Goal: Task Accomplishment & Management: Use online tool/utility

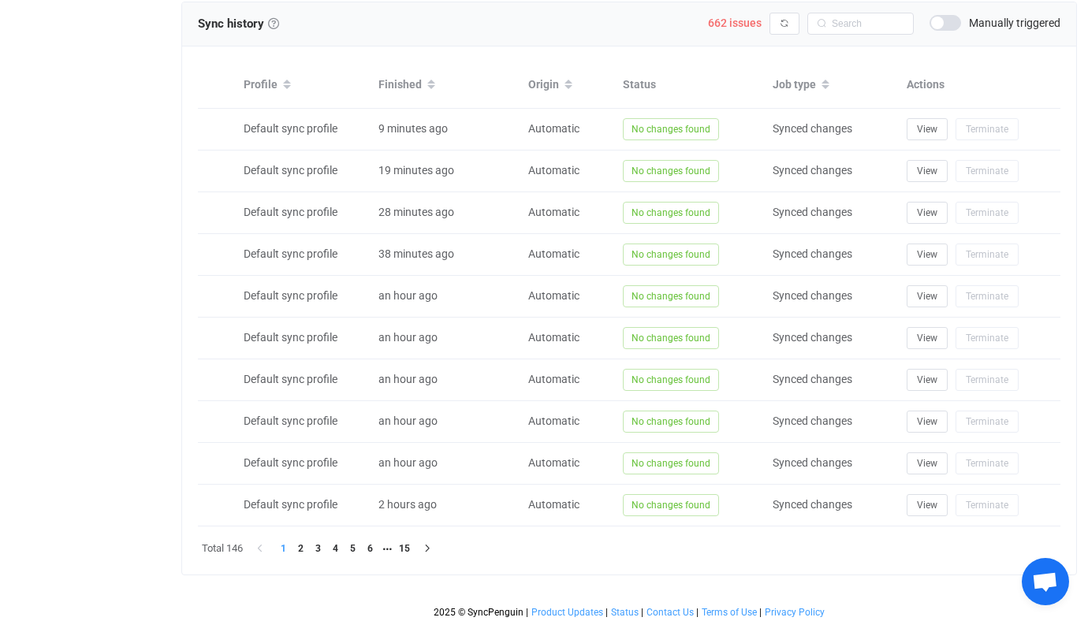
scroll to position [684, 0]
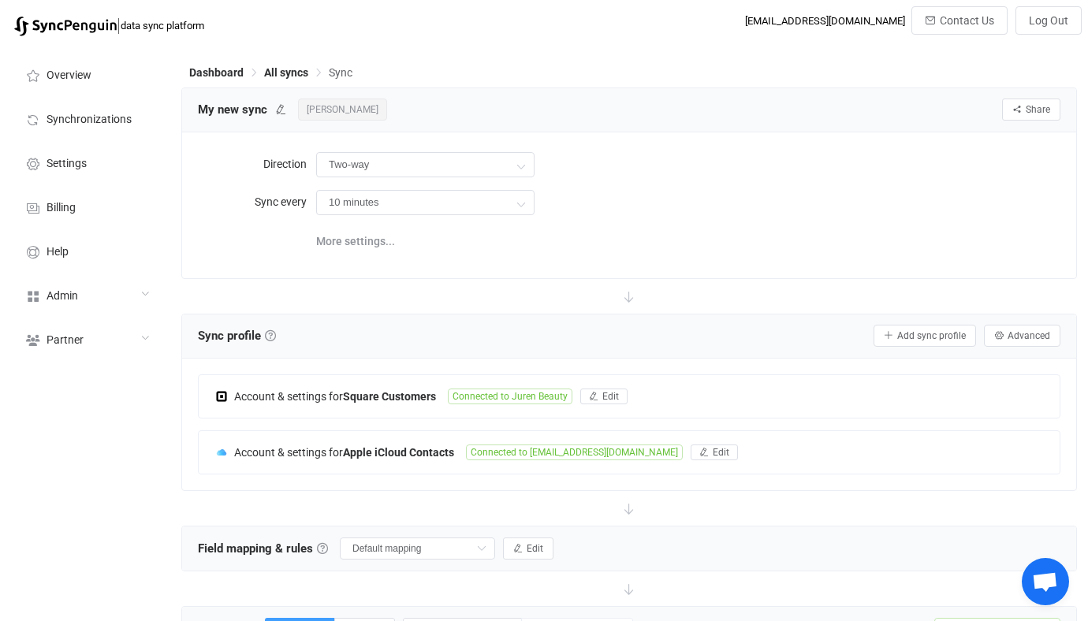
scroll to position [684, 0]
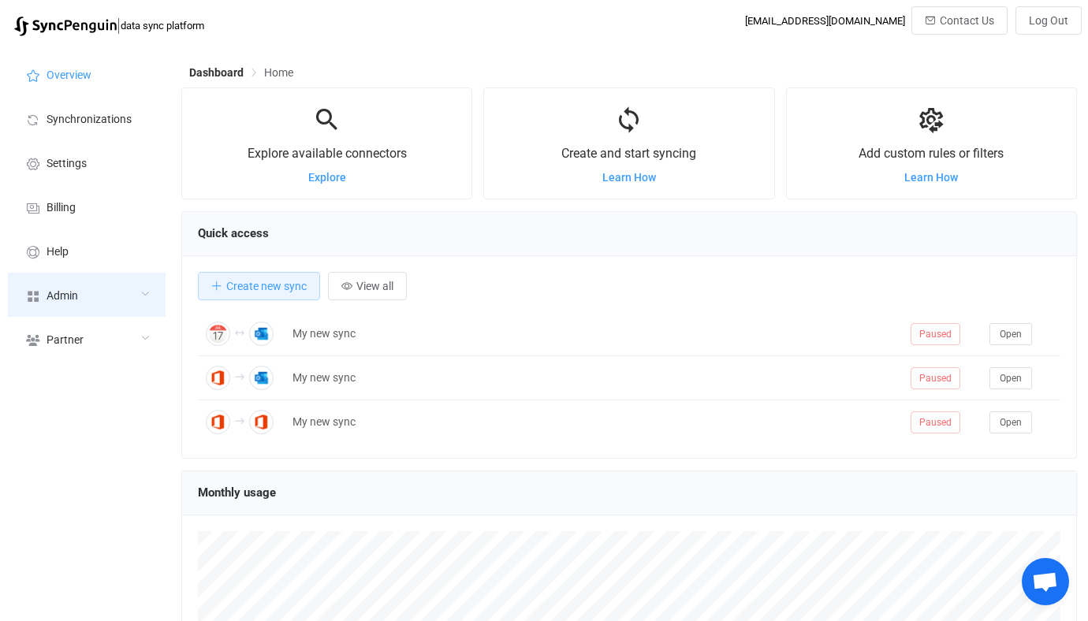
scroll to position [306, 896]
click at [114, 301] on div "Admin" at bounding box center [87, 295] width 158 height 44
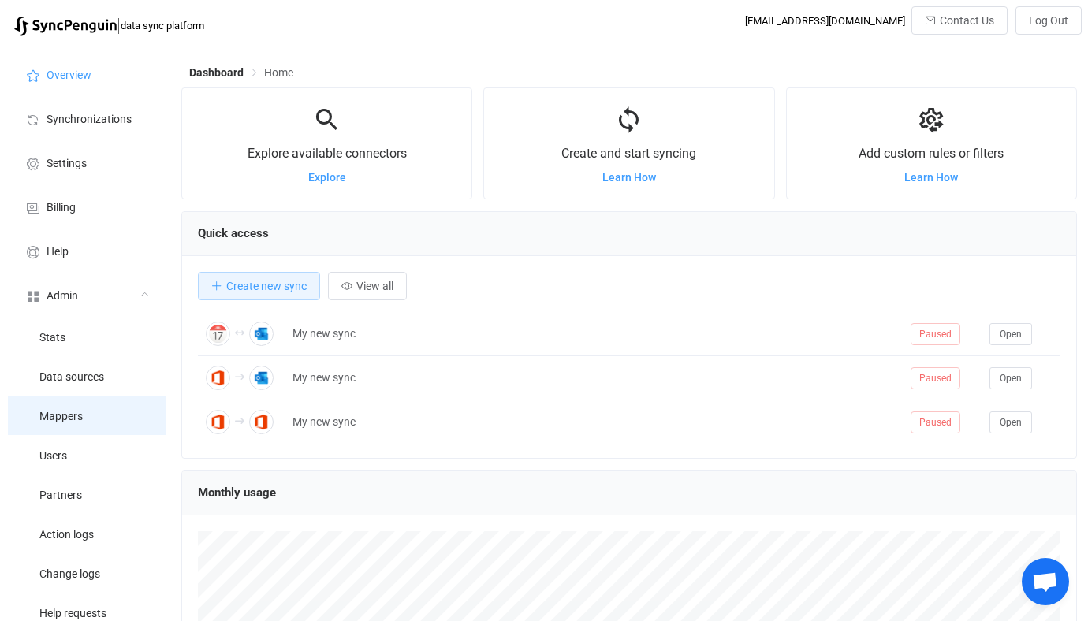
click at [99, 428] on li "Mappers" at bounding box center [87, 415] width 158 height 39
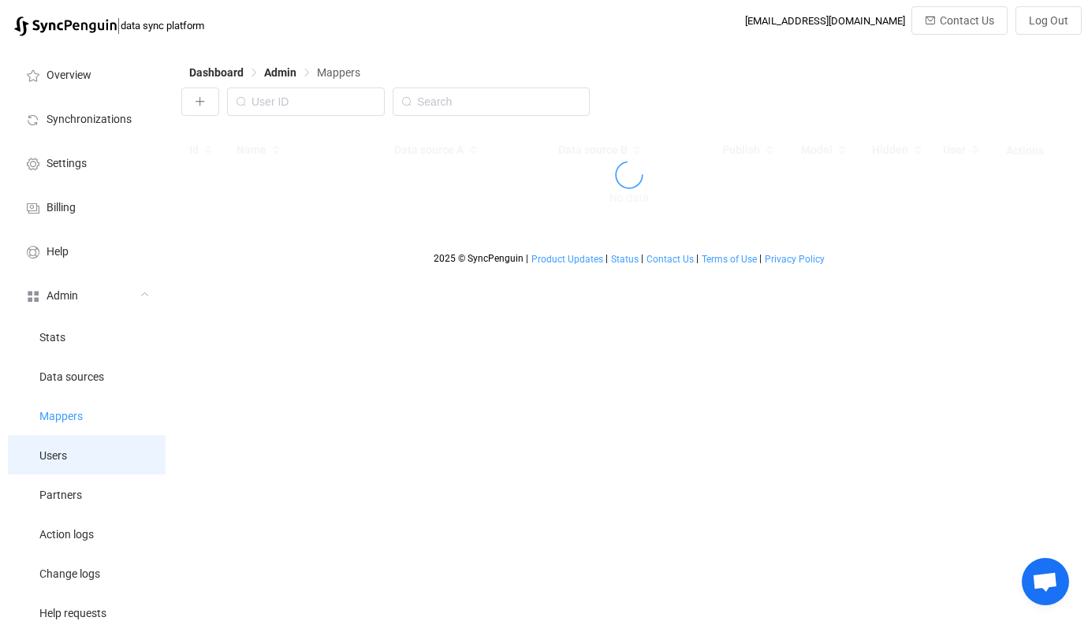
click at [99, 444] on li "Users" at bounding box center [87, 454] width 158 height 39
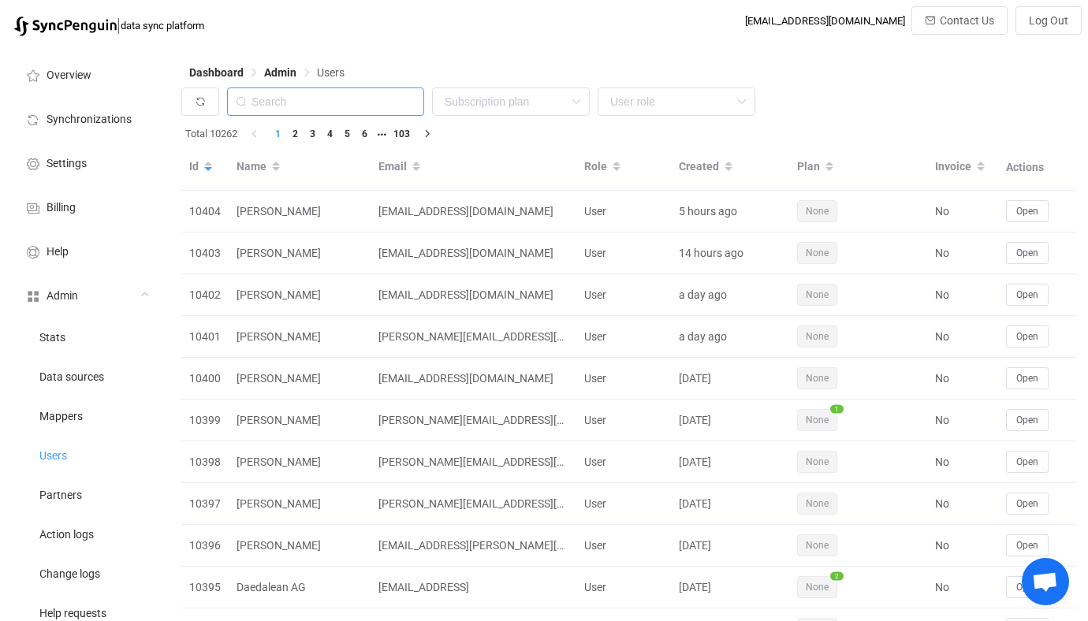
click at [388, 95] on input "text" at bounding box center [325, 102] width 197 height 28
paste input "jurenbeauty@icloud.com"
type input "jurenbeauty@icloud.com"
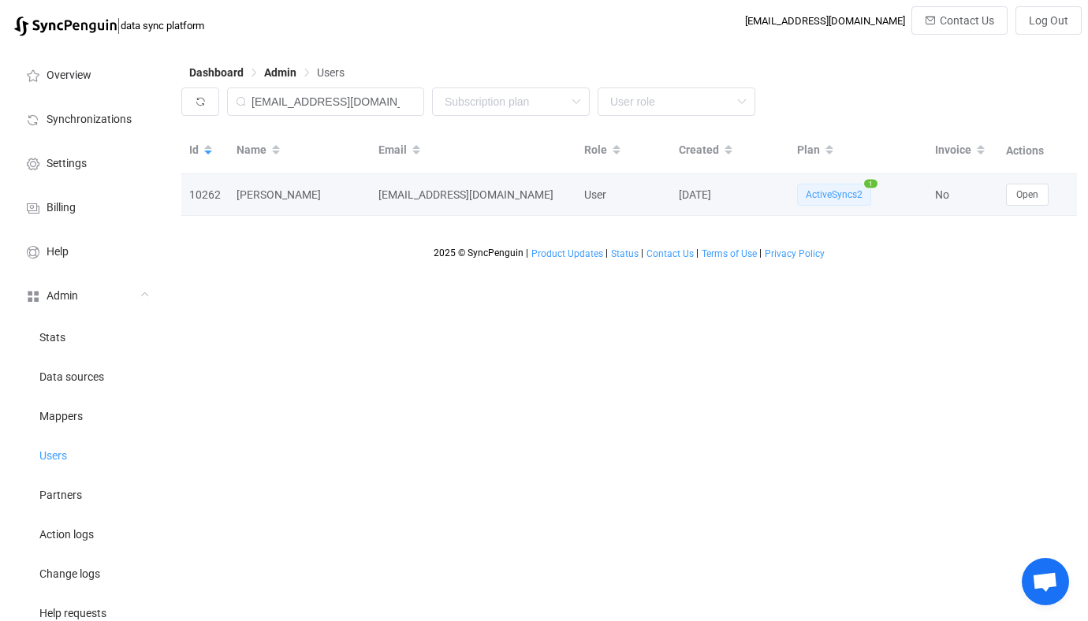
click at [1035, 209] on td "Open" at bounding box center [1037, 195] width 79 height 42
click at [1031, 203] on button "Open" at bounding box center [1027, 195] width 43 height 22
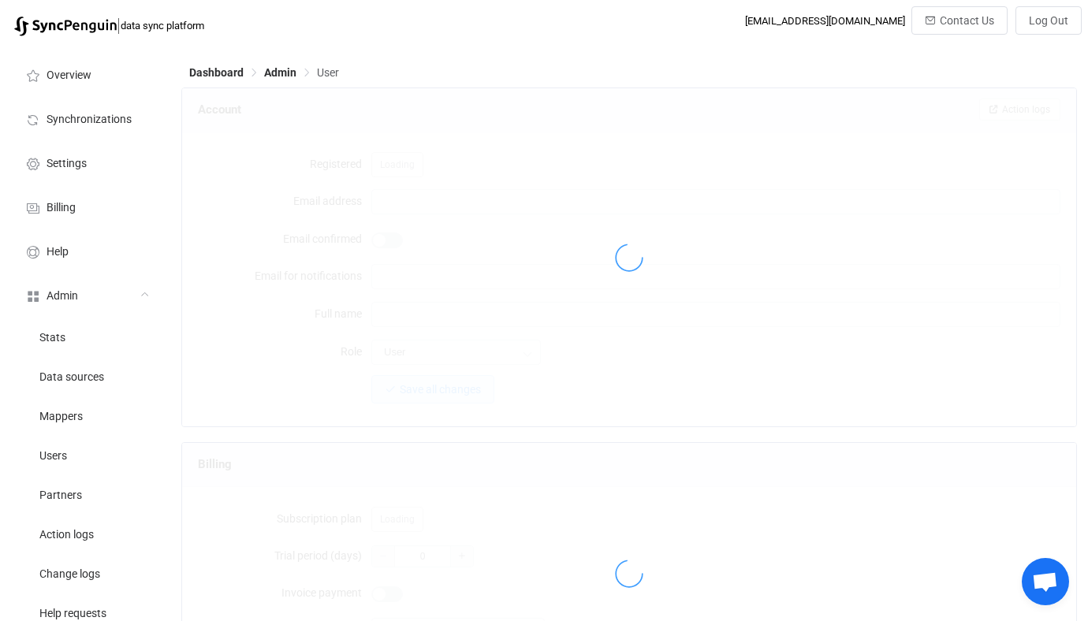
type input "jurenbeauty@icloud.com"
type input "[PERSON_NAME]"
type input "14"
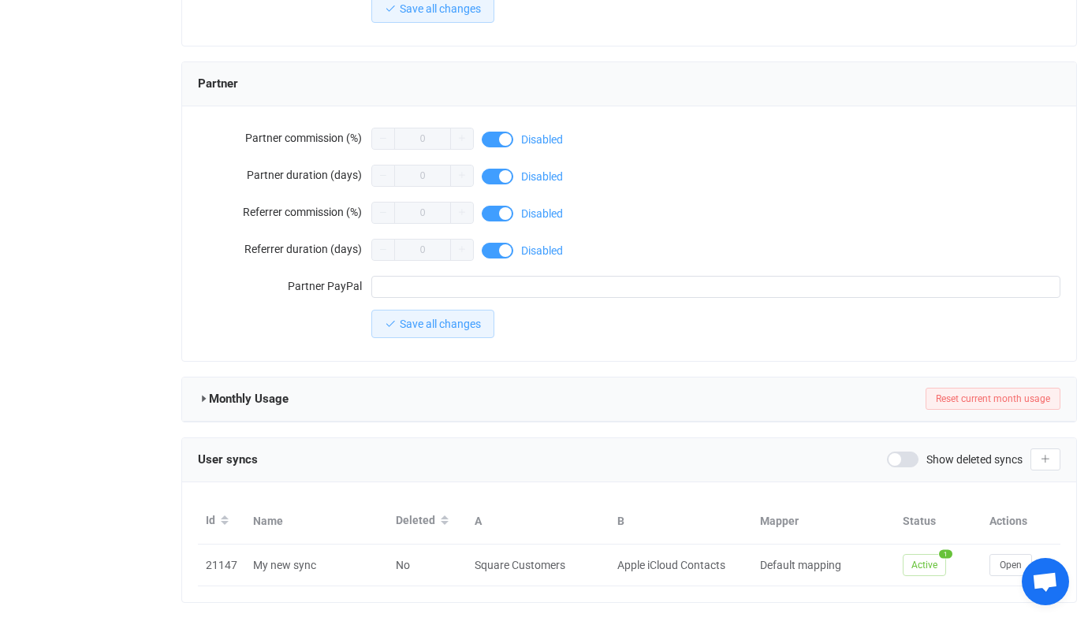
scroll to position [1374, 0]
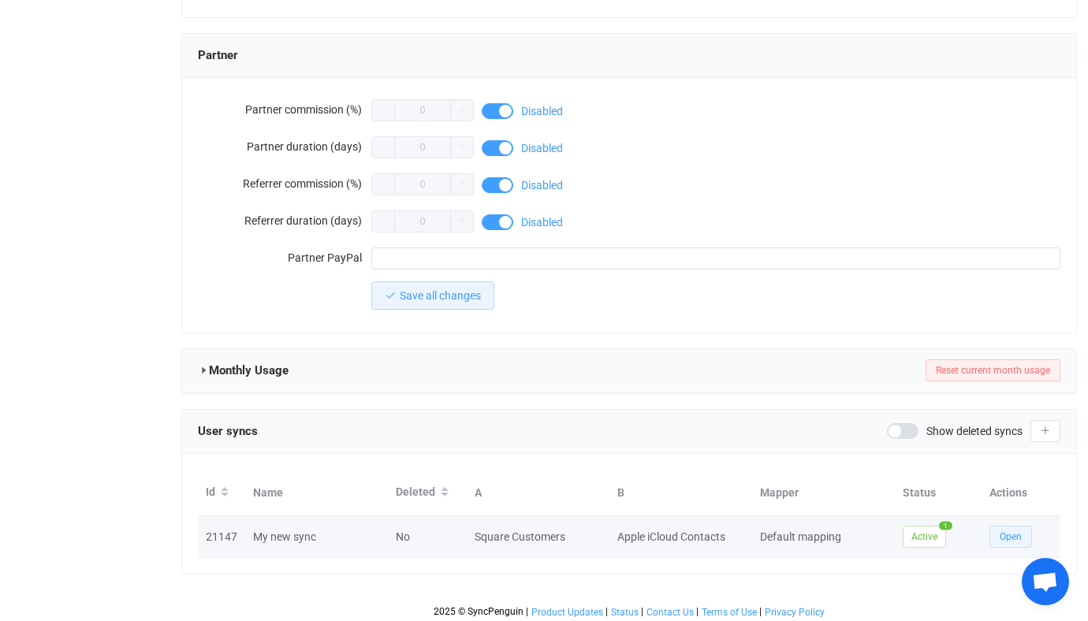
click at [1014, 526] on button "Open" at bounding box center [1011, 537] width 43 height 22
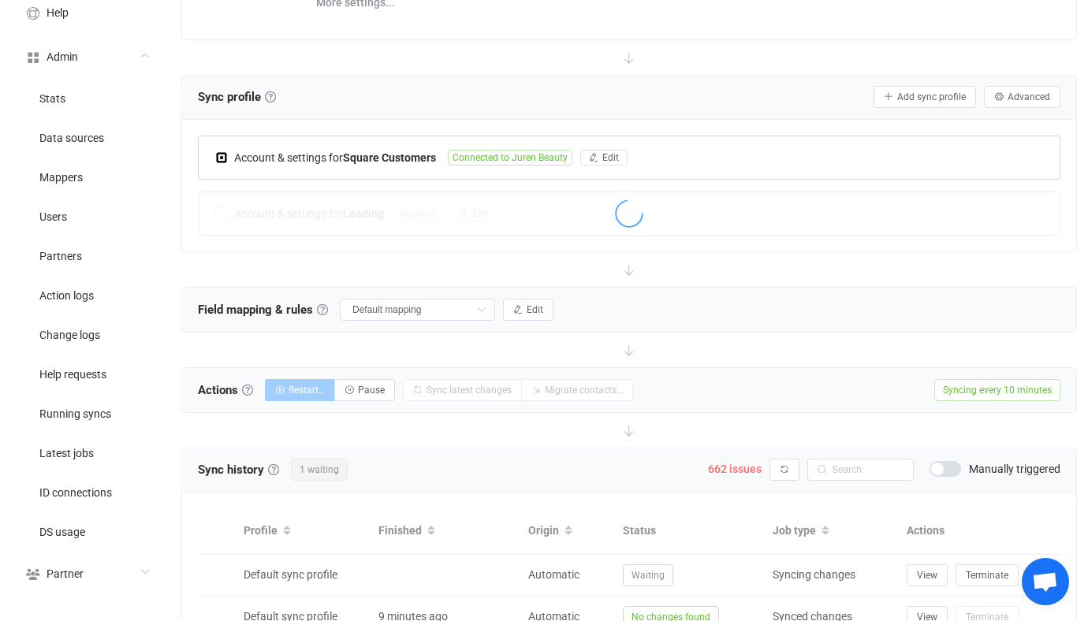
scroll to position [162, 0]
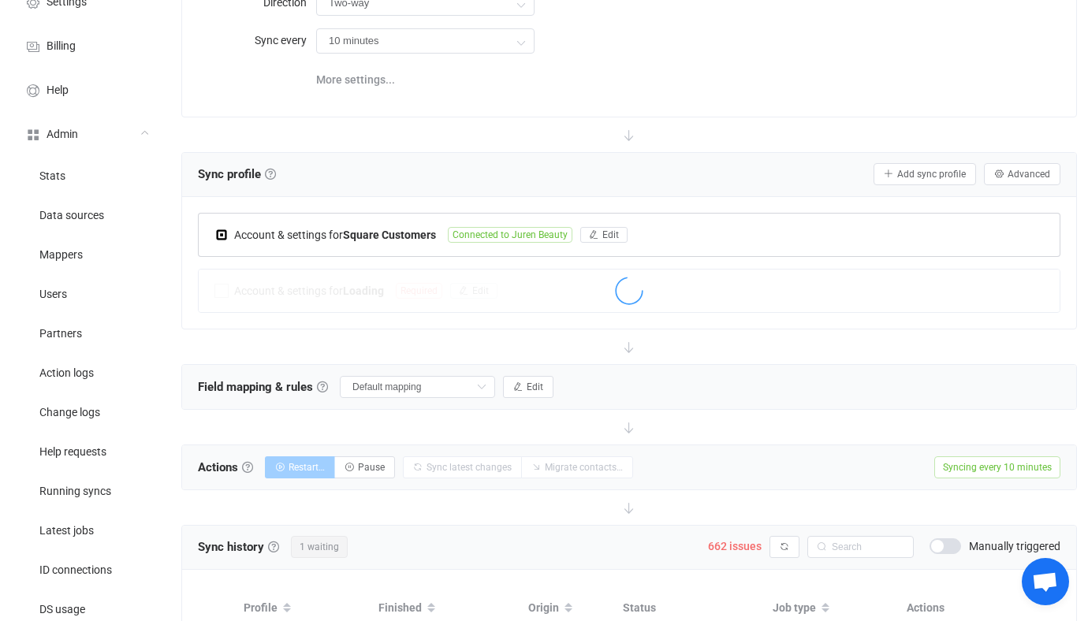
click at [434, 242] on div "Account & settings for Square Customers Connected to Juren Beauty Edit" at bounding box center [629, 235] width 861 height 43
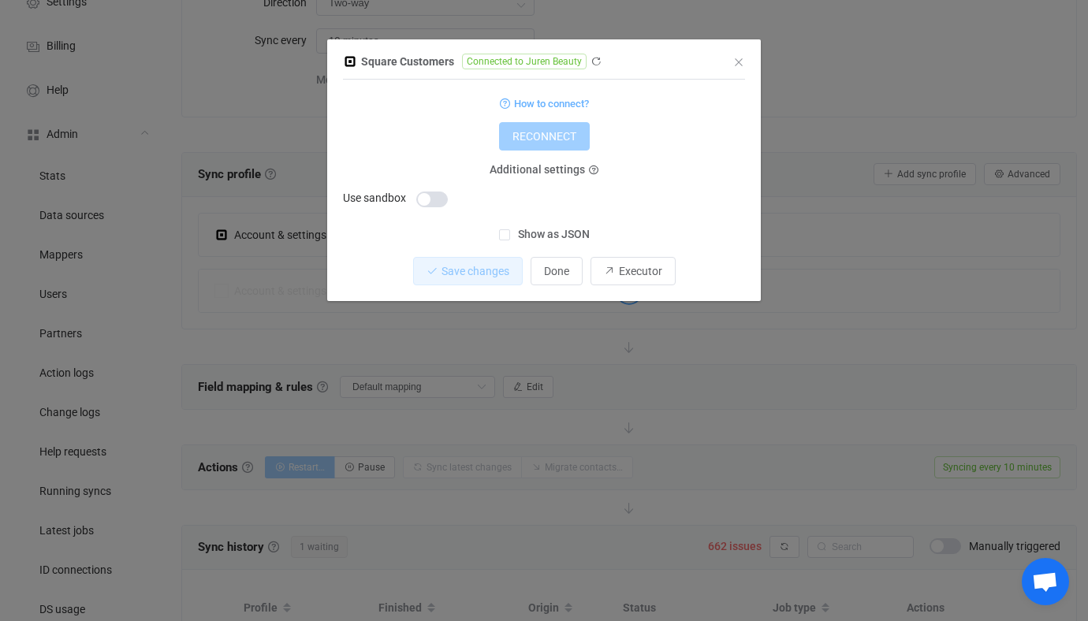
click at [695, 375] on div "Square Customers Connected to Juren Beauty 1 { { "refreshToken": "***", "access…" at bounding box center [544, 310] width 1088 height 621
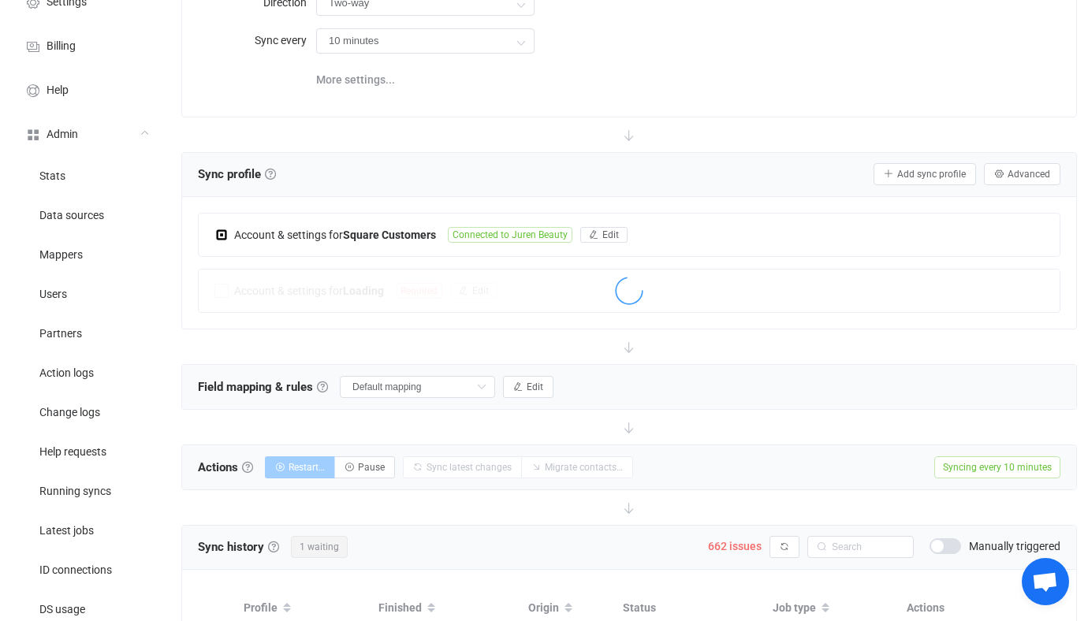
click at [503, 208] on div "Account & settings for Square Customers Connected to Juren Beauty Edit Square C…" at bounding box center [629, 263] width 894 height 132
click at [512, 229] on span "Connected to Juren Beauty" at bounding box center [510, 235] width 125 height 16
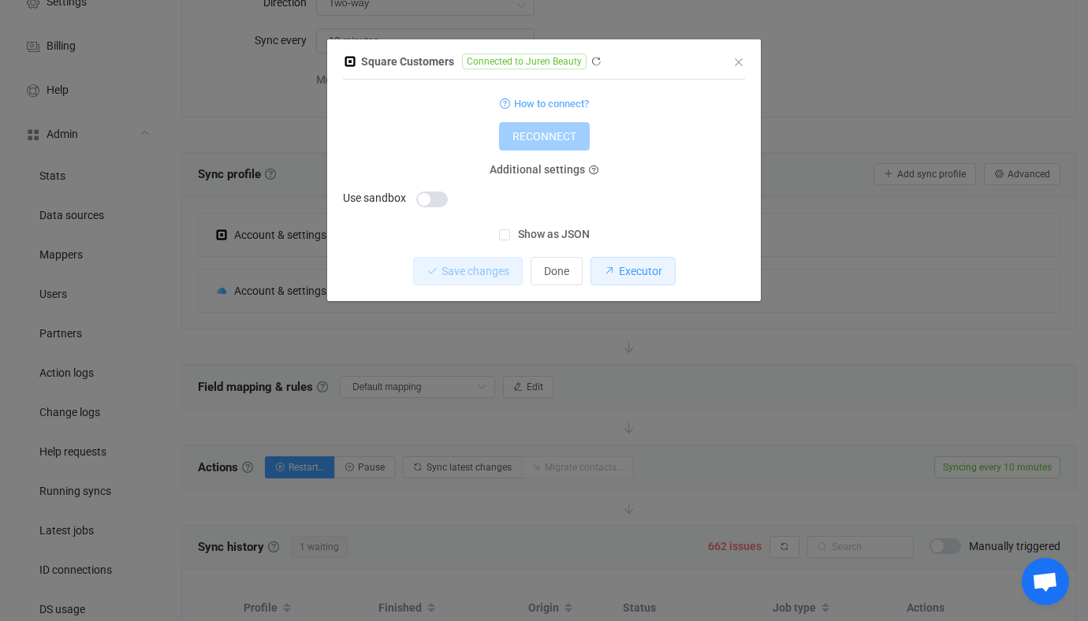
click at [653, 262] on button "Executor" at bounding box center [633, 271] width 85 height 28
click at [944, 198] on div "Square Customers Connected to Juren Beauty 1 { { "refreshToken": "***", "access…" at bounding box center [544, 310] width 1088 height 621
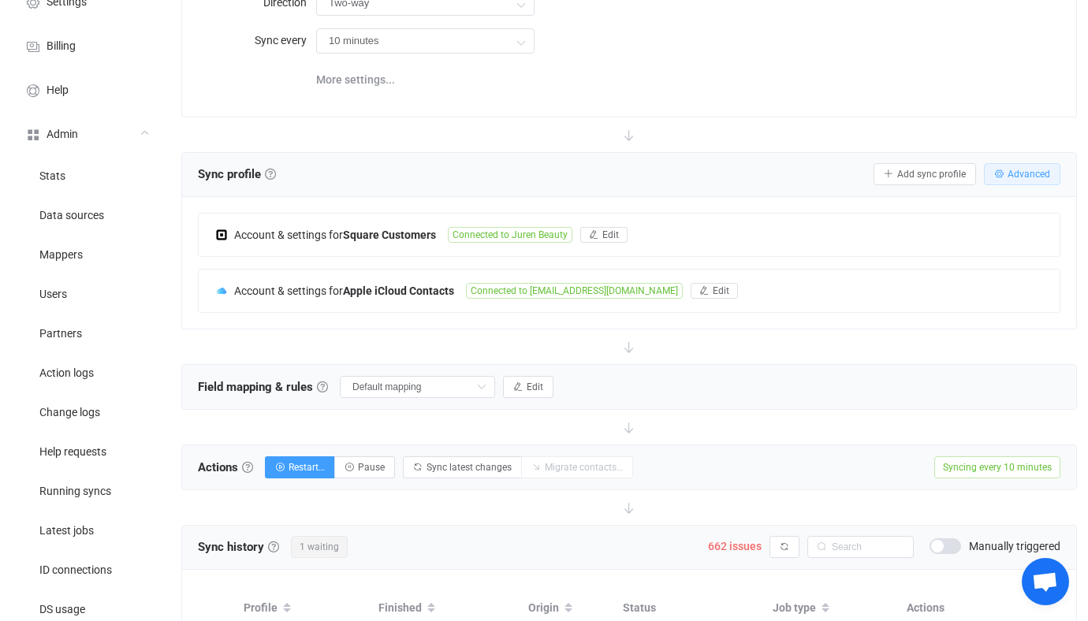
click at [1013, 179] on button "Advanced" at bounding box center [1022, 174] width 76 height 22
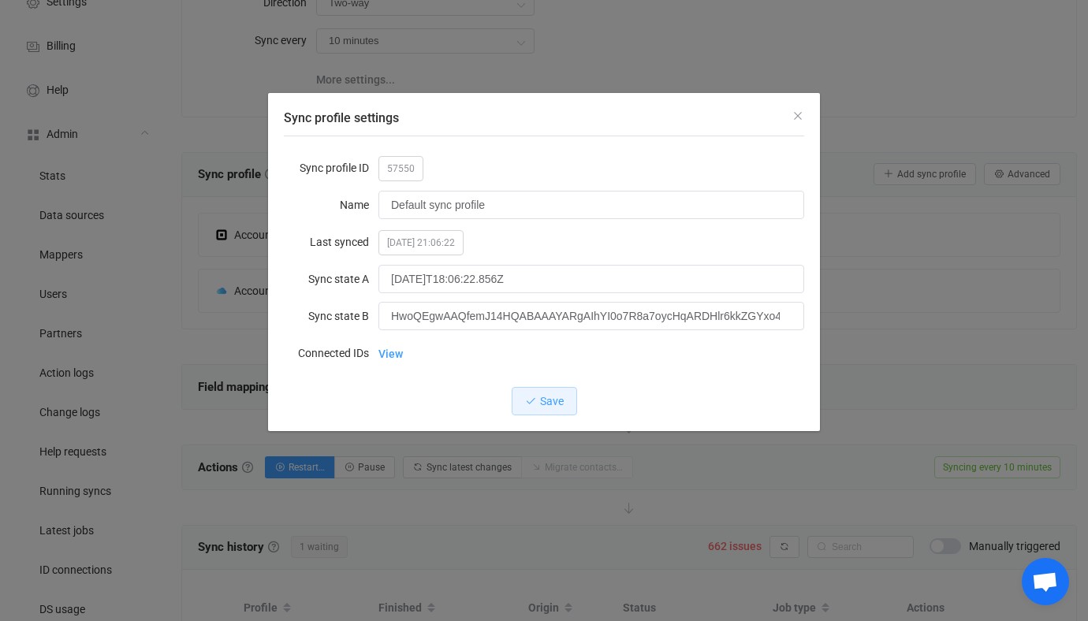
click at [411, 170] on span "57550" at bounding box center [400, 168] width 45 height 25
click at [383, 178] on span "57550" at bounding box center [400, 168] width 45 height 25
click at [397, 163] on span "57550" at bounding box center [400, 168] width 45 height 25
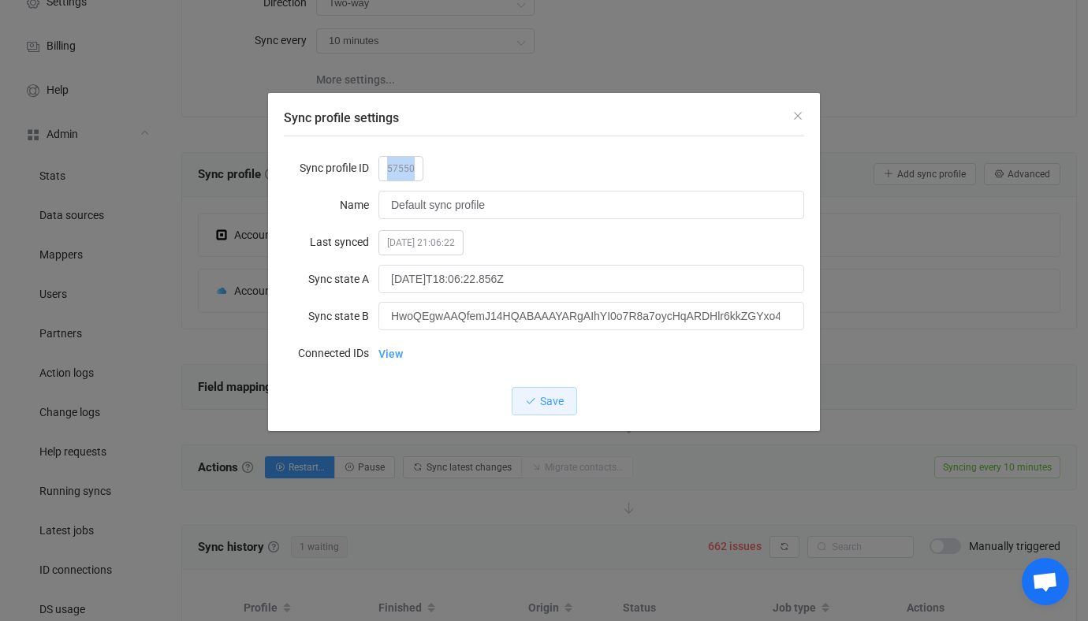
copy span "57550"
click at [189, 259] on div "Sync profile settings Sync profile ID 57550 Name Default sync profile Last sync…" at bounding box center [544, 310] width 1088 height 621
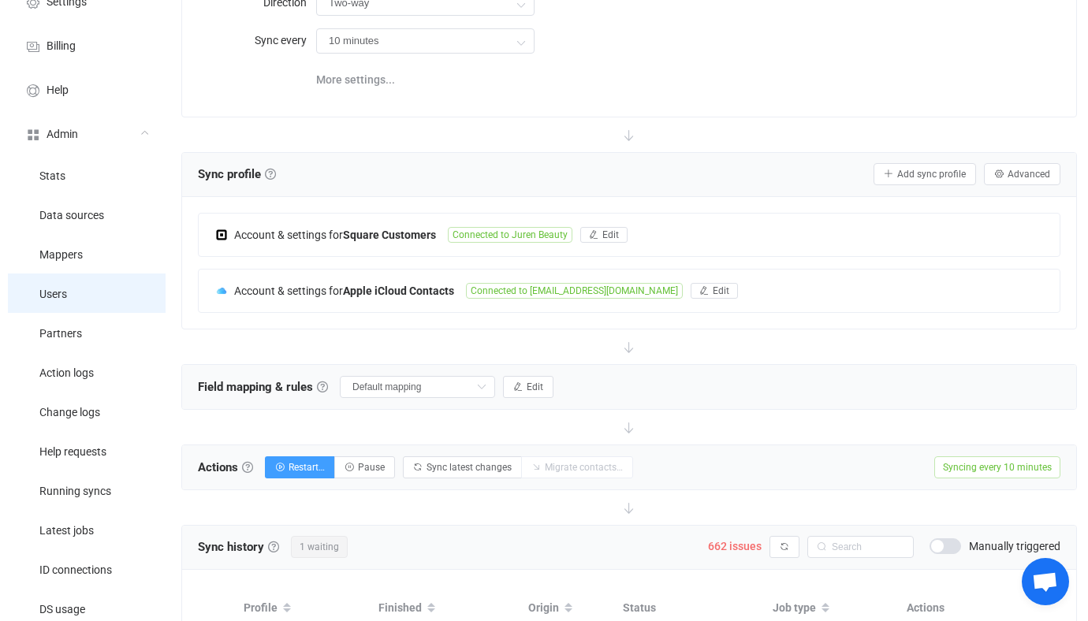
click at [15, 308] on li "Users" at bounding box center [87, 293] width 158 height 39
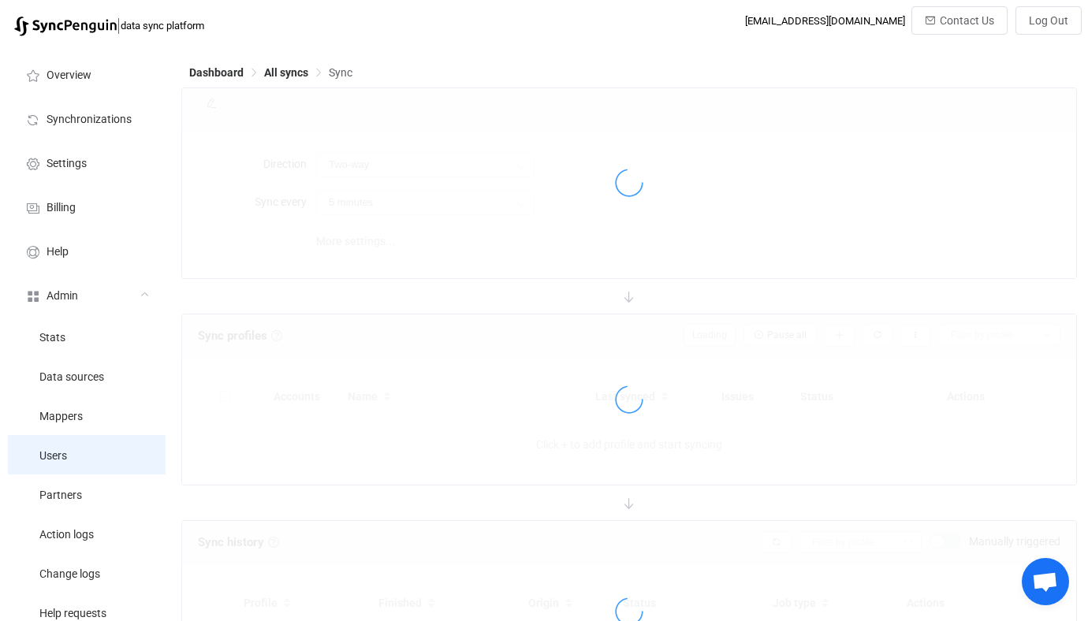
scroll to position [162, 0]
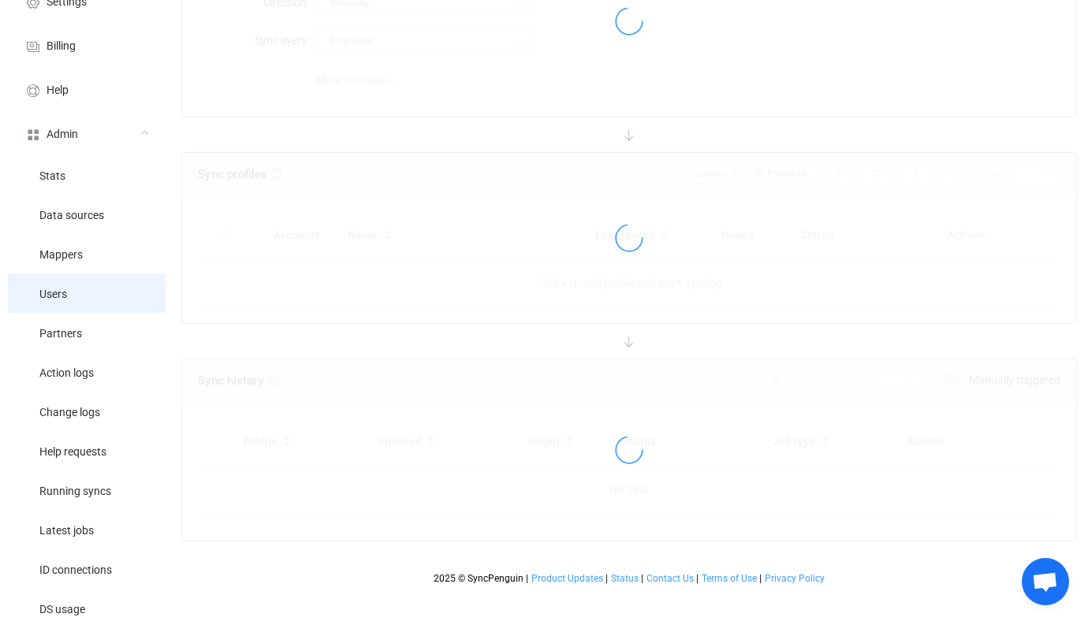
type input "10 minutes"
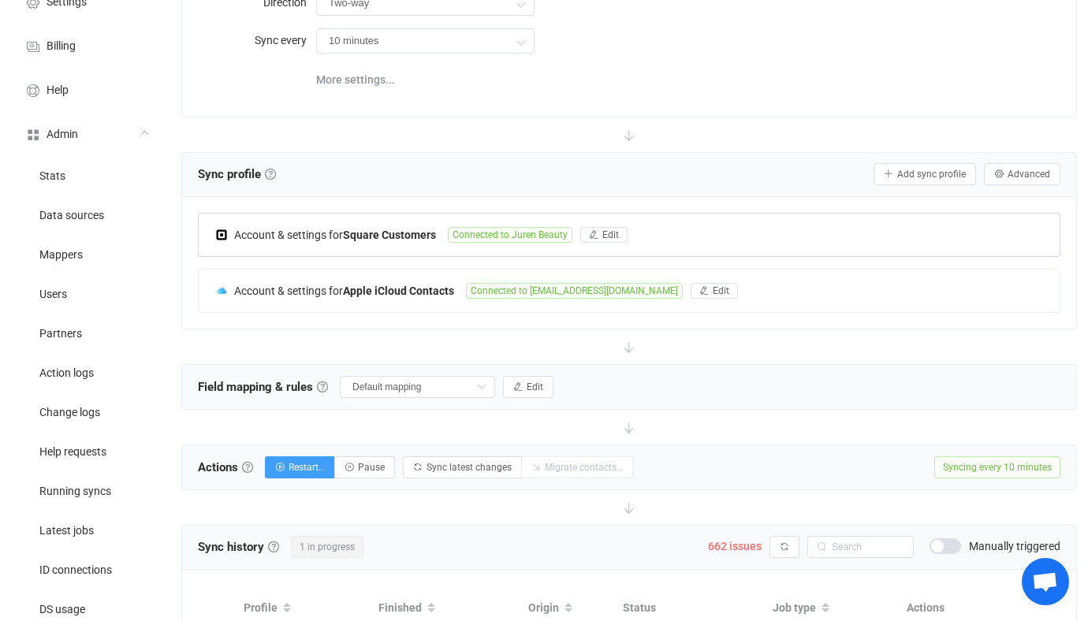
click at [554, 213] on div "Account & settings for Square Customers Connected to Juren Beauty Edit" at bounding box center [629, 235] width 863 height 44
click at [555, 237] on span "Connected to Juren Beauty" at bounding box center [510, 235] width 125 height 16
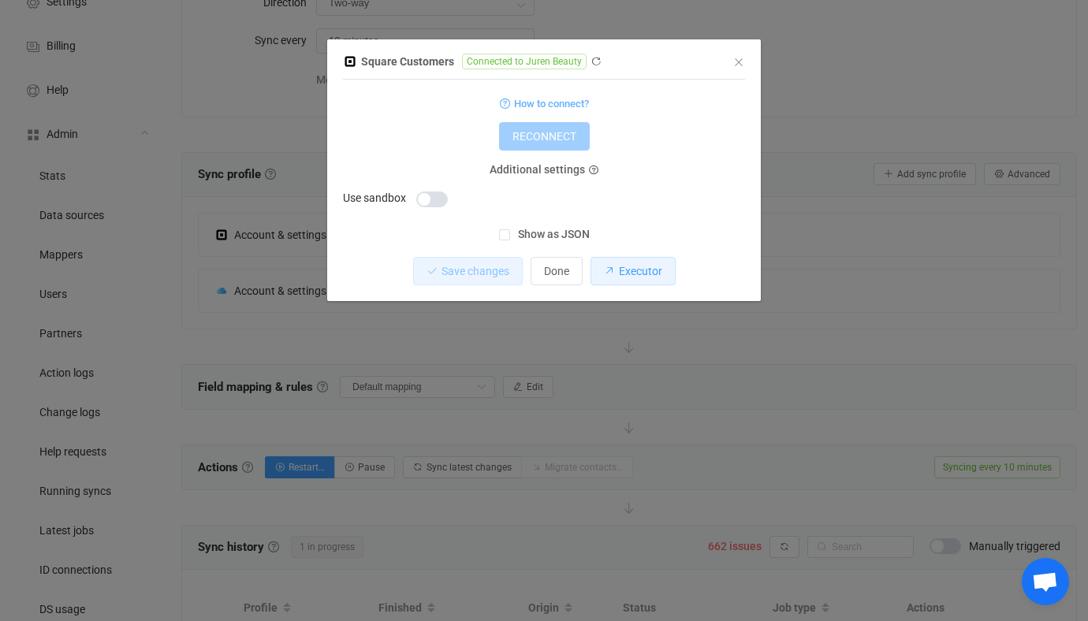
click at [631, 278] on button "Executor" at bounding box center [633, 271] width 85 height 28
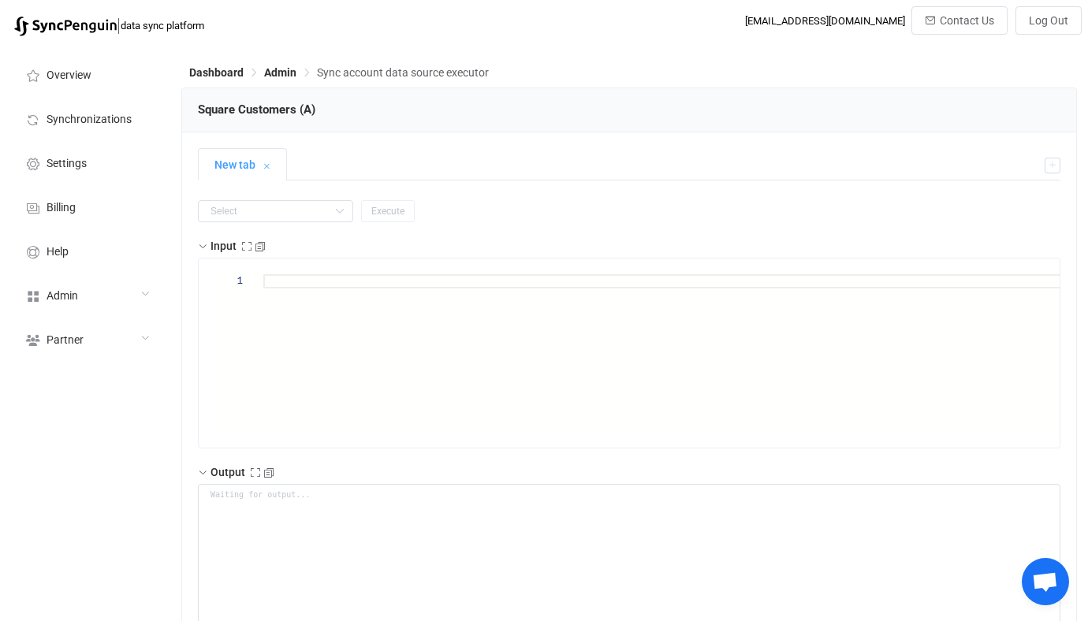
click at [267, 218] on input "text" at bounding box center [275, 211] width 155 height 22
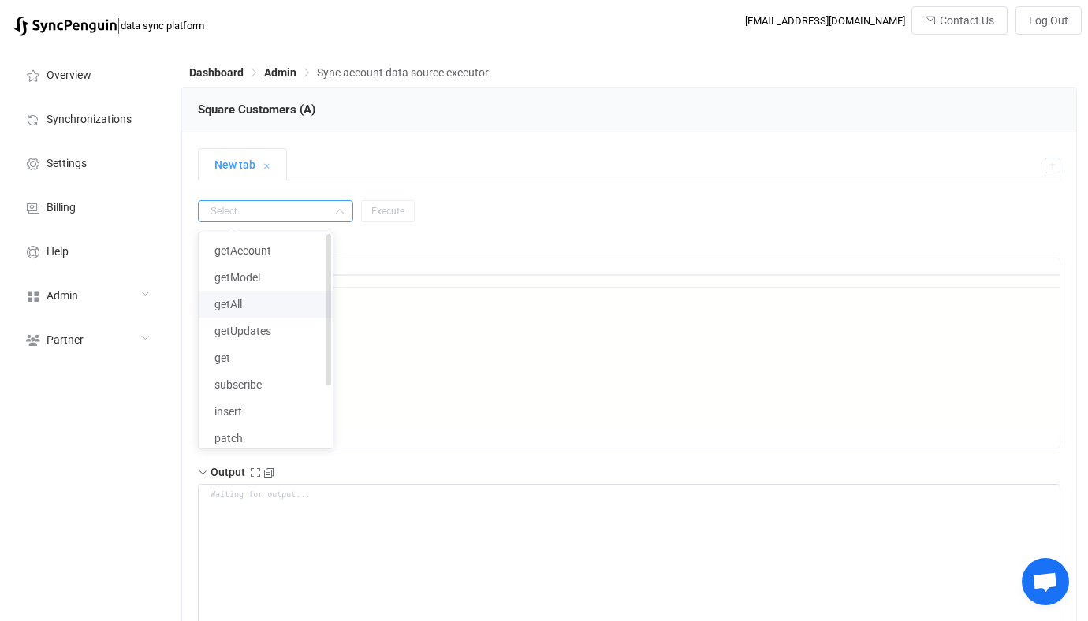
click at [263, 291] on li "getAll" at bounding box center [266, 304] width 134 height 27
type input "getAll"
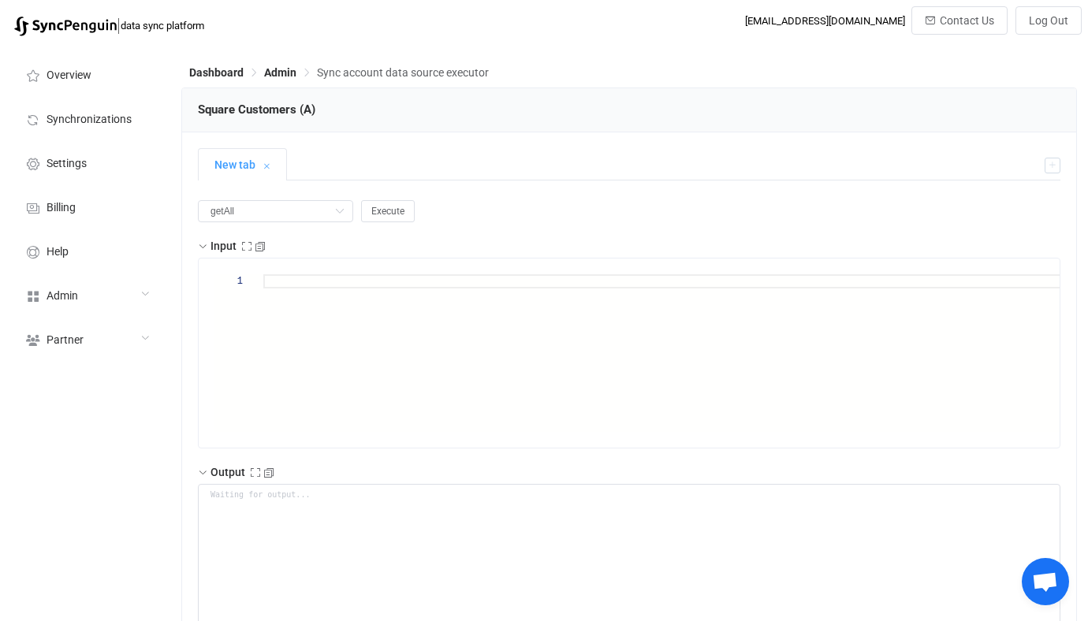
click at [366, 202] on button "Execute" at bounding box center [388, 211] width 54 height 22
type textarea "{ "nextSync": "[DATE]T18:17:00.594Z", "entries": [ { "id": "TBDC7Y6PFKXW7P7Z53C…"
type textarea "Output saved to the file"
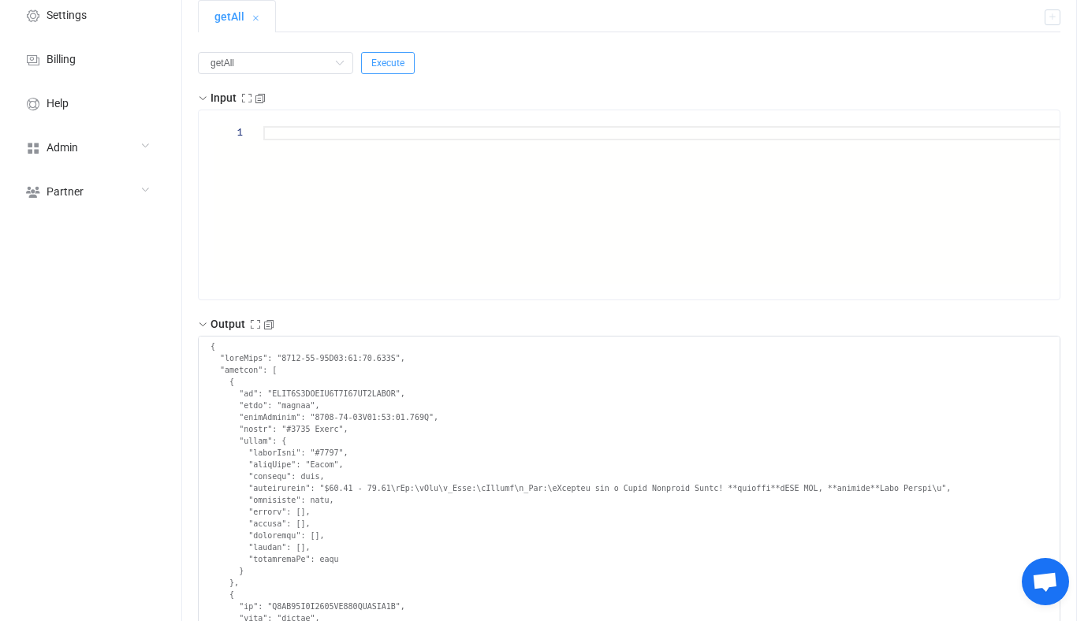
scroll to position [111, 0]
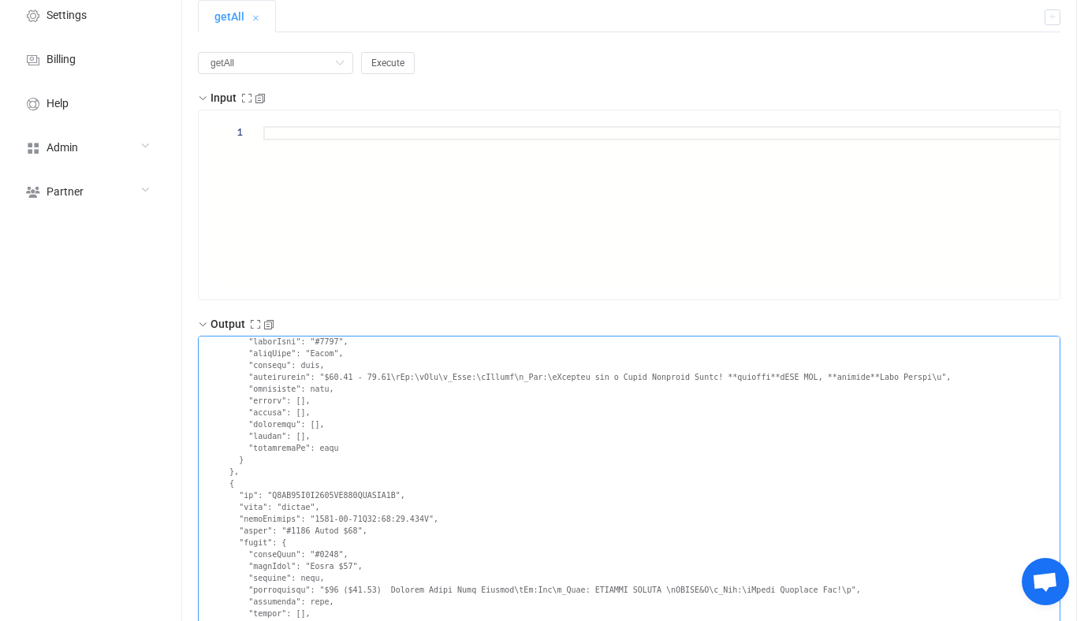
drag, startPoint x: 248, startPoint y: 378, endPoint x: 311, endPoint y: 375, distance: 62.4
click at [311, 375] on textarea at bounding box center [629, 482] width 863 height 293
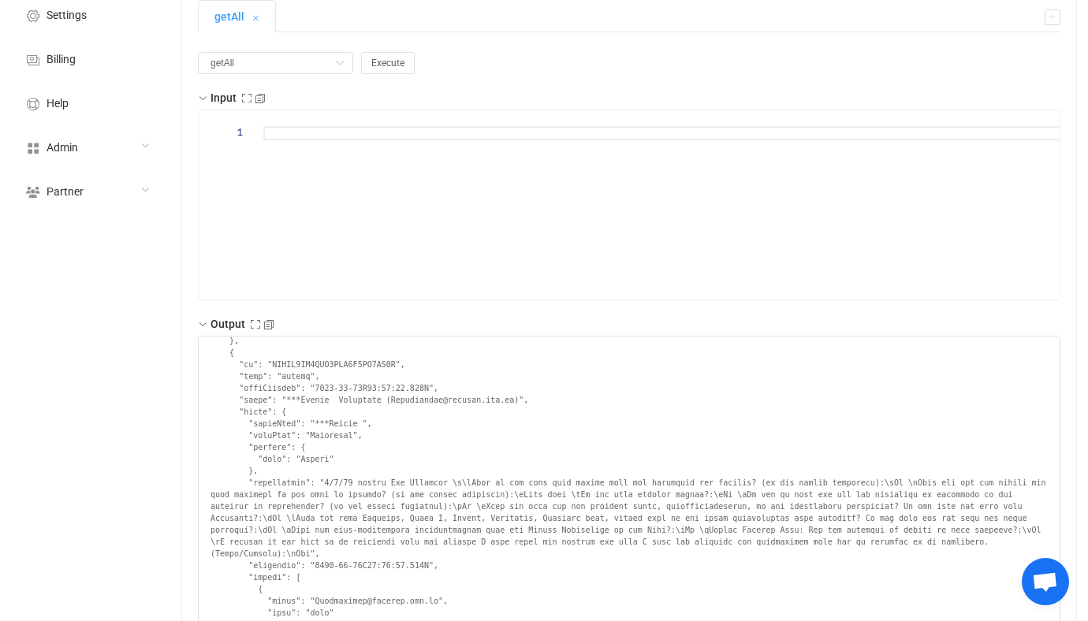
scroll to position [7339, 0]
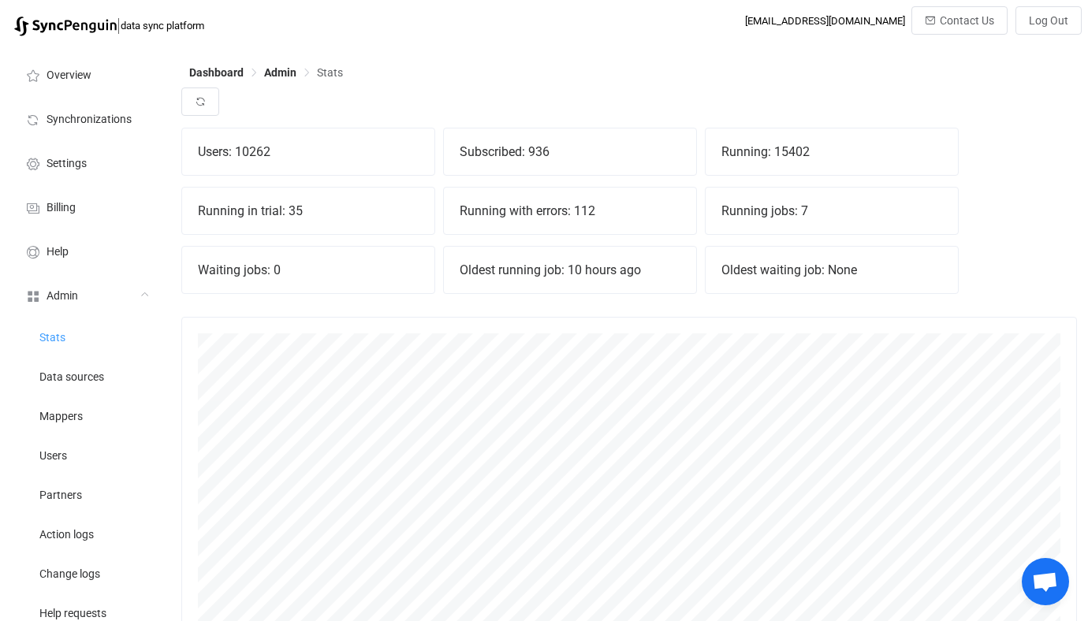
scroll to position [349, 896]
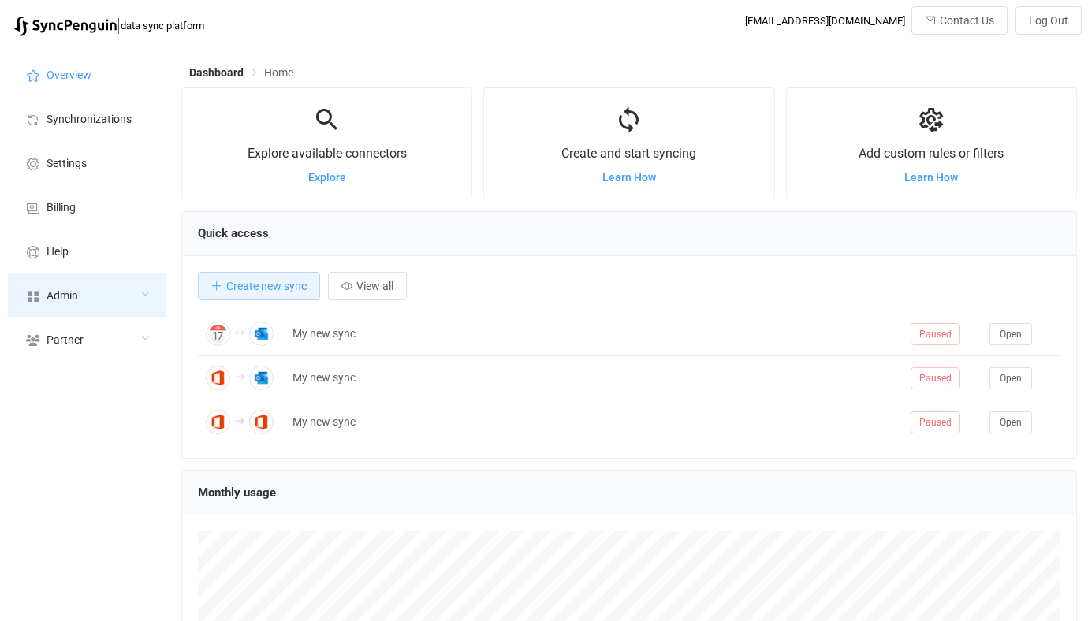
click at [111, 282] on div "Admin" at bounding box center [87, 295] width 158 height 44
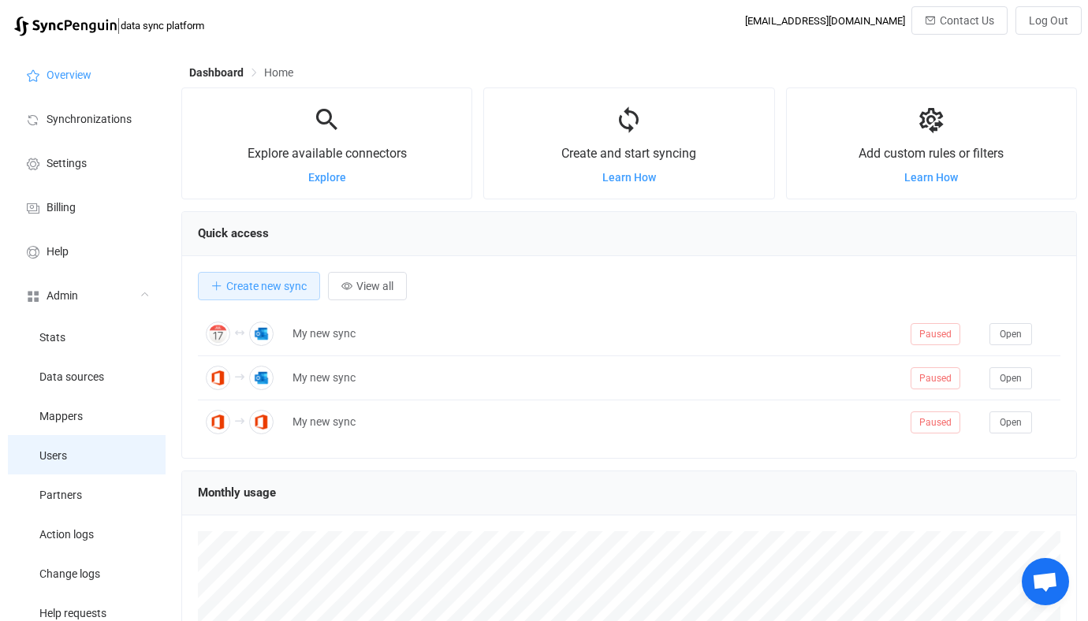
click at [83, 467] on li "Users" at bounding box center [87, 454] width 158 height 39
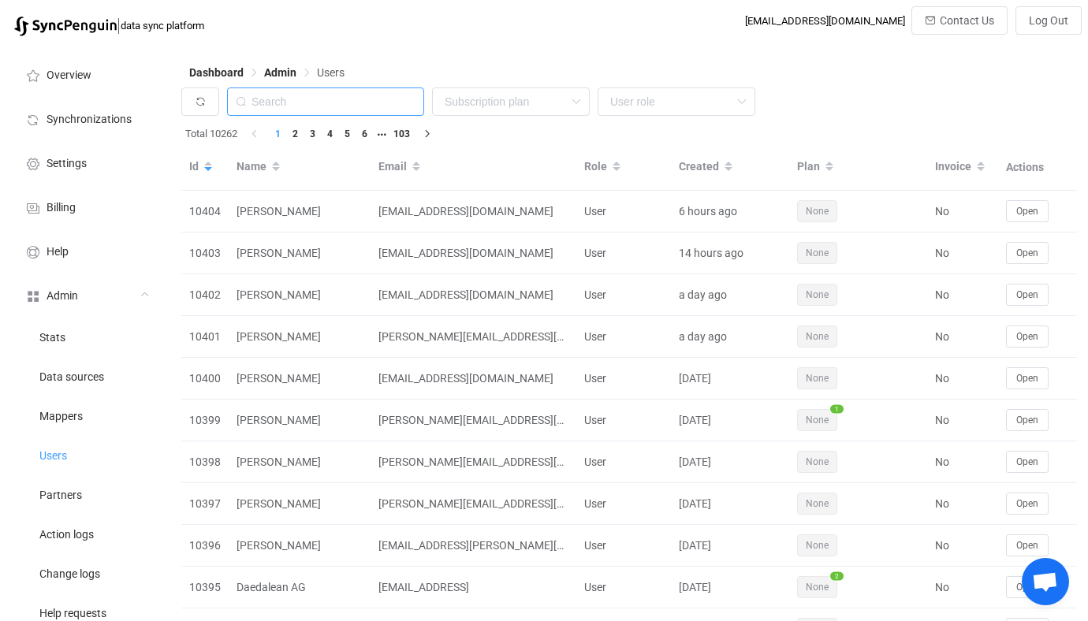
click at [345, 95] on input "text" at bounding box center [325, 102] width 197 height 28
paste input "ayeneedtoart@yahoo.com"
type input "ayeneedtoart@yahoo.com"
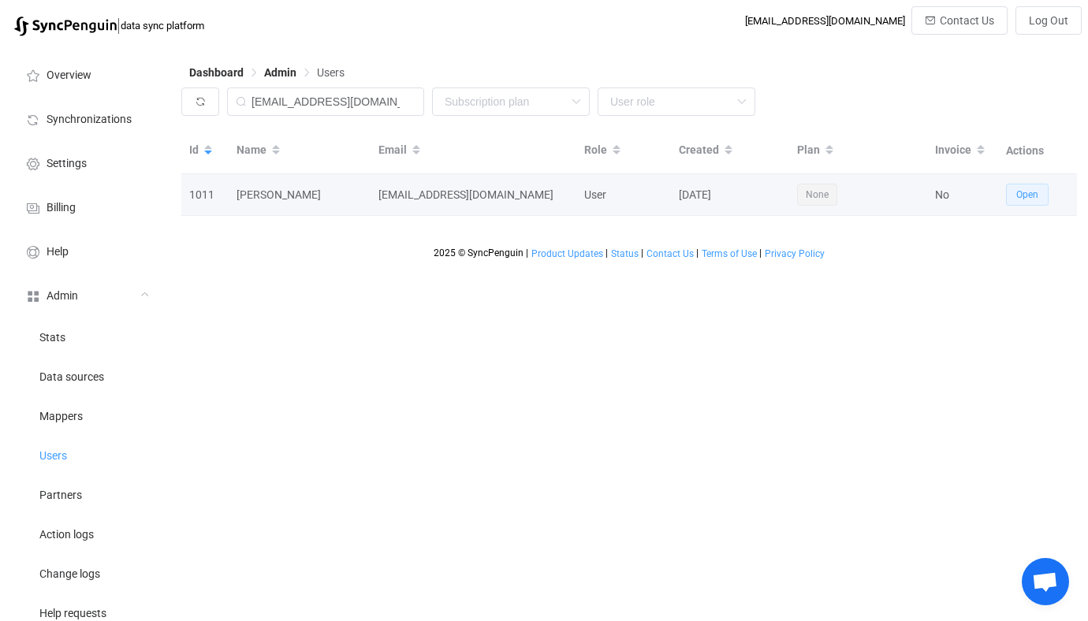
click at [1031, 192] on span "Open" at bounding box center [1027, 194] width 22 height 11
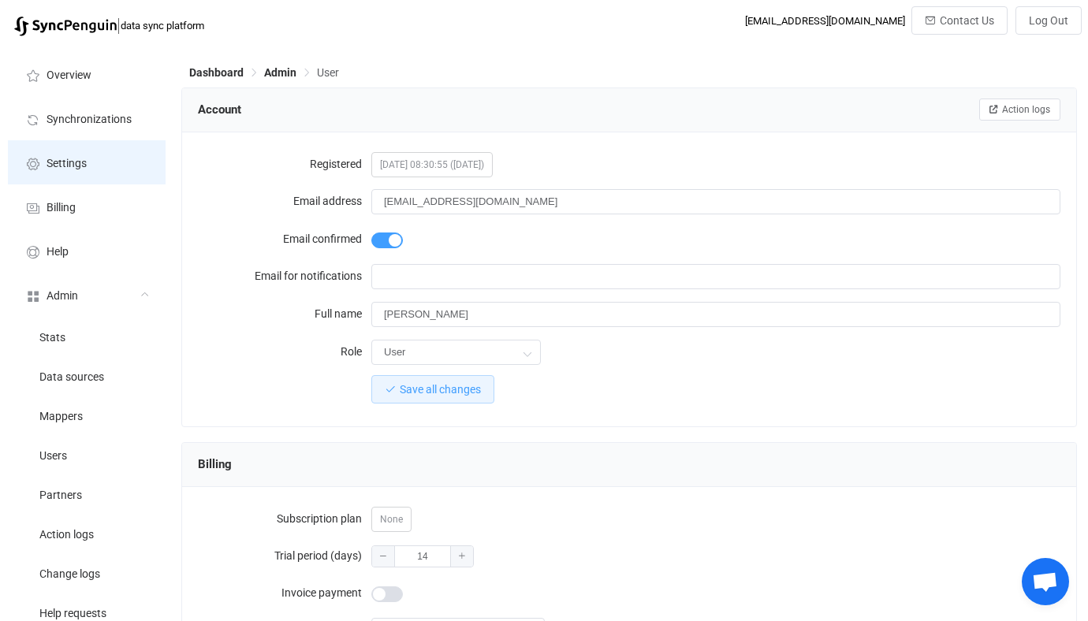
click at [77, 177] on li "Settings" at bounding box center [87, 162] width 158 height 44
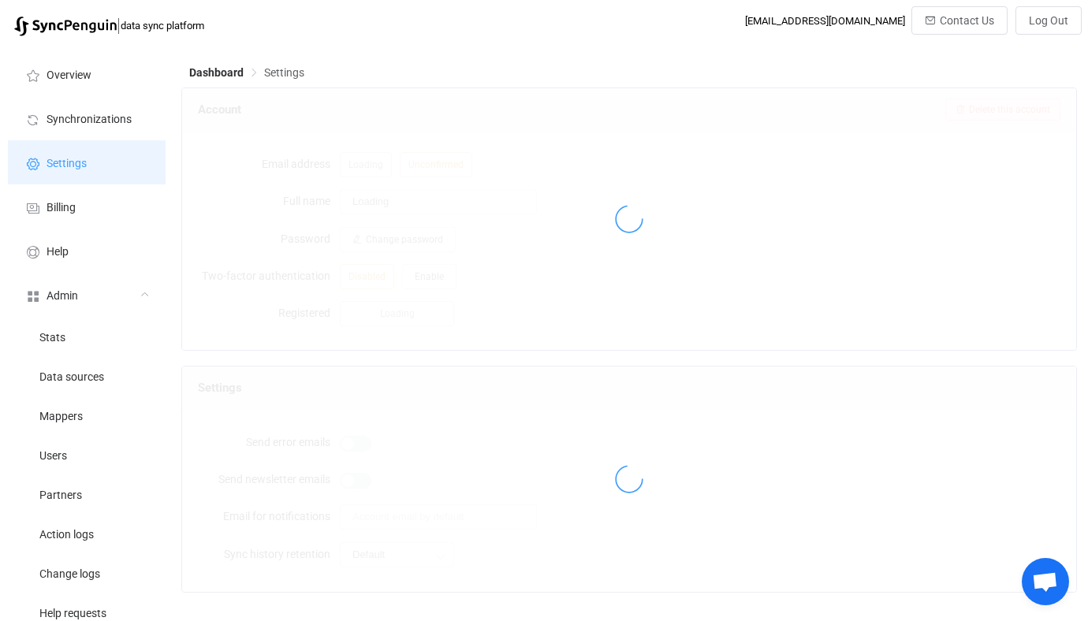
type input "Vitalii Herasymiv"
type input "vh@syncpenguin.com"
type input "3 days"
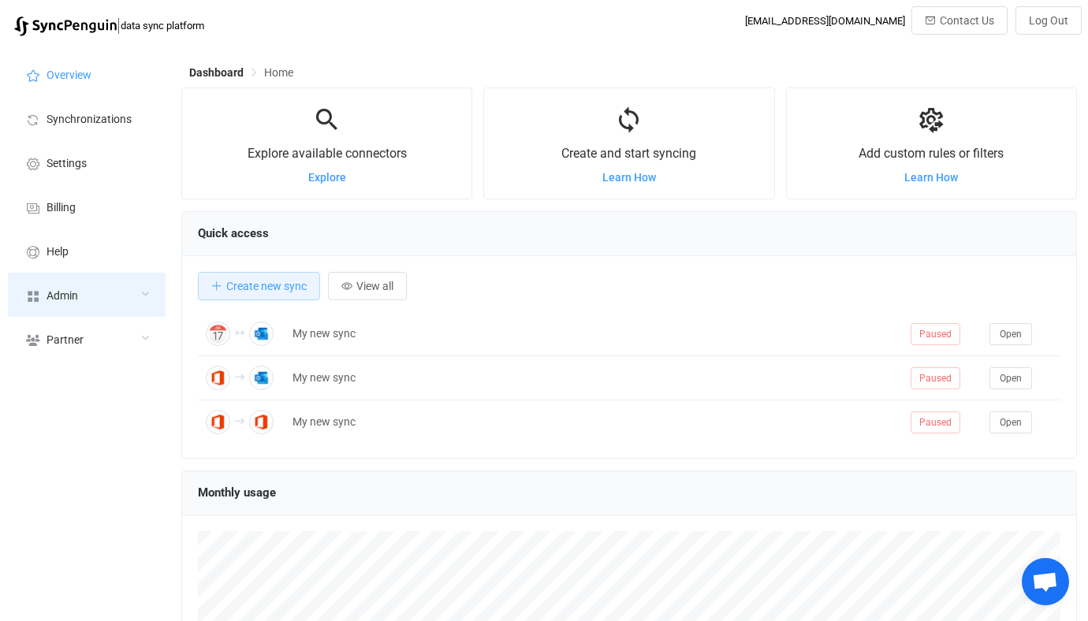
scroll to position [306, 896]
click at [103, 307] on div "Admin" at bounding box center [87, 295] width 158 height 44
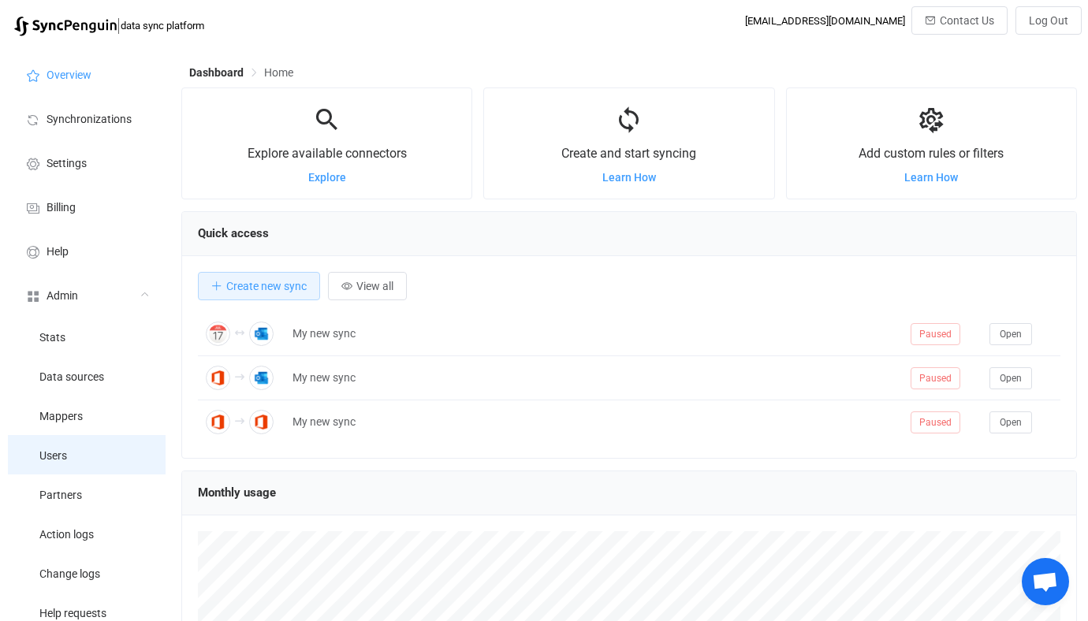
click at [106, 446] on li "Users" at bounding box center [87, 454] width 158 height 39
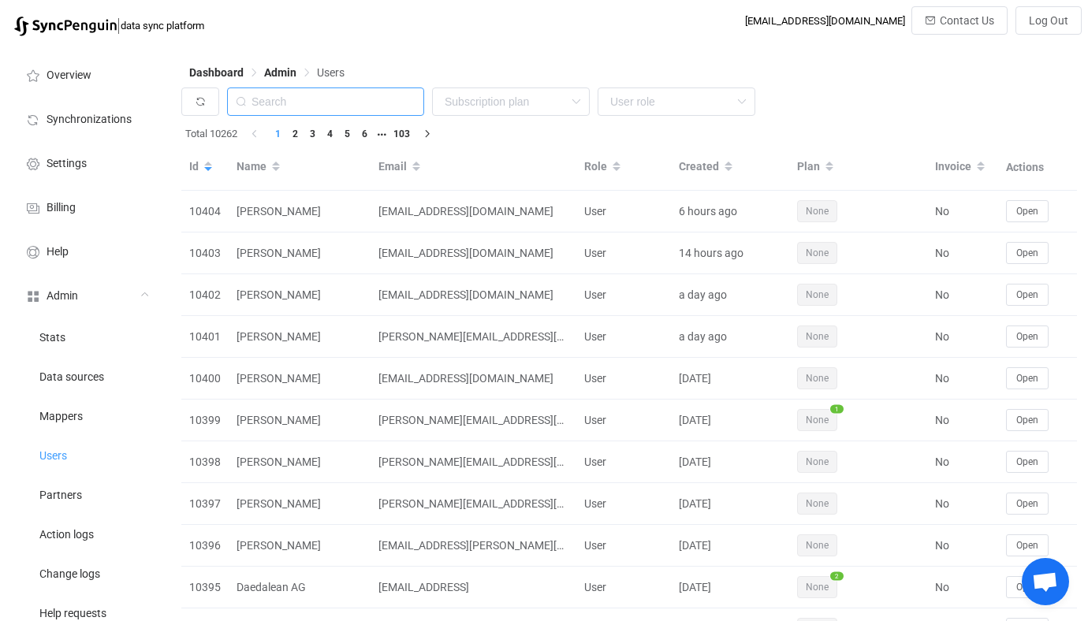
click at [370, 101] on input "text" at bounding box center [325, 102] width 197 height 28
paste input "[PERSON_NAME][EMAIL_ADDRESS][DOMAIN_NAME]"
type input "[PERSON_NAME][EMAIL_ADDRESS][DOMAIN_NAME]"
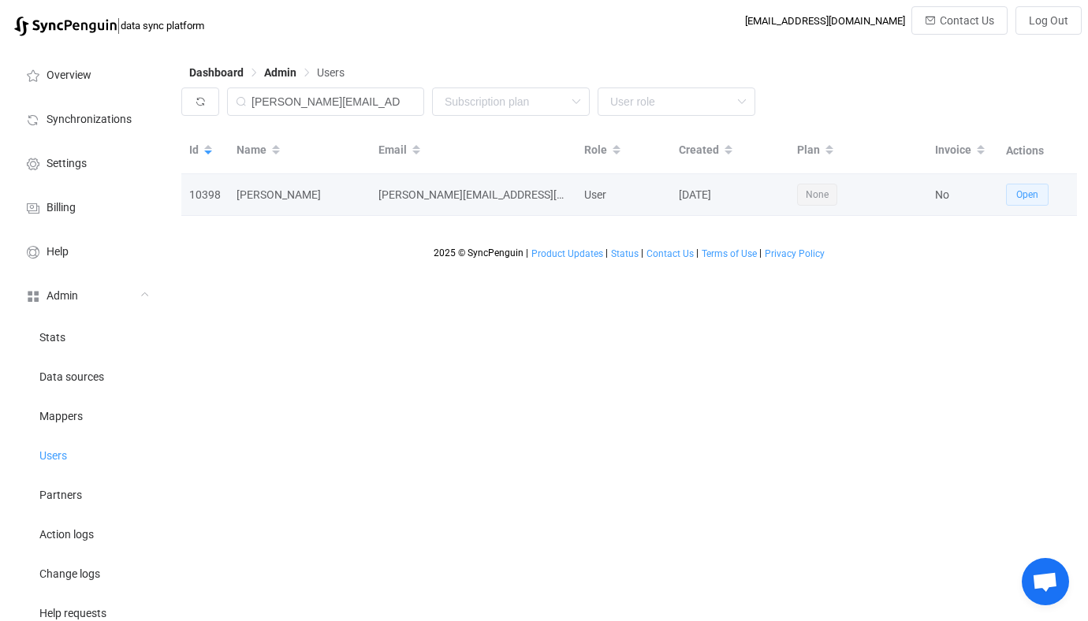
click at [1029, 190] on span "Open" at bounding box center [1027, 194] width 22 height 11
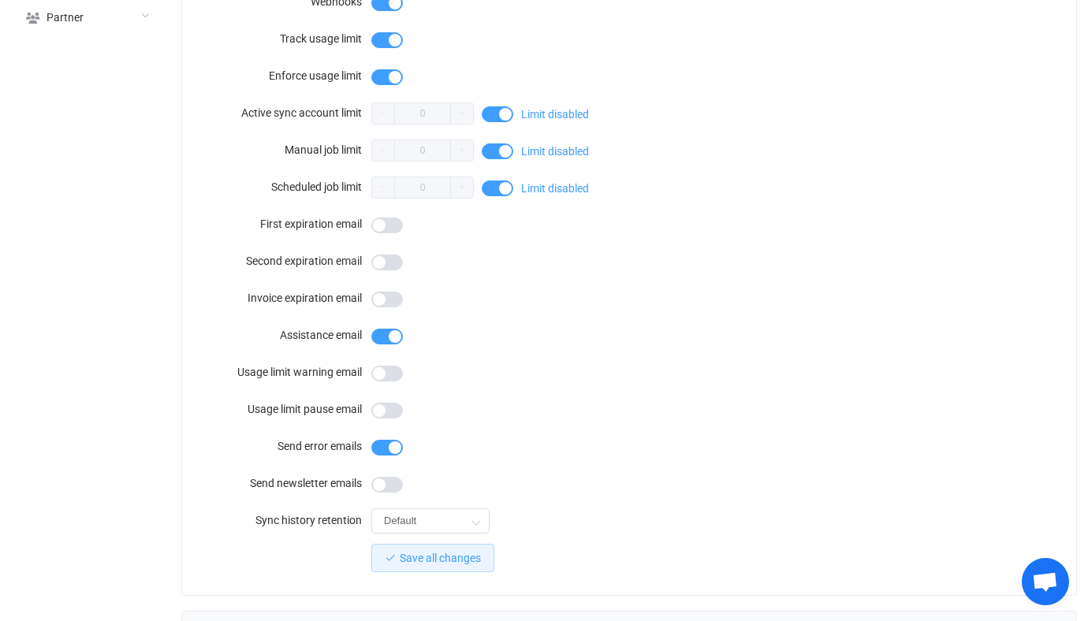
scroll to position [1415, 0]
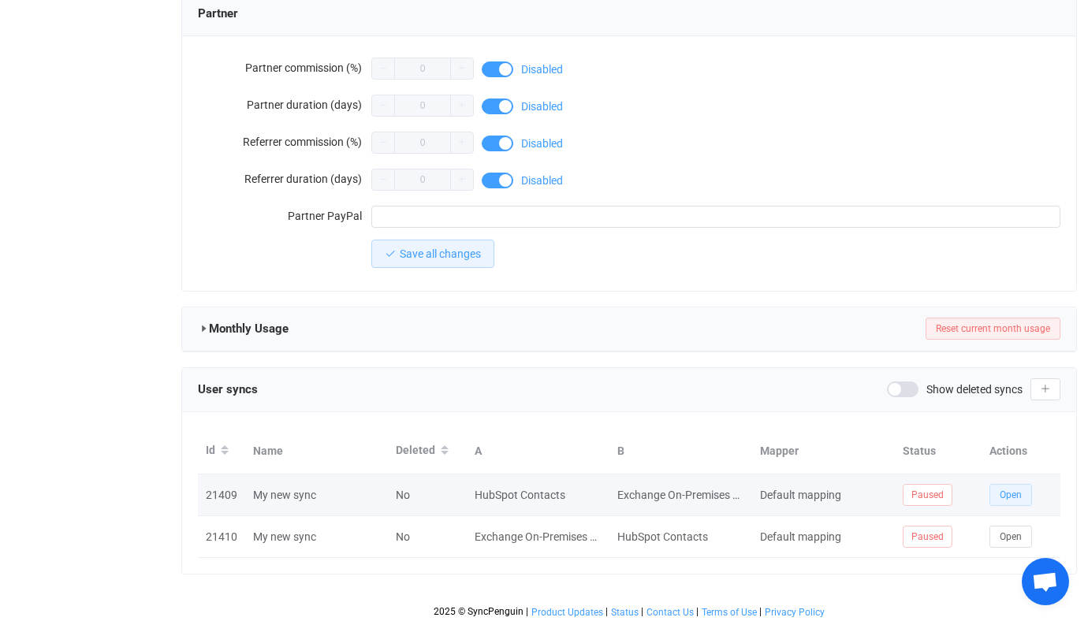
click at [1006, 494] on span "Open" at bounding box center [1011, 495] width 22 height 11
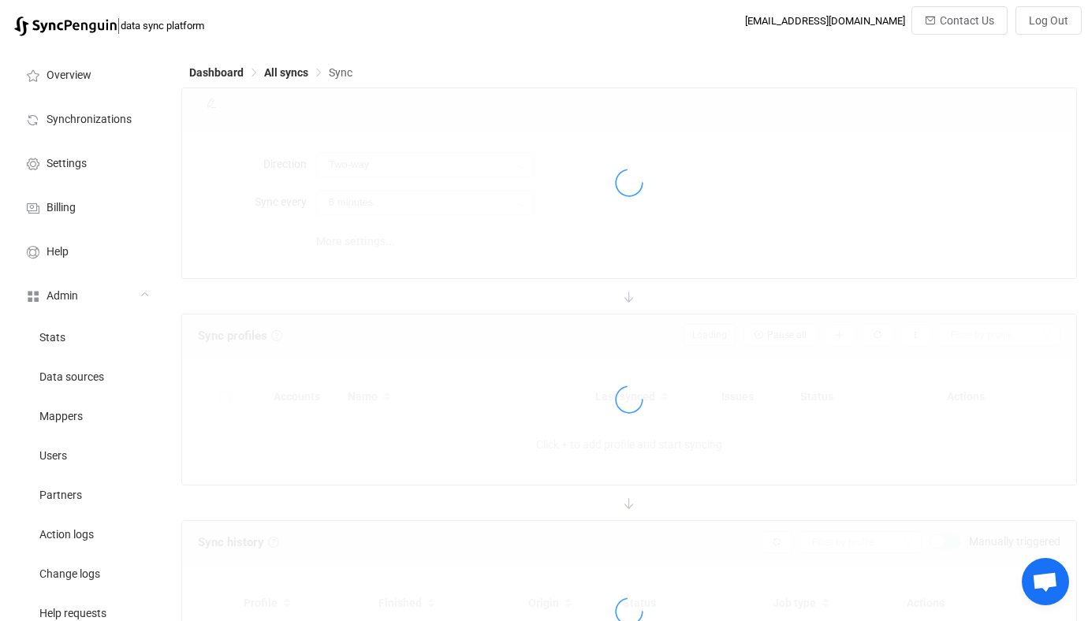
type input "Exchange On-Premises → HubSpot"
type input "10 minutes"
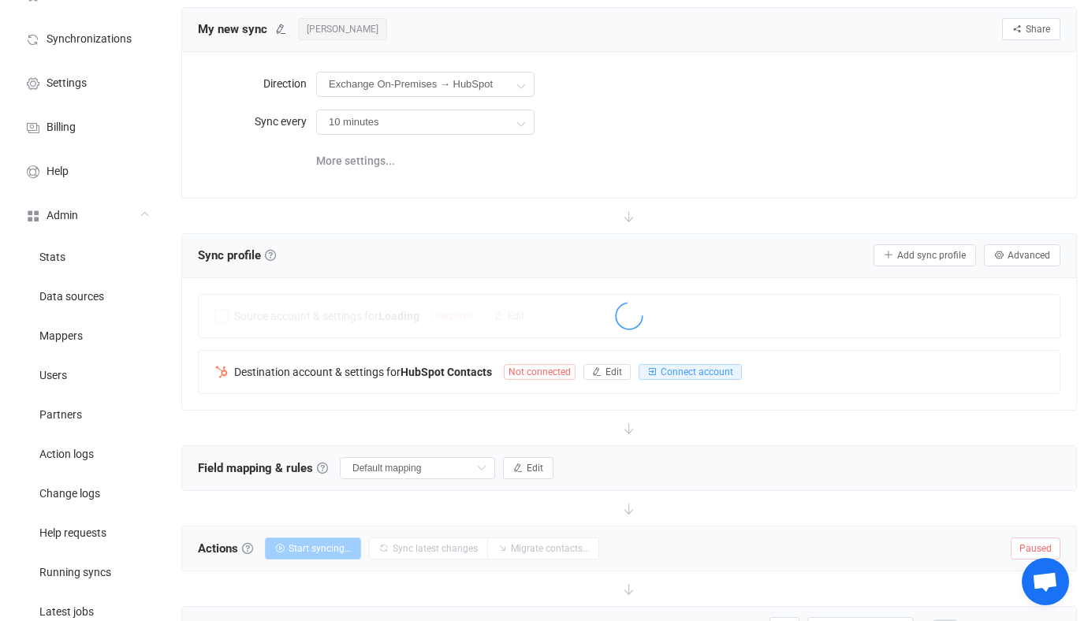
scroll to position [65, 0]
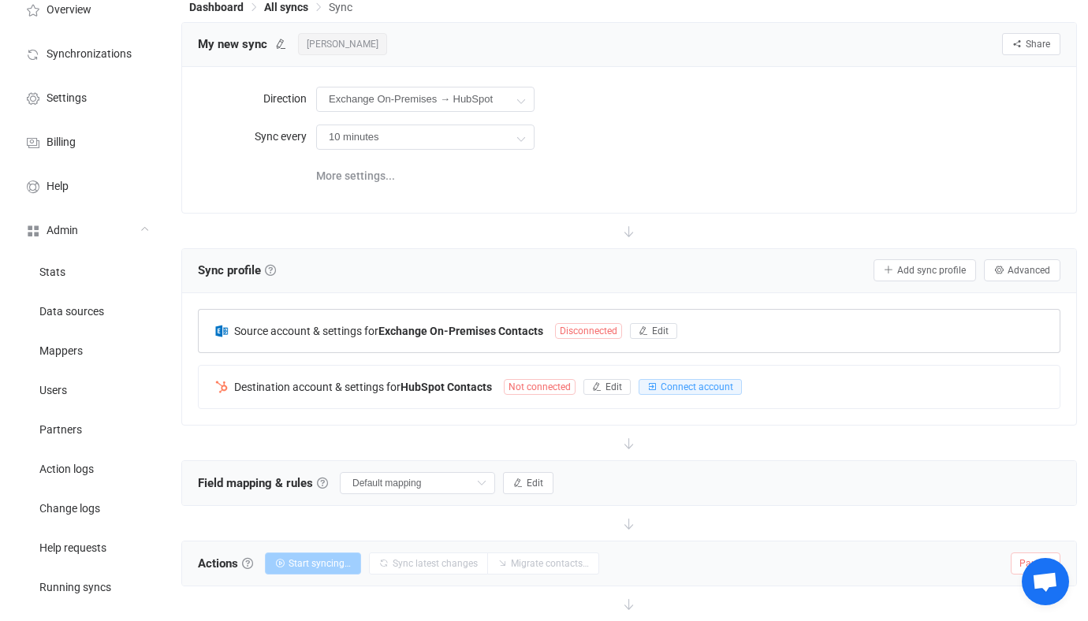
click at [519, 333] on b "Exchange On-Premises Contacts" at bounding box center [460, 331] width 165 height 13
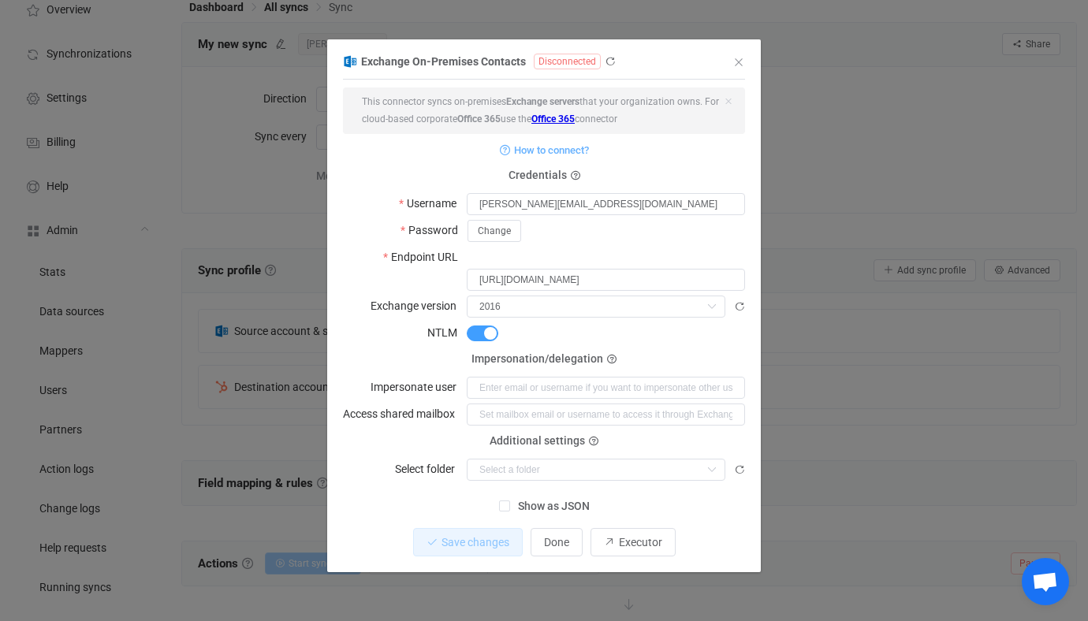
click at [558, 499] on span "Show as JSON" at bounding box center [550, 506] width 80 height 15
click at [510, 501] on input "Show as JSON" at bounding box center [510, 501] width 0 height 0
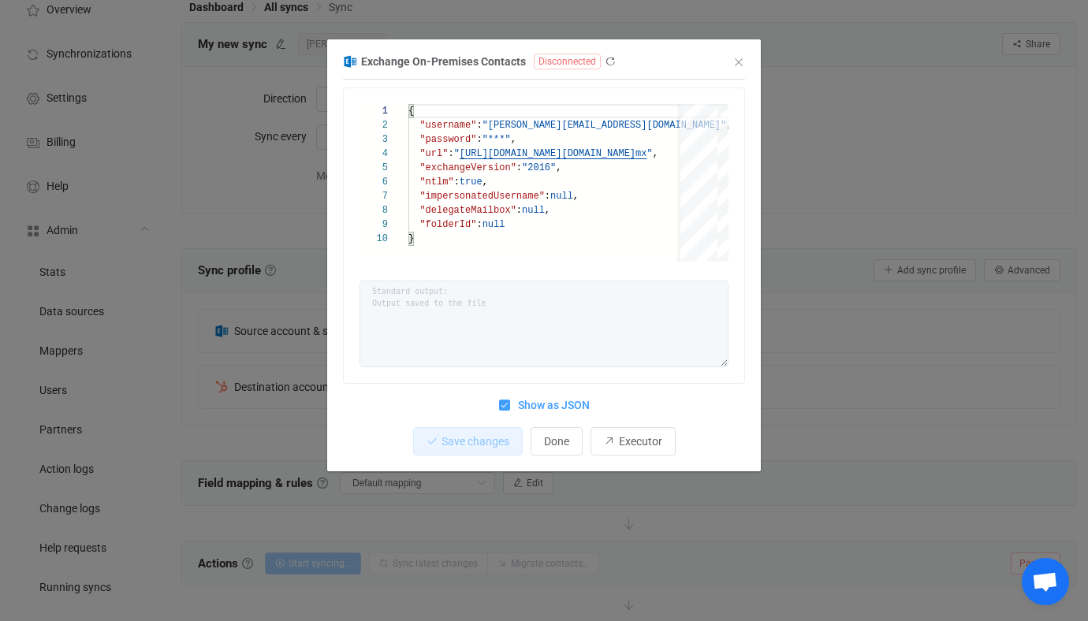
click at [529, 404] on span "Show as JSON" at bounding box center [550, 405] width 80 height 15
click at [510, 400] on input "Show as JSON" at bounding box center [510, 400] width 0 height 0
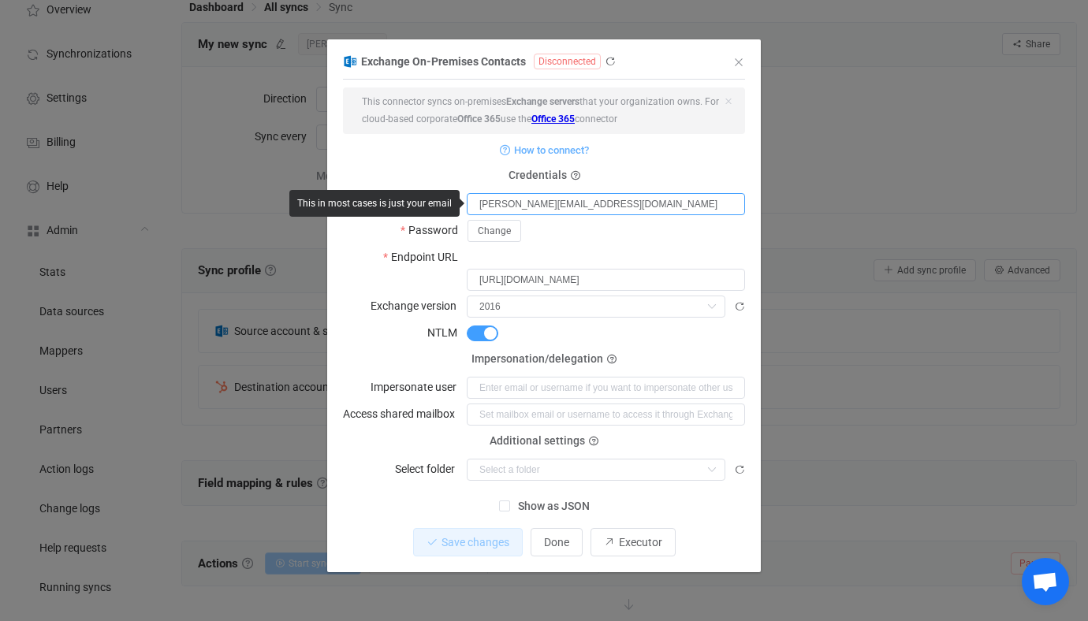
drag, startPoint x: 614, startPoint y: 202, endPoint x: 447, endPoint y: 198, distance: 167.2
click at [447, 198] on body "| data sync platform vitaliyherasymiv+74@gmail.com Contact Us Log Out Overview …" at bounding box center [544, 398] width 1088 height 914
click at [643, 202] on input "[PERSON_NAME][EMAIL_ADDRESS][DOMAIN_NAME]" at bounding box center [606, 204] width 278 height 22
click at [746, 256] on div "Exchange On-Premises Contacts Disconnected 1 { { "username": "tom@bluestarrecyc…" at bounding box center [544, 311] width 434 height 521
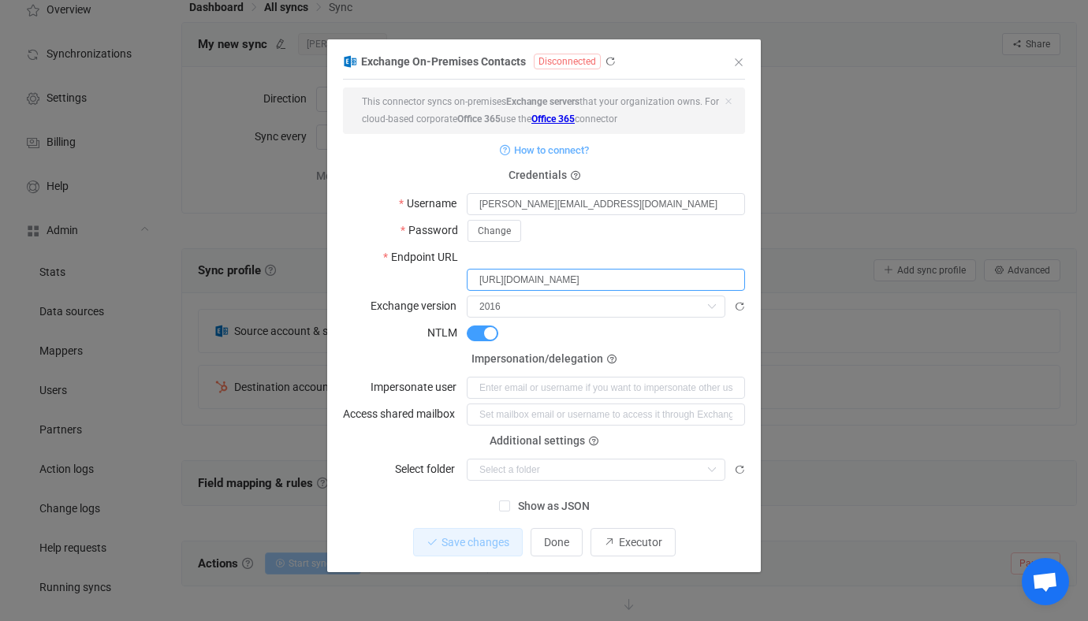
click at [734, 269] on input "https://mail.bluestarrecyclers.org/EWS/Exchange.asmx" at bounding box center [606, 280] width 278 height 22
click at [568, 499] on span "Show as JSON" at bounding box center [550, 506] width 80 height 15
click at [510, 501] on input "Show as JSON" at bounding box center [510, 501] width 0 height 0
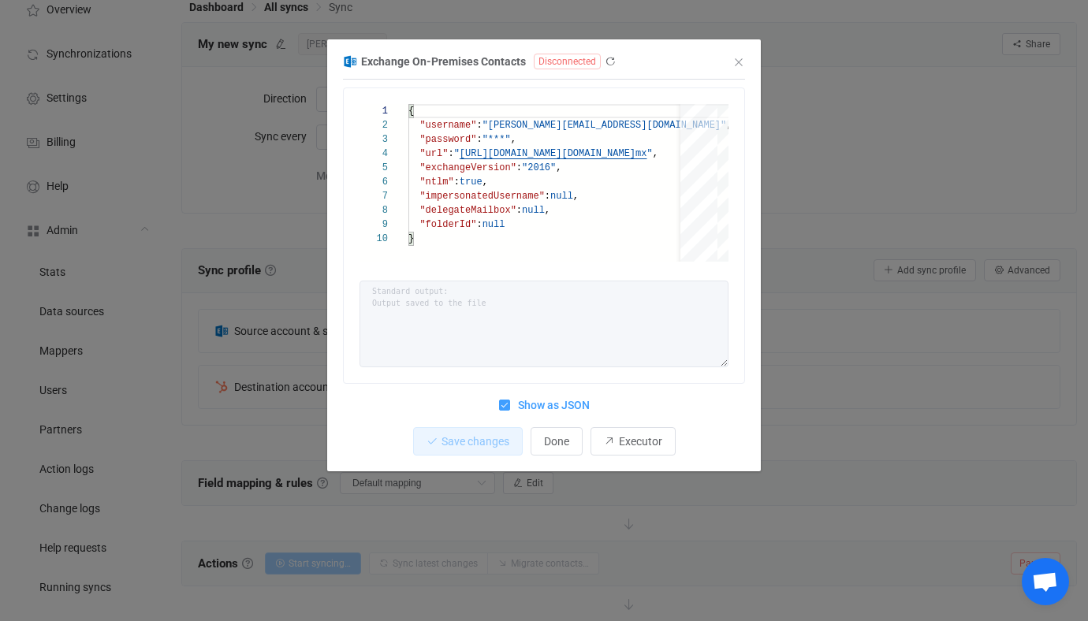
click at [817, 432] on div "Exchange On-Premises Contacts Disconnected 1 2 3 4 5 6 7 8 9 10 { "username" : …" at bounding box center [544, 310] width 1088 height 621
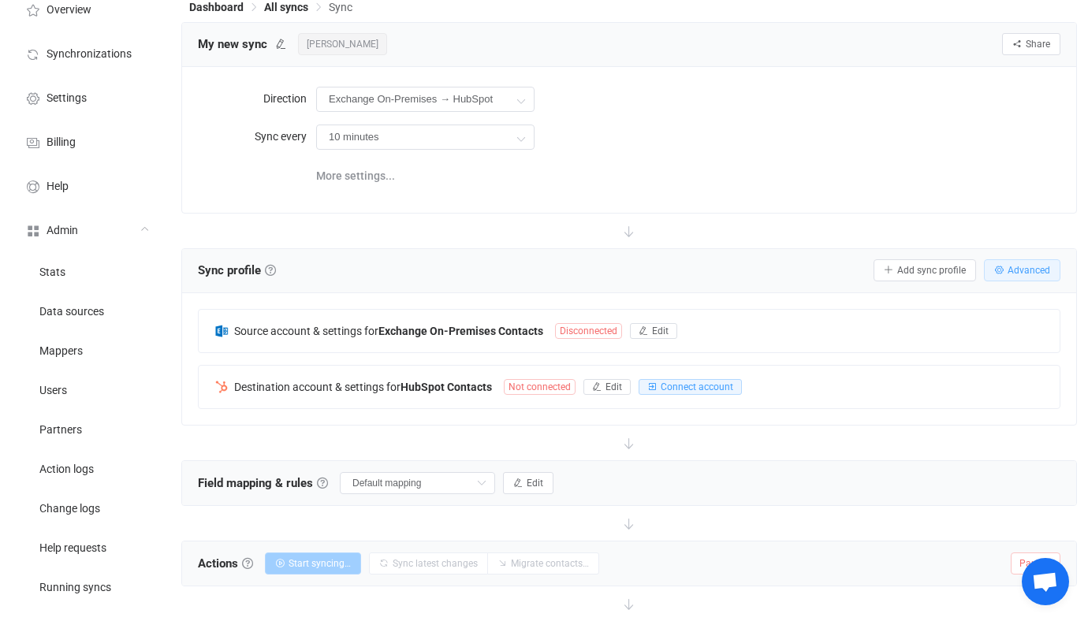
click at [1018, 265] on span "Advanced" at bounding box center [1029, 270] width 43 height 11
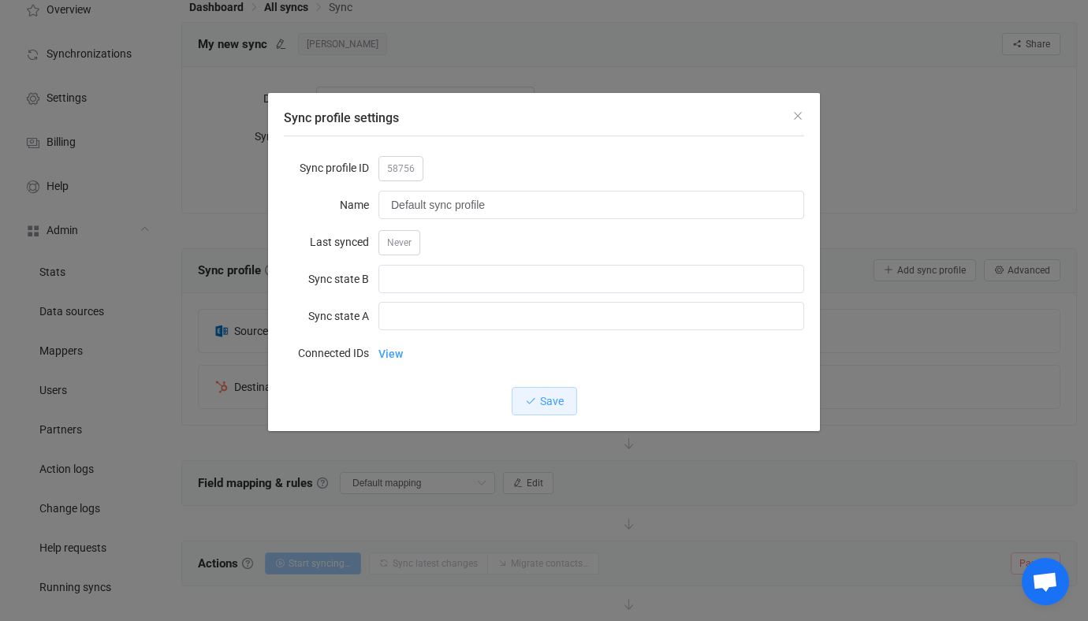
click at [389, 164] on span "58756" at bounding box center [400, 168] width 45 height 25
copy span "58756"
click at [192, 243] on div "Sync profile settings Sync profile ID 58756 Name Default sync profile Last sync…" at bounding box center [544, 310] width 1088 height 621
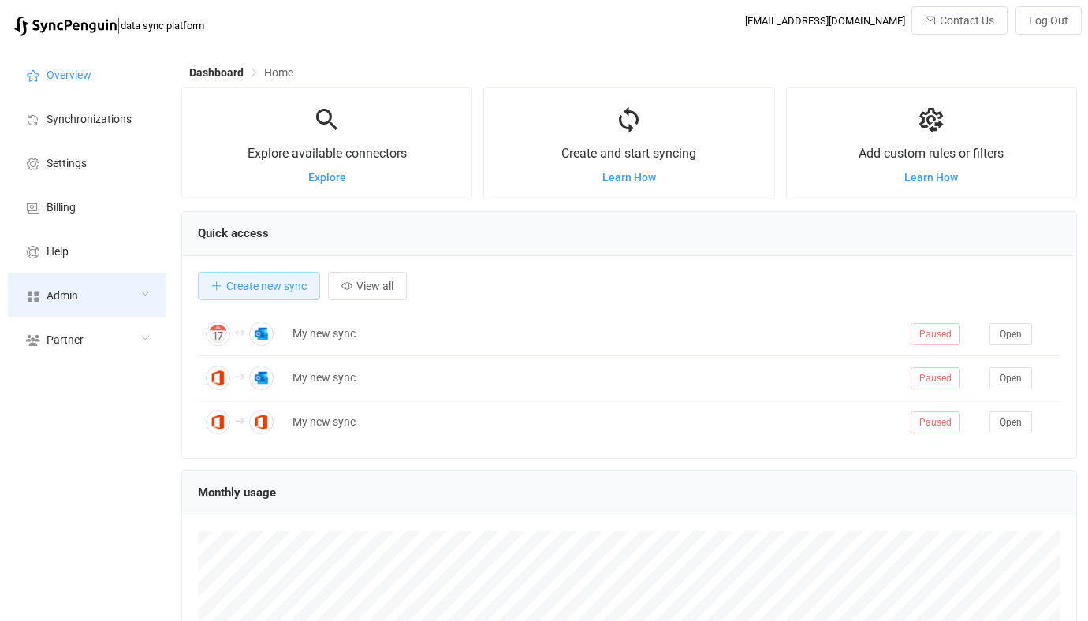
scroll to position [306, 896]
click at [58, 287] on div "Admin" at bounding box center [87, 295] width 158 height 44
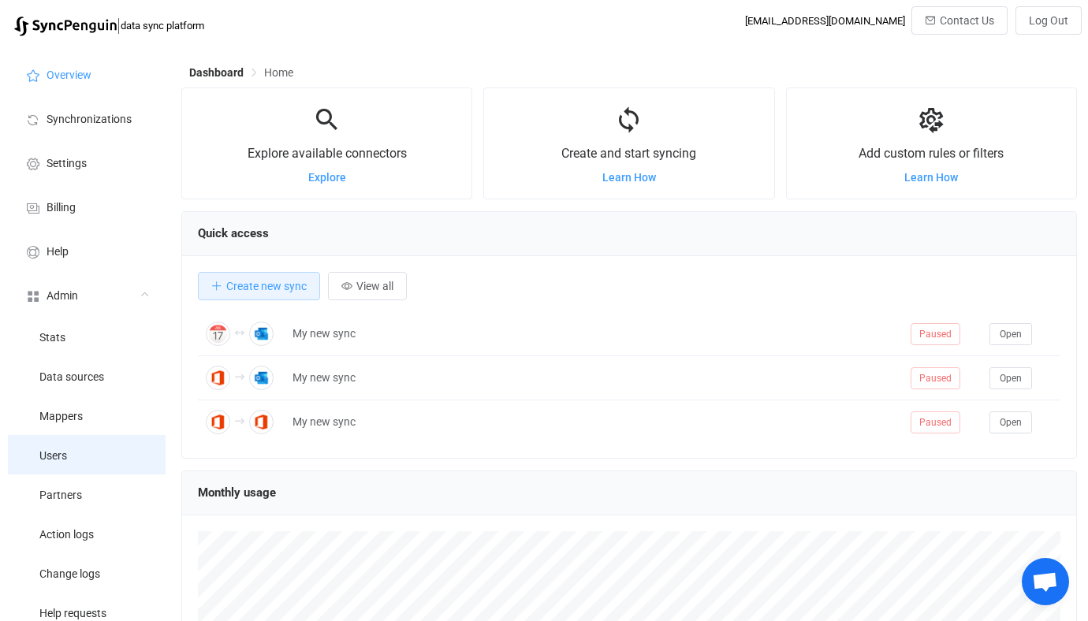
click at [68, 456] on li "Users" at bounding box center [87, 454] width 158 height 39
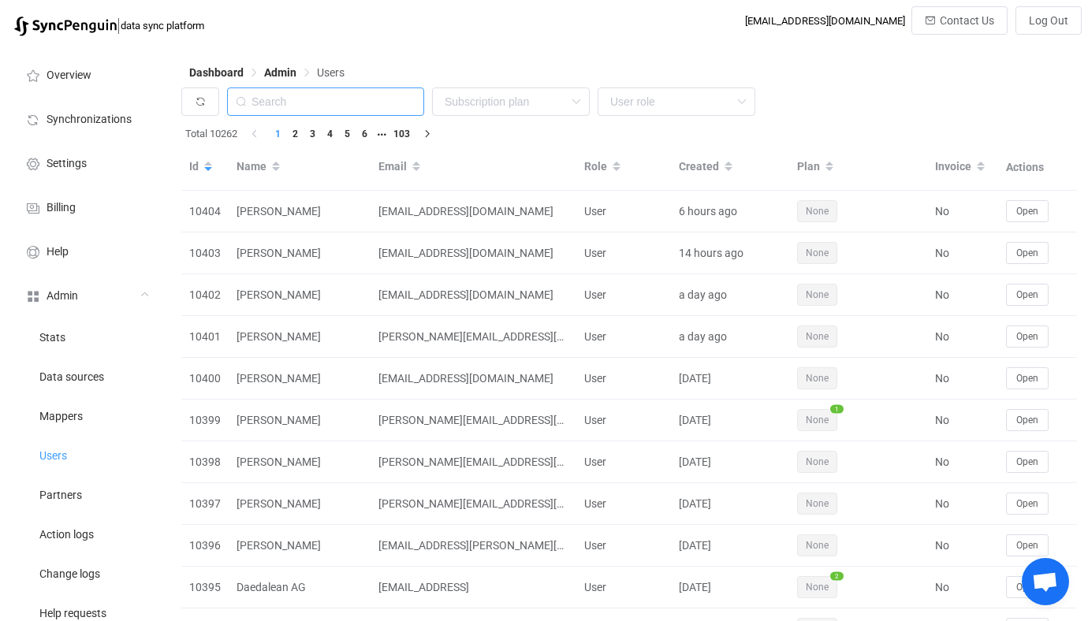
click at [372, 103] on input "text" at bounding box center [325, 102] width 197 height 28
paste input "[EMAIL_ADDRESS][DOMAIN_NAME]"
type input "[EMAIL_ADDRESS][DOMAIN_NAME]"
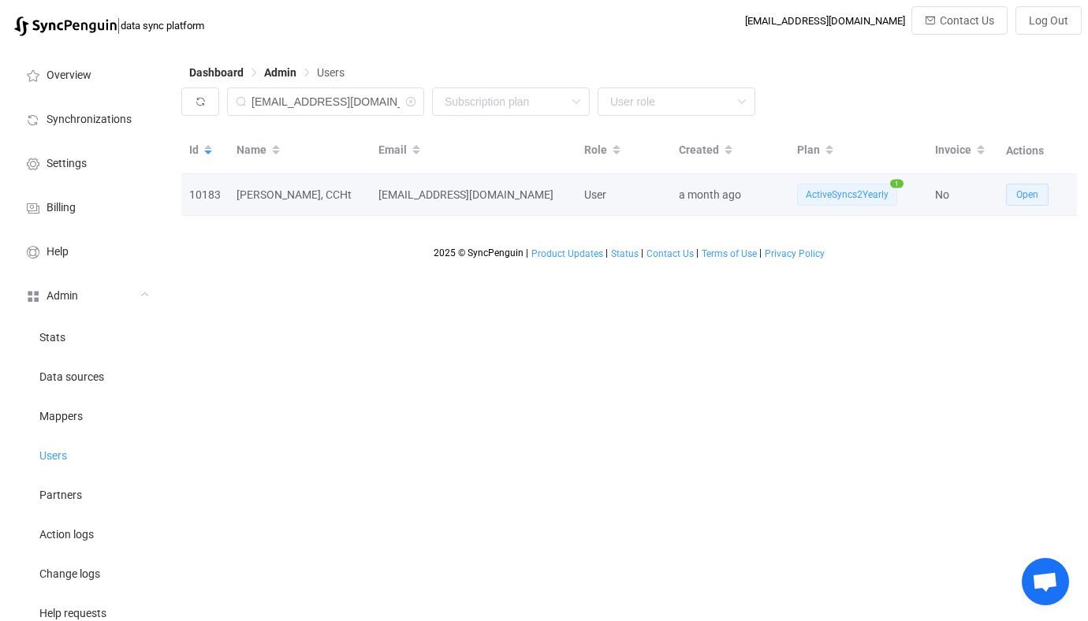
click at [1043, 185] on button "Open" at bounding box center [1027, 195] width 43 height 22
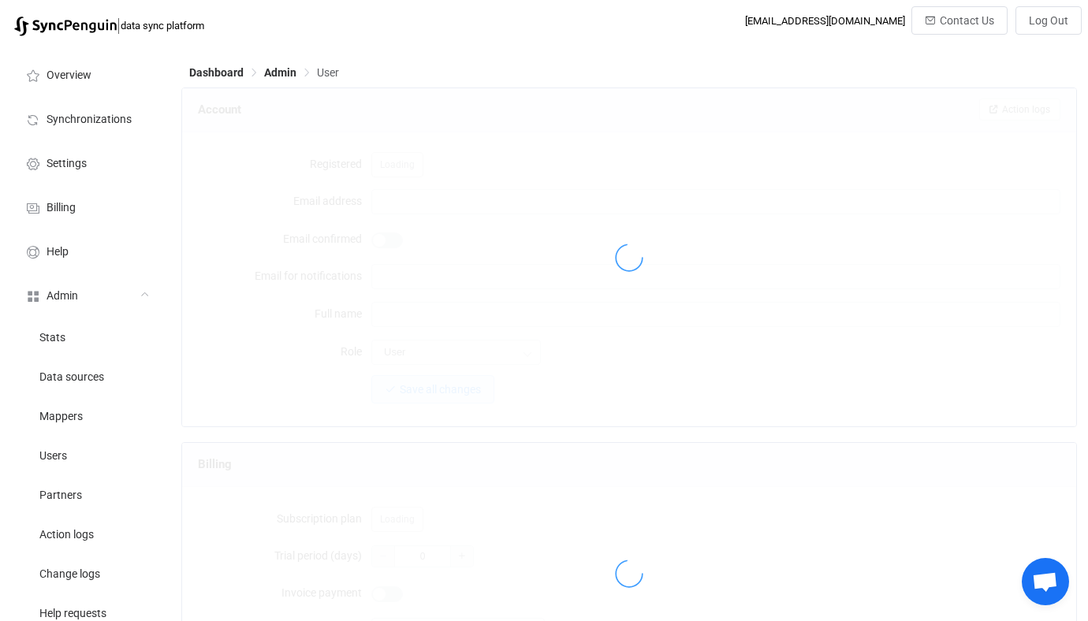
type input "[EMAIL_ADDRESS][DOMAIN_NAME]"
type input "[PERSON_NAME], CCHt"
type input "14"
type input "14 days"
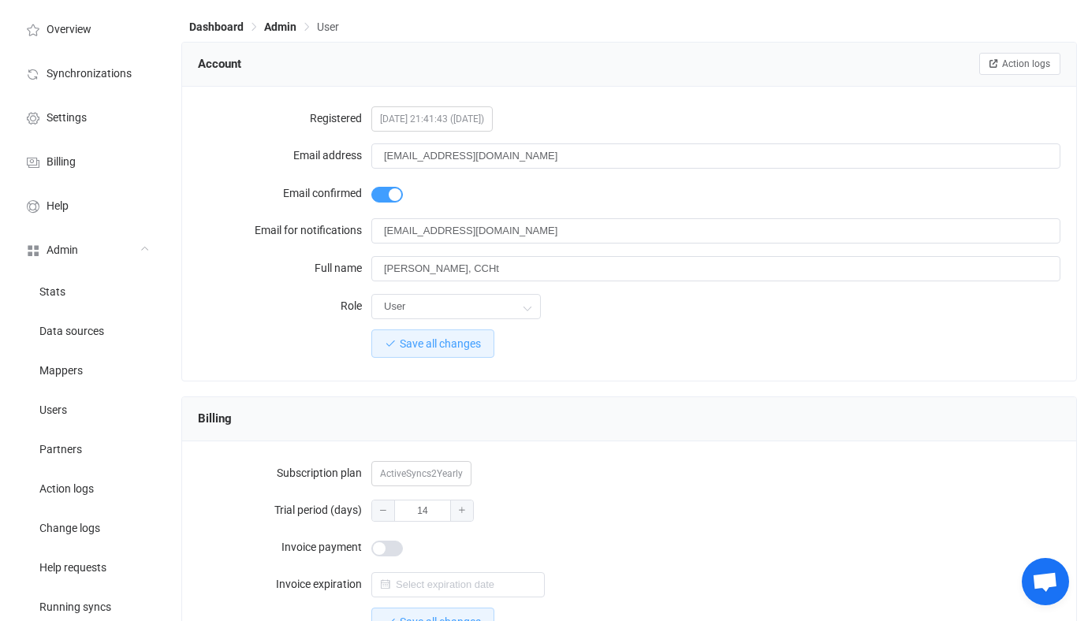
scroll to position [1374, 0]
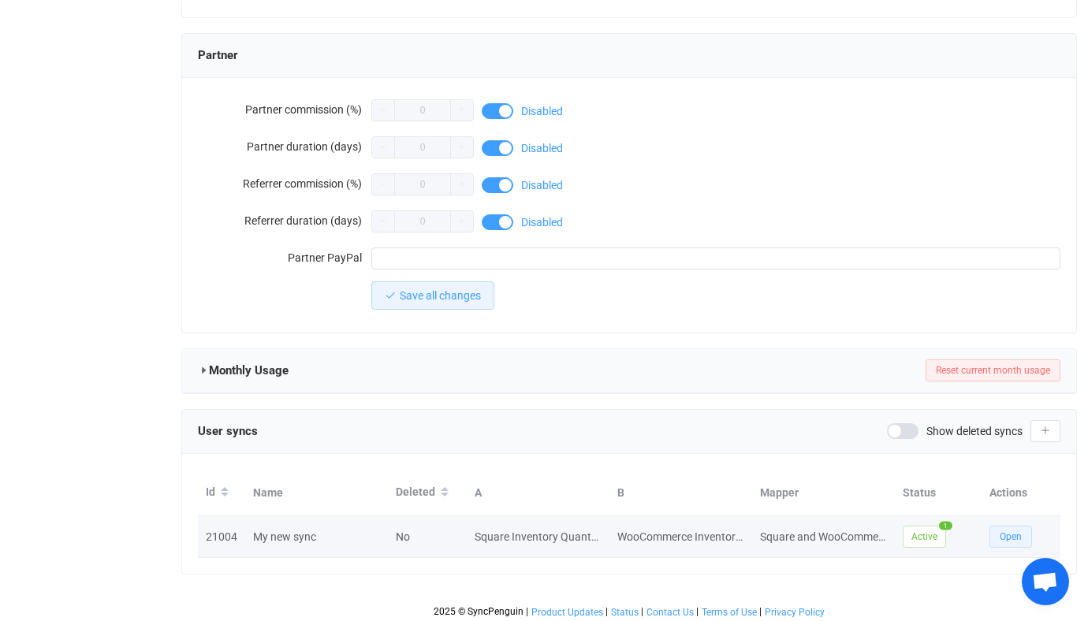
click at [998, 528] on button "Open" at bounding box center [1011, 537] width 43 height 22
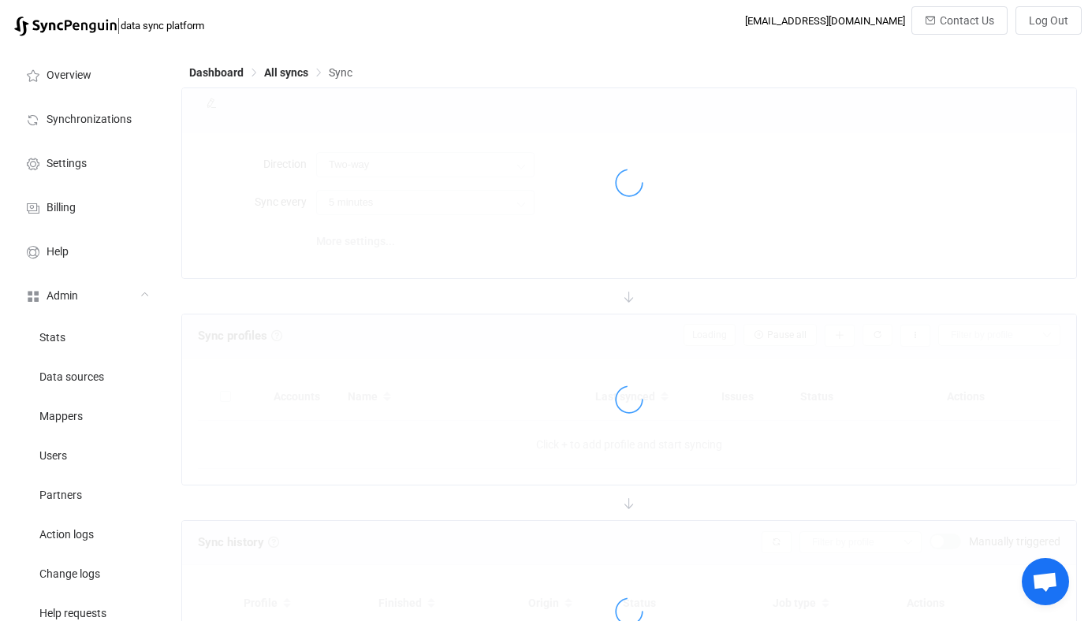
type input "1 hour"
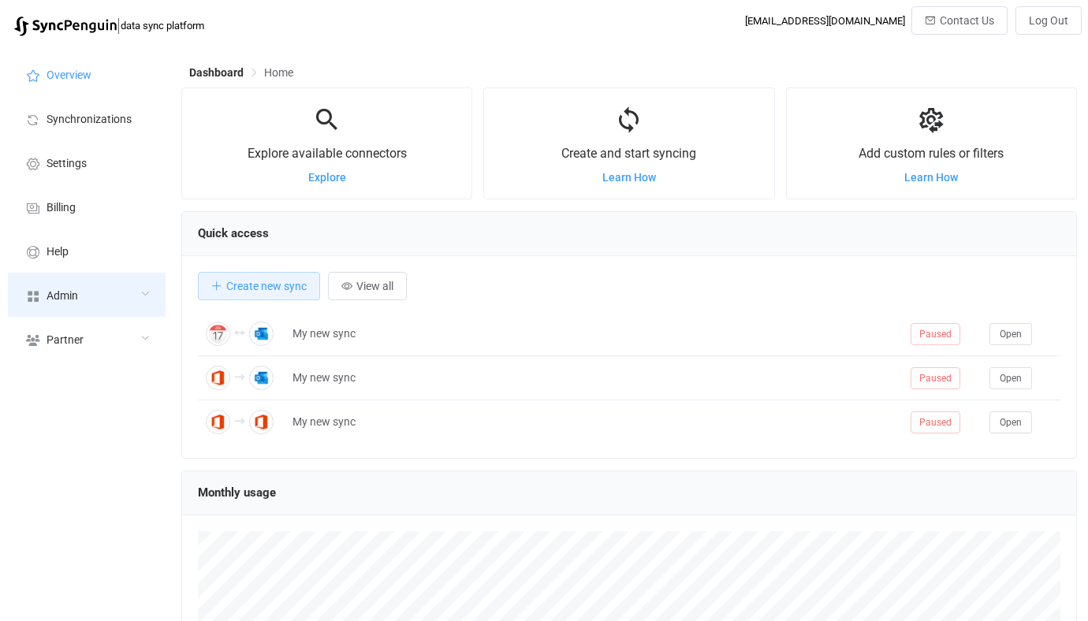
scroll to position [306, 896]
click at [130, 306] on div "Admin" at bounding box center [87, 295] width 158 height 44
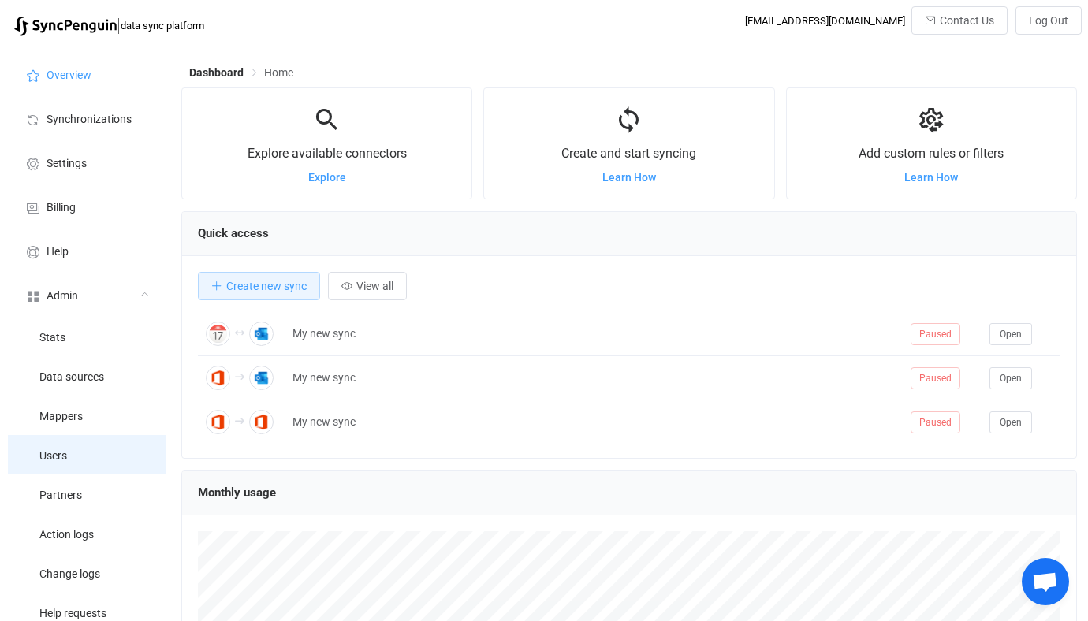
click at [106, 443] on li "Users" at bounding box center [87, 454] width 158 height 39
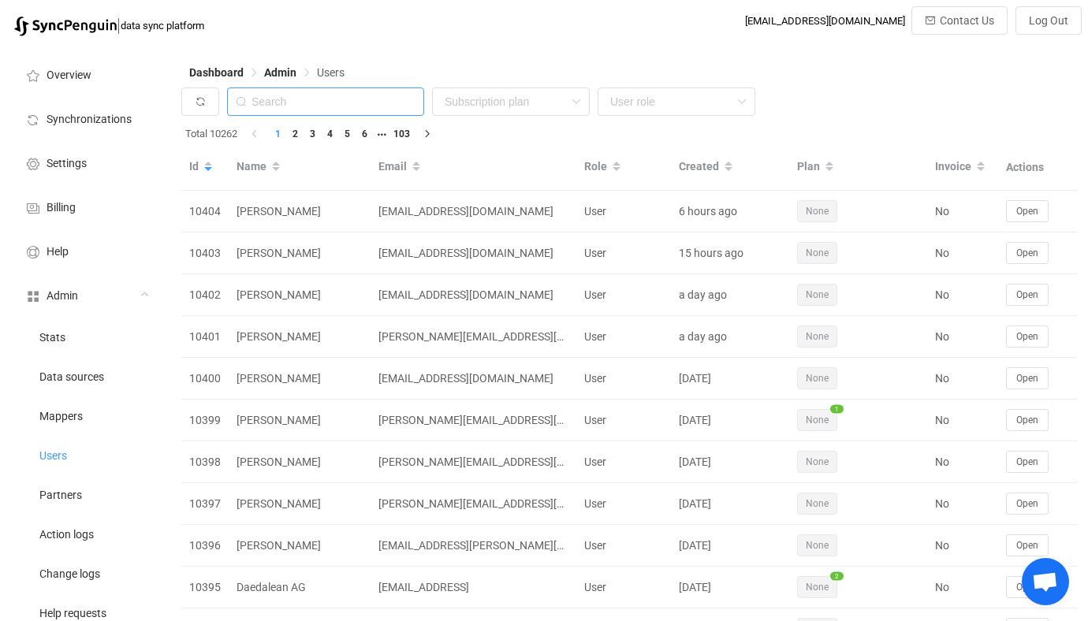
click at [327, 97] on input "text" at bounding box center [325, 102] width 197 height 28
type input "clarkson"
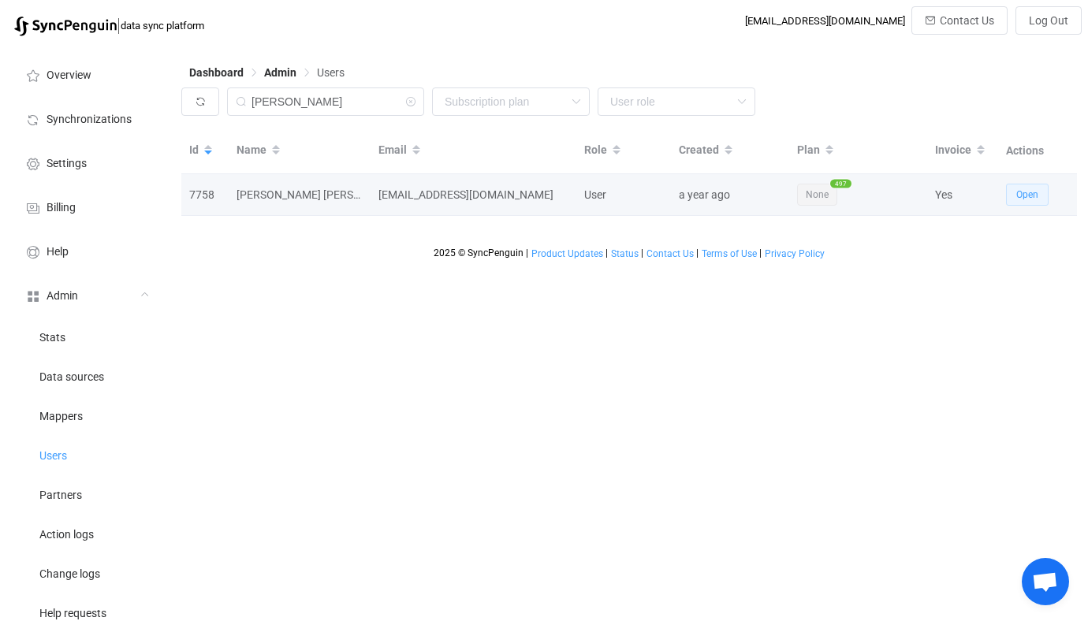
click at [1012, 192] on button "Open" at bounding box center [1027, 195] width 43 height 22
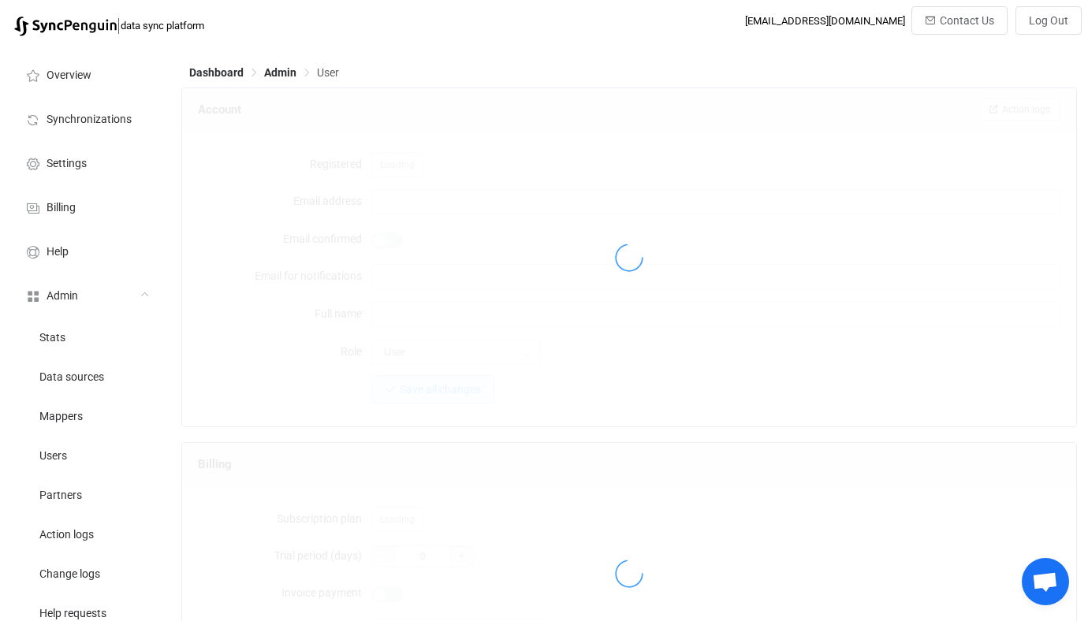
type input "it@clarksonevans.co.uk"
type input "Clarkson Evans IT"
type input "14"
type input "2025-09-30"
type input "525"
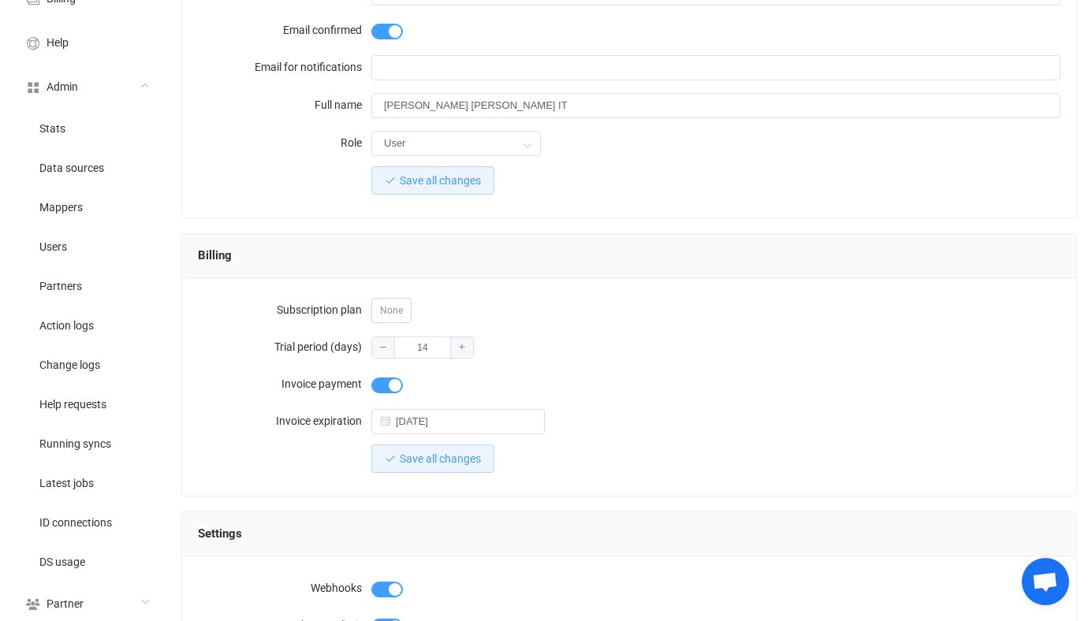
scroll to position [215, 0]
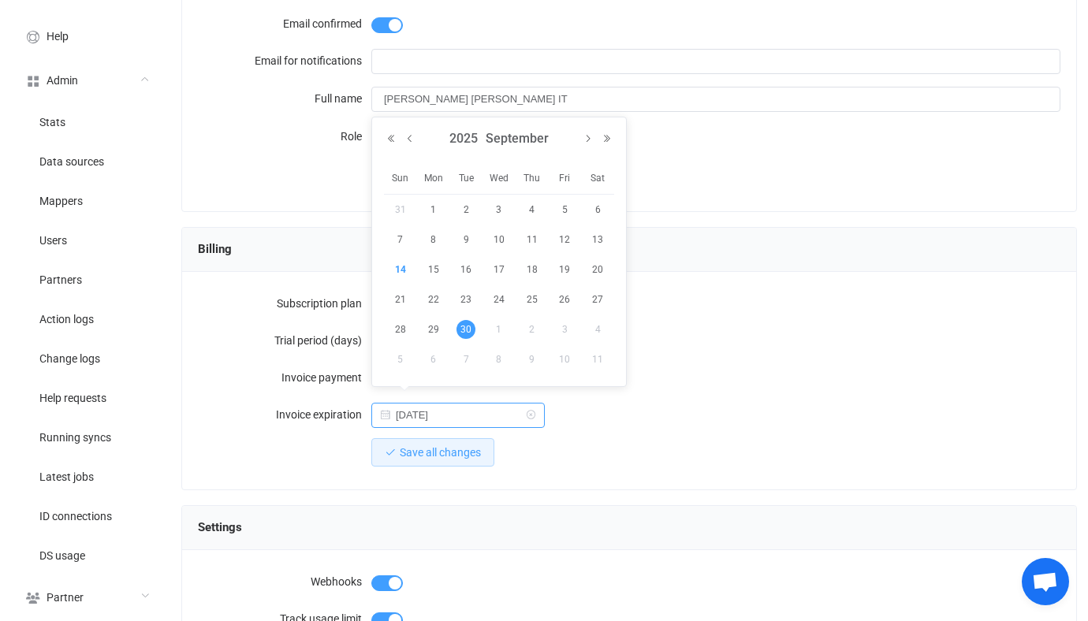
click at [470, 412] on input "2025-09-30" at bounding box center [457, 415] width 173 height 25
click at [592, 137] on button "Next Month" at bounding box center [588, 138] width 19 height 11
click at [565, 328] on span "31" at bounding box center [564, 329] width 19 height 19
type input "2025-10-31"
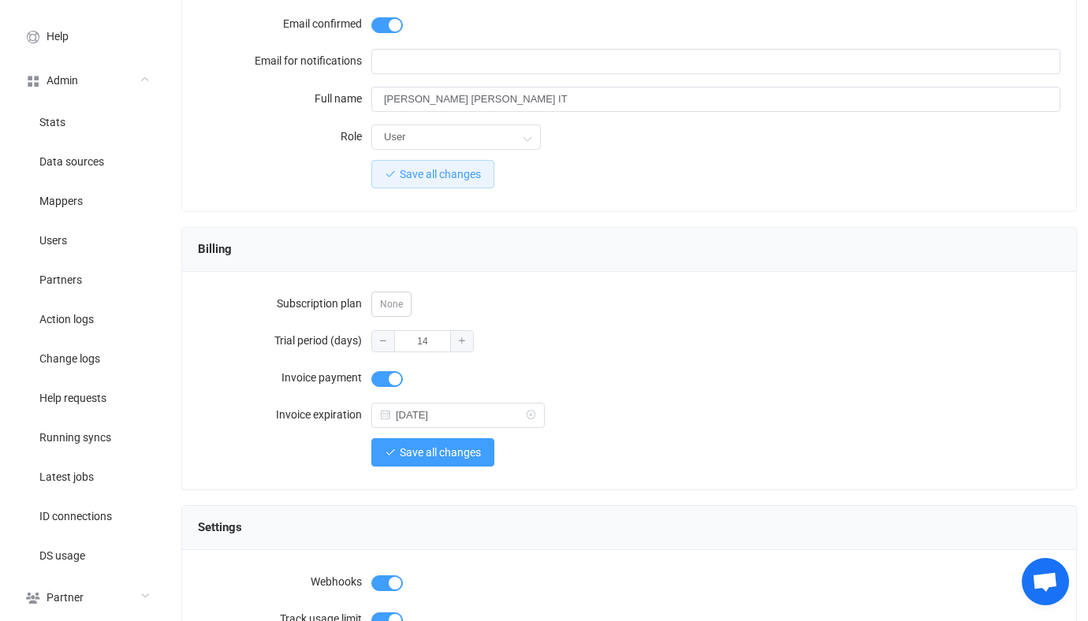
click at [434, 438] on button "Save all changes" at bounding box center [432, 452] width 123 height 28
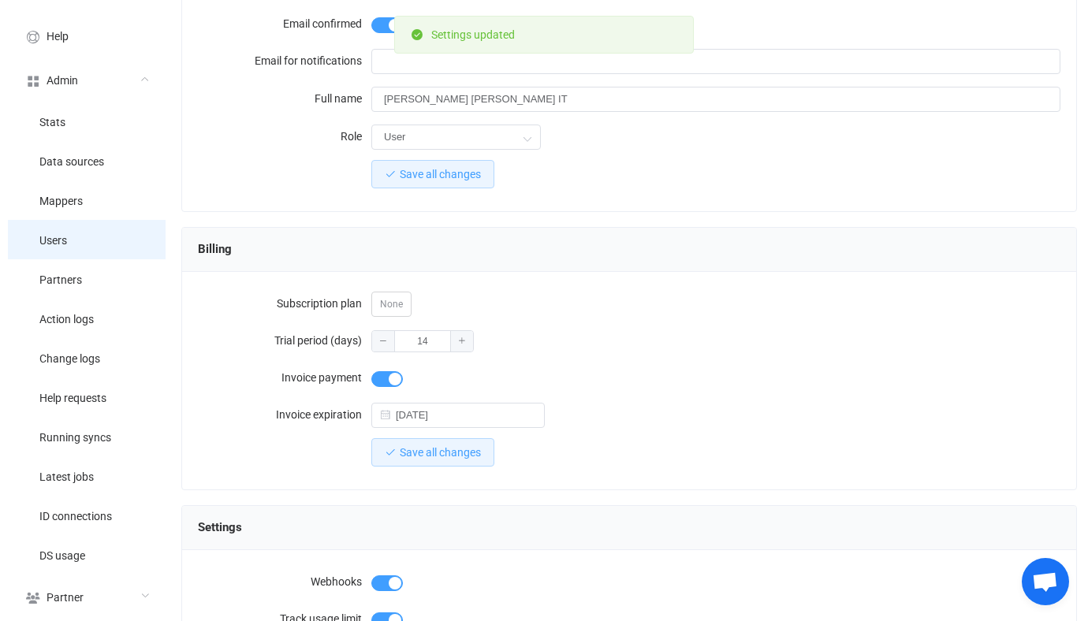
click at [128, 244] on li "Users" at bounding box center [87, 239] width 158 height 39
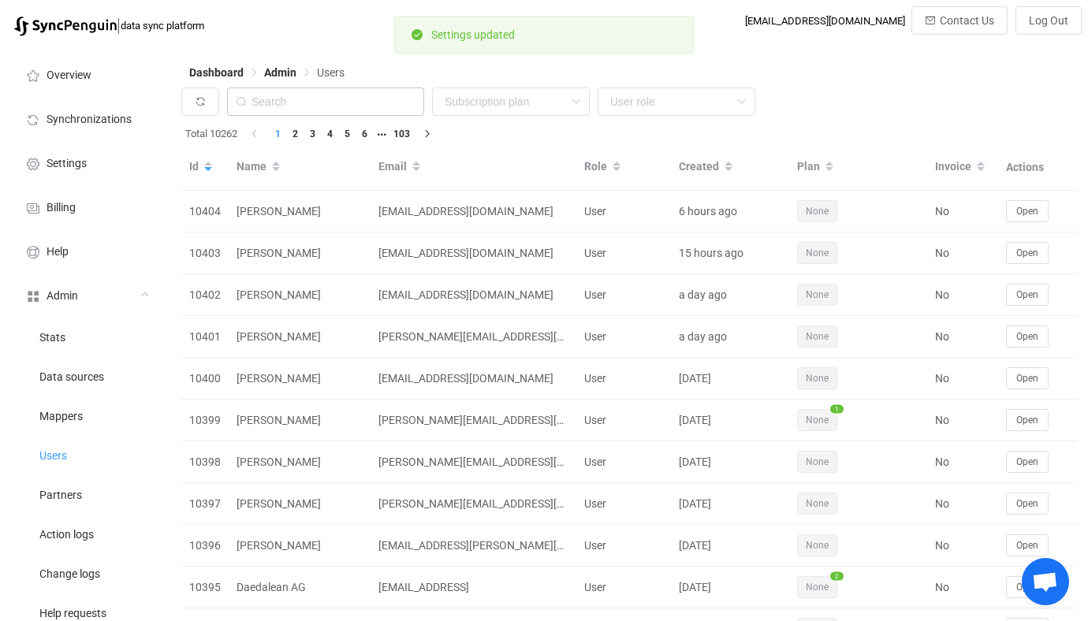
drag, startPoint x: 331, startPoint y: 118, endPoint x: 333, endPoint y: 110, distance: 8.8
click at [331, 118] on div "None Single SingleYearly SinglePlus SinglePlusYearly Team TeamYearly TeamPlus T…" at bounding box center [629, 106] width 896 height 36
click at [333, 110] on input "text" at bounding box center [325, 102] width 197 height 28
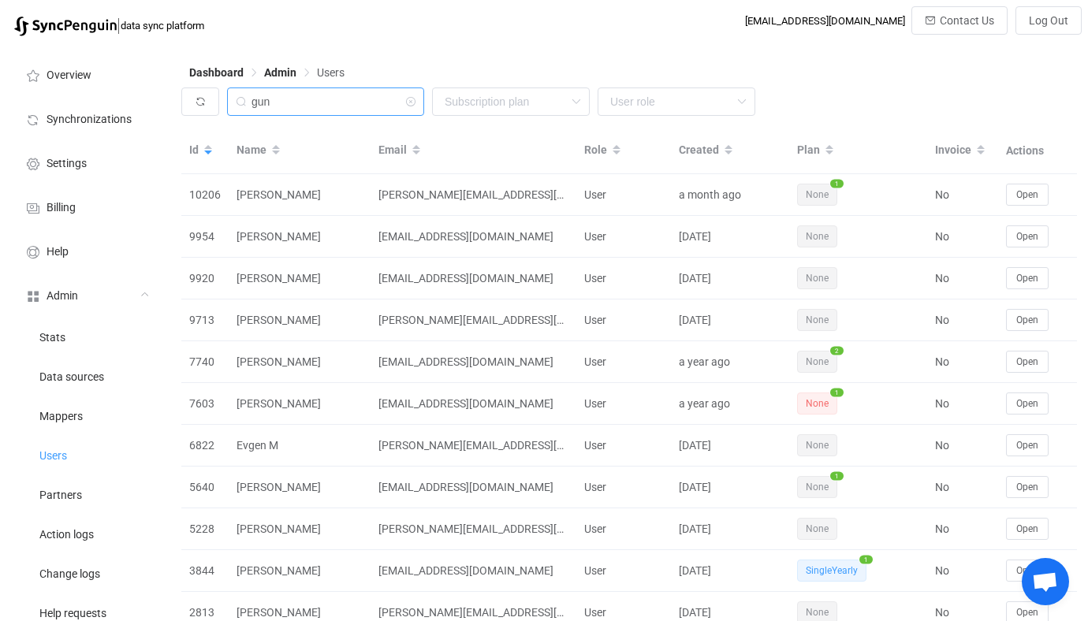
click at [345, 107] on input "gun" at bounding box center [325, 102] width 197 height 28
type input "sport"
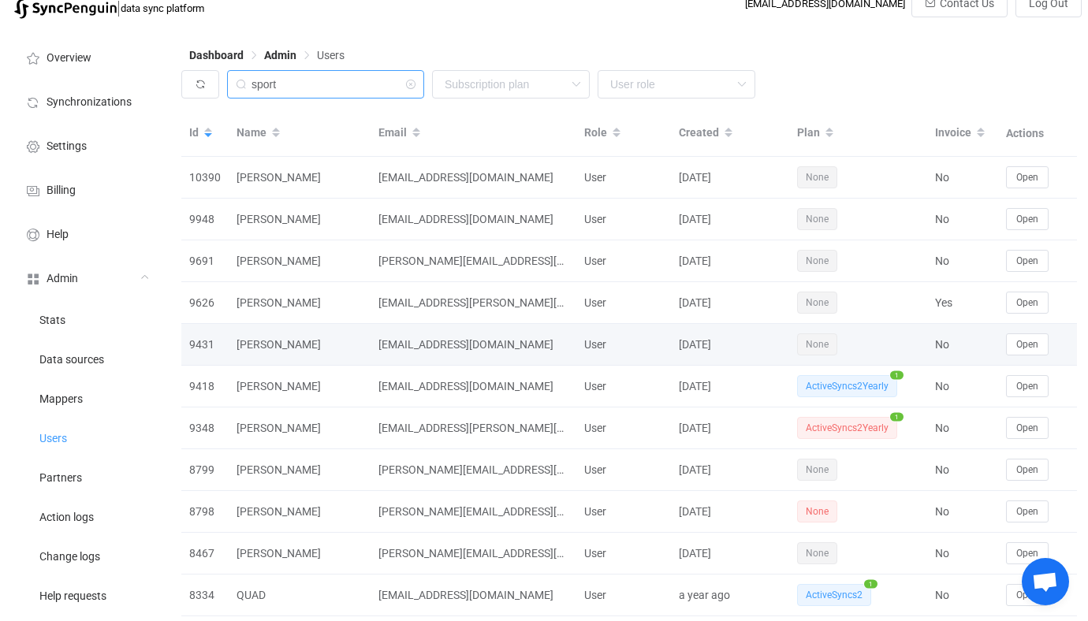
scroll to position [19, 0]
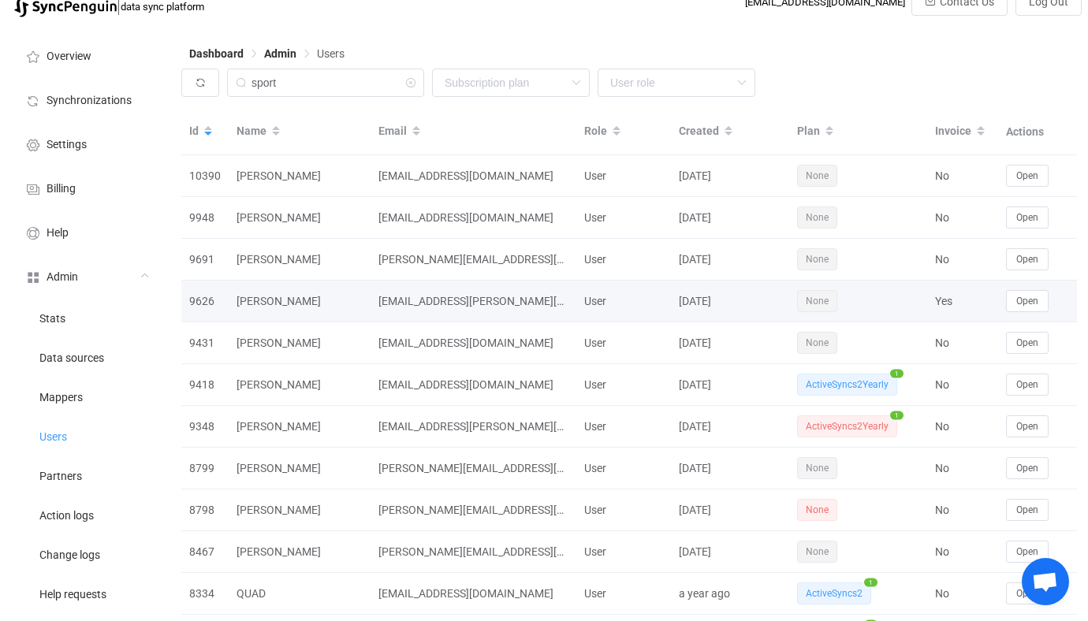
click at [945, 295] on div "Yes" at bounding box center [962, 302] width 71 height 18
click at [480, 302] on div "sinan.osman@geniussports.com" at bounding box center [474, 302] width 206 height 18
copy div "geniussports"
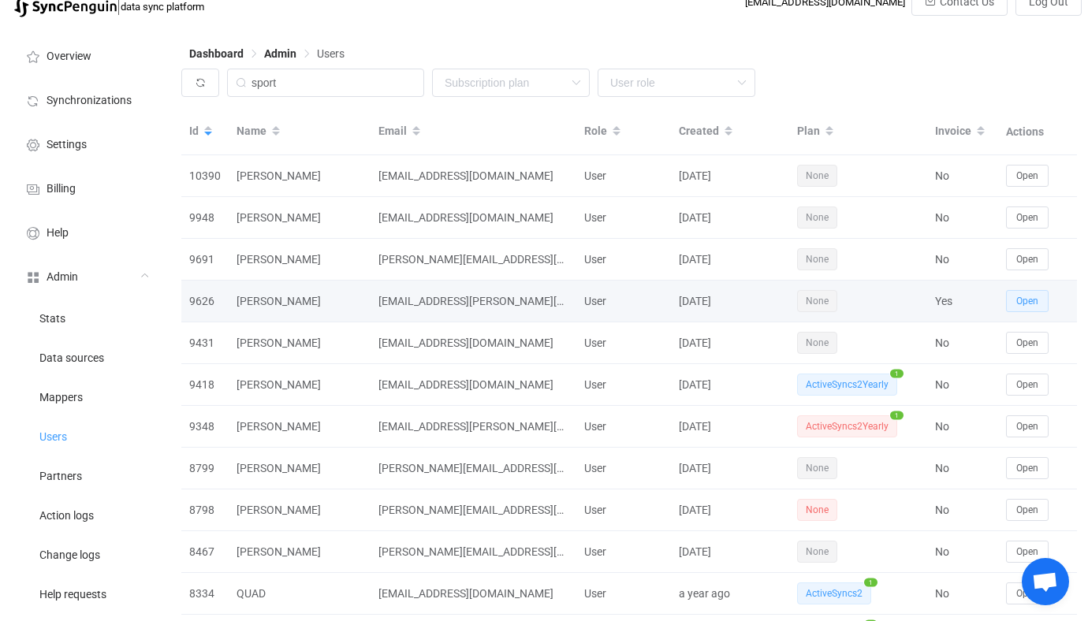
click at [1024, 299] on span "Open" at bounding box center [1027, 301] width 22 height 11
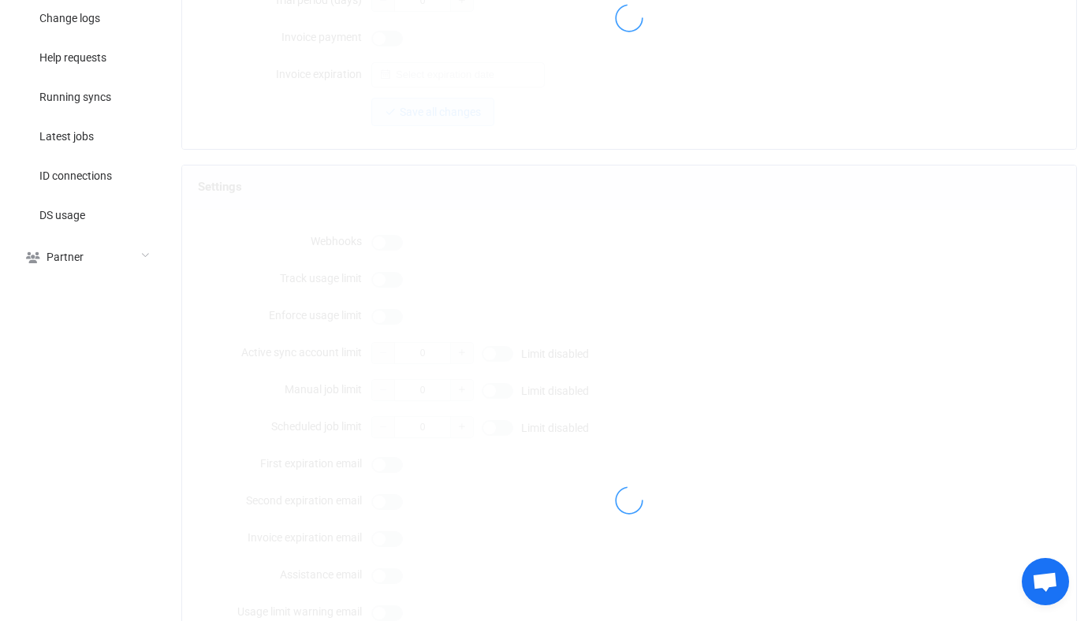
type input "sinan.osman@geniussports.com"
type input "Sinan"
type input "28"
type input "2025-09-20"
type input "2500"
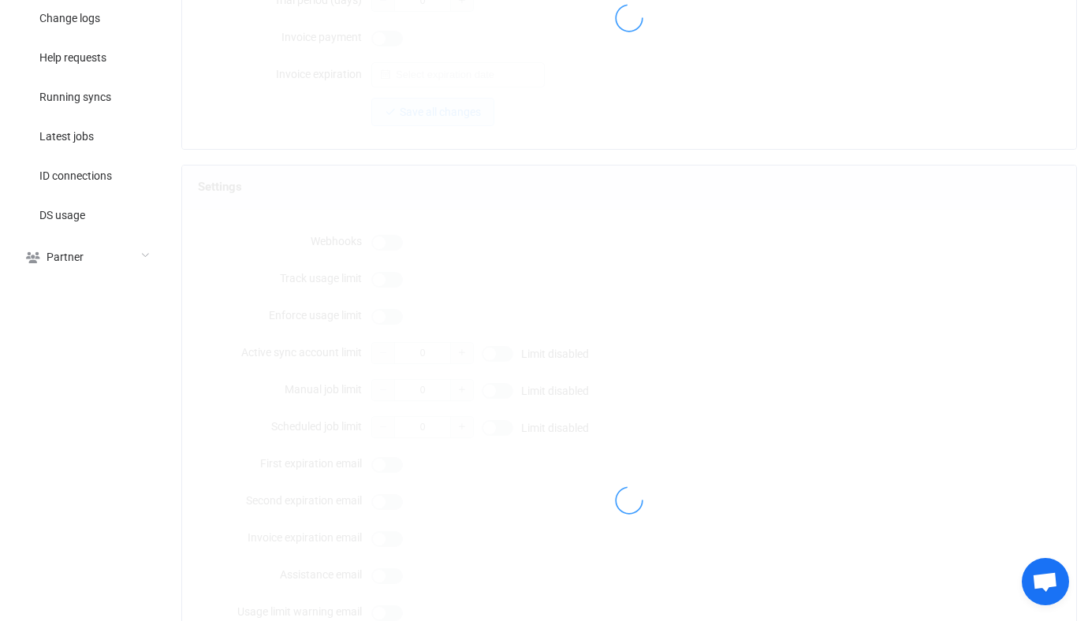
type input "10"
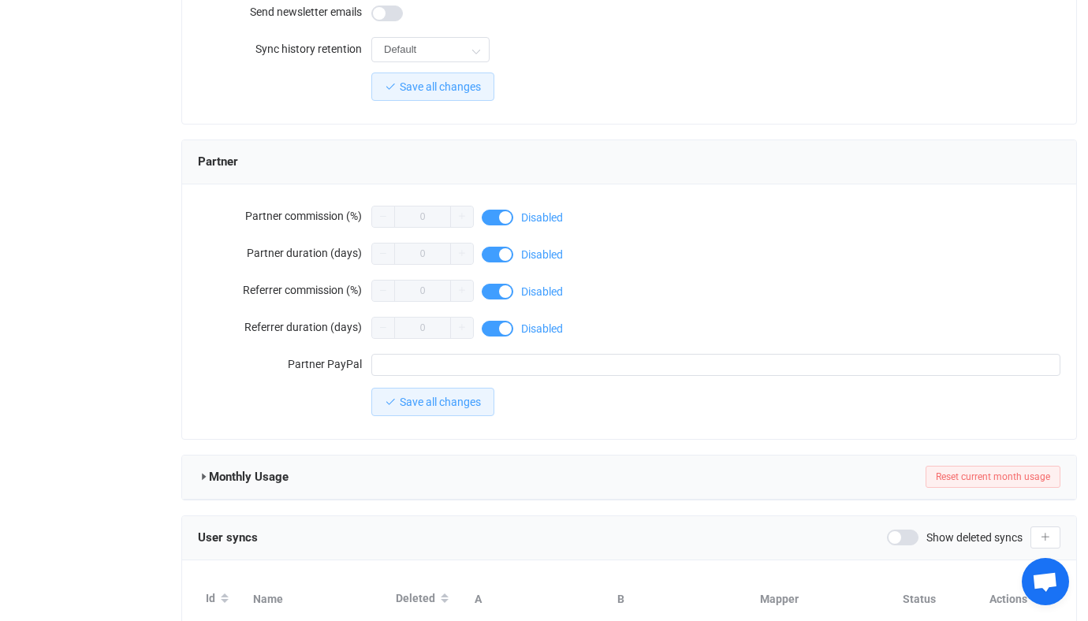
scroll to position [1379, 0]
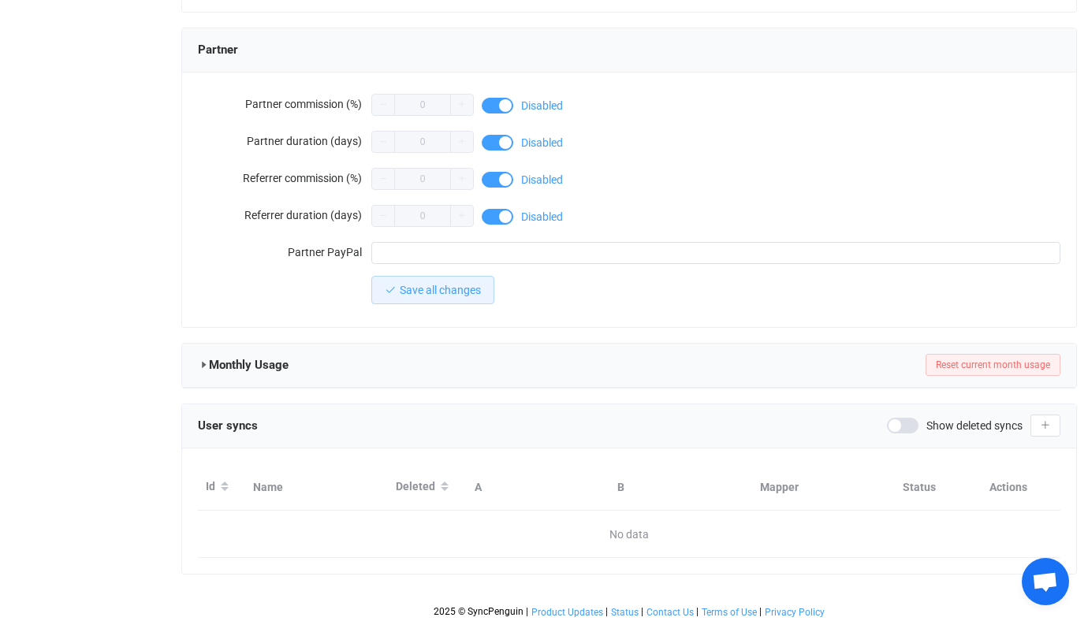
click at [930, 420] on span "Show deleted syncs" at bounding box center [975, 425] width 96 height 11
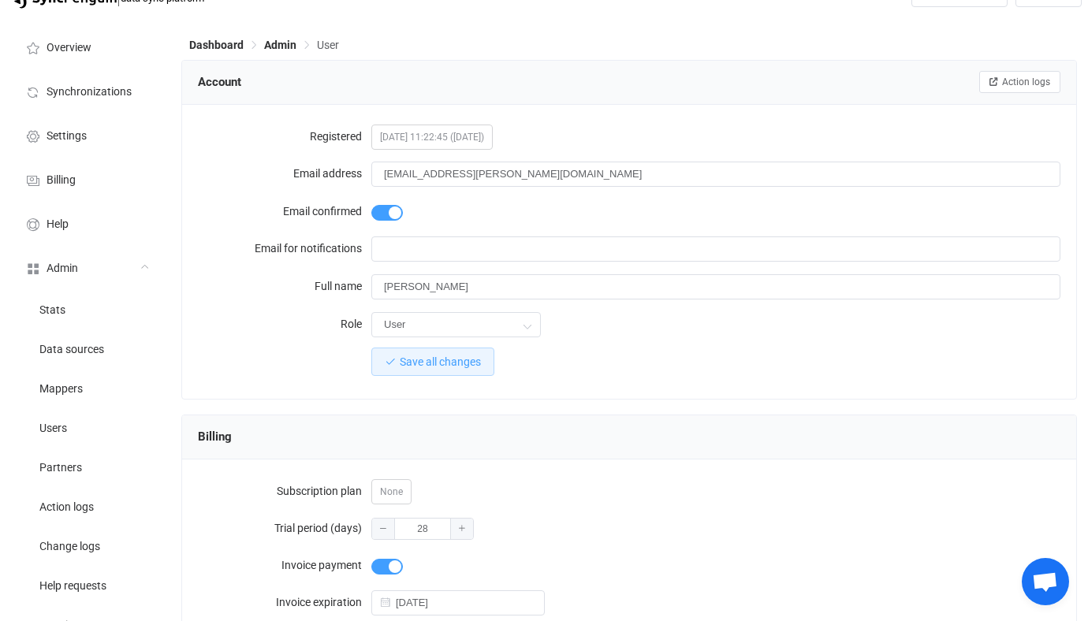
scroll to position [8, 0]
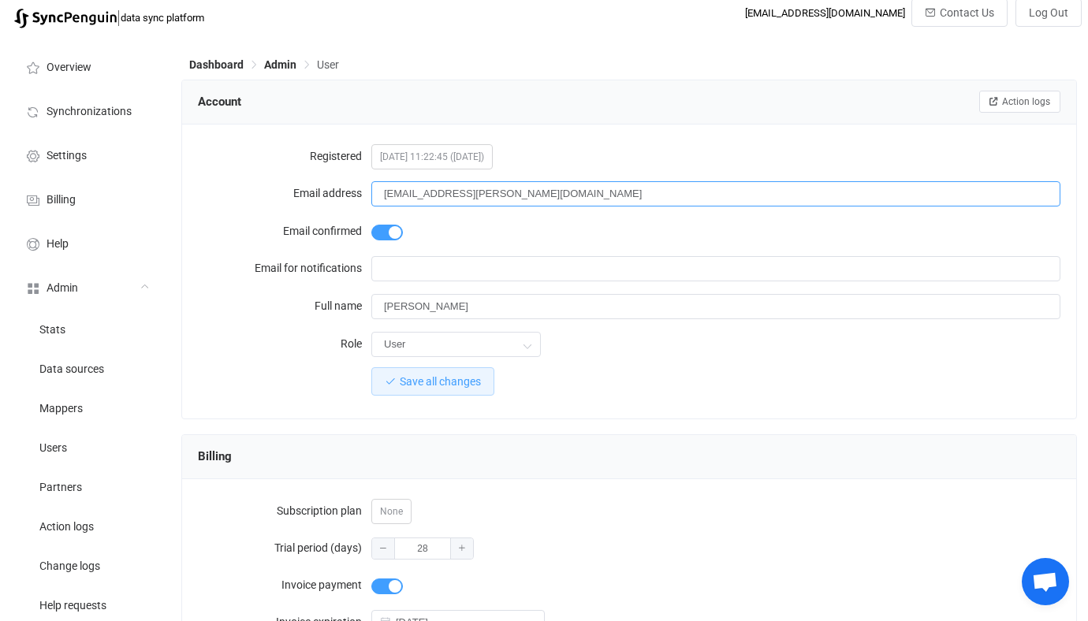
click at [471, 193] on input "sinan.osman@geniussports.com" at bounding box center [715, 193] width 689 height 25
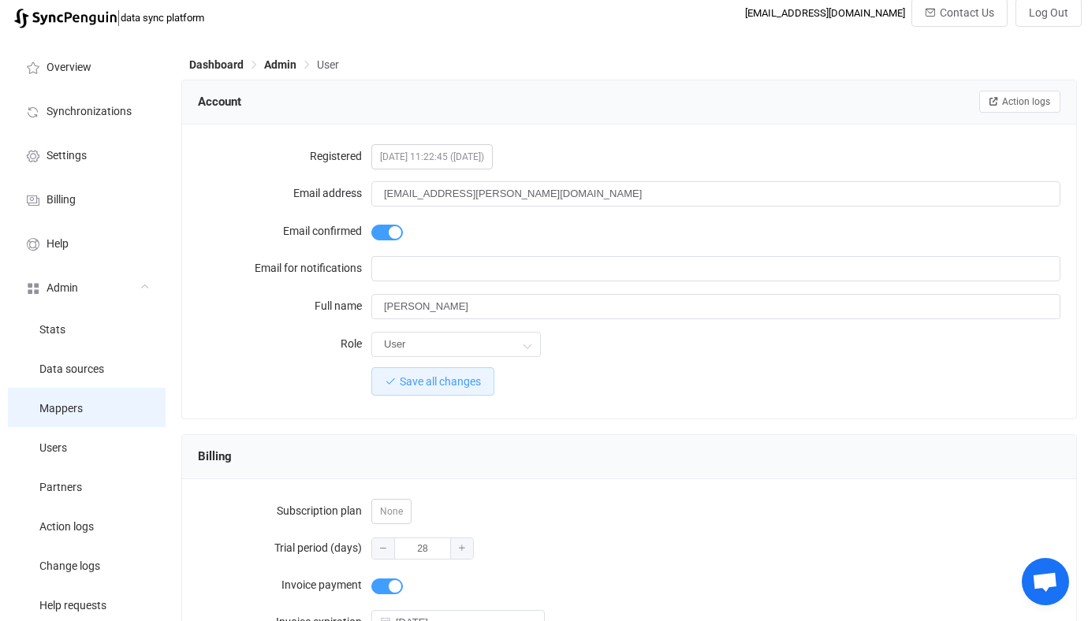
click at [75, 426] on li "Mappers" at bounding box center [87, 407] width 158 height 39
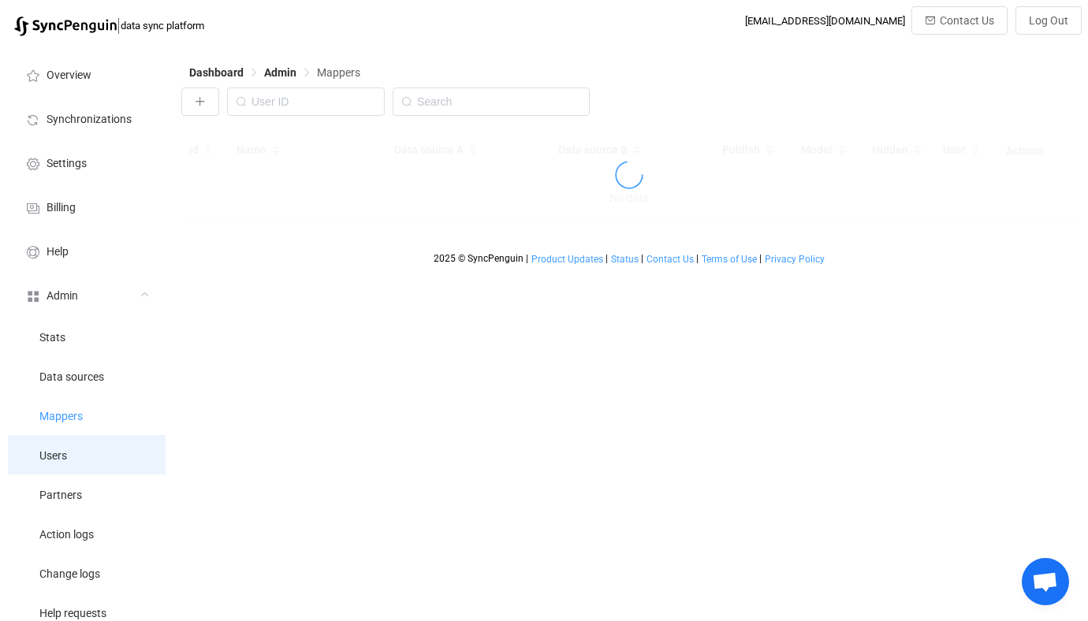
click at [80, 453] on li "Users" at bounding box center [87, 454] width 158 height 39
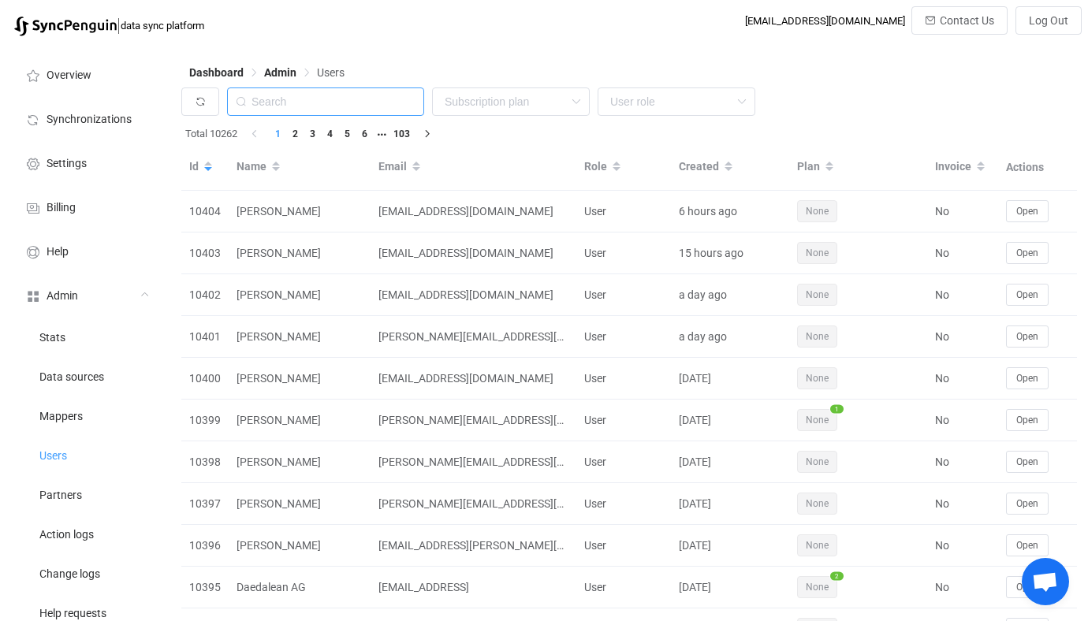
click at [382, 104] on input "text" at bounding box center [325, 102] width 197 height 28
paste input "geniussports"
type input "geniussports"
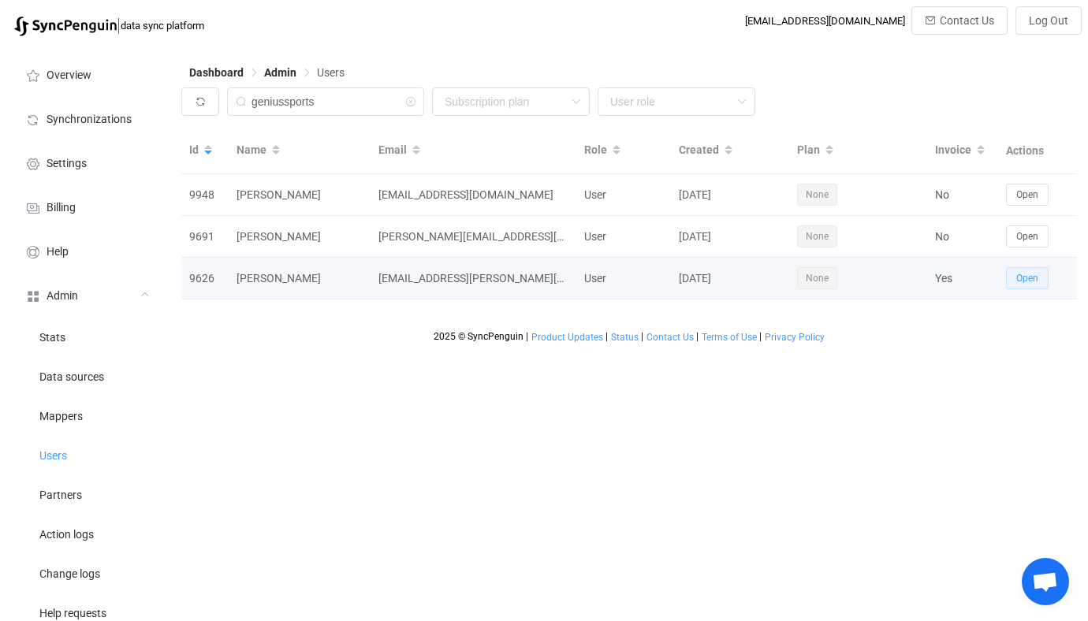
click at [1033, 286] on button "Open" at bounding box center [1027, 278] width 43 height 22
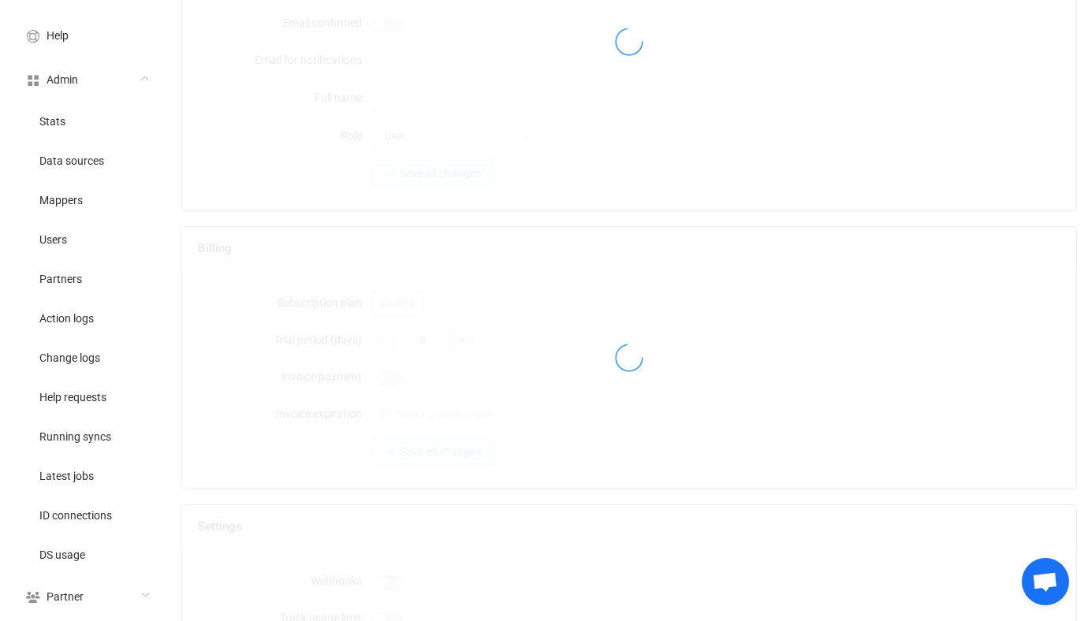
type input "sinan.osman@geniussports.com"
type input "Sinan"
type input "28"
type input "2025-09-20"
type input "2500"
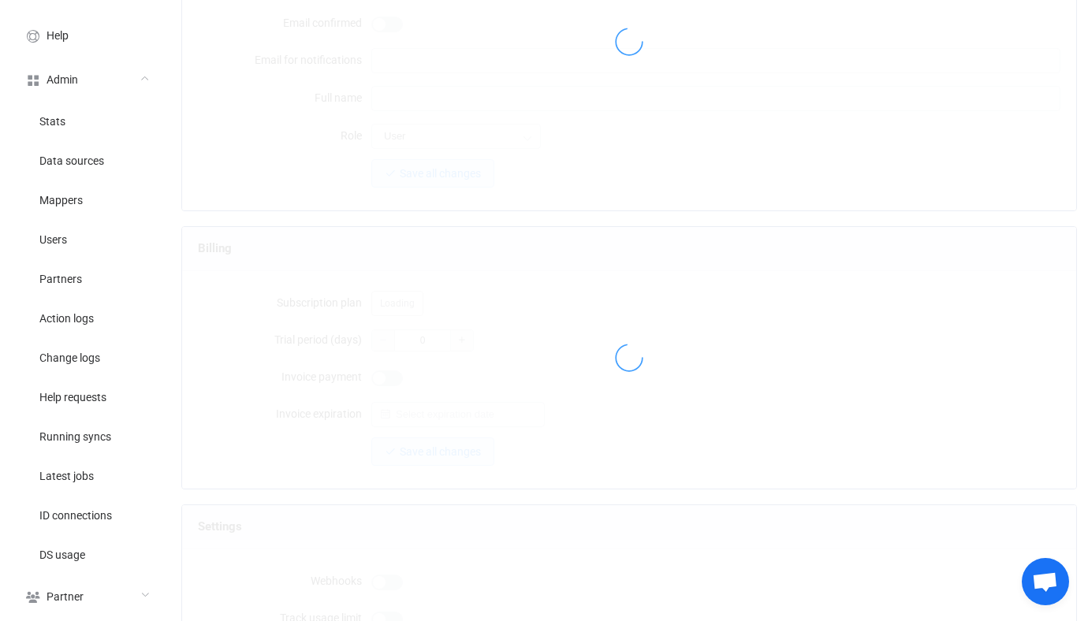
type input "10"
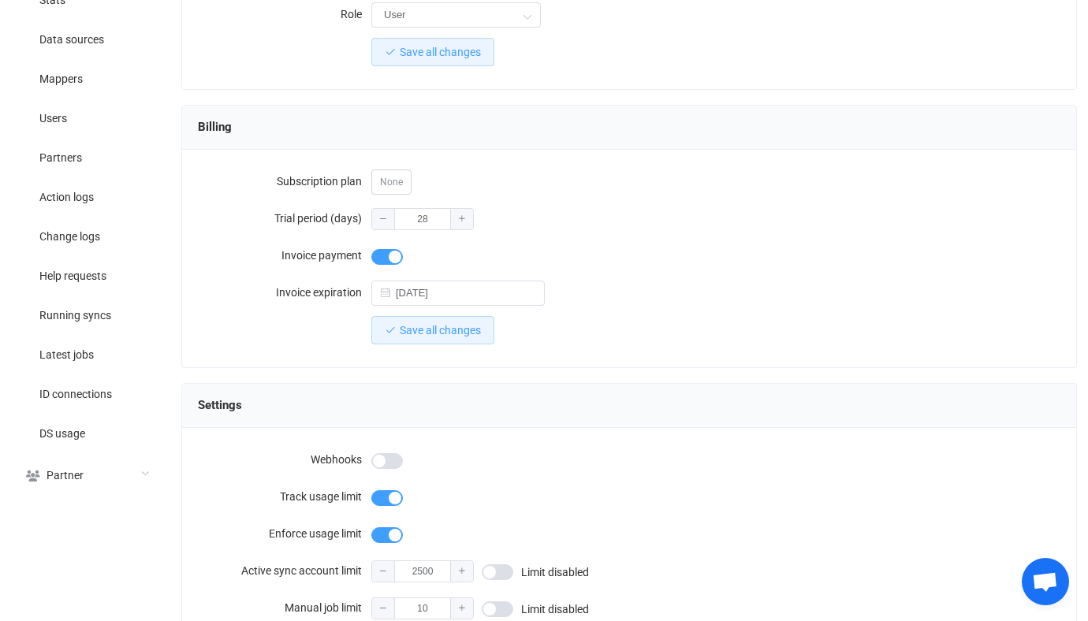
scroll to position [356, 0]
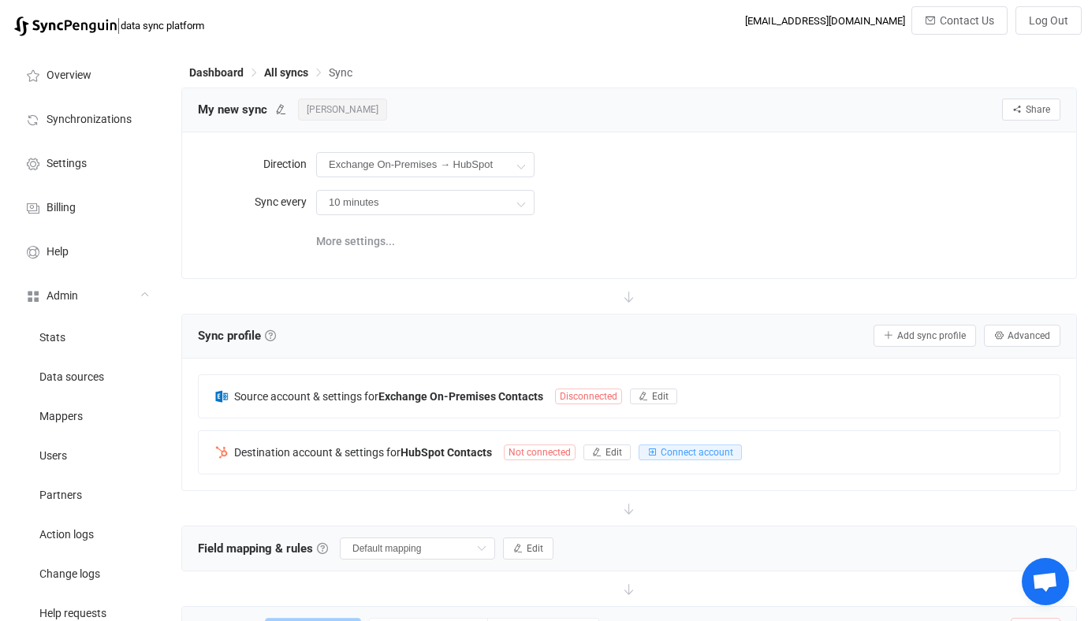
scroll to position [65, 0]
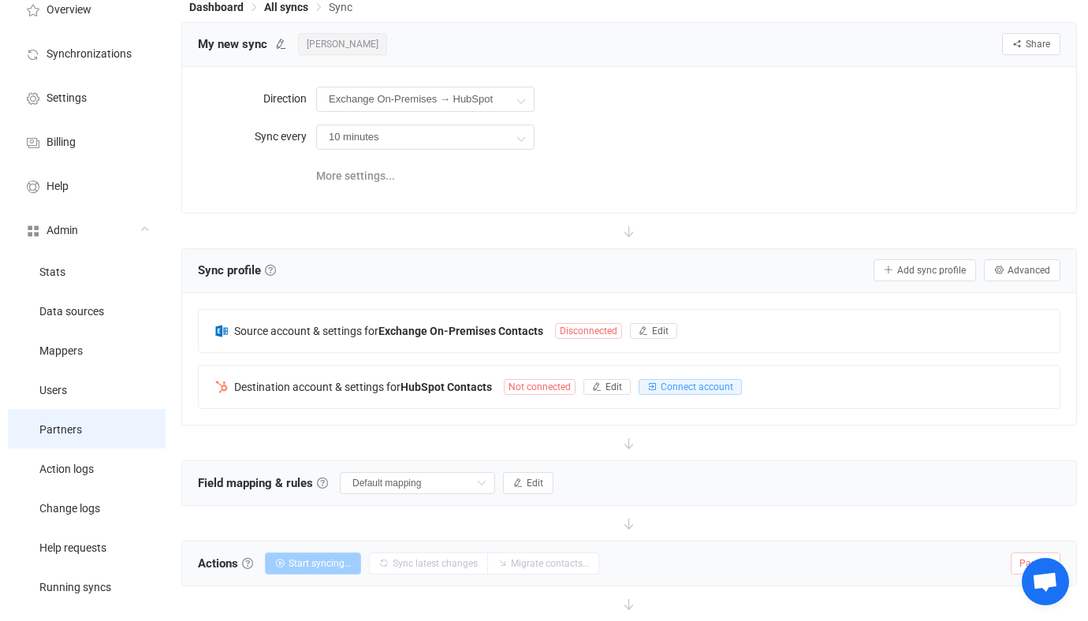
click at [71, 412] on li "Partners" at bounding box center [87, 428] width 158 height 39
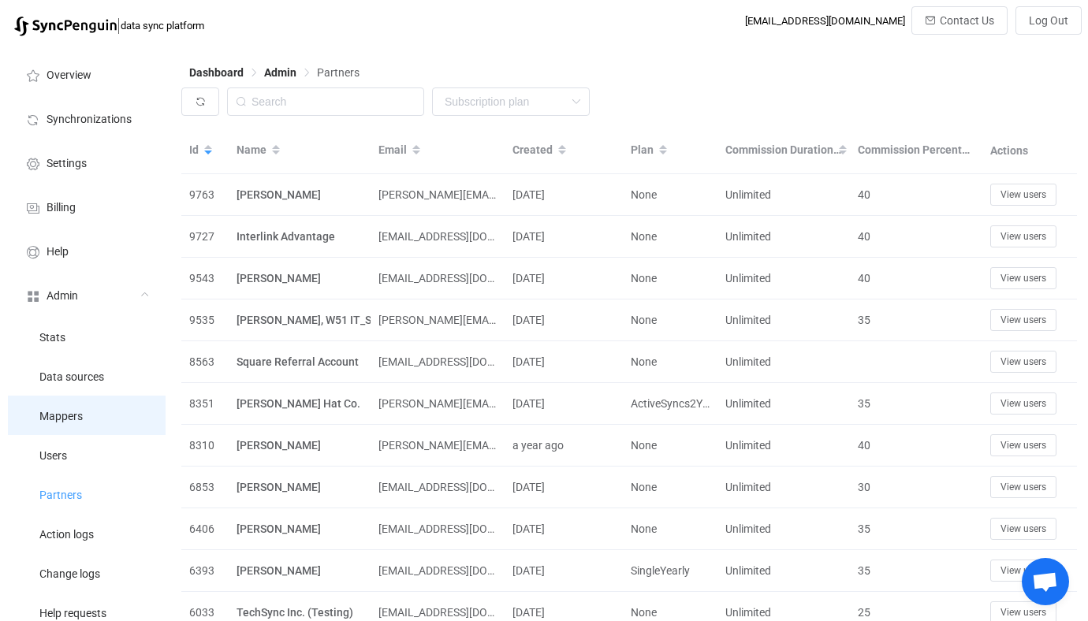
click at [59, 397] on li "Mappers" at bounding box center [87, 415] width 158 height 39
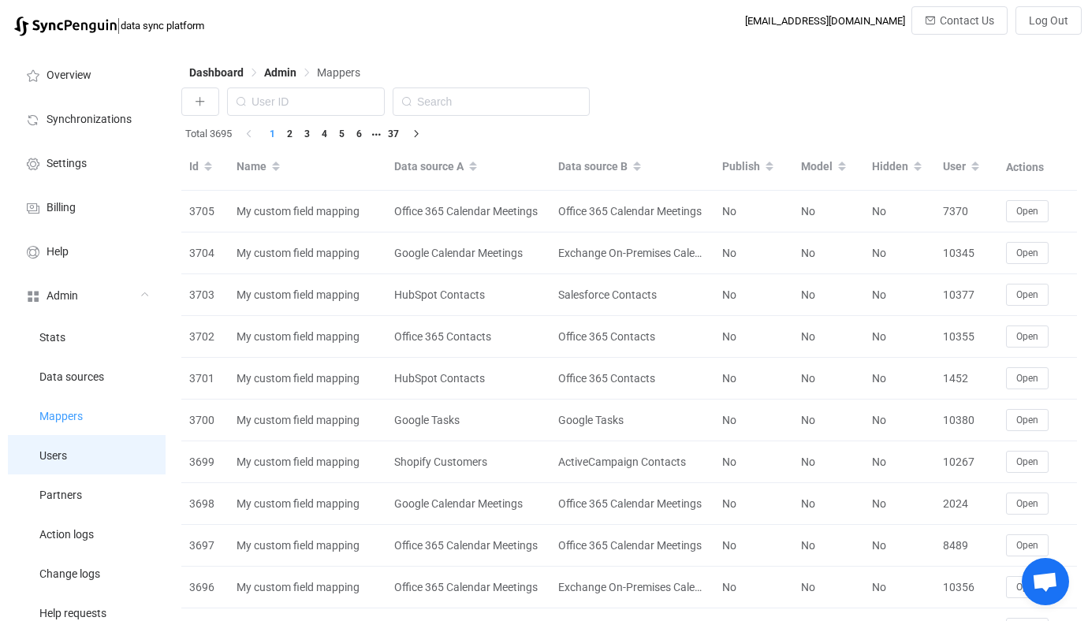
click at [89, 449] on li "Users" at bounding box center [87, 454] width 158 height 39
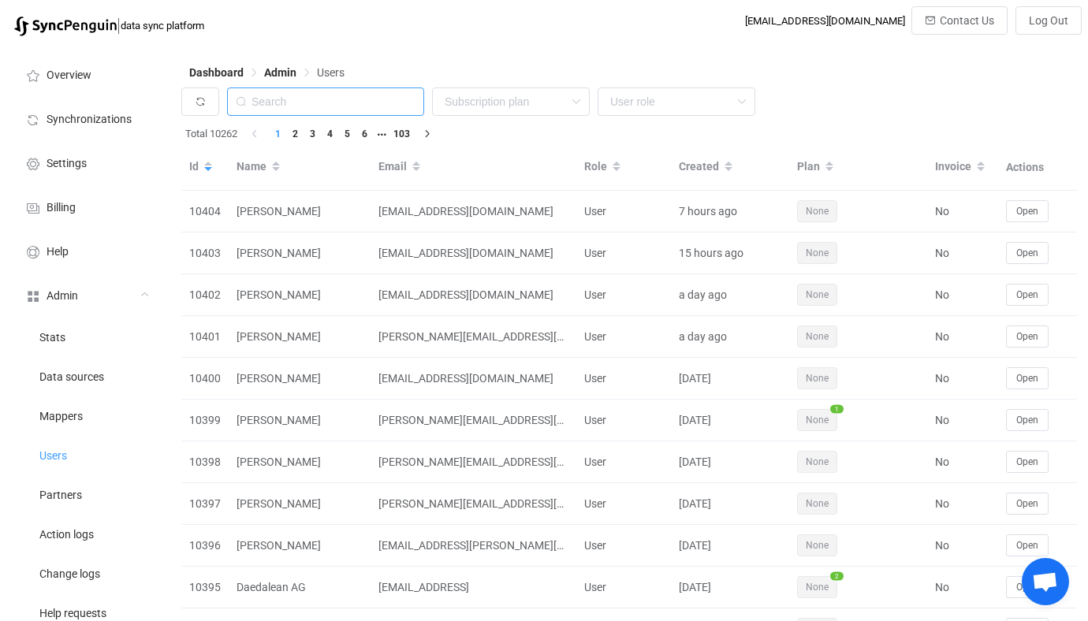
click at [352, 91] on input "text" at bounding box center [325, 102] width 197 height 28
paste input "[PERSON_NAME][EMAIL_ADDRESS][DOMAIN_NAME]"
type input "[PERSON_NAME][EMAIL_ADDRESS][DOMAIN_NAME]"
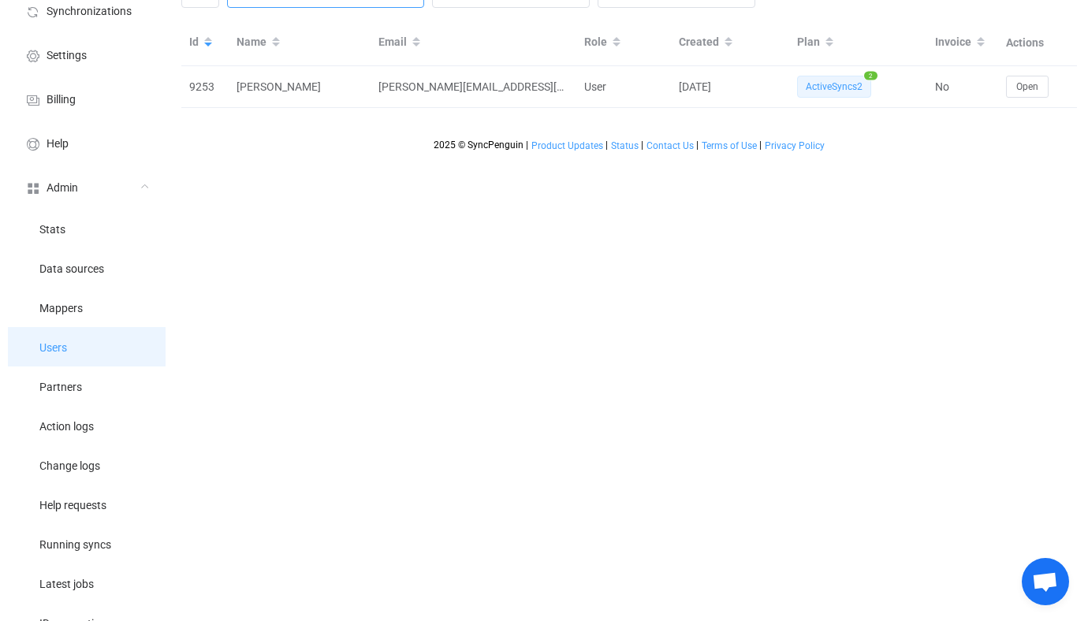
scroll to position [221, 0]
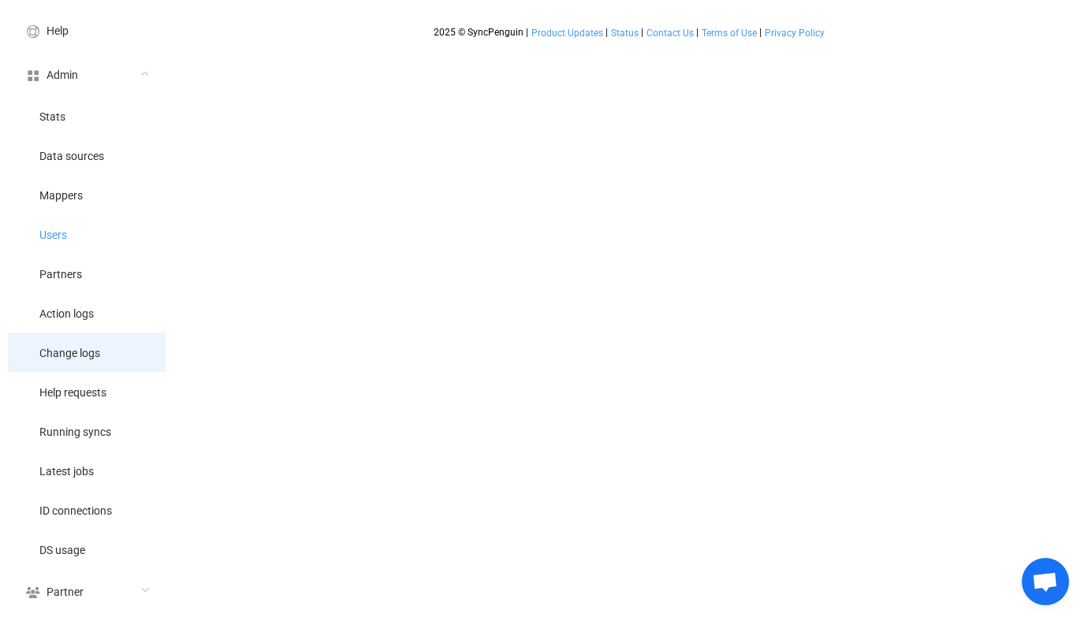
click at [112, 345] on li "Change logs" at bounding box center [87, 352] width 158 height 39
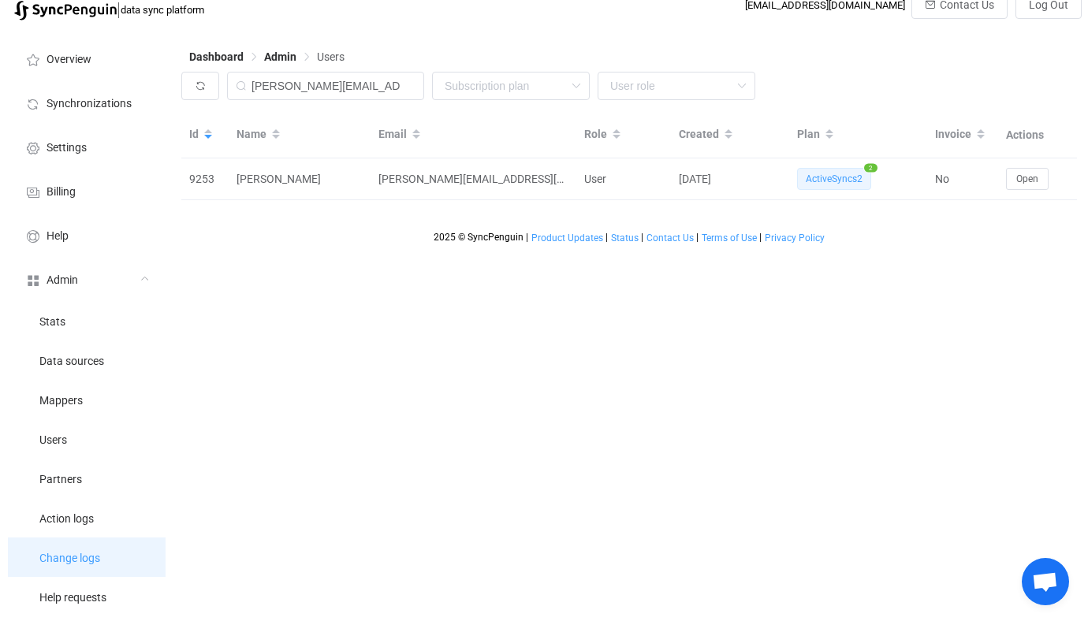
scroll to position [0, 0]
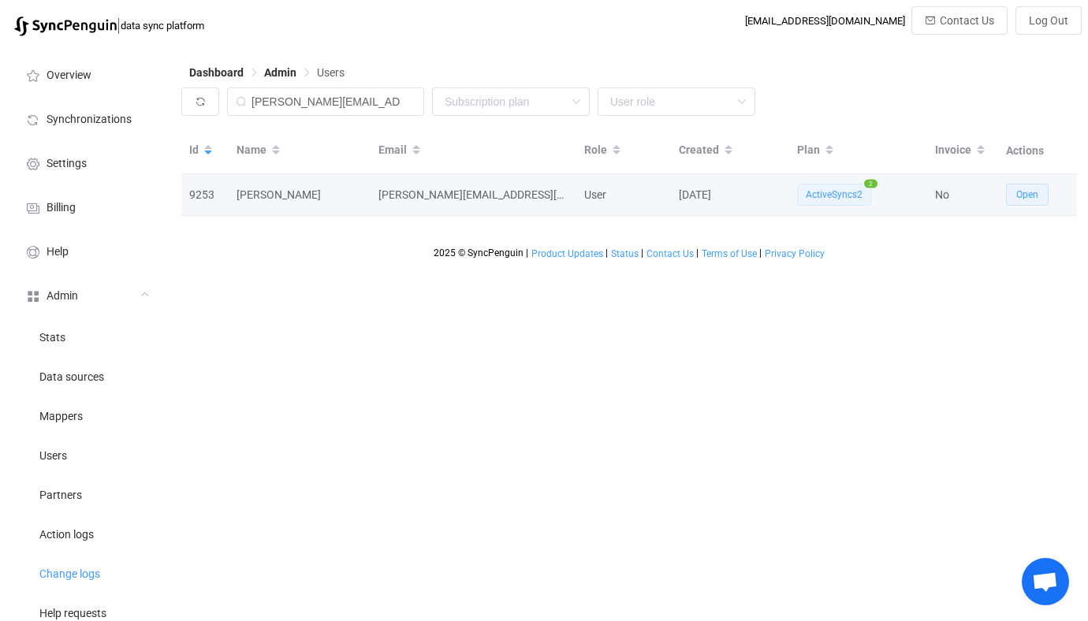
click at [1010, 189] on button "Open" at bounding box center [1027, 195] width 43 height 22
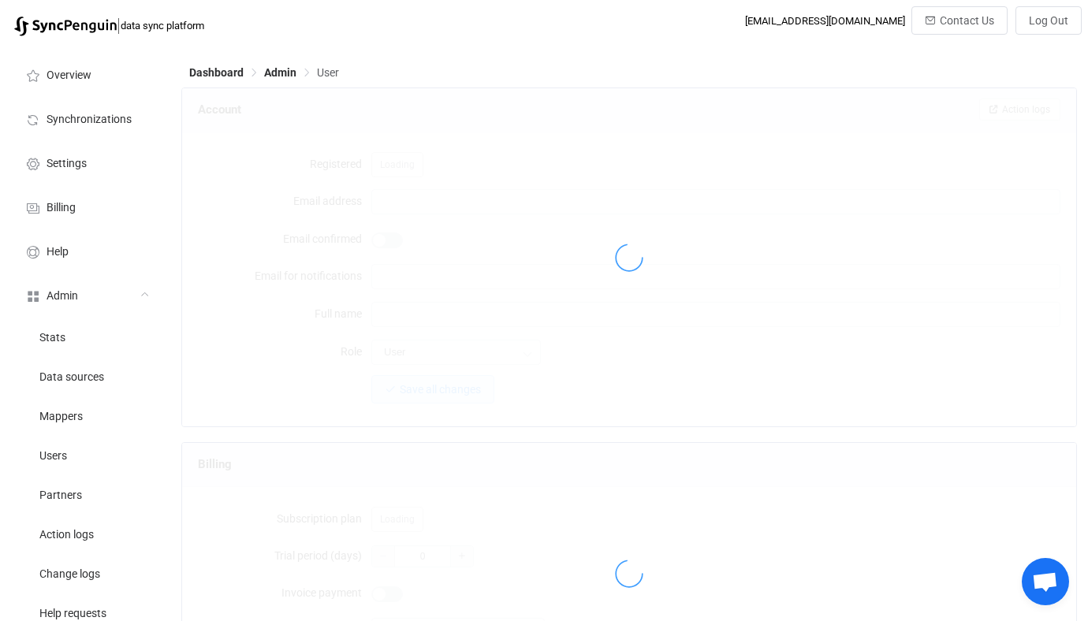
type input "patrick@landoleary.com"
type input "Patrick OLeary"
type input "14"
type input "14 days"
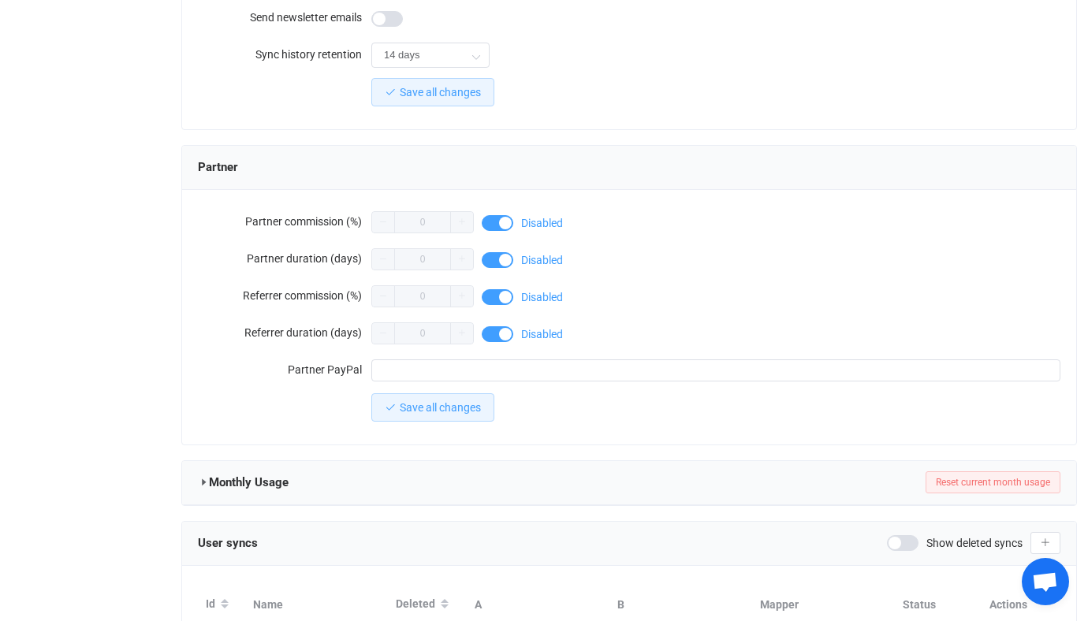
scroll to position [1415, 0]
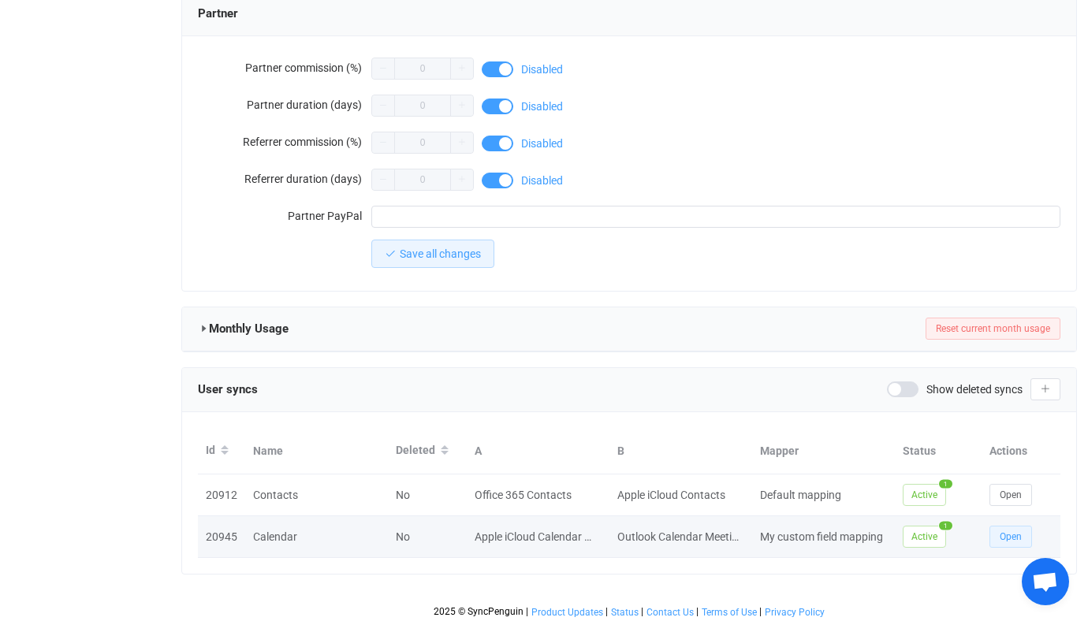
click at [997, 540] on button "Open" at bounding box center [1011, 537] width 43 height 22
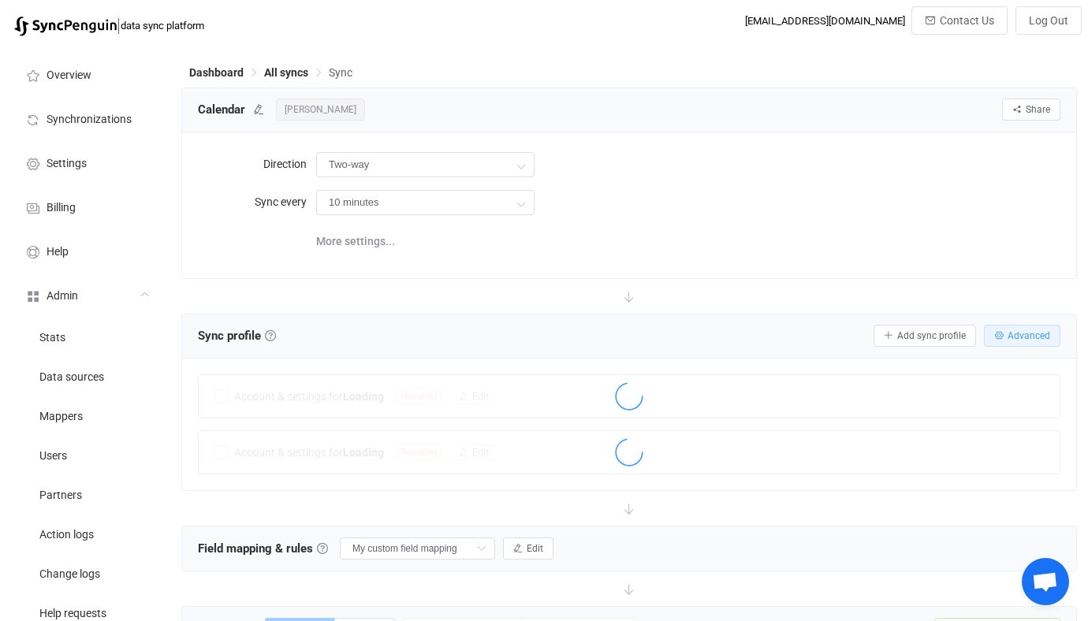
click at [1028, 342] on button "Advanced" at bounding box center [1022, 336] width 76 height 22
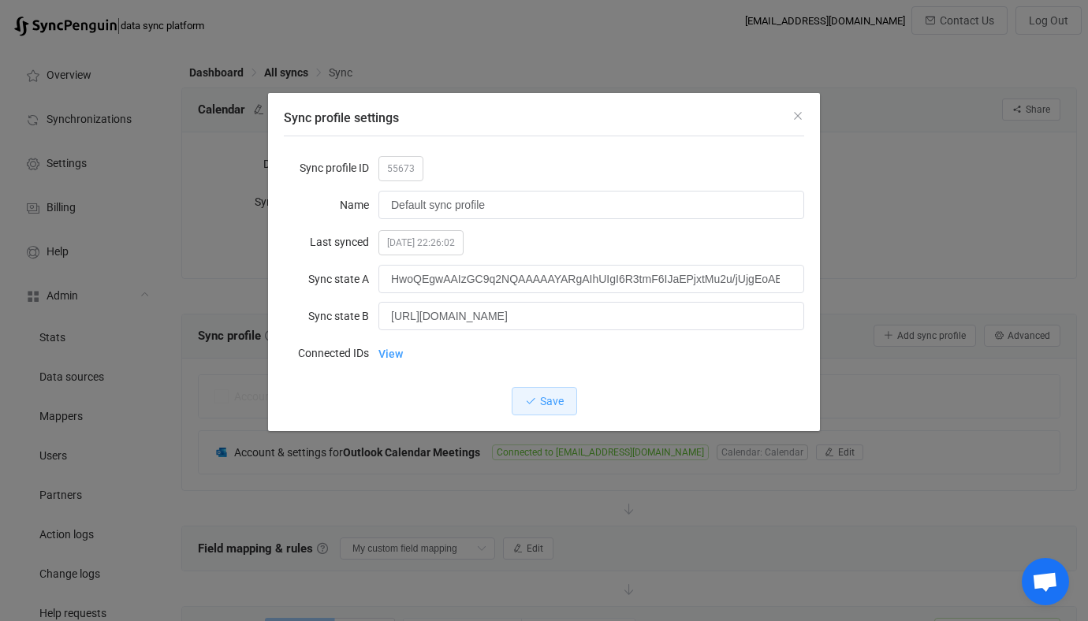
click at [414, 172] on span "55673" at bounding box center [400, 168] width 45 height 25
click at [396, 171] on span "55673" at bounding box center [400, 168] width 45 height 25
copy span "55673"
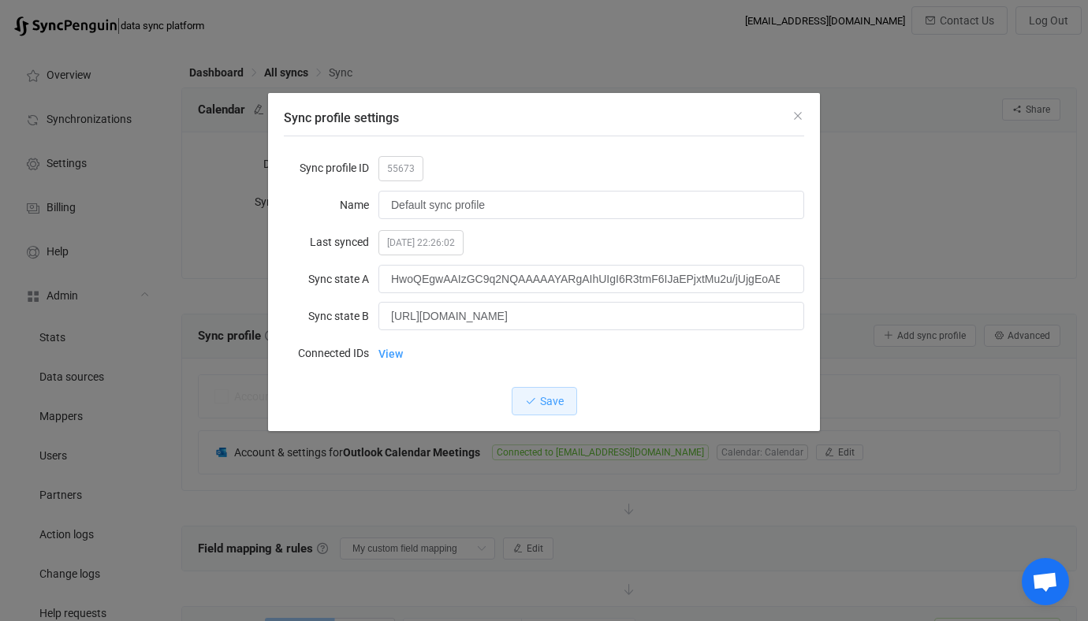
click at [88, 313] on div "Sync profile settings Sync profile ID 55673 Name Default sync profile Last sync…" at bounding box center [544, 310] width 1088 height 621
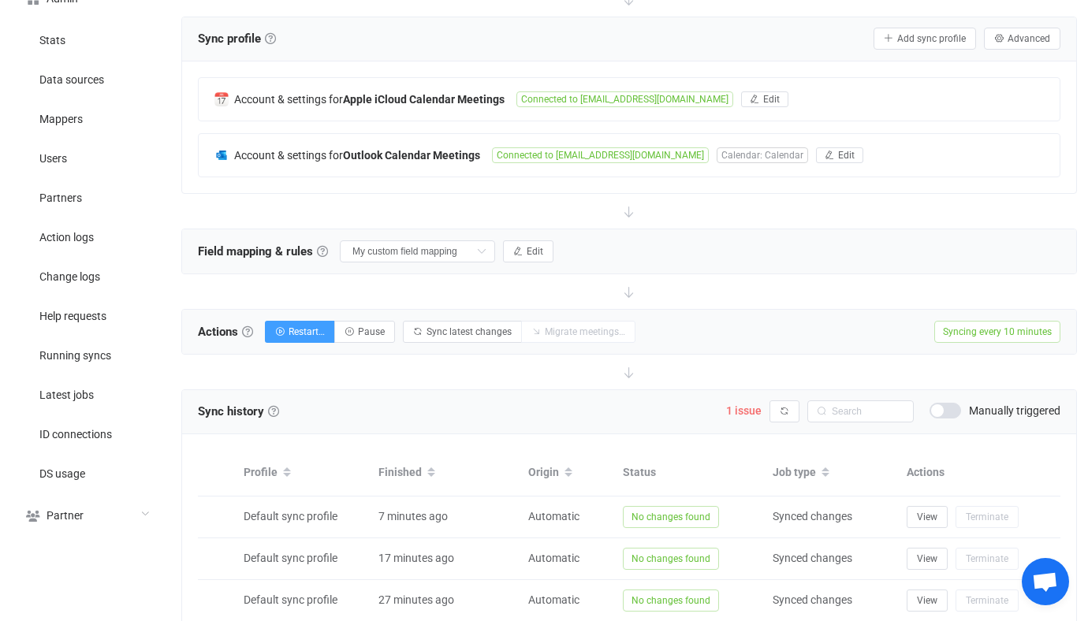
scroll to position [179, 0]
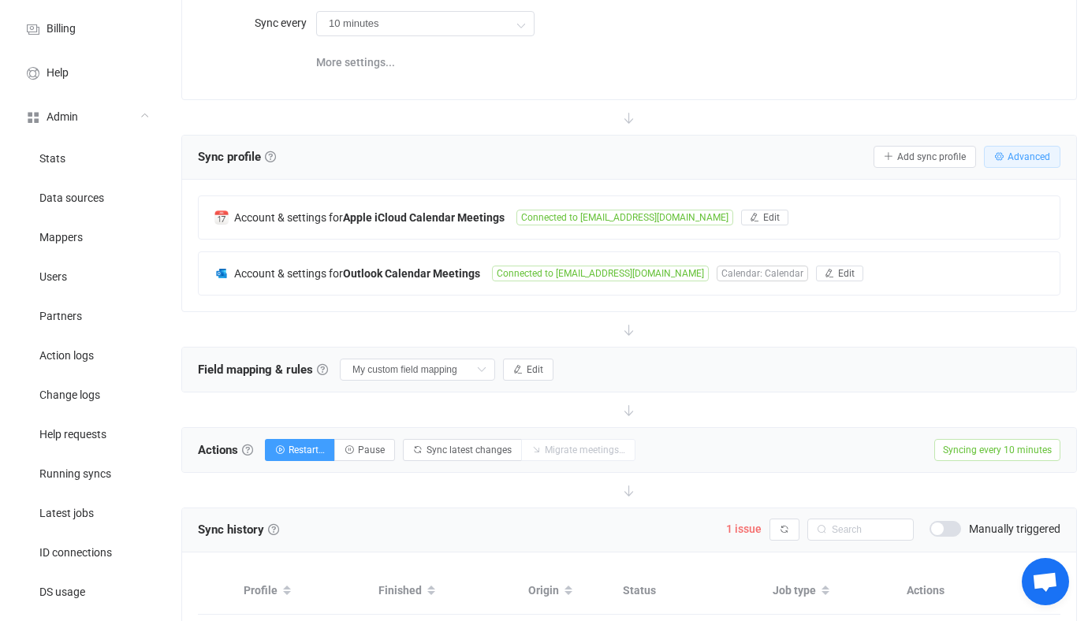
click at [1022, 151] on span "Advanced" at bounding box center [1029, 156] width 43 height 11
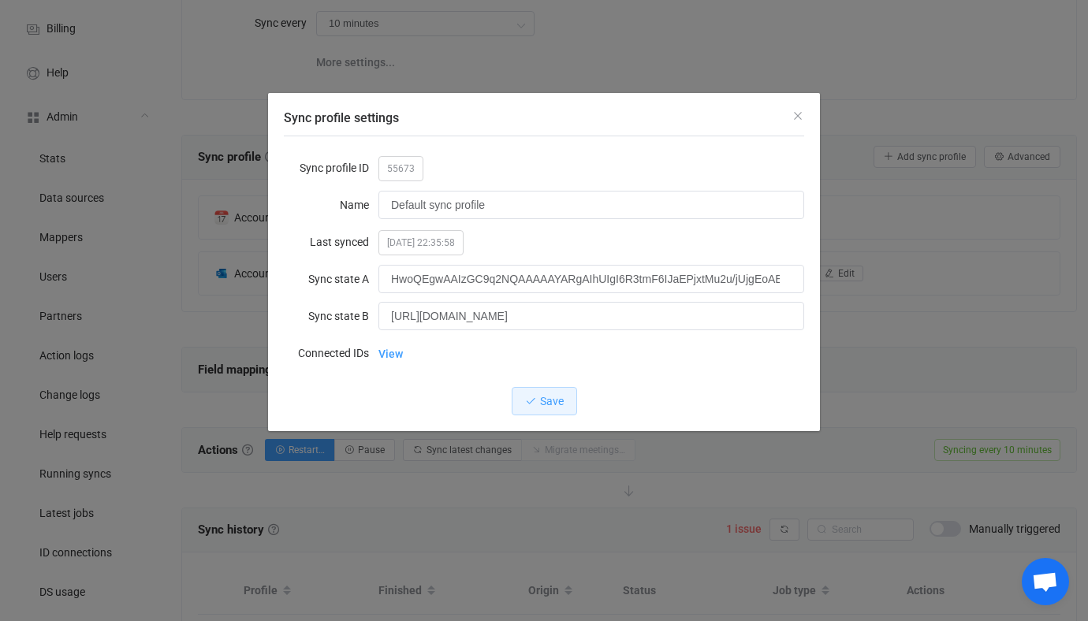
click at [378, 161] on span "55673" at bounding box center [400, 168] width 45 height 25
copy span "55673"
click at [225, 270] on div "Sync profile settings Sync profile ID 55673 Name Default sync profile Last sync…" at bounding box center [544, 310] width 1088 height 621
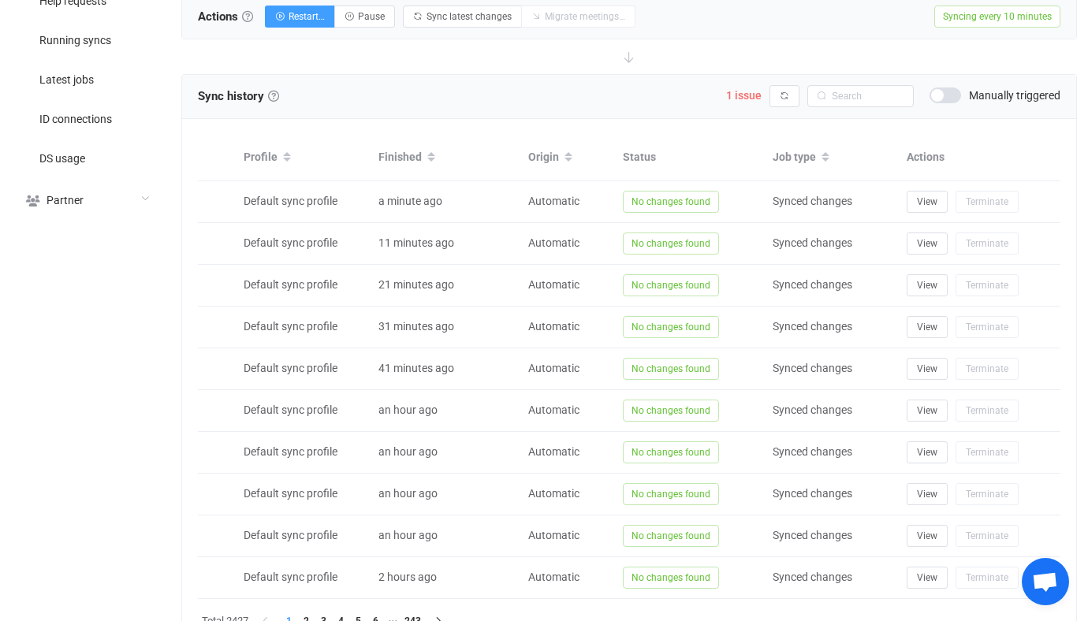
scroll to position [0, 0]
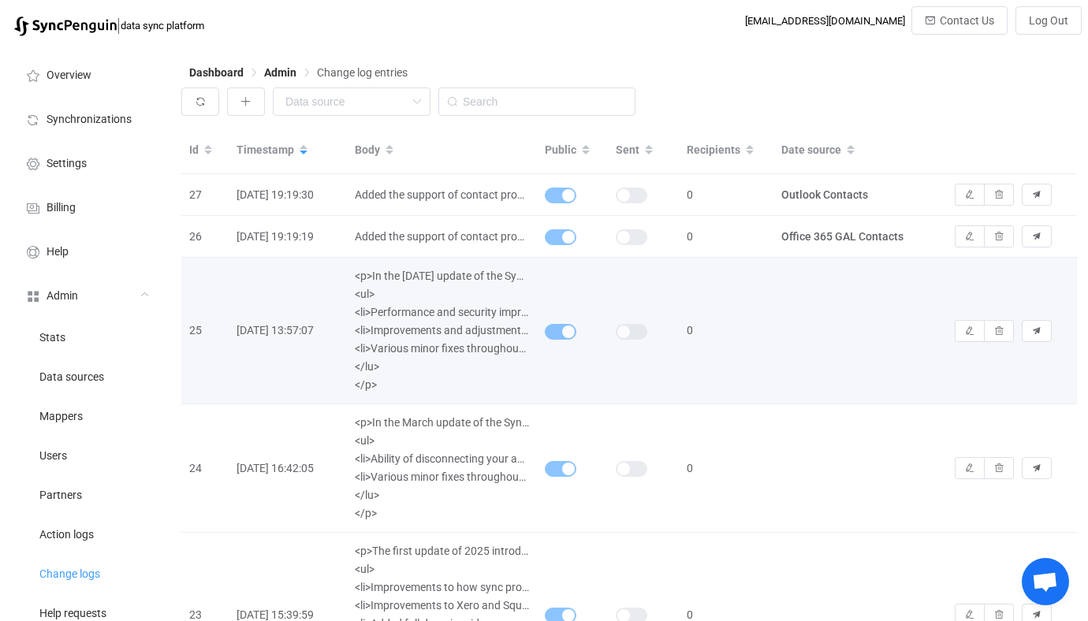
drag, startPoint x: 356, startPoint y: 279, endPoint x: 412, endPoint y: 388, distance: 122.4
click at [412, 388] on div "<p>In the [DATE] update of the SyncPenguin dashboard we introduced the followin…" at bounding box center [442, 330] width 190 height 127
copy div "<p>In the [DATE] update of the SyncPenguin dashboard we introduced the followin…"
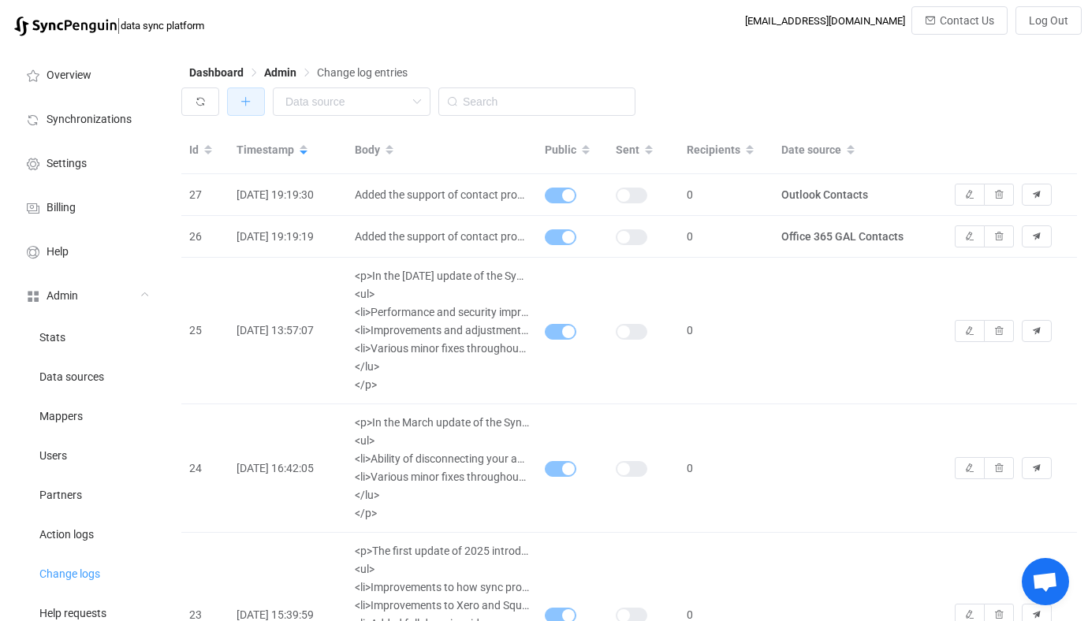
click at [252, 95] on button "button" at bounding box center [246, 102] width 38 height 28
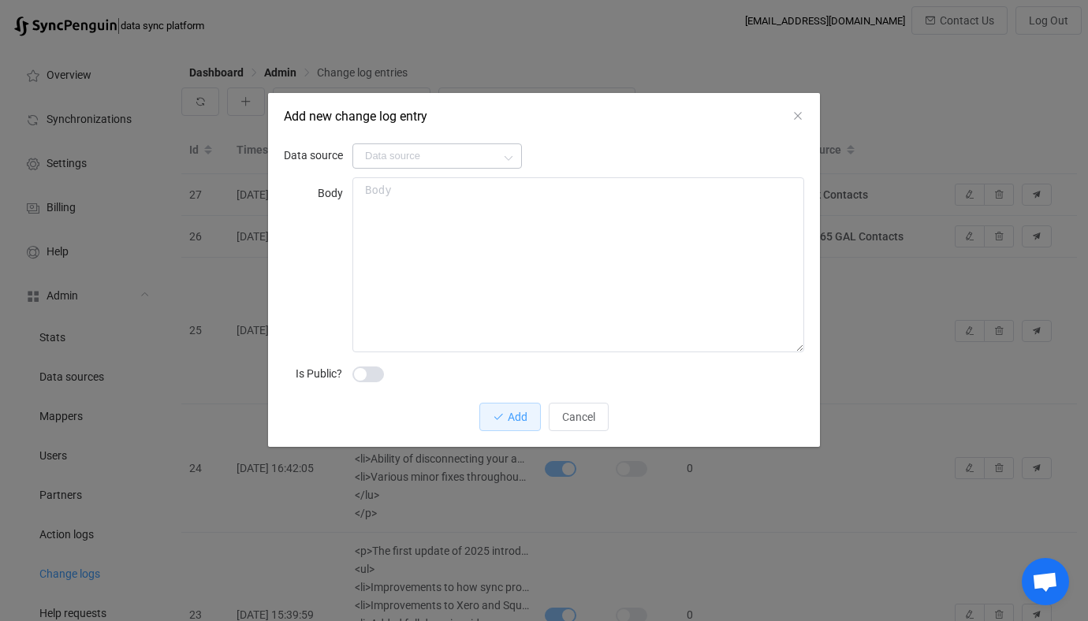
click at [405, 168] on div "dialog" at bounding box center [437, 156] width 170 height 32
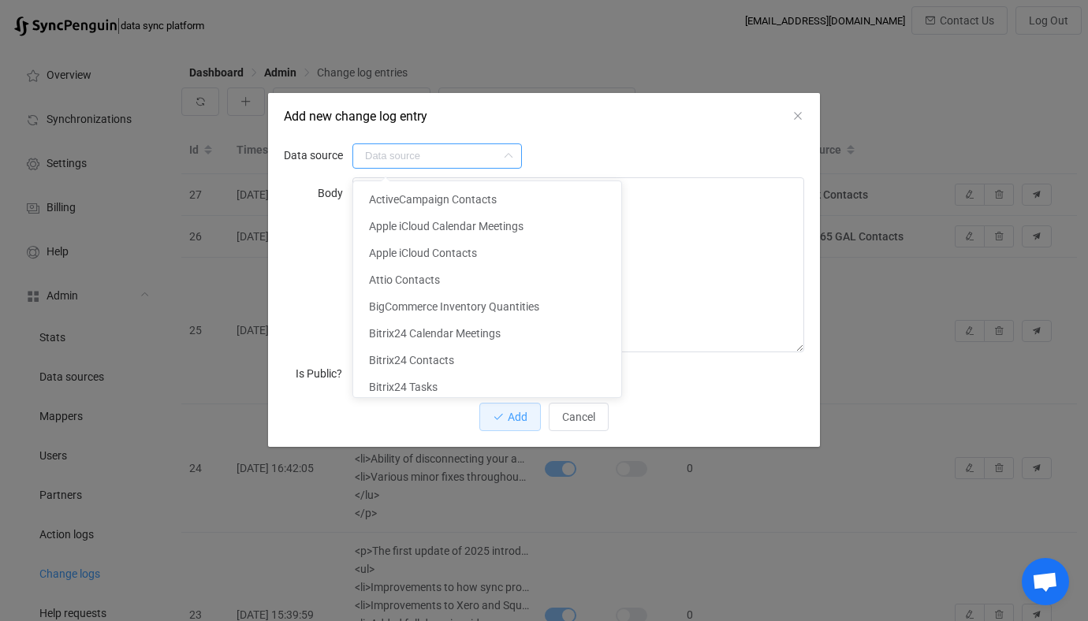
click at [404, 162] on input "dialog" at bounding box center [437, 156] width 170 height 25
click at [409, 231] on span "Apple iCloud Calendar Meetings" at bounding box center [446, 226] width 155 height 13
type input "Apple iCloud Calendar Meetings"
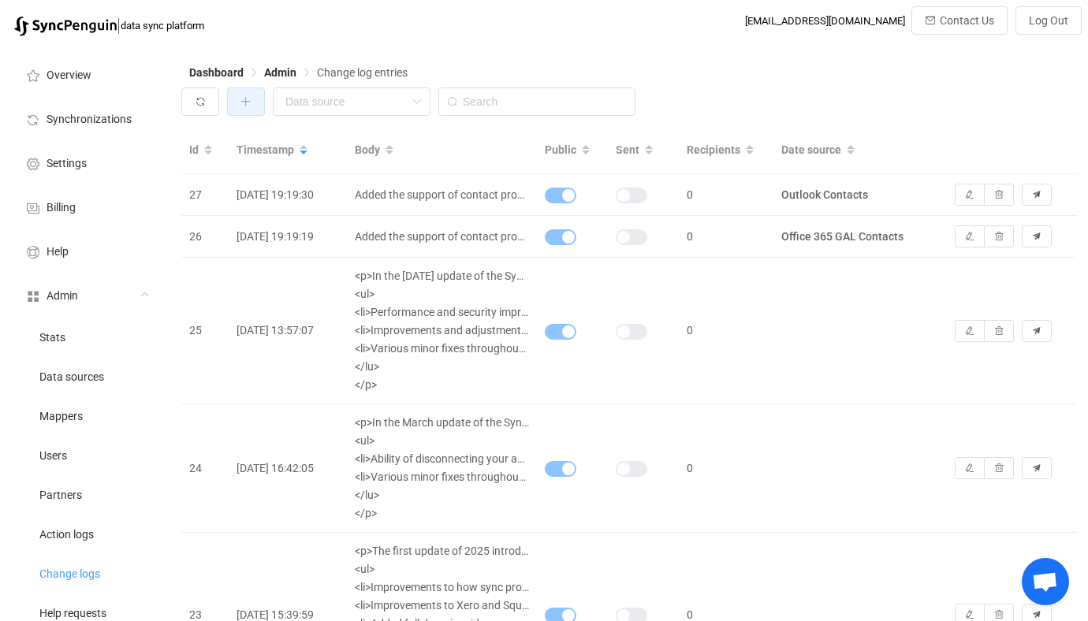
click at [247, 116] on div "ActiveCampaign Contacts Apple iCloud Calendar Meetings Apple iCloud Contacts At…" at bounding box center [629, 106] width 896 height 36
click at [252, 83] on div "Dashboard Admin Change log entries" at bounding box center [629, 76] width 896 height 24
click at [251, 94] on button "button" at bounding box center [246, 102] width 38 height 28
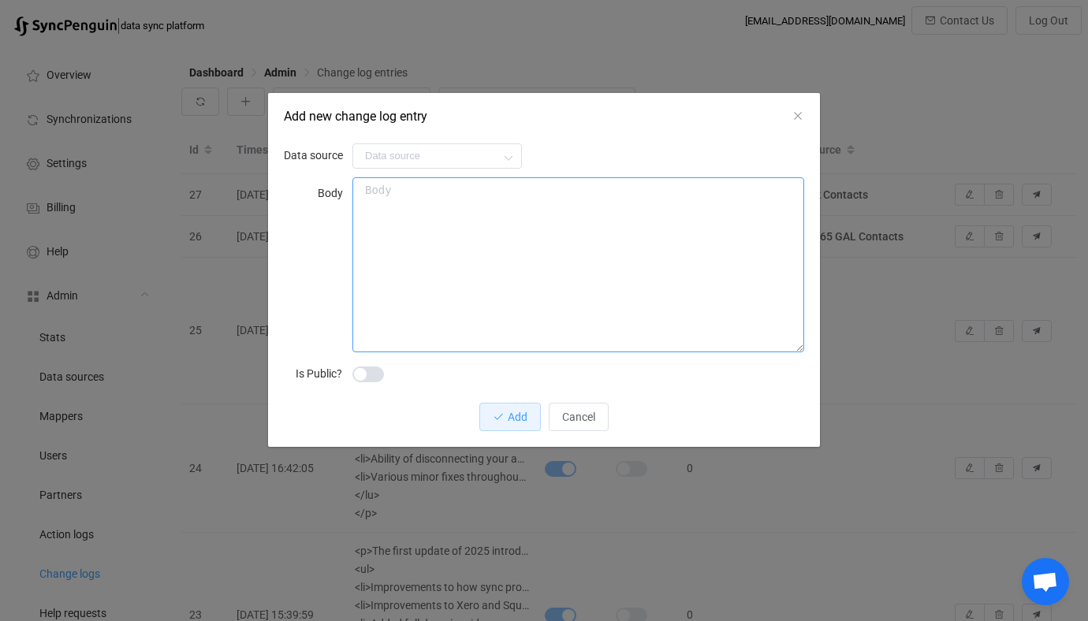
click at [442, 227] on textarea "dialog" at bounding box center [578, 264] width 452 height 175
paste textarea "<p>In the [DATE] update of the SyncPenguin dashboard we introduced the followin…"
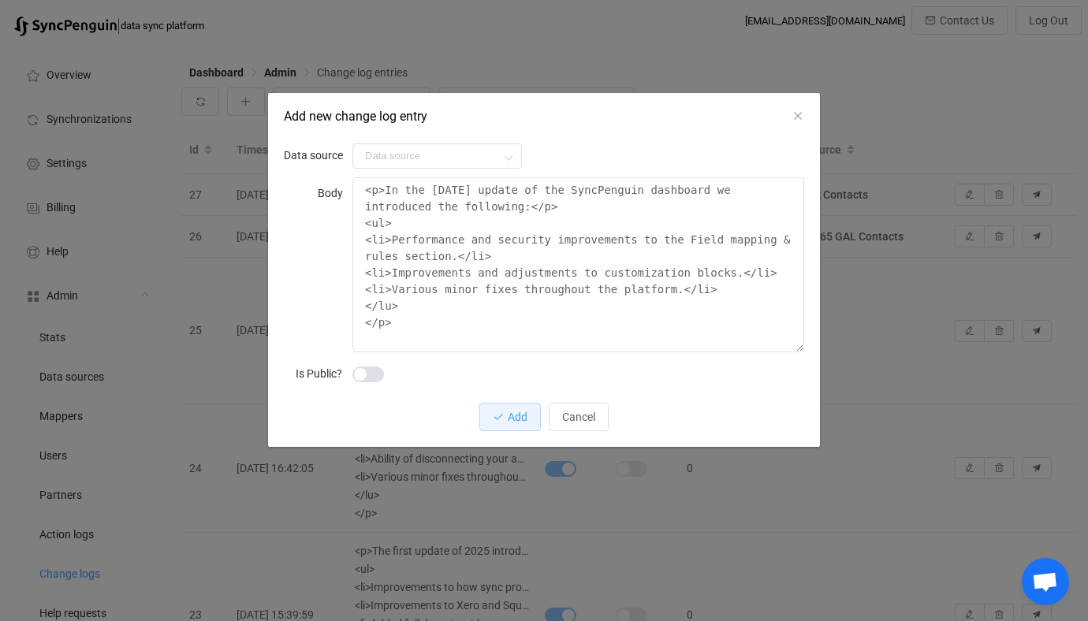
click at [378, 375] on span "dialog" at bounding box center [368, 375] width 32 height 16
click at [431, 291] on textarea "<p>In the [DATE] update of the SyncPenguin dashboard we introduced the followin…" at bounding box center [578, 264] width 452 height 175
click at [442, 185] on textarea "<p>In the [DATE] update of the SyncPenguin dashboard we introduced the followin…" at bounding box center [578, 264] width 452 height 175
click at [603, 183] on textarea "<p>In the [DATE] update of the SyncPenguin dashboard we introduced the followin…" at bounding box center [578, 264] width 452 height 175
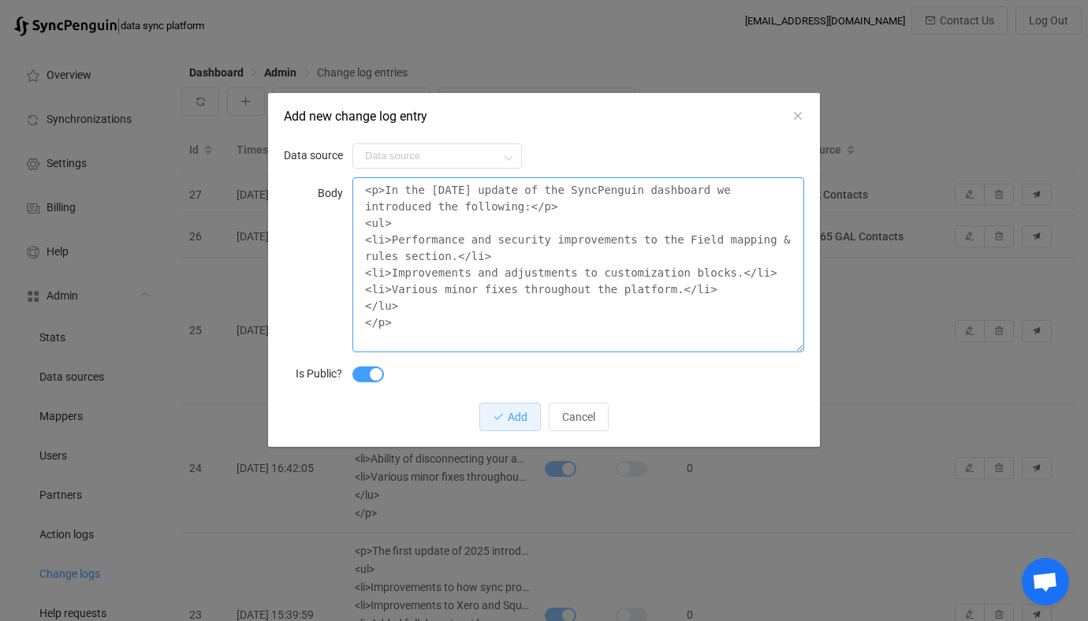
click at [565, 199] on textarea "<p>In the [DATE] update of the SyncPenguin dashboard we introduced the followin…" at bounding box center [578, 264] width 452 height 175
click at [423, 241] on textarea "<p>In the [DATE] update of the SyncPenguin dashboard we introduced the followin…" at bounding box center [578, 264] width 452 height 175
click at [423, 248] on textarea "<p>In the [DATE] update of the SyncPenguin dashboard we introduced the followin…" at bounding box center [578, 264] width 452 height 175
click at [533, 234] on textarea "<p>In the [DATE] update of the SyncPenguin dashboard we introduced the followin…" at bounding box center [578, 264] width 452 height 175
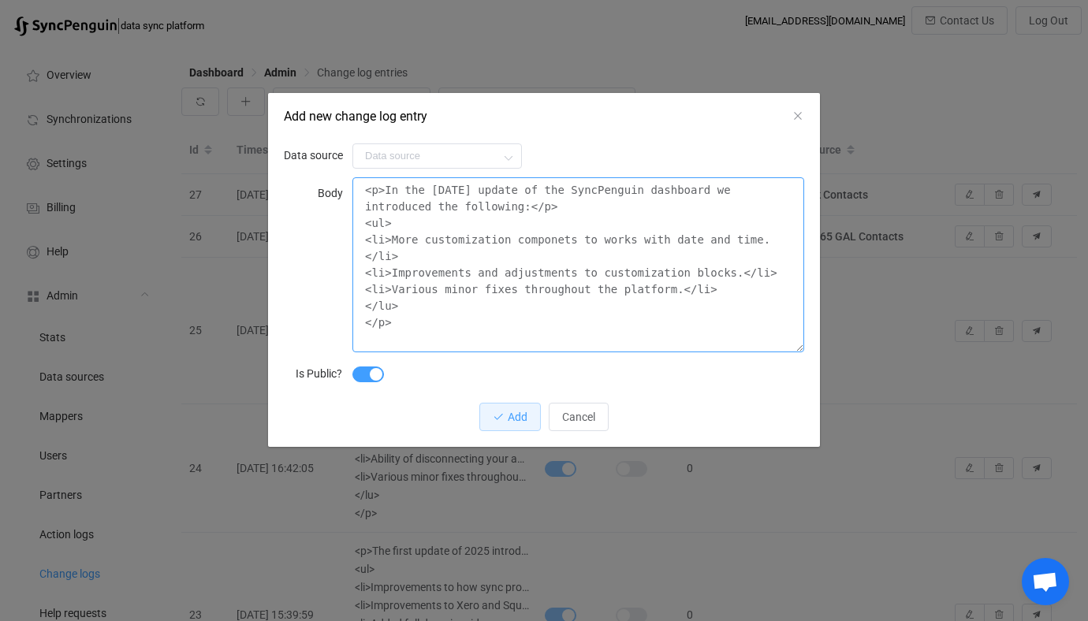
click at [533, 234] on textarea "<p>In the [DATE] update of the SyncPenguin dashboard we introduced the followin…" at bounding box center [578, 264] width 452 height 175
click at [537, 237] on textarea "<p>In the [DATE] update of the SyncPenguin dashboard we introduced the followin…" at bounding box center [578, 264] width 452 height 175
click at [416, 270] on textarea "<p>In the [DATE] update of the SyncPenguin dashboard we introduced the followin…" at bounding box center [578, 264] width 452 height 175
drag, startPoint x: 416, startPoint y: 270, endPoint x: 684, endPoint y: 275, distance: 268.9
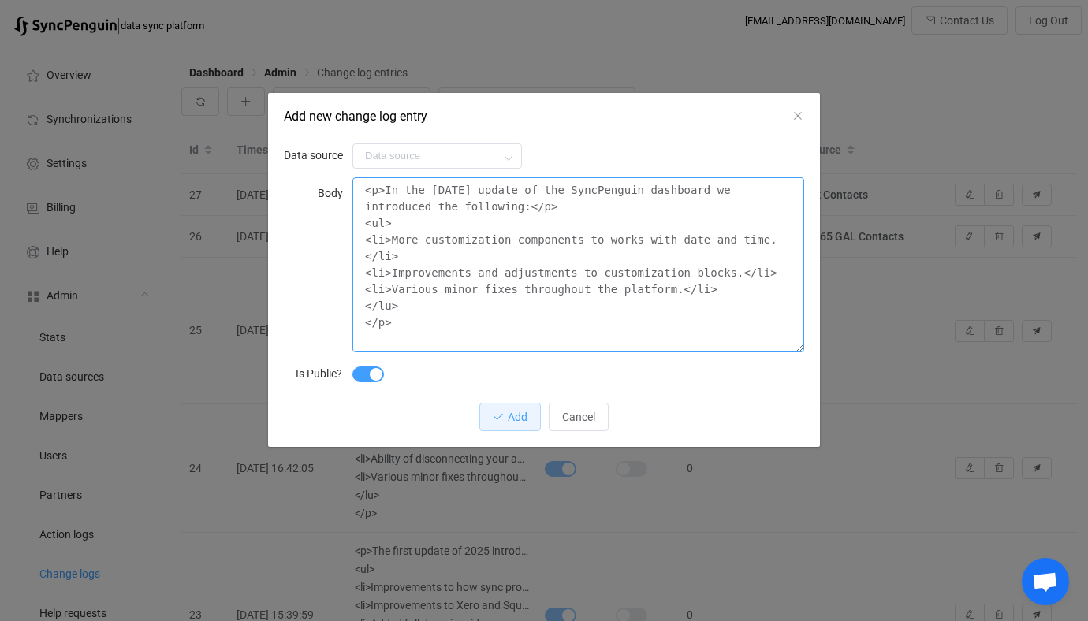
click at [684, 275] on textarea "<p>In the [DATE] update of the SyncPenguin dashboard we introduced the followin…" at bounding box center [578, 264] width 452 height 175
click at [717, 270] on textarea "<p>In the [DATE] update of the SyncPenguin dashboard we introduced the followin…" at bounding box center [578, 264] width 452 height 175
drag, startPoint x: 717, startPoint y: 270, endPoint x: 471, endPoint y: 267, distance: 246.1
click at [471, 267] on textarea "<p>In the [DATE] update of the SyncPenguin dashboard we introduced the followin…" at bounding box center [578, 264] width 452 height 175
click at [462, 268] on textarea "<p>In the [DATE] update of the SyncPenguin dashboard we introduced the followin…" at bounding box center [578, 264] width 452 height 175
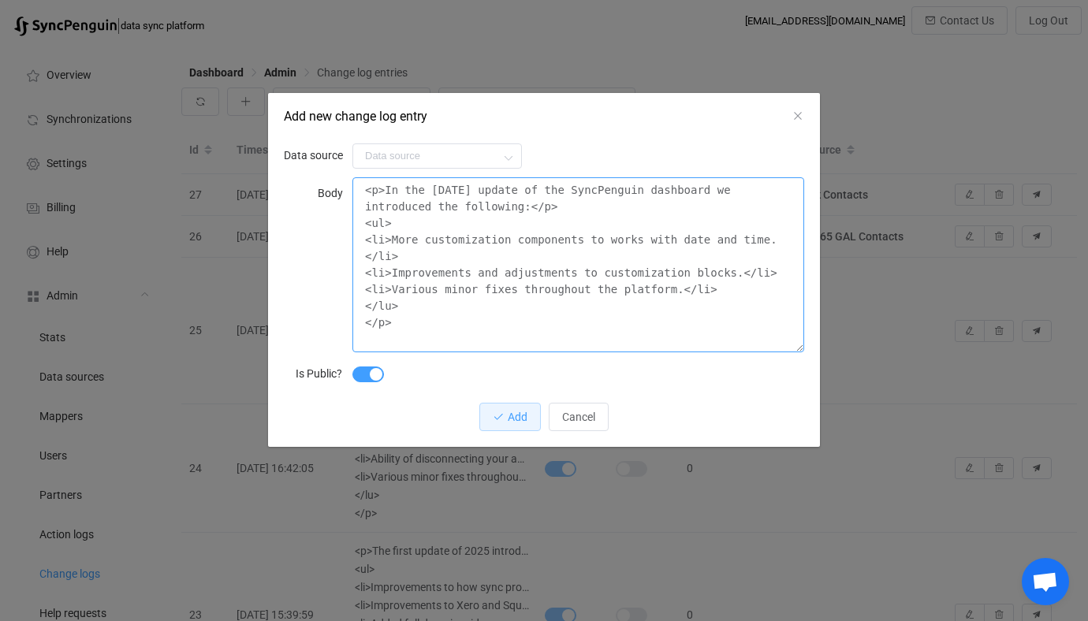
drag, startPoint x: 462, startPoint y: 268, endPoint x: 720, endPoint y: 271, distance: 257.9
click at [720, 271] on textarea "<p>In the [DATE] update of the SyncPenguin dashboard we introduced the followin…" at bounding box center [578, 264] width 452 height 175
click at [478, 277] on textarea "<p>In the [DATE] update of the SyncPenguin dashboard we introduced the followin…" at bounding box center [578, 264] width 452 height 175
click at [531, 268] on textarea "<p>In the [DATE] update of the SyncPenguin dashboard we introduced the followin…" at bounding box center [578, 264] width 452 height 175
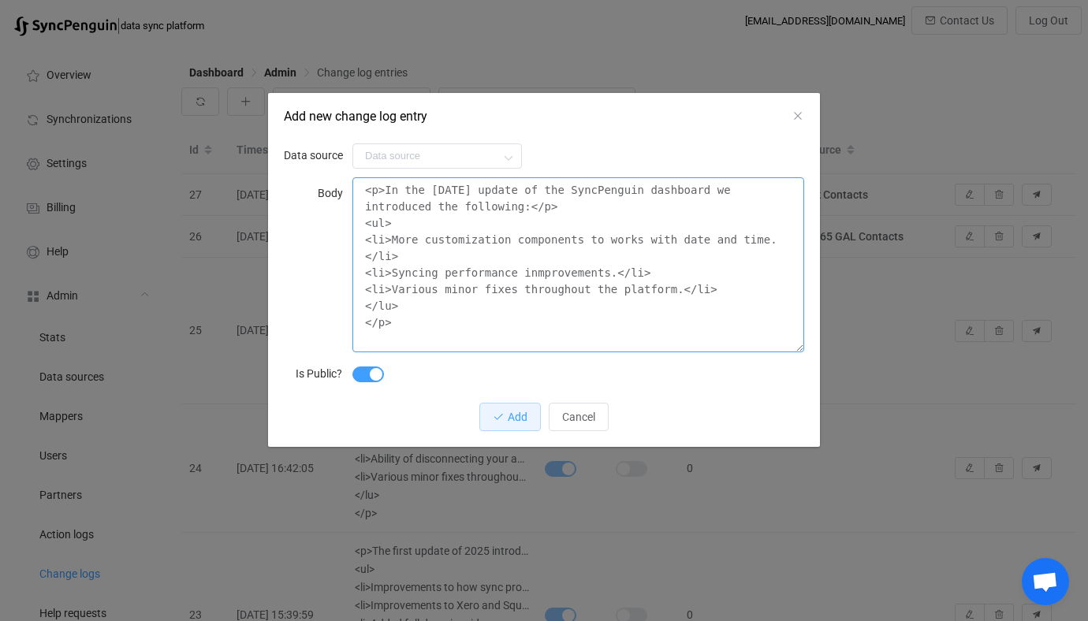
click at [531, 268] on textarea "<p>In the [DATE] update of the SyncPenguin dashboard we introduced the followin…" at bounding box center [578, 264] width 452 height 175
click at [414, 286] on textarea "<p>In the [DATE] update of the SyncPenguin dashboard we introduced the followin…" at bounding box center [578, 264] width 452 height 175
drag, startPoint x: 414, startPoint y: 286, endPoint x: 621, endPoint y: 297, distance: 206.9
click at [621, 297] on textarea "<p>In the [DATE] update of the SyncPenguin dashboard we introduced the followin…" at bounding box center [578, 264] width 452 height 175
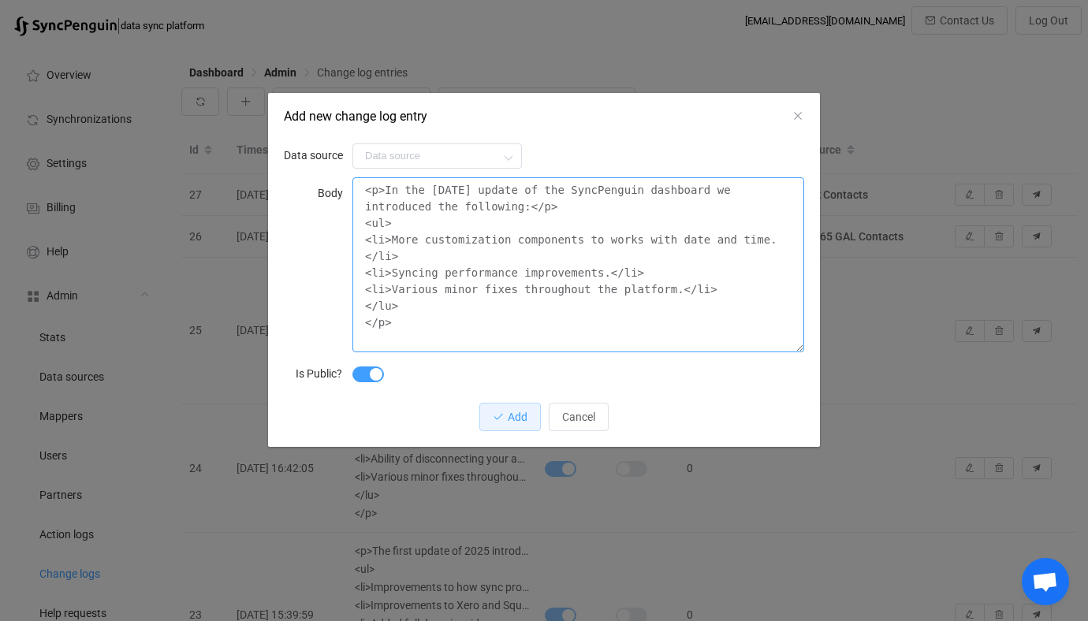
click at [527, 250] on textarea "<p>In the [DATE] update of the SyncPenguin dashboard we introduced the followin…" at bounding box center [578, 264] width 452 height 175
click at [516, 253] on textarea "<p>In the [DATE] update of the SyncPenguin dashboard we introduced the followin…" at bounding box center [578, 264] width 452 height 175
type textarea "<p>In the [DATE] update of the SyncPenguin dashboard we introduced the followin…"
click at [506, 428] on button "Add" at bounding box center [510, 417] width 62 height 28
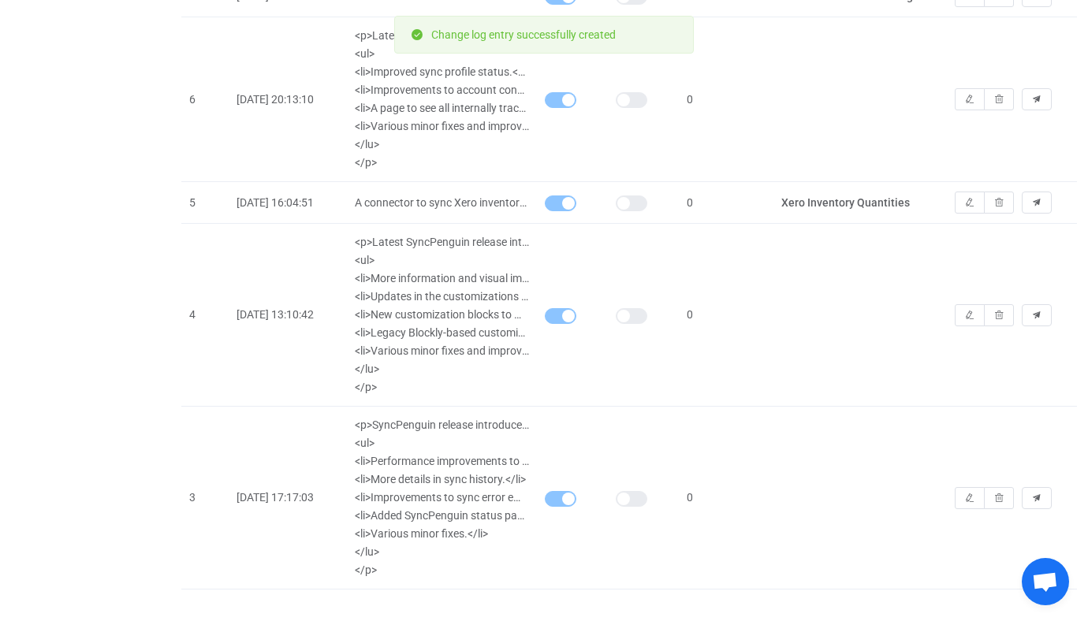
scroll to position [2468, 0]
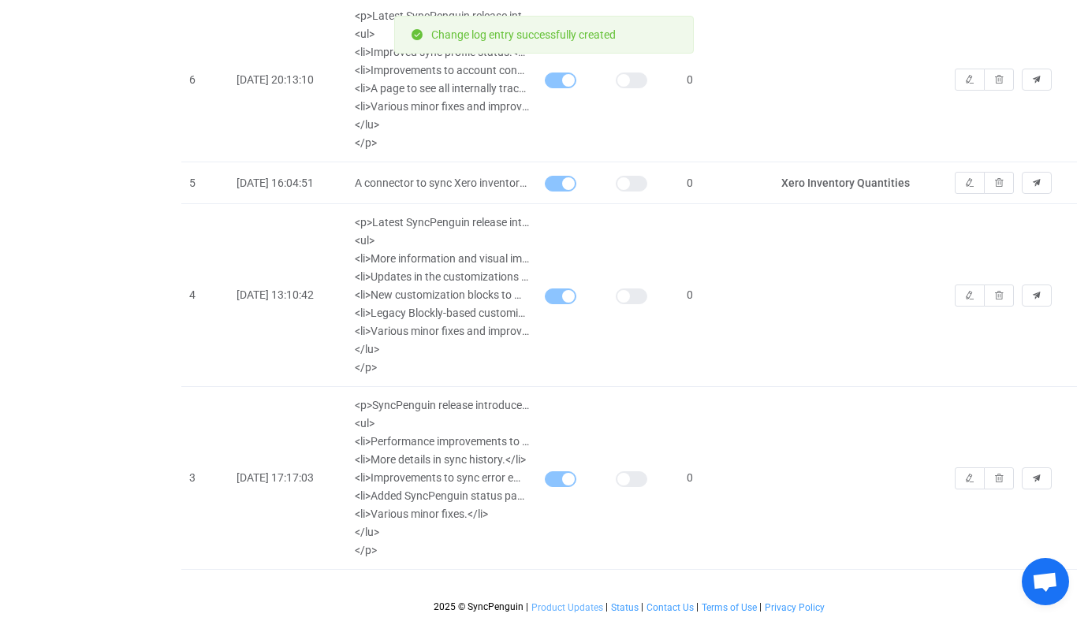
click at [565, 605] on span "Product Updates" at bounding box center [567, 607] width 72 height 11
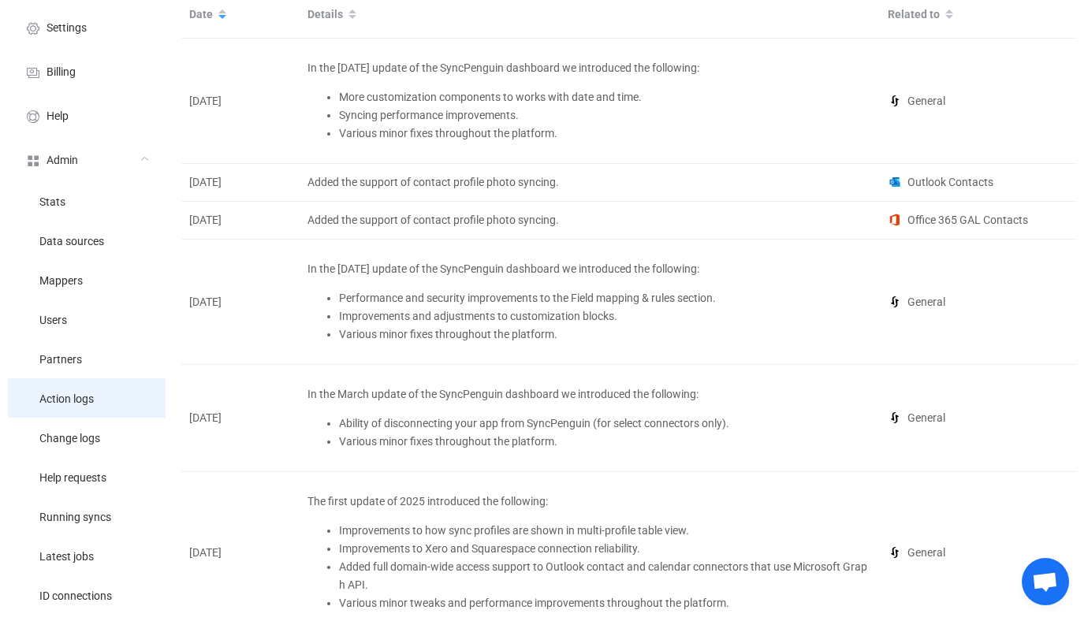
scroll to position [136, 0]
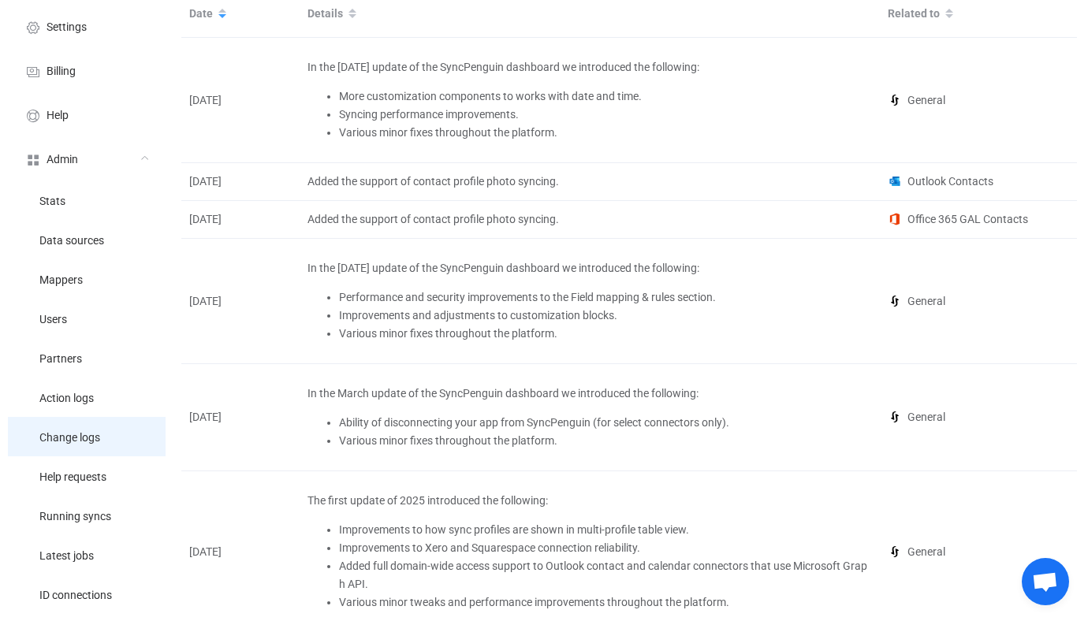
click at [85, 434] on span "Change logs" at bounding box center [69, 438] width 61 height 13
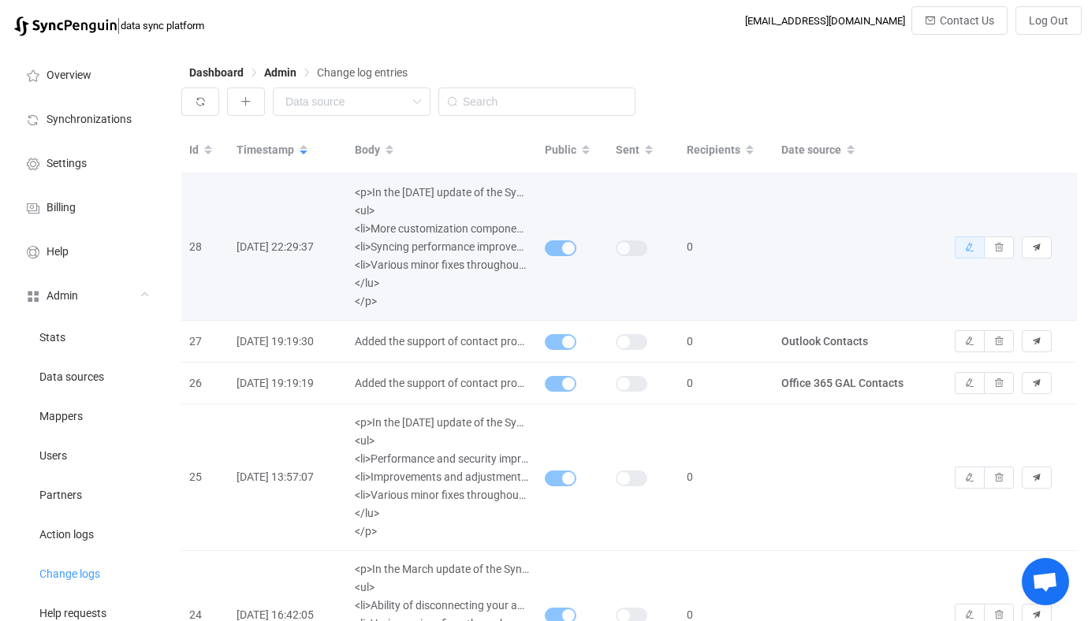
click at [968, 259] on button "button" at bounding box center [970, 248] width 30 height 22
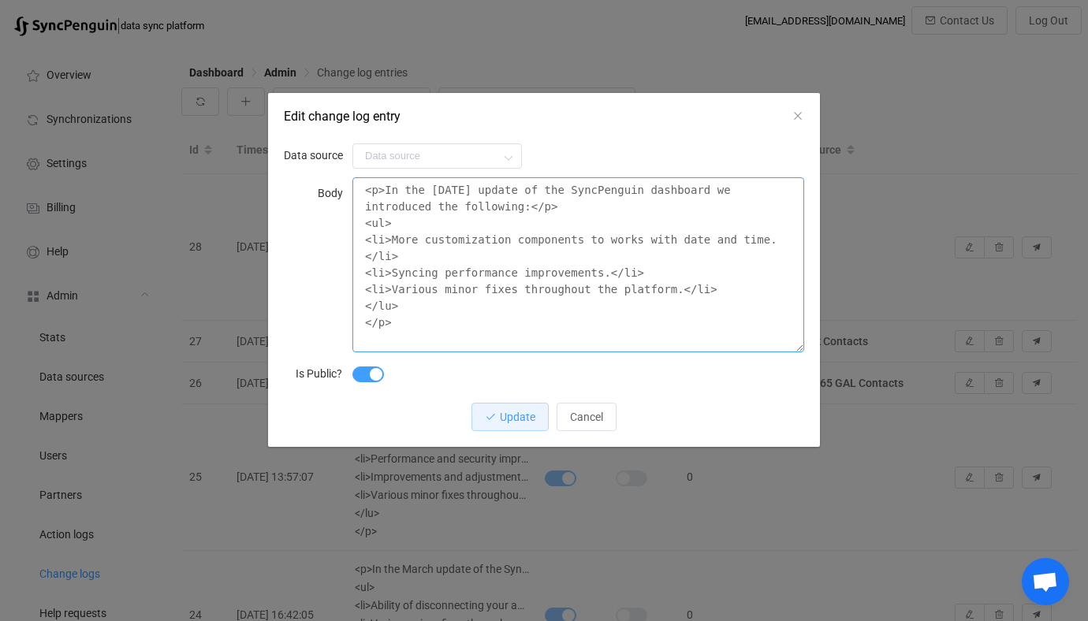
click at [643, 240] on textarea "<p>In the [DATE] update of the SyncPenguin dashboard we introduced the followin…" at bounding box center [578, 264] width 452 height 175
type textarea "<p>In the [DATE] update of the SyncPenguin dashboard we introduced the followin…"
click at [510, 418] on span "Update" at bounding box center [517, 417] width 35 height 13
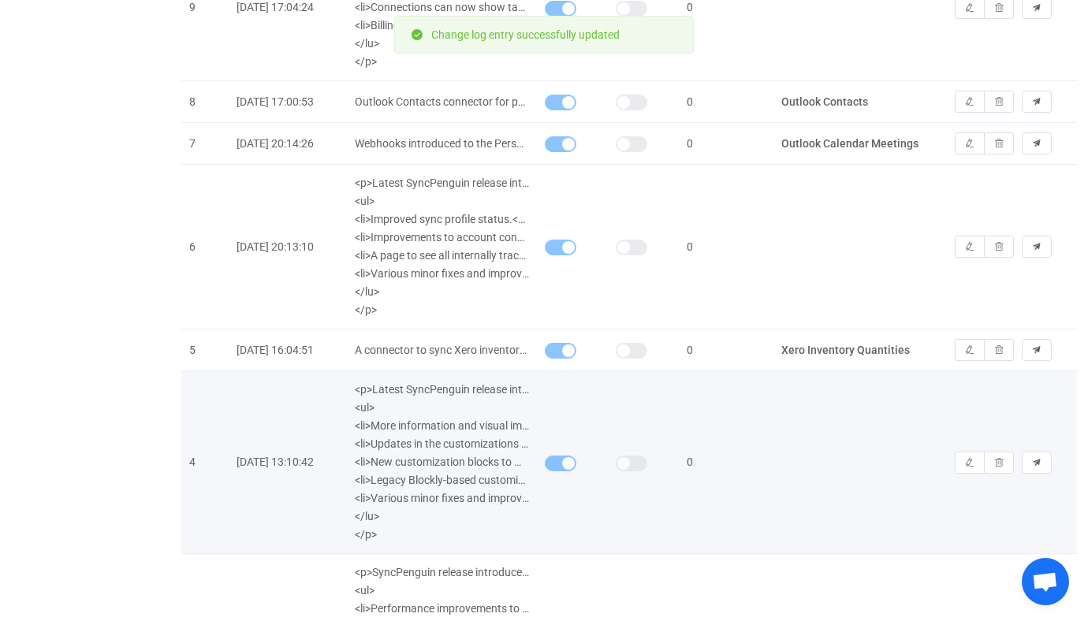
scroll to position [2468, 0]
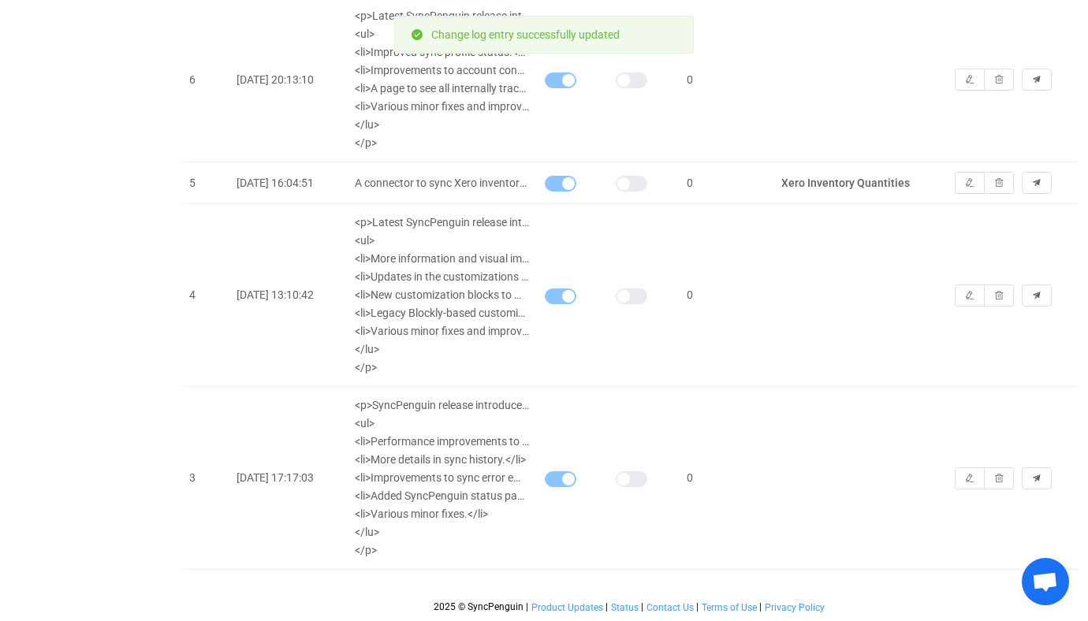
click at [565, 606] on span "Product Updates" at bounding box center [567, 607] width 72 height 11
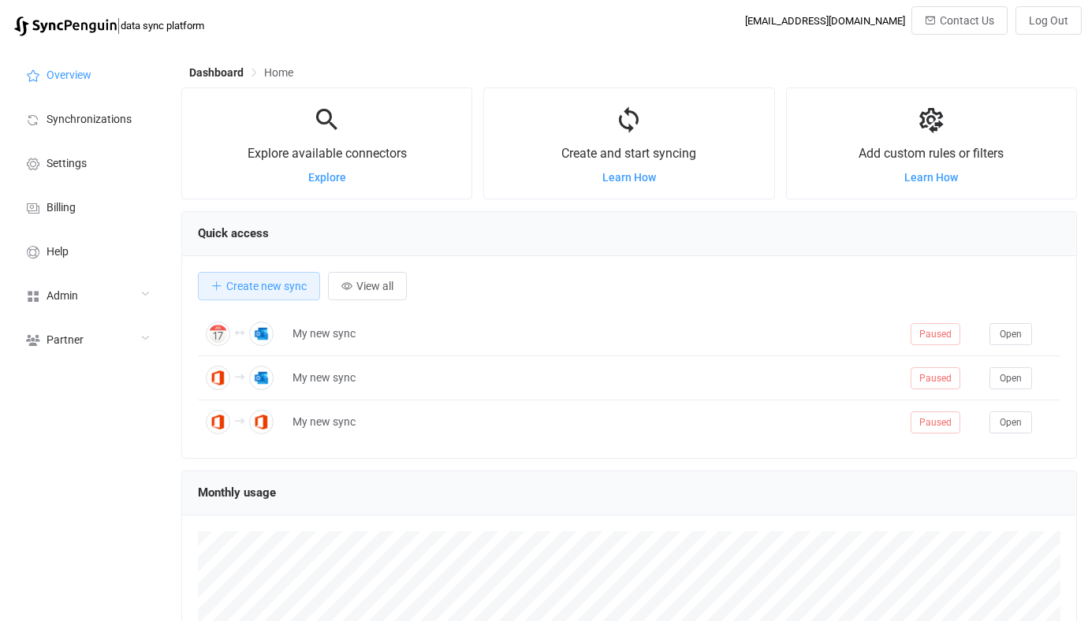
scroll to position [306, 896]
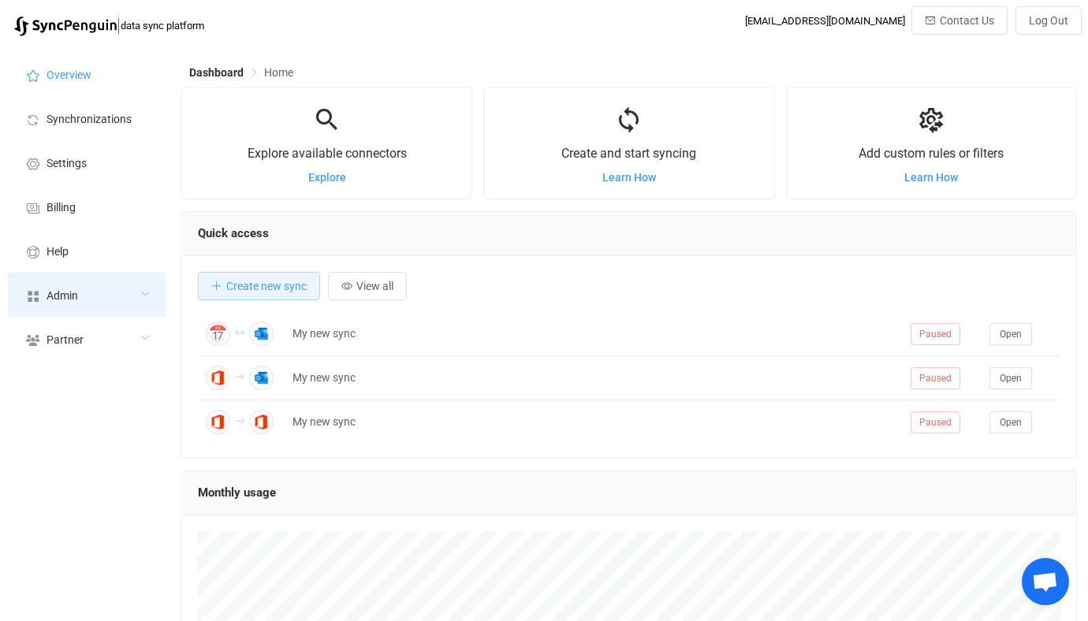
click at [140, 274] on div "Admin" at bounding box center [87, 295] width 158 height 44
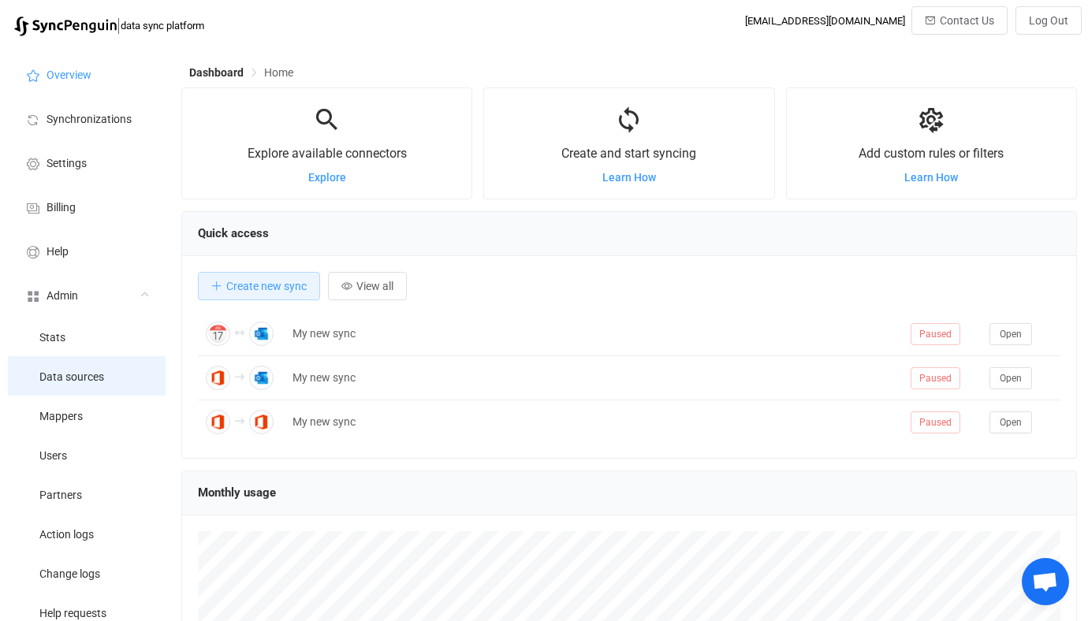
click at [113, 367] on li "Data sources" at bounding box center [87, 375] width 158 height 39
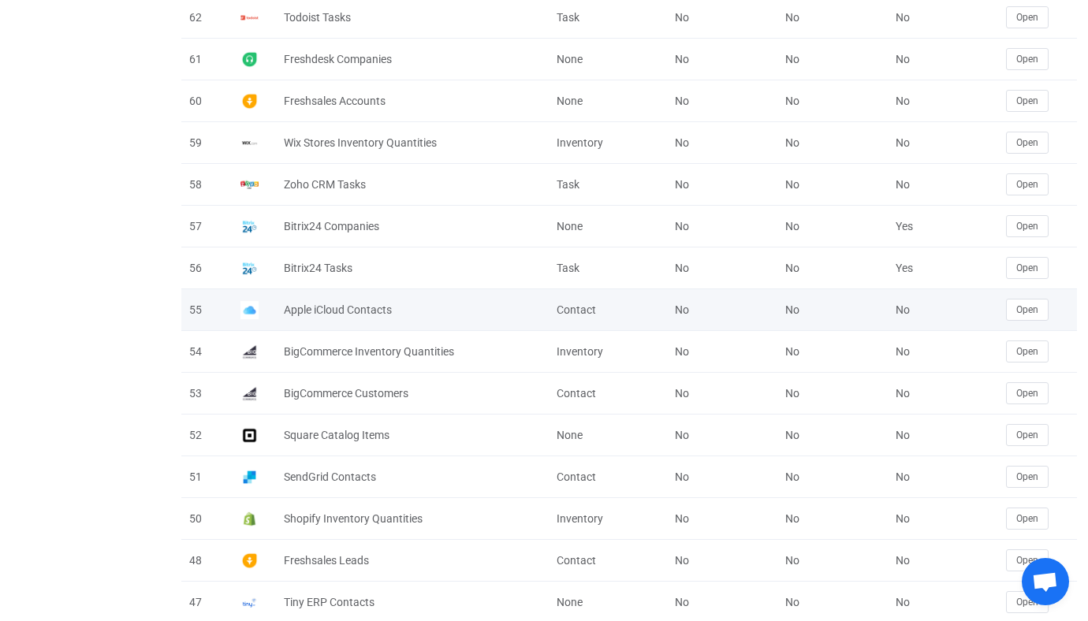
scroll to position [512, 0]
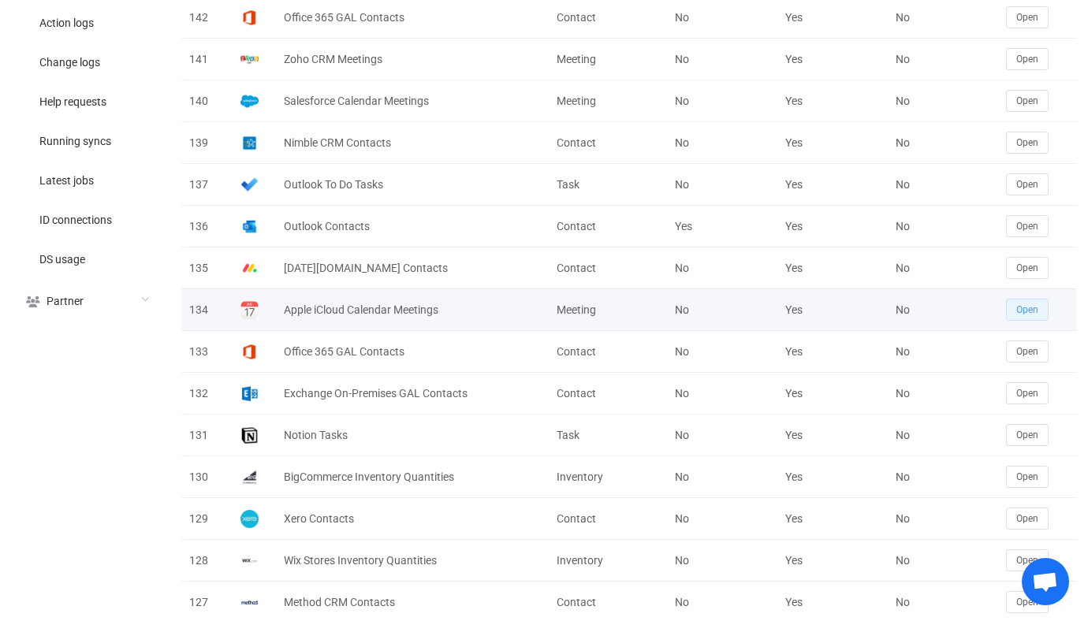
click at [1014, 312] on button "Open" at bounding box center [1027, 310] width 43 height 22
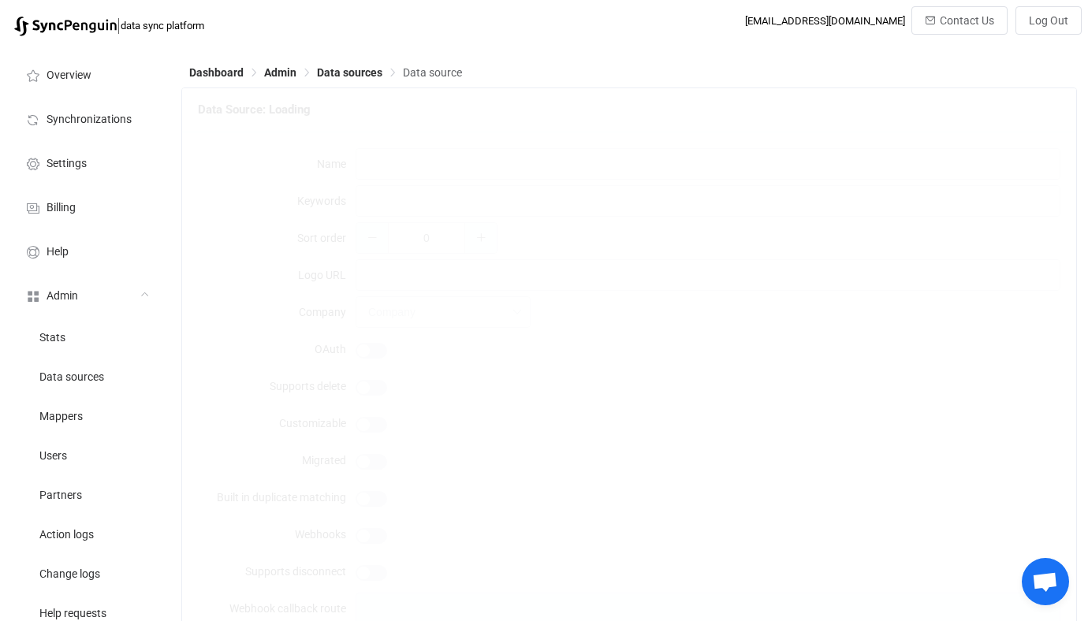
type input "Apple iCloud Calendar Meetings"
type input "iphone"
type input "[URL][DOMAIN_NAME]"
type input "29"
type input "Meeting"
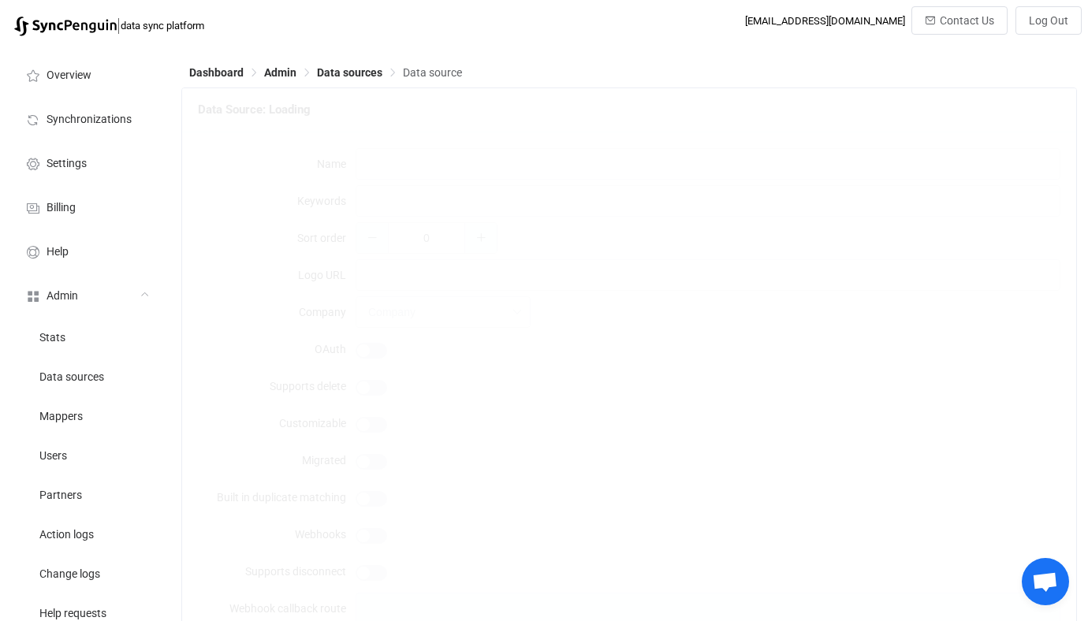
type input "Calendar meetings"
type textarea "{ "type": "object", "additionalProperties": false, "required": [ "username", "p…"
type textarea "Note that you cannot use your regular iCloud password. A special password has t…"
type input "iCloud"
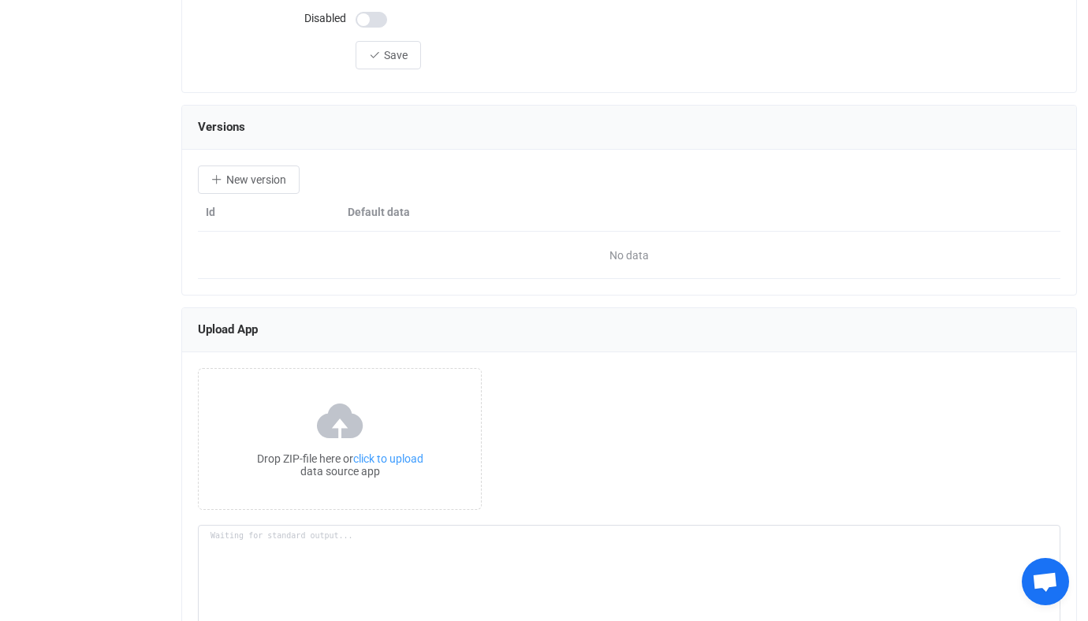
scroll to position [1844, 0]
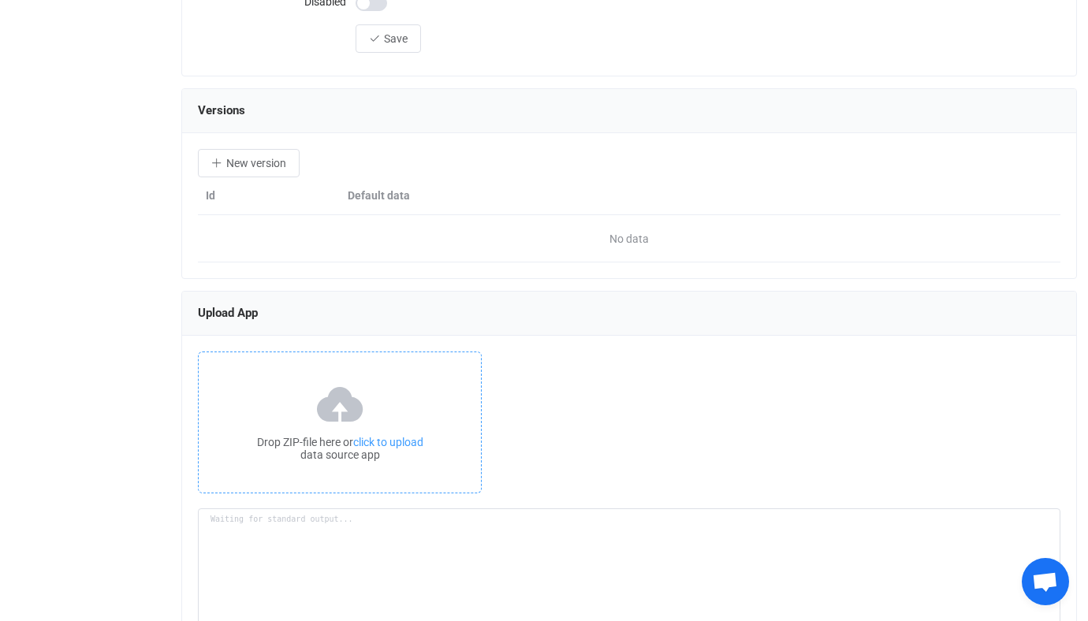
click at [366, 388] on div "Drop ZIP-file here or click to upload data source app" at bounding box center [340, 423] width 284 height 142
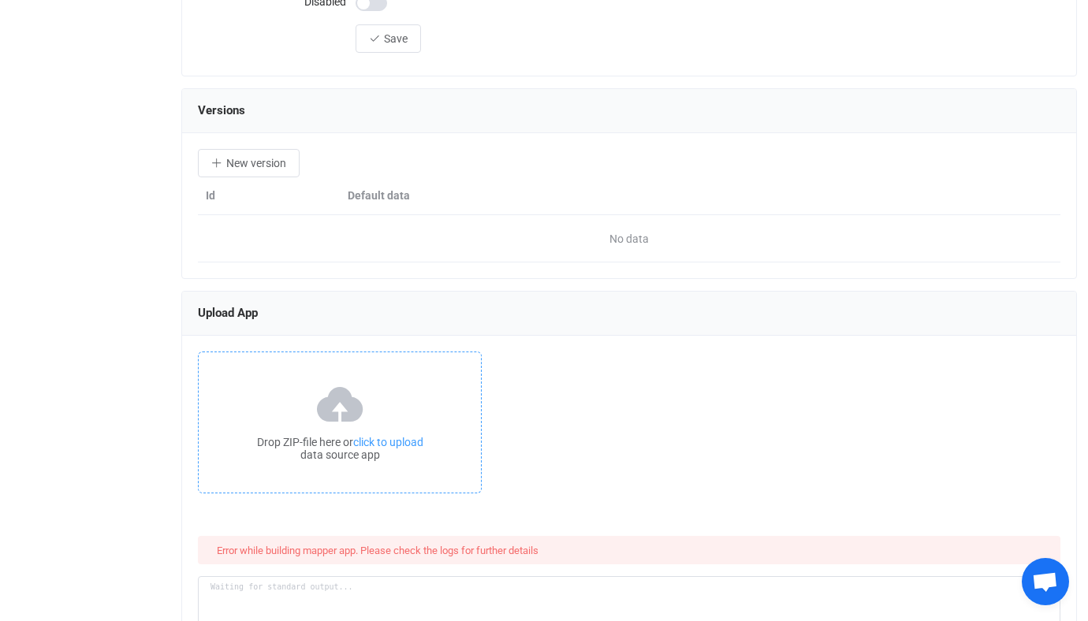
click at [365, 384] on icon at bounding box center [340, 403] width 53 height 39
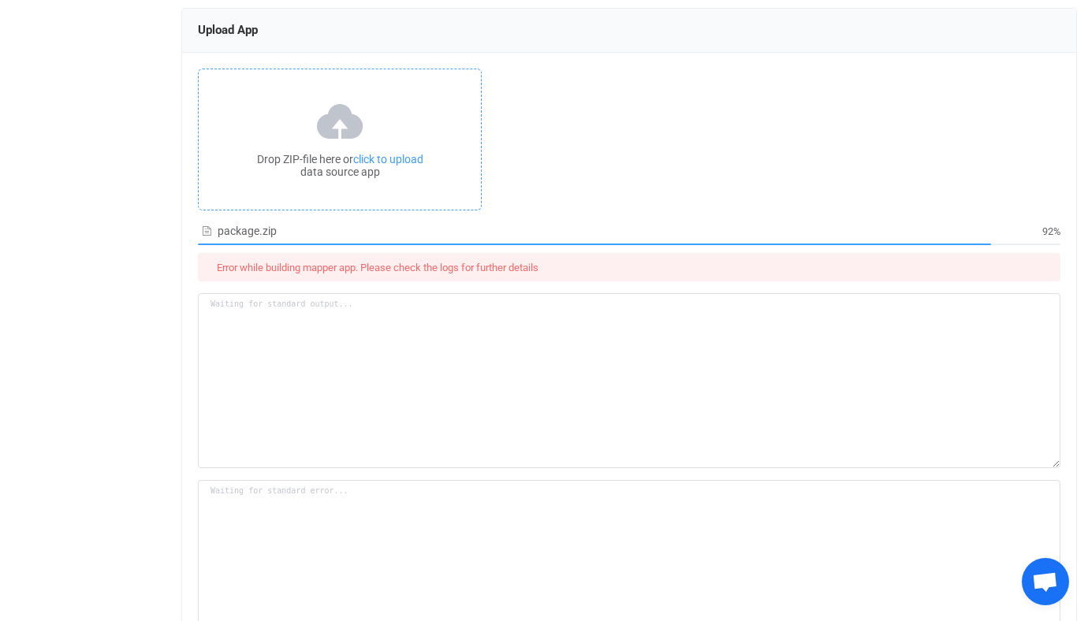
scroll to position [2156, 0]
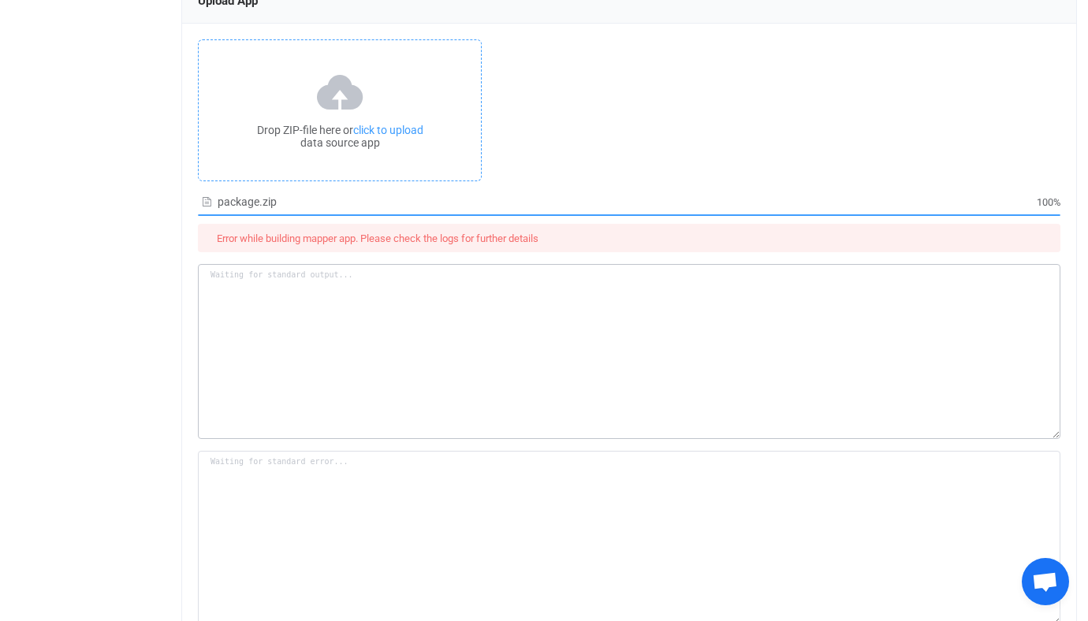
type textarea "Building resource app... /srv/www/syncpenguin-api/Env/Temp/f9ddd007-0410-41f4-8…"
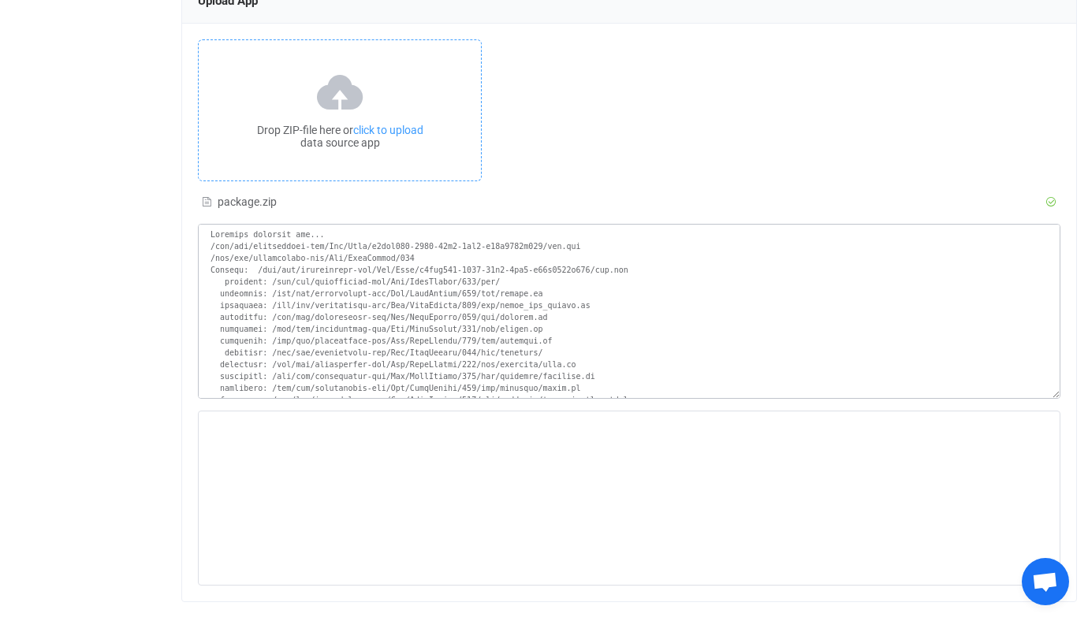
scroll to position [828, 0]
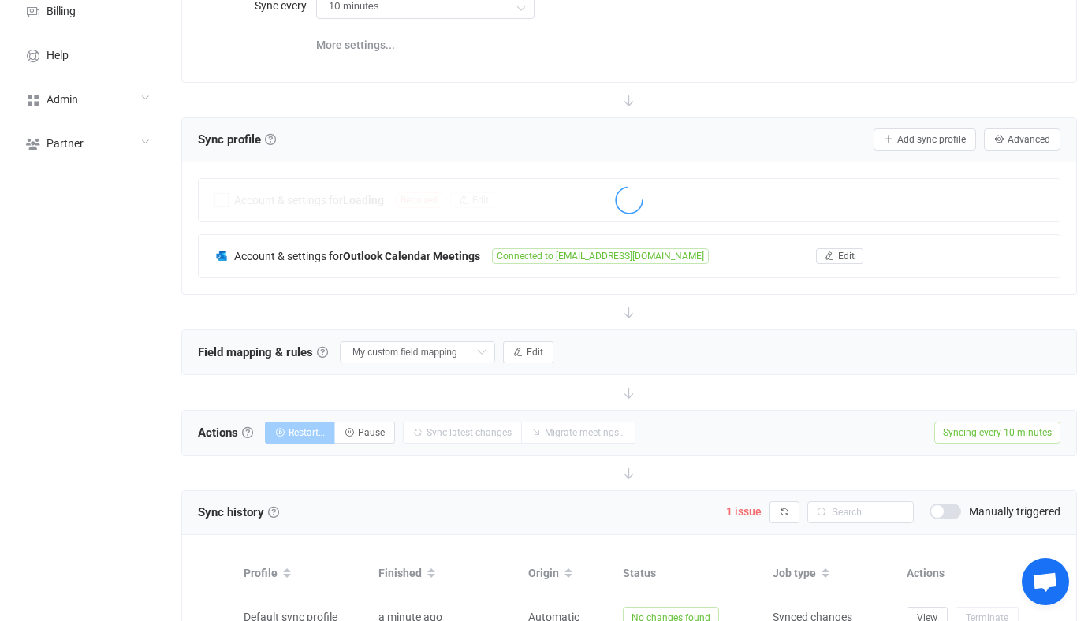
scroll to position [235, 0]
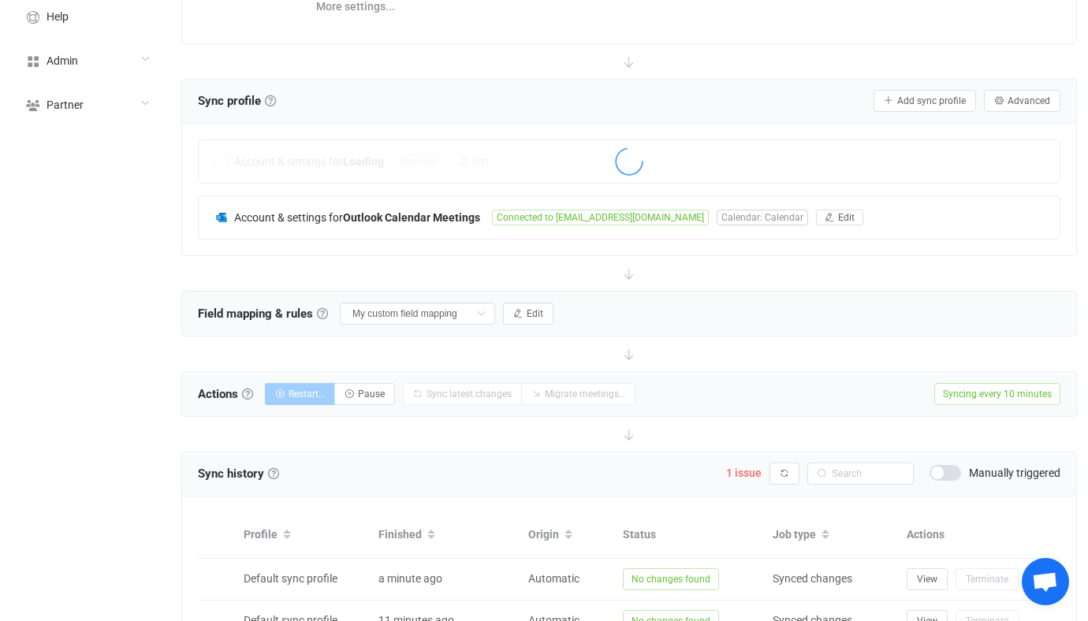
click at [740, 465] on span "1 issue Syncing issues" at bounding box center [747, 472] width 43 height 15
click at [744, 468] on span "1 issue" at bounding box center [743, 473] width 35 height 13
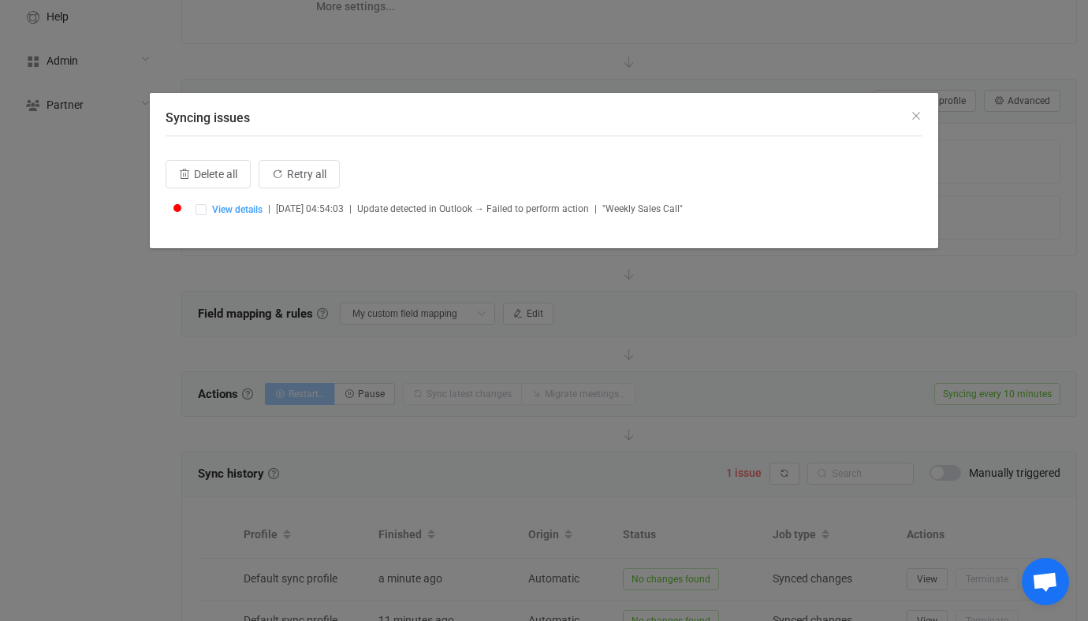
click at [579, 427] on div "Syncing issues Delete all Retry all View details | [DATE] 04:54:03 | Update det…" at bounding box center [544, 310] width 1088 height 621
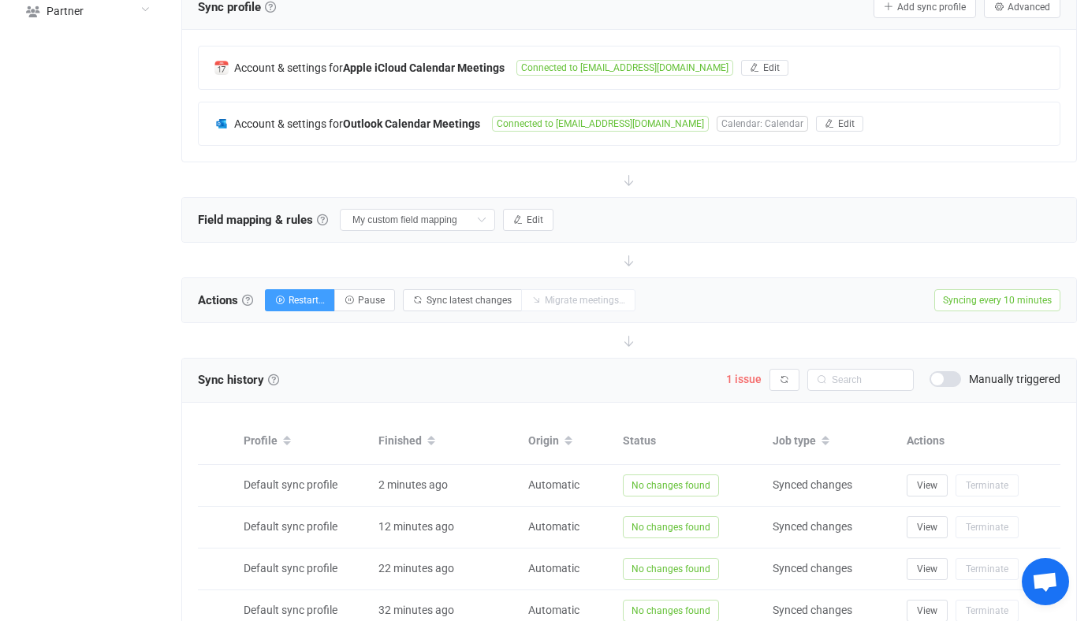
scroll to position [345, 0]
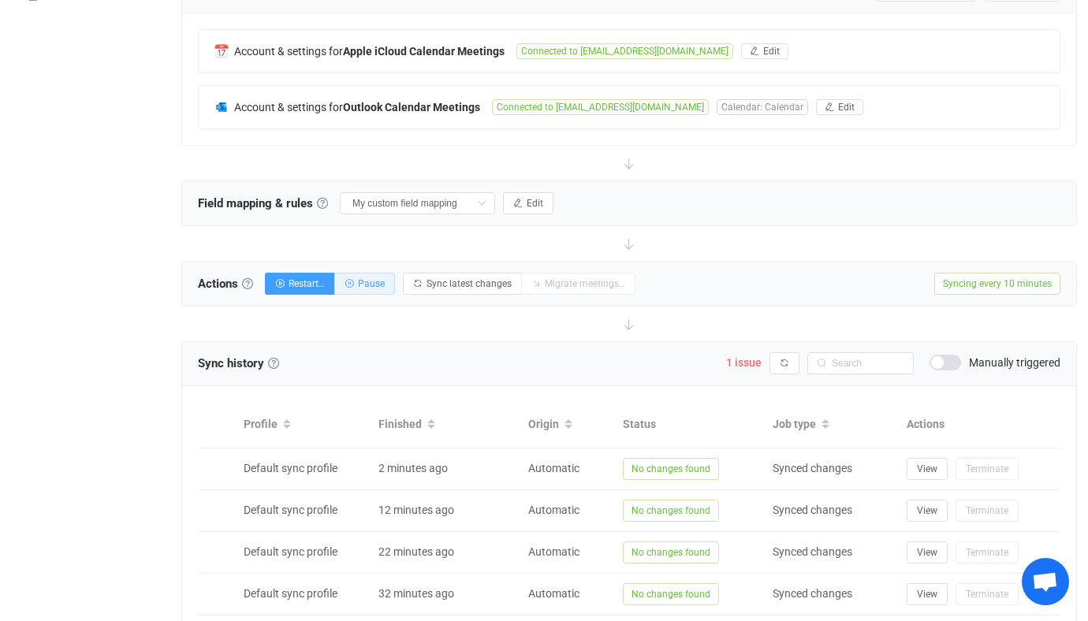
click at [382, 278] on span "Pause" at bounding box center [371, 283] width 27 height 11
click at [569, 282] on span "Migrate meetings…" at bounding box center [551, 283] width 80 height 11
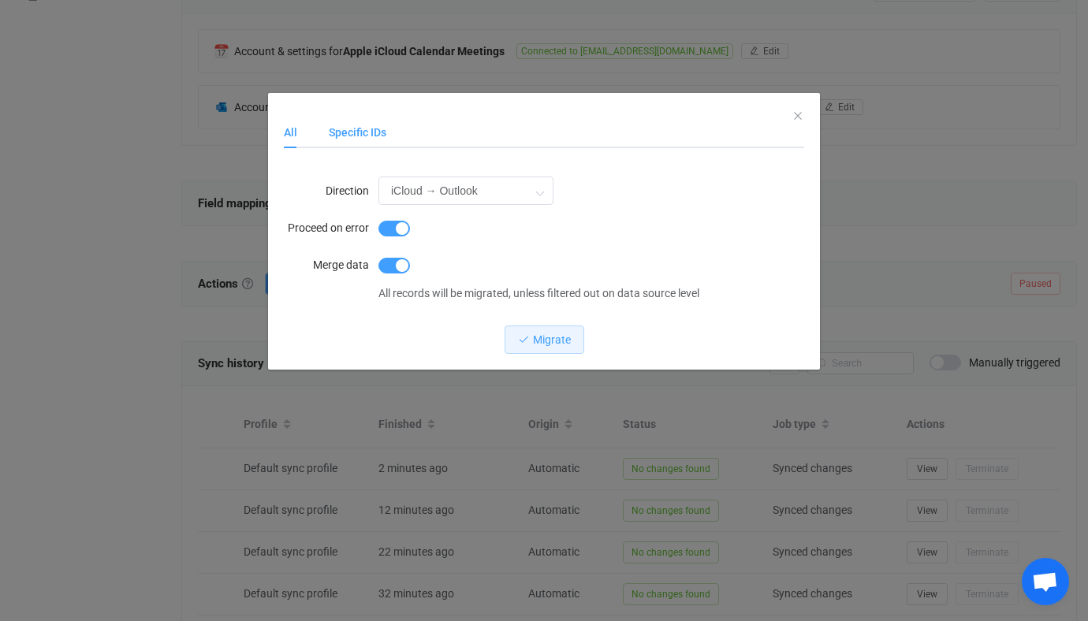
click at [370, 139] on div "Specific IDs" at bounding box center [349, 133] width 73 height 32
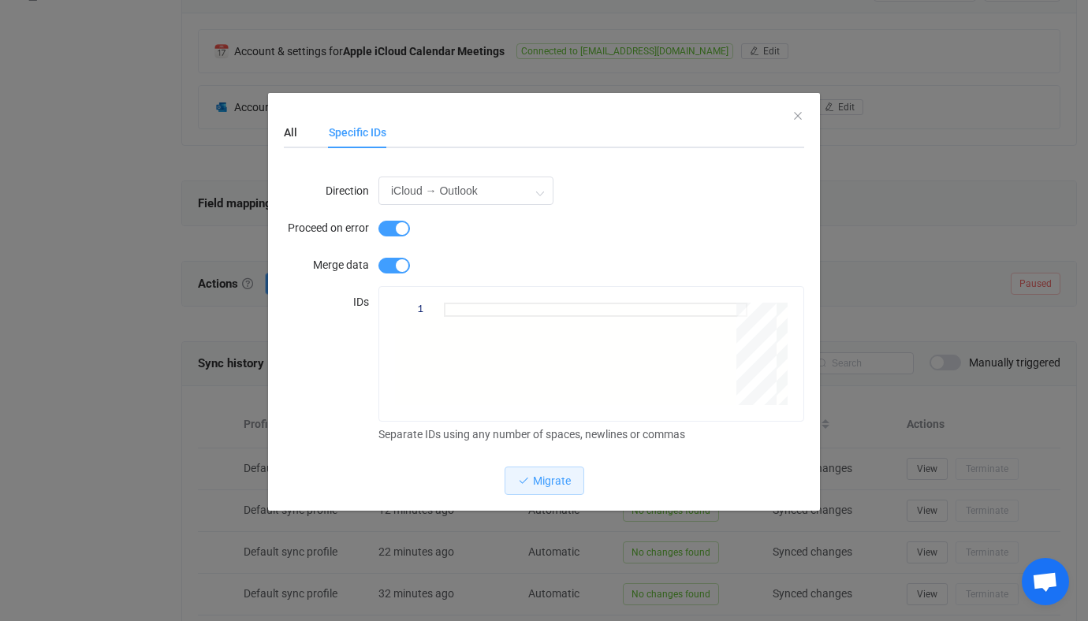
click at [448, 267] on div "dialog" at bounding box center [591, 265] width 426 height 32
click at [475, 351] on div "dialog" at bounding box center [596, 354] width 304 height 103
paste textarea "040000008200E00074C5B7101A82E00800000000F1A562B347A2DB0100000000000000001000000…"
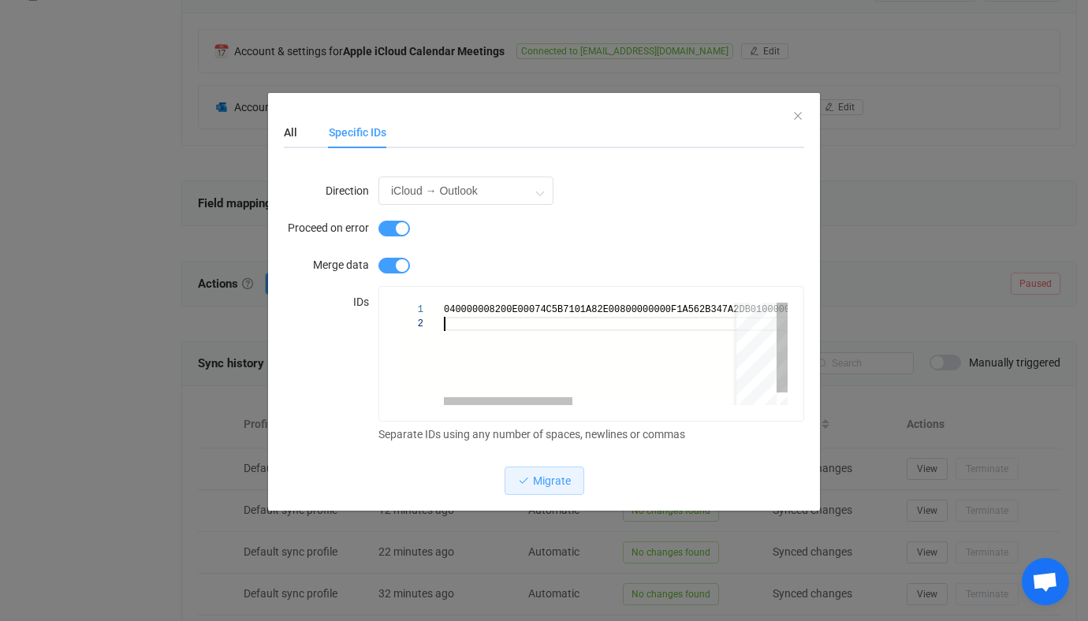
paste textarea "040000008200E00074C5B7101A82E00800000000F1A562B347A2DB0100000000000000001000000…"
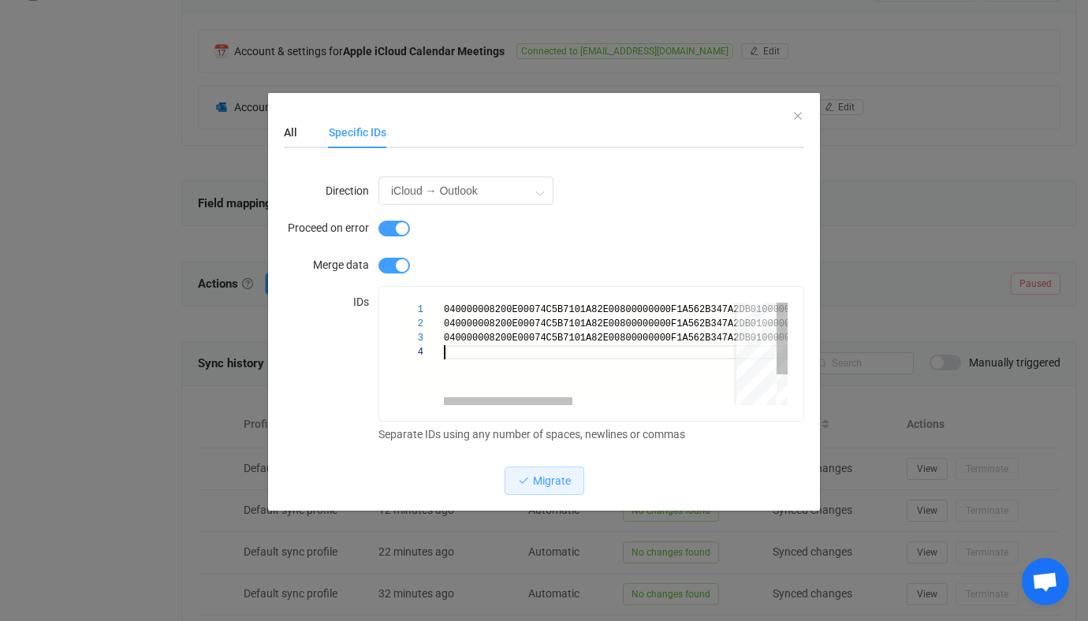
scroll to position [49, 0]
paste textarea "040000008200E00074C5B7101A82E00800000000F1A562B347A2DB0100000000000000001000000…"
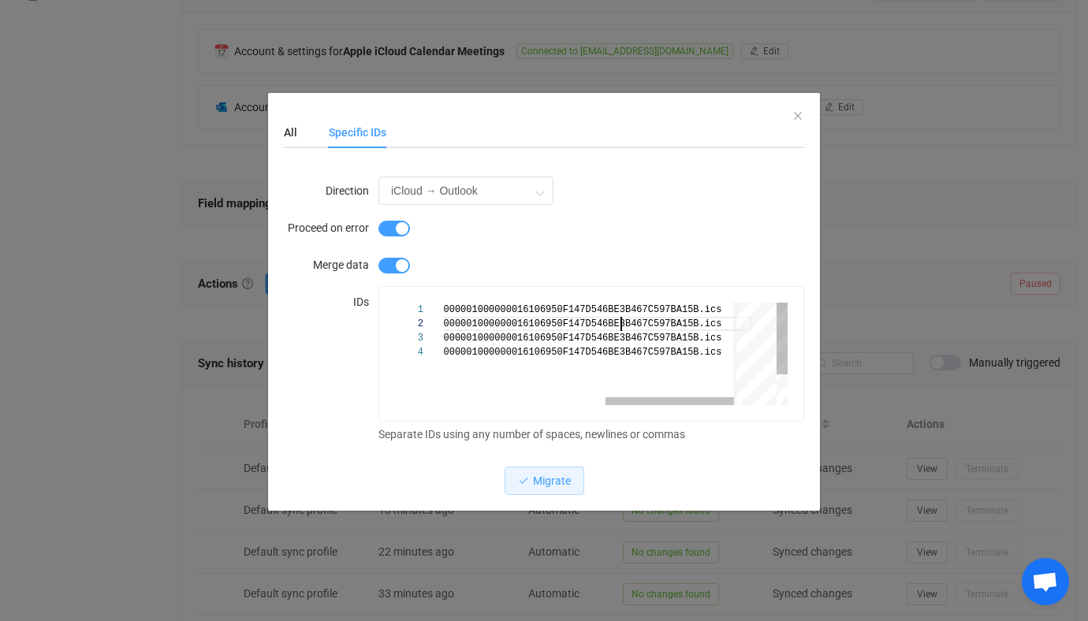
click at [619, 321] on span "A2DB0100000000000000001000000016106950F147D546BE3B" at bounding box center [489, 324] width 284 height 11
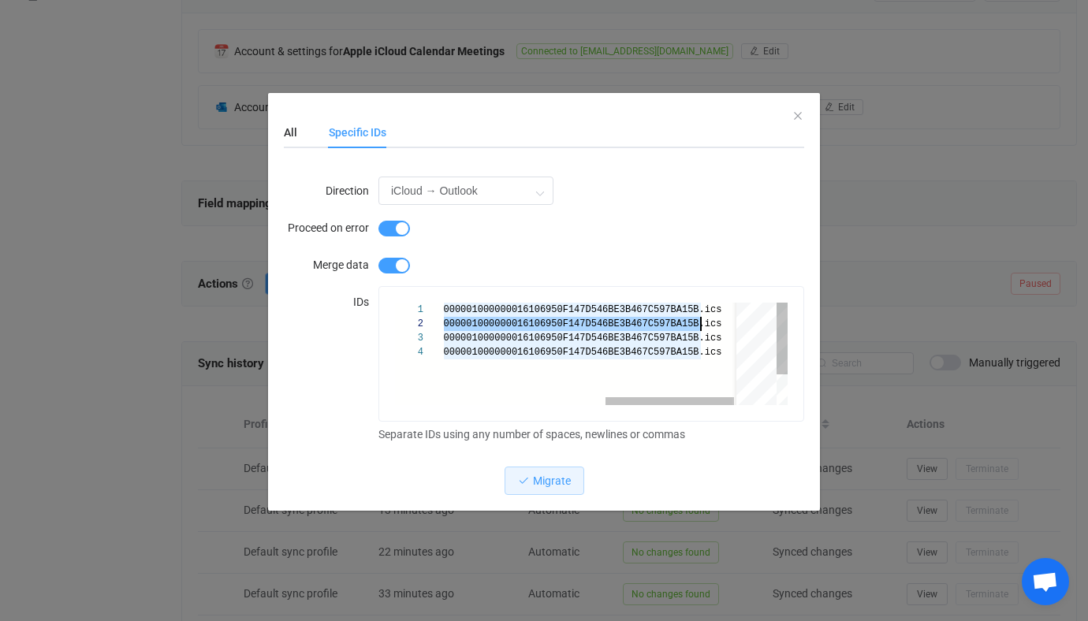
paste textarea "0B4788D697CDB010000000000000000100000003F1CFE9BE4663842A07F24DF478557F3"
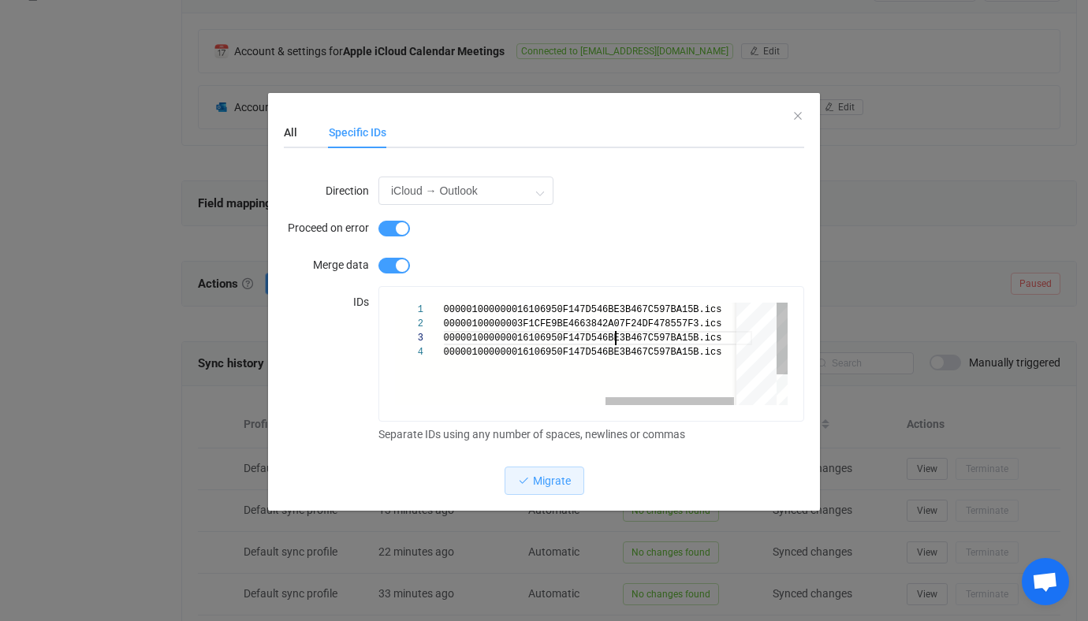
click at [613, 343] on span "A2DB0100000000000000001000000016106950F147D546BE3B" at bounding box center [489, 338] width 284 height 11
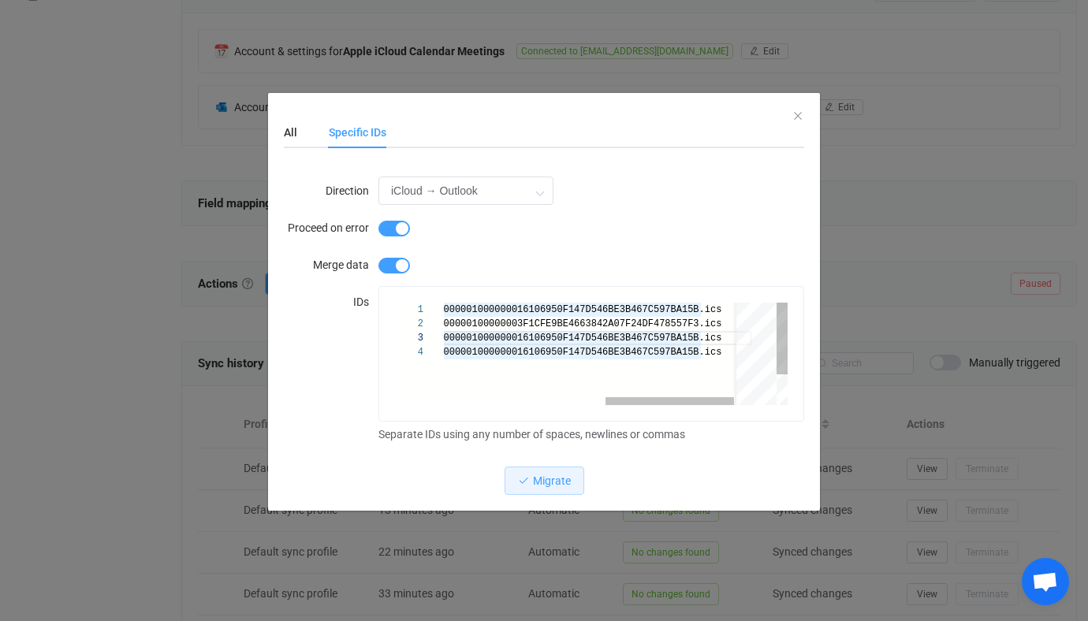
click at [580, 335] on span "A2DB0100000000000000001000000016106950F147D546BE3B" at bounding box center [489, 338] width 284 height 11
paste textarea "0533882B79DDB010000000000000000100000005D8C3357E55AA24C8C924B8DB8E13D20"
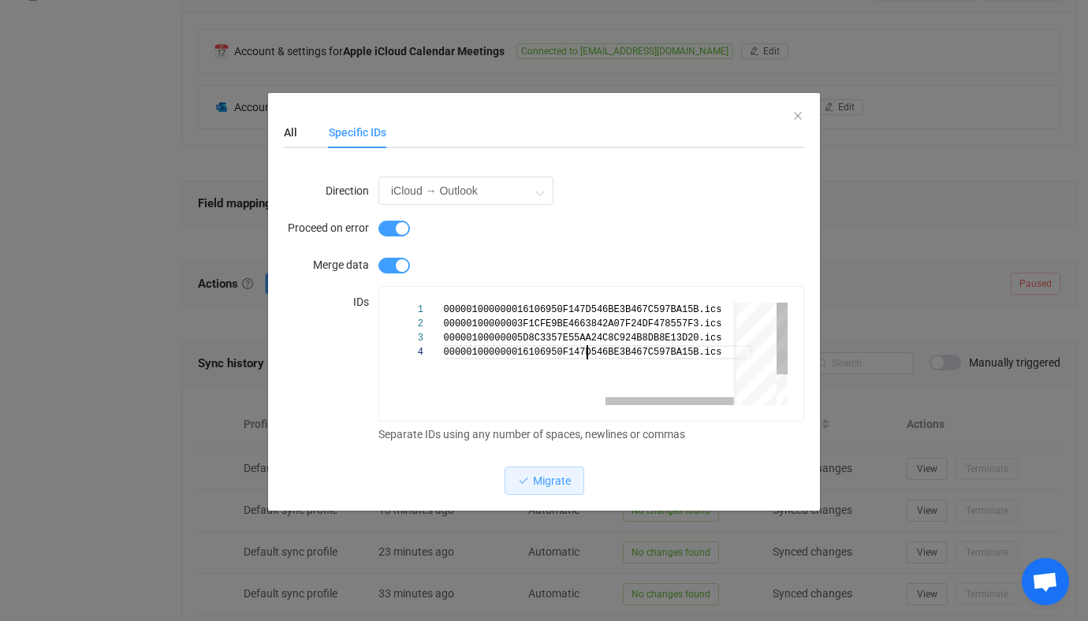
click at [589, 354] on span "A2DB0100000000000000001000000016106950F147D546BE3B" at bounding box center [489, 352] width 284 height 11
paste textarea "DC40A9C45C89DB01000000000000000010000000E6A72A4B5652BB48A24DE2550F002C97"
click at [722, 348] on span "E2550F002C97.ics" at bounding box center [676, 352] width 91 height 11
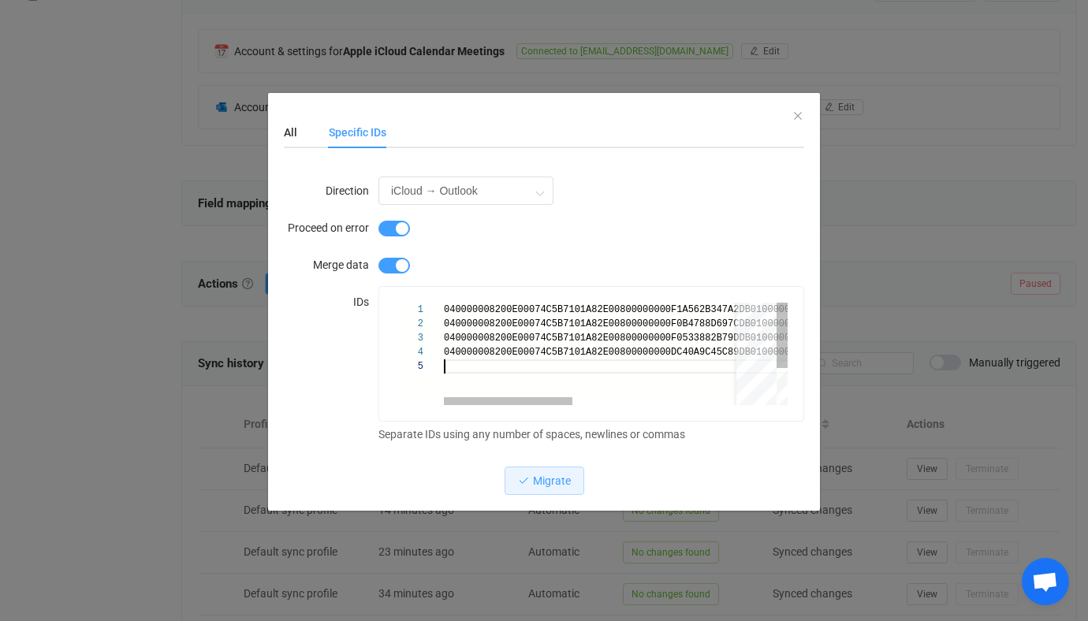
paste textarea "16106950F147D546BE3B467C597BA15B.ics 040000008200E00074C5B7101A82E00800000000F0…"
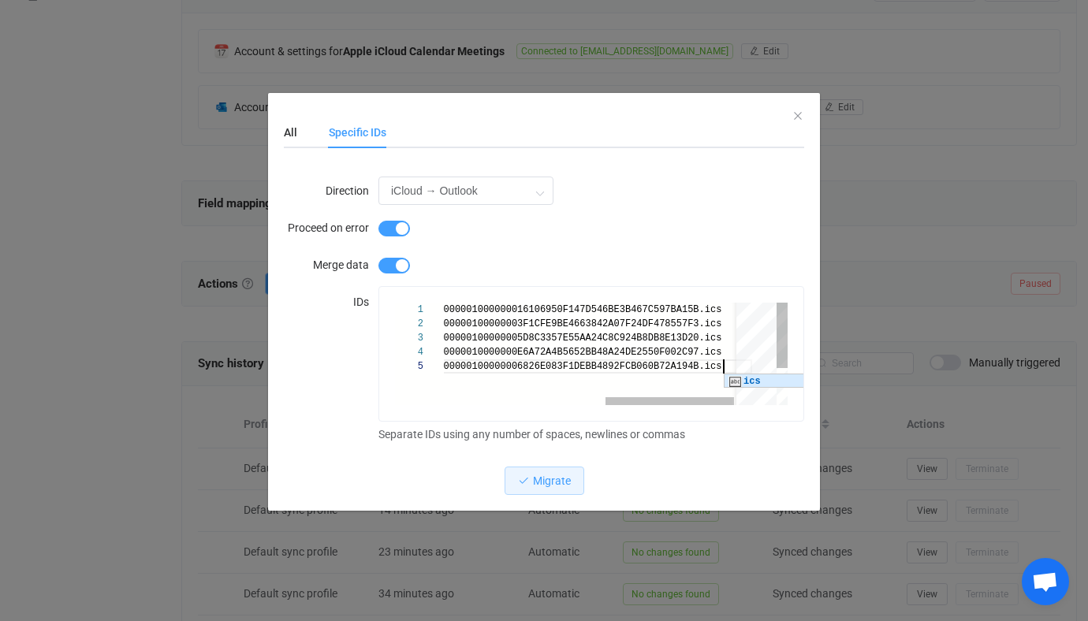
scroll to position [63, 54]
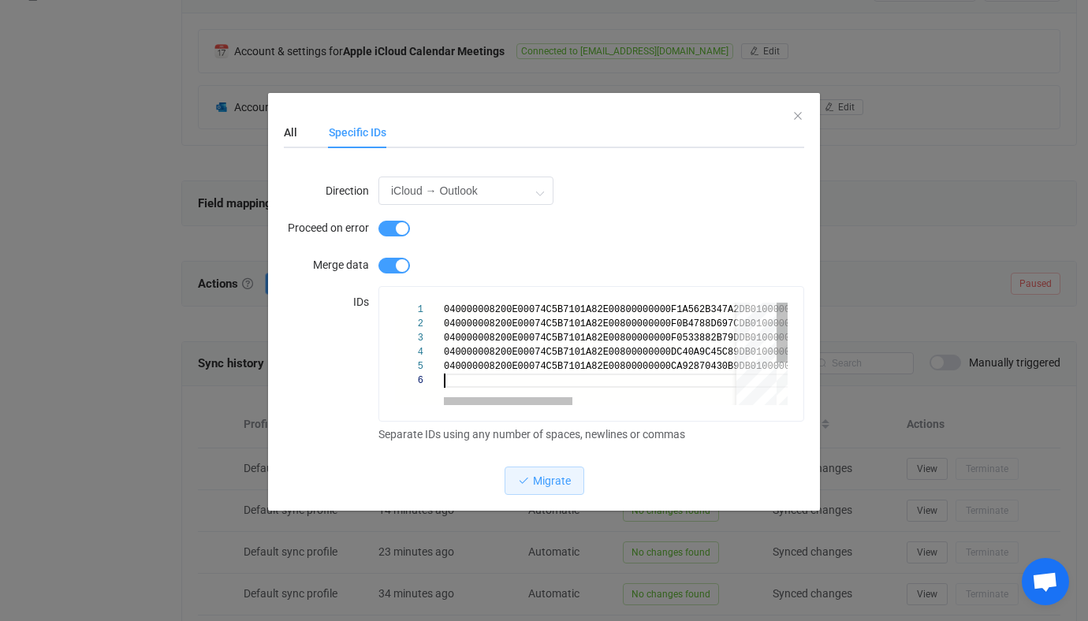
paste textarea "F1CFE9BE4663842A07F24DF478557F3.ics 040000008200E00074C5B7101A82E00800000000F05…"
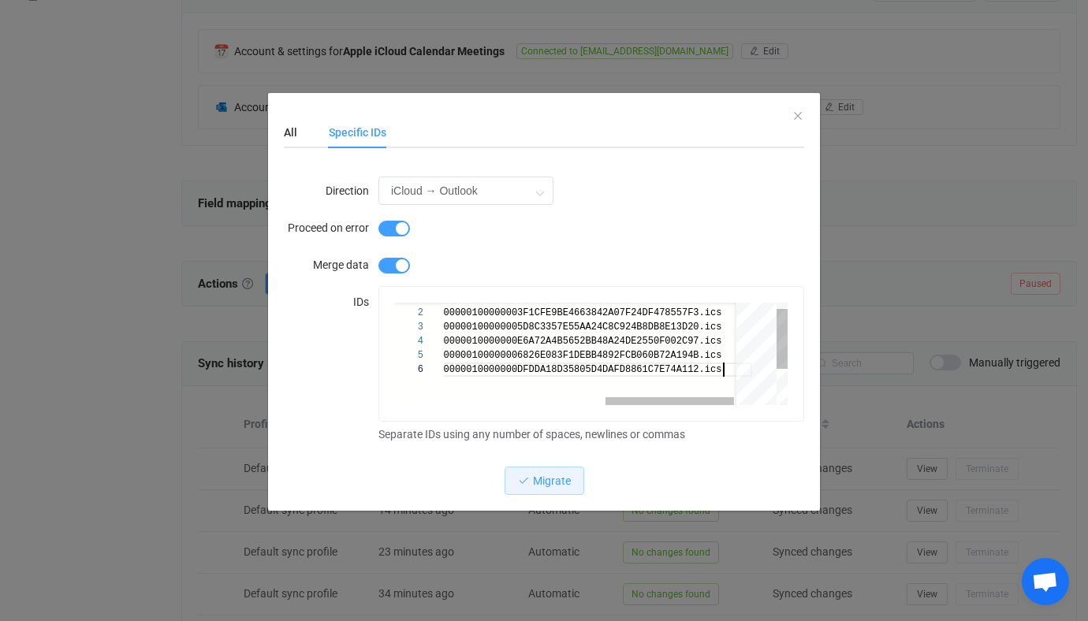
scroll to position [77, 0]
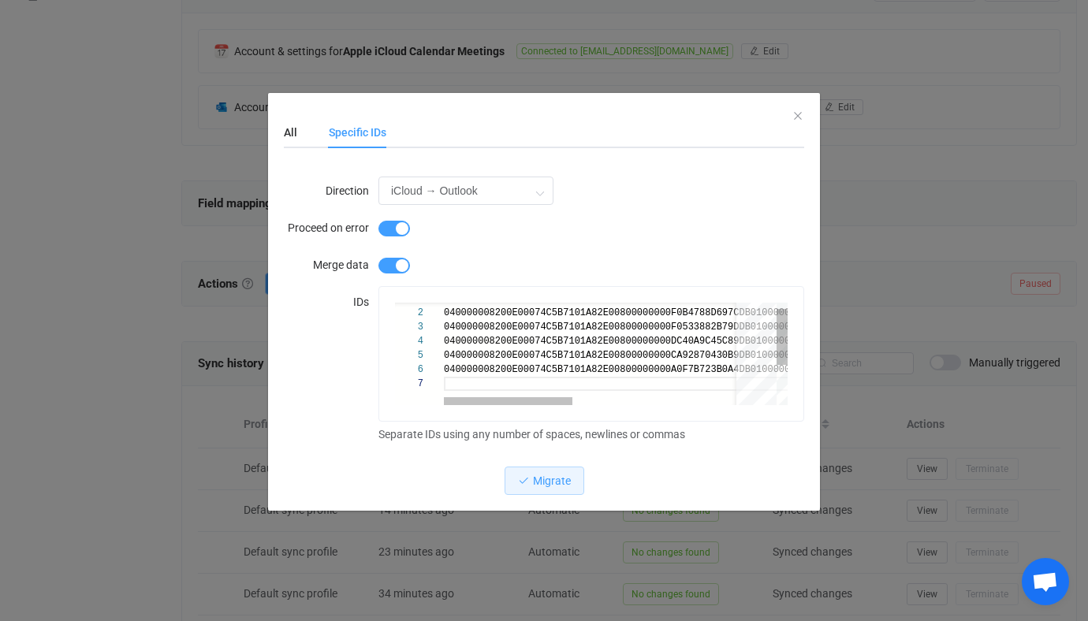
paste textarea "5D8C3357E55AA24C8C924B8DB8E13D20.ics 040000008200E00074C5B7101A82E00800000000DC…"
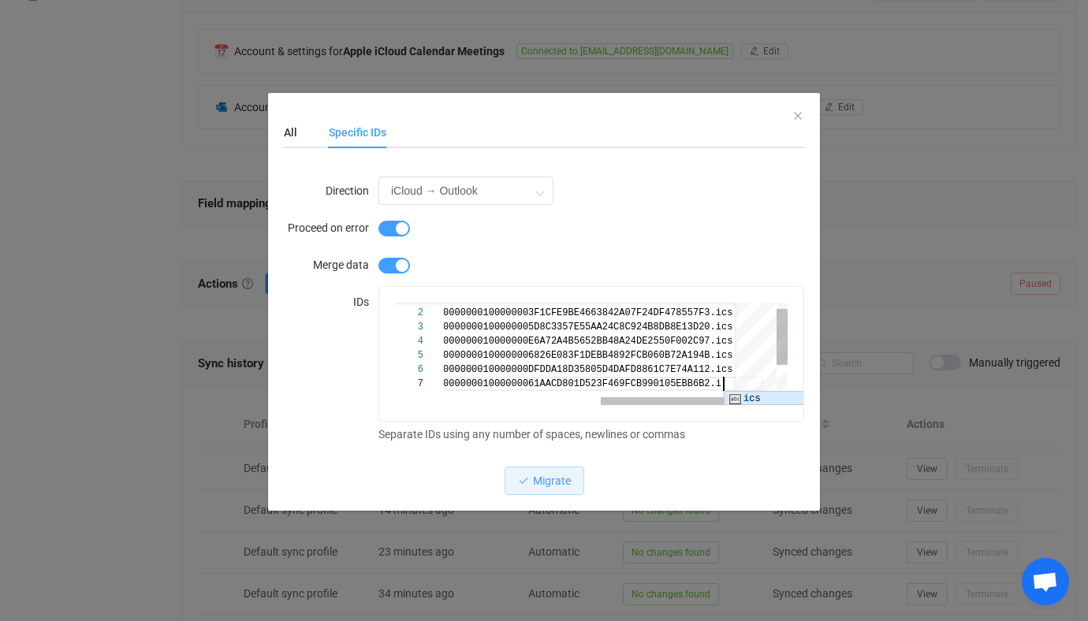
scroll to position [64, 54]
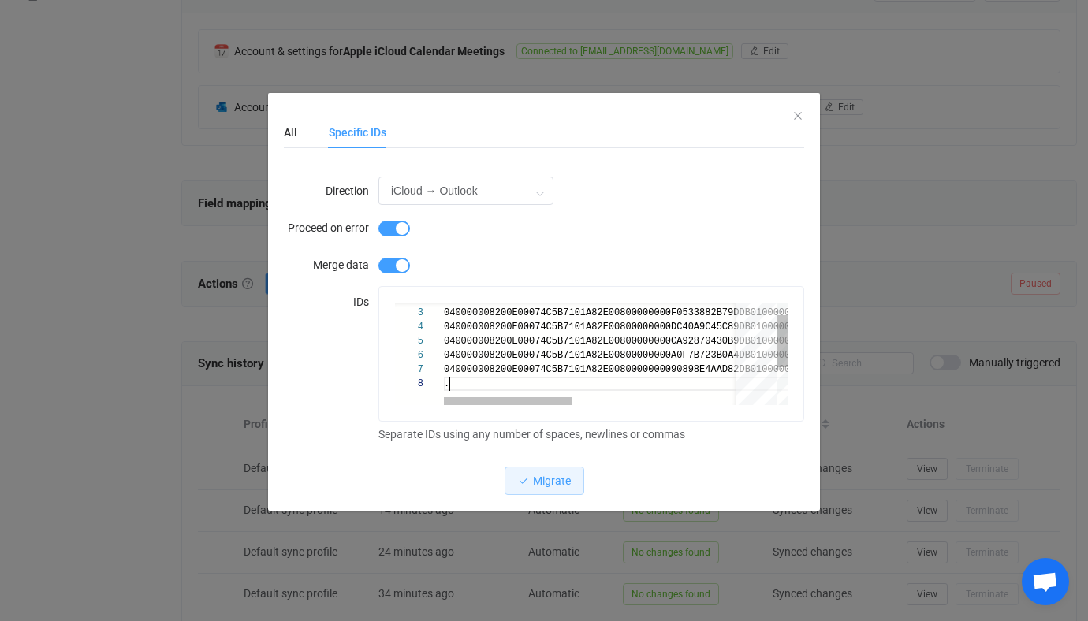
paste textarea "E6A72A4B5652BB48A24DE2550F002C97.ics 040000008200E00074C5B7101A82E00800000000CA…"
paste textarea "6826E083F1DEBB4892FCB060B72A194B.ics 040000008200E00074C5B7101A82E00800000000A0…"
paste textarea "DFDDA18D35805D4DAFD8861C7E74A112.ics 040000008200E00074C5B7101A82E0080000000090…"
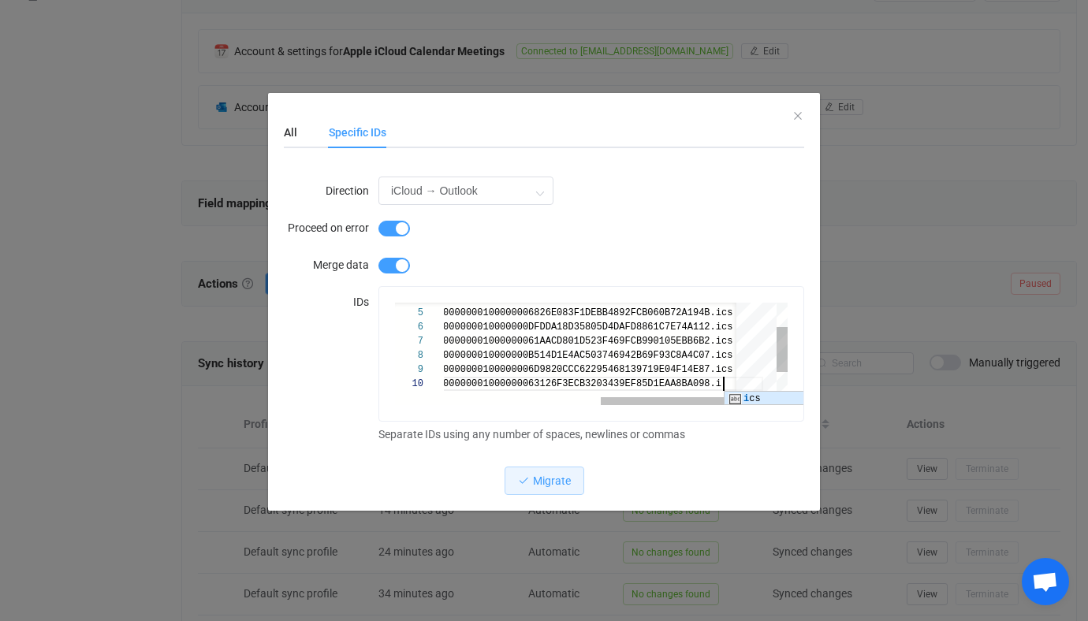
type textarea "A18D35805D4DAFD8861C7E74A112.ics 040000008200E00074C5B7101A82E0080000000090898E…"
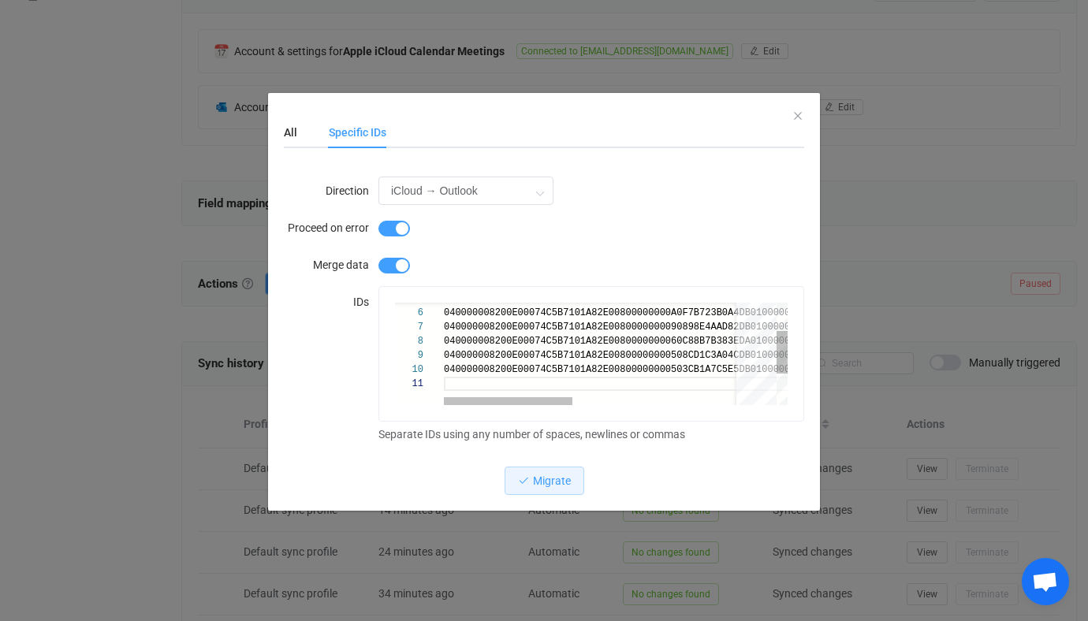
paste textarea "040000008200E00074C5B7101A82E0080000000040F45F3C3E92DA0100000000000000001000000…"
paste textarea "040000008200E00074C5B7101A82E0080000000040ABCCC2C6E5DB0100000000000000001000000…"
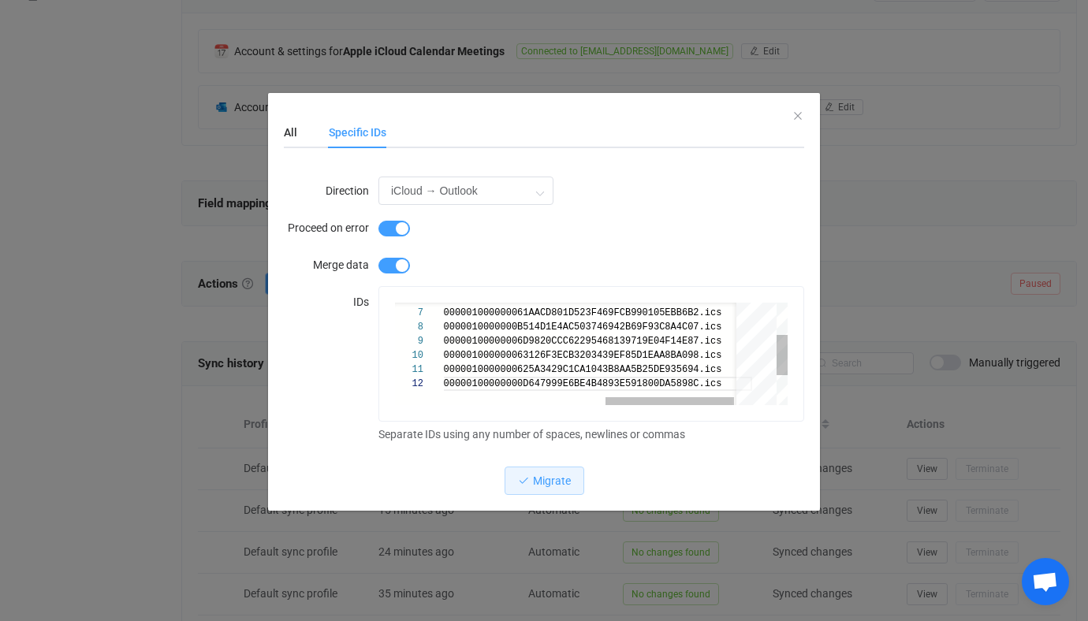
scroll to position [35, 0]
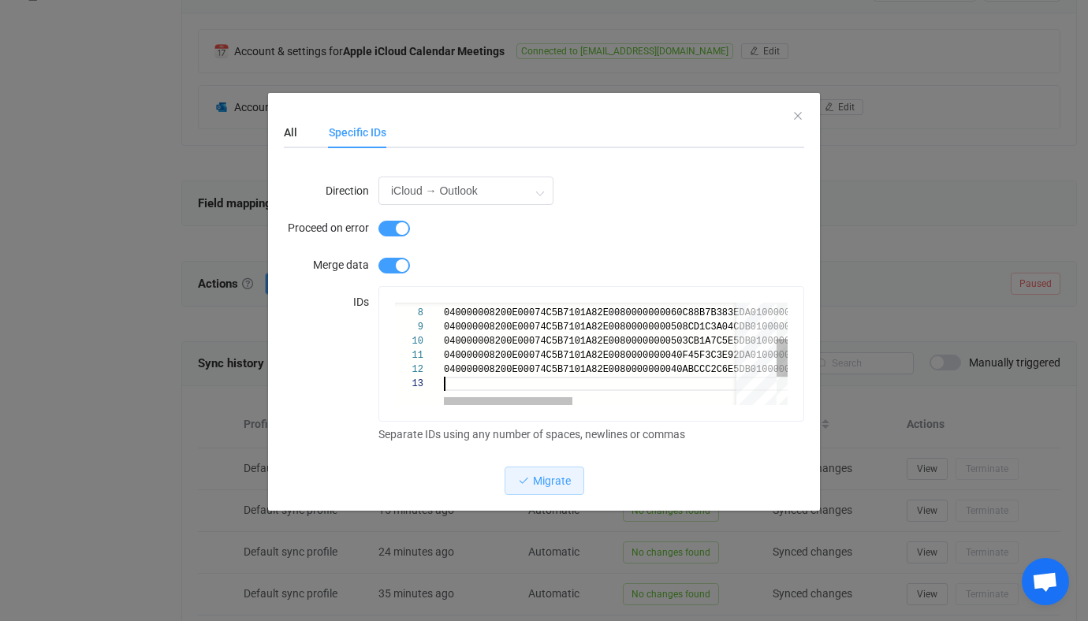
paste textarea "040000008200E00074C5B7101A82E00800000000408F930A26CBDB0100000000000000001000000…"
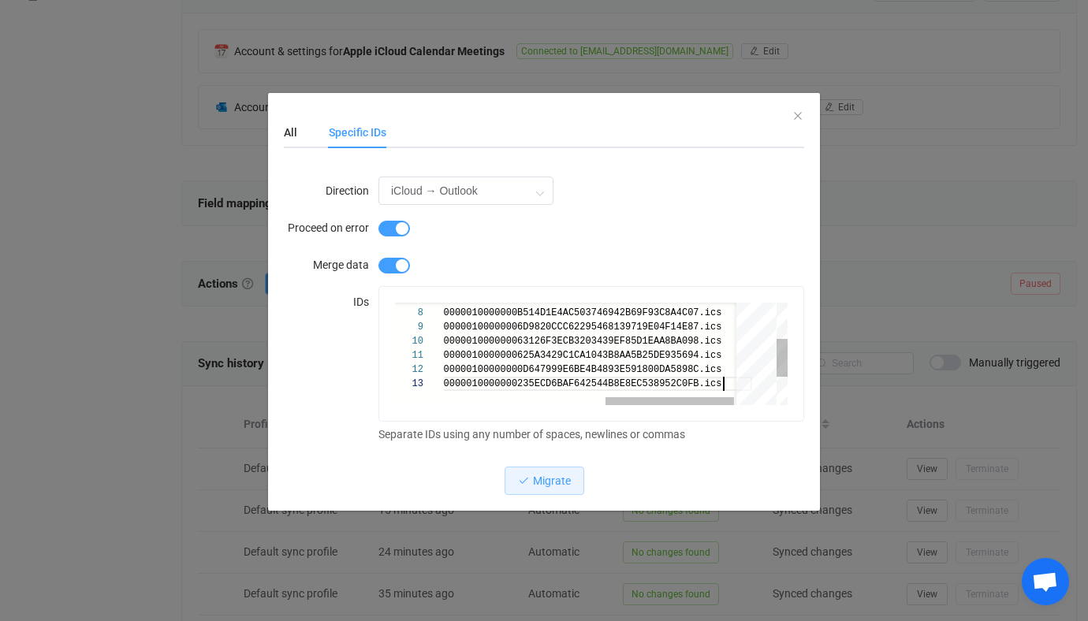
scroll to position [49, 0]
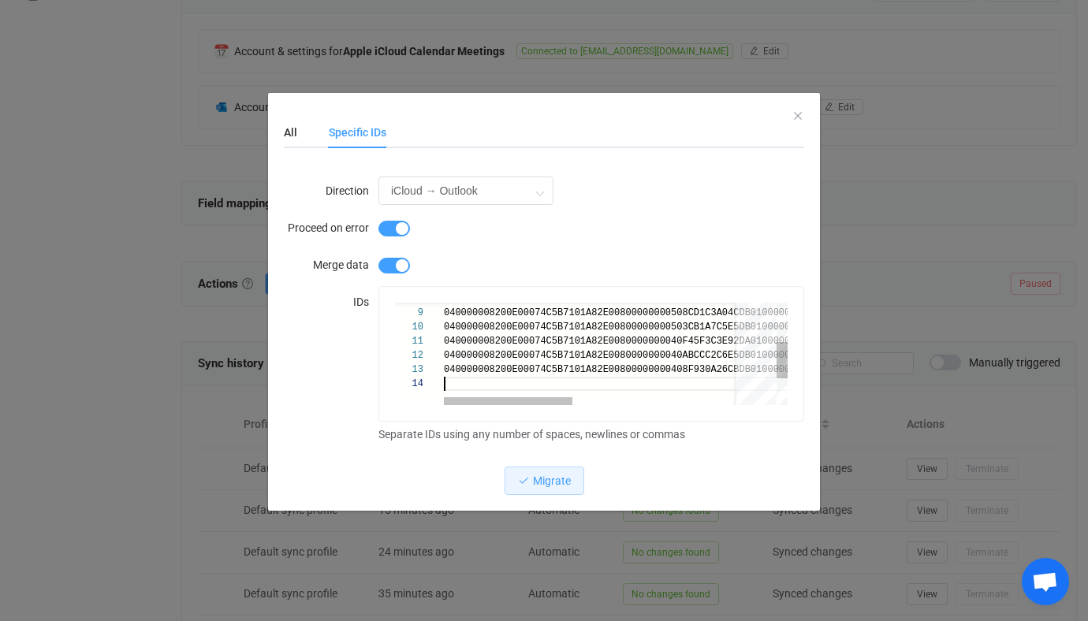
paste textarea "040000008200E00074C5B7101A82E008000000002B685A6310C1DB0100000000000000001000000…"
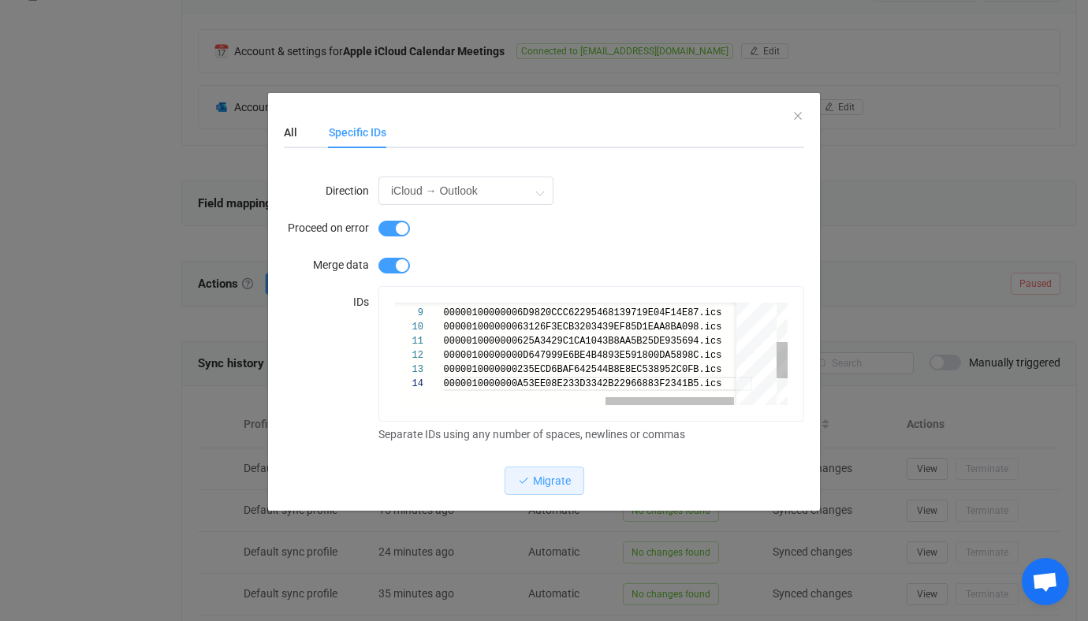
scroll to position [63, 0]
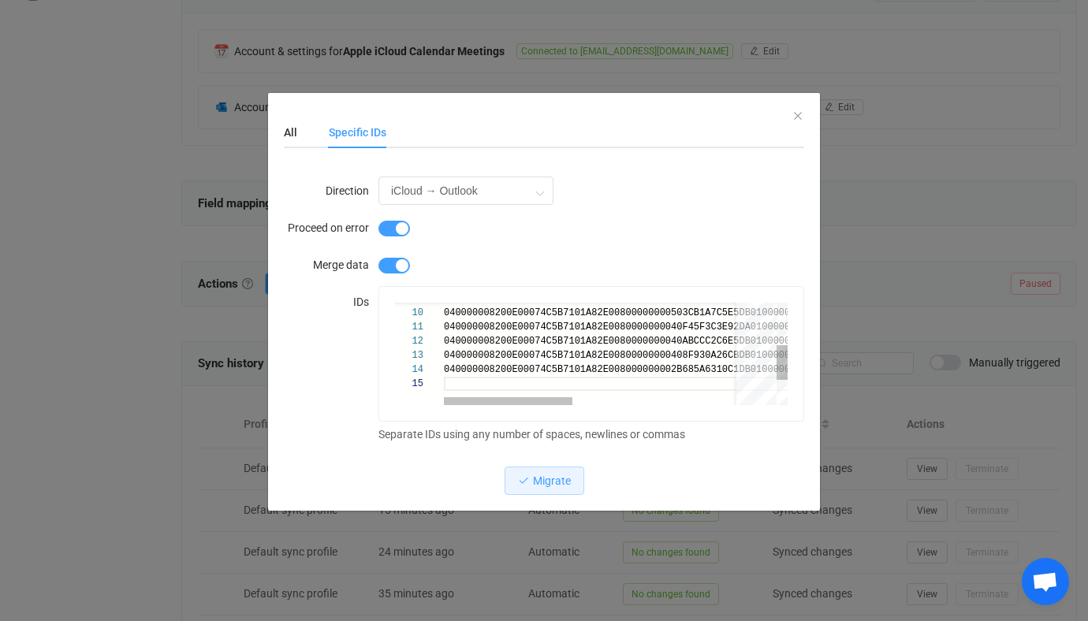
paste textarea "625A3429C1CA1043B8AA5B25DE935694.ics 040000008200E00074C5B7101A82E0080000000040…"
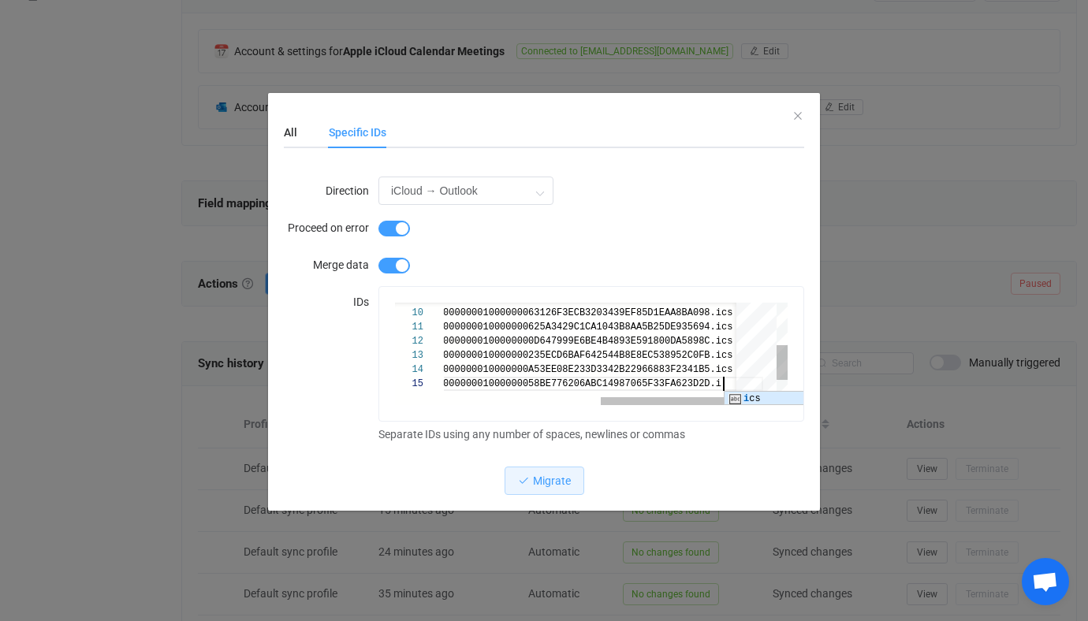
scroll to position [63, 54]
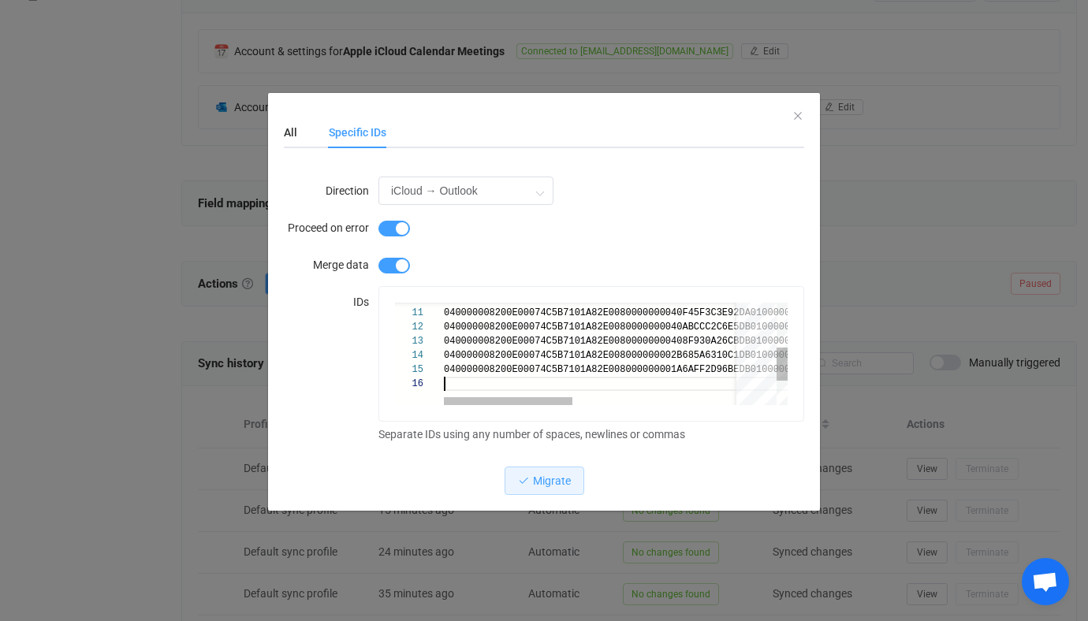
paste textarea "0D647999E6BE4B4893E591800DA5898C.ics 040000008200E00074C5B7101A82E0080000000040…"
click at [448, 365] on span "040000008200E00074C5B7101A82E0080000000003C08BD32A" at bounding box center [586, 369] width 284 height 11
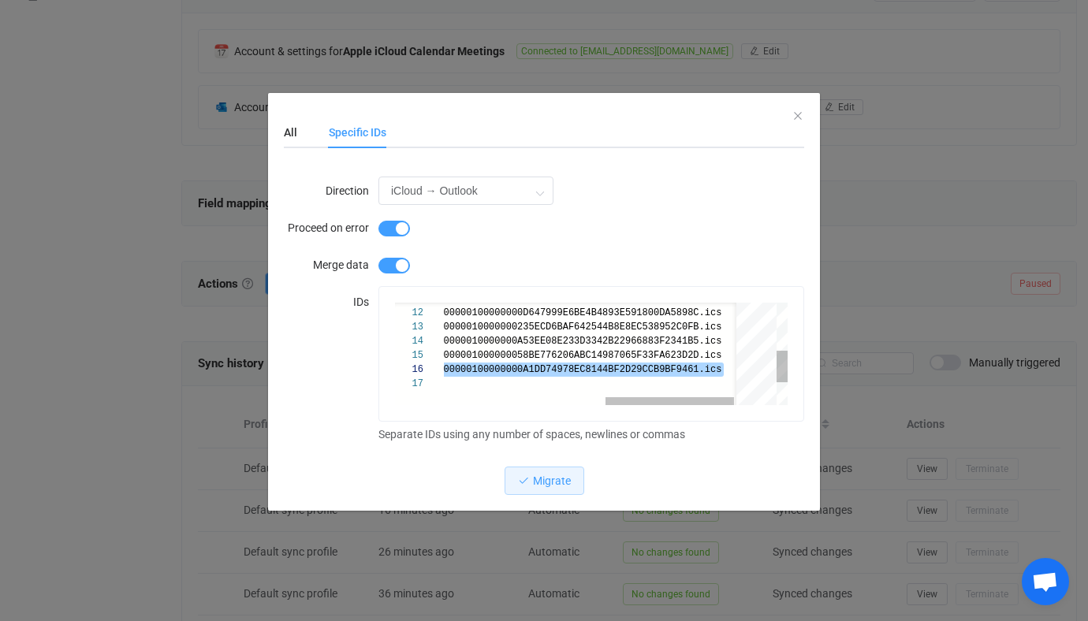
type textarea "040000008200E00074C5B7101A82E0080000000040F45F3C3E92DA0100000000000000001000000…"
click at [588, 347] on div "040000008200E00074C5B7101A82E008000000002B685A6310 C1DB010000000000000000100000…" at bounding box center [407, 341] width 689 height 14
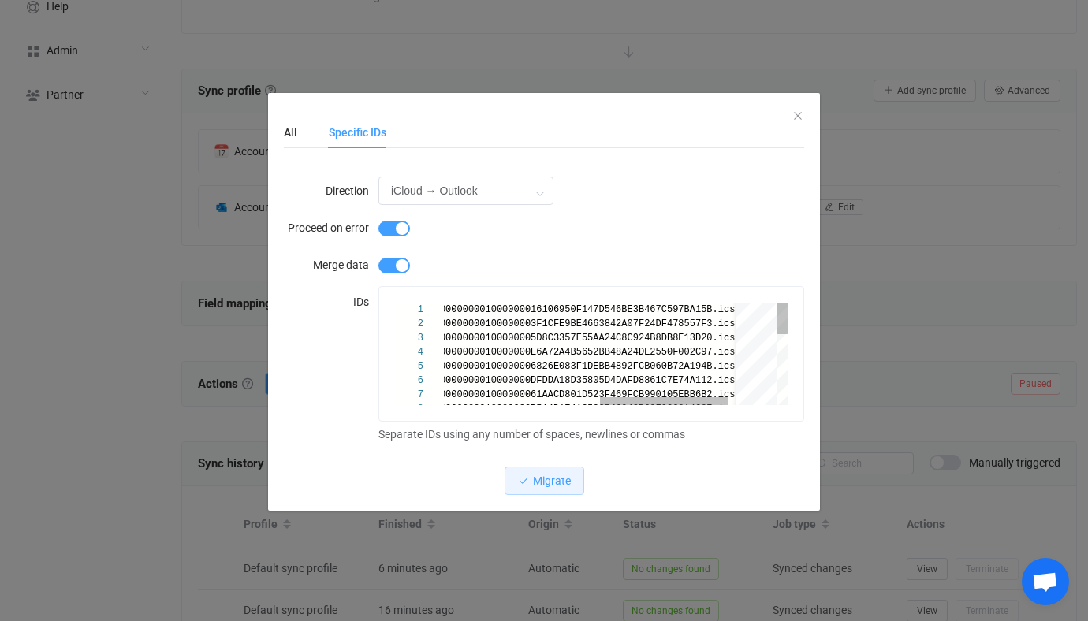
scroll to position [199, 0]
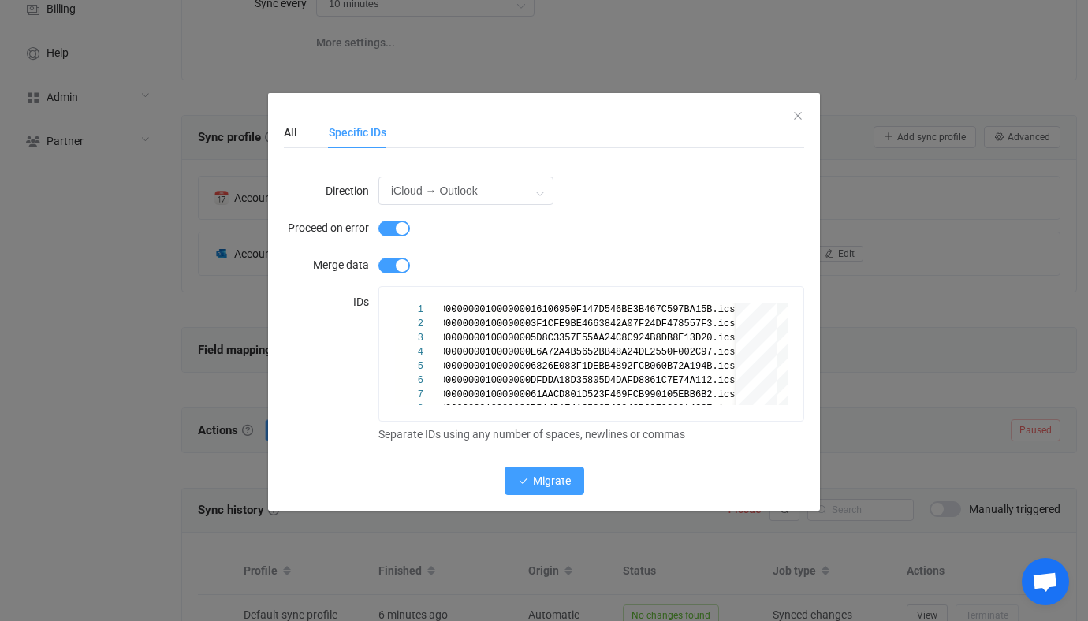
click at [568, 484] on span "Migrate" at bounding box center [552, 481] width 38 height 13
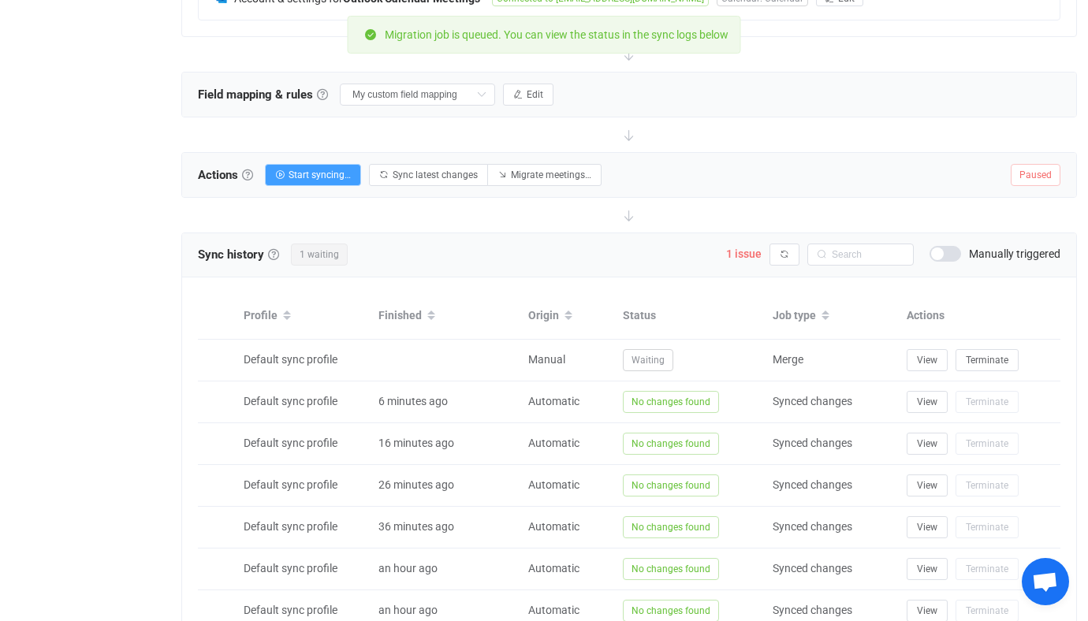
scroll to position [456, 0]
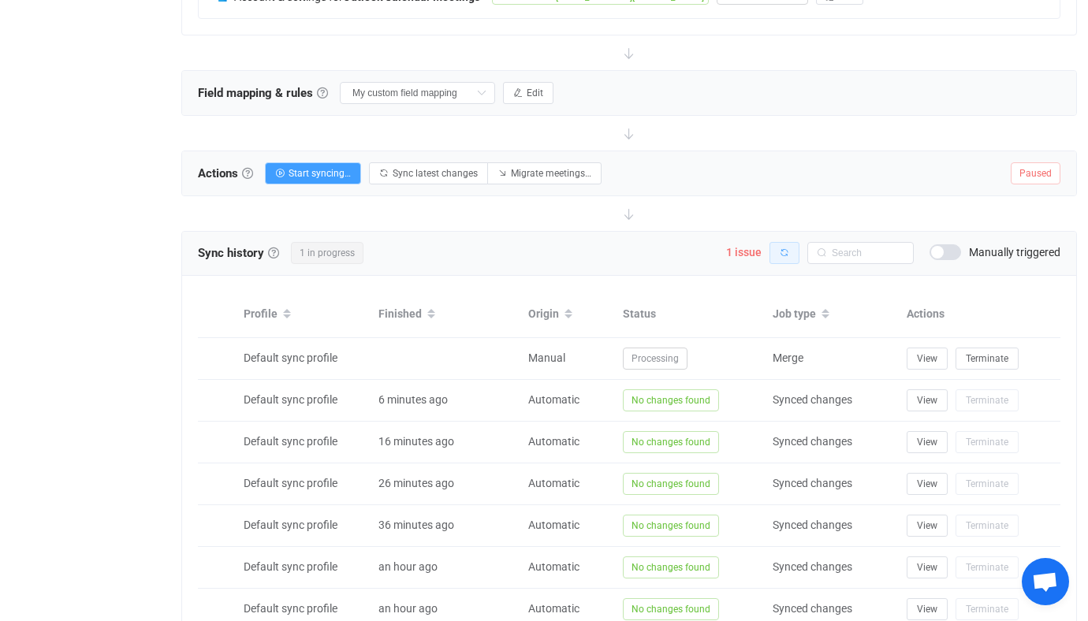
click at [792, 248] on button "button" at bounding box center [785, 253] width 30 height 22
click at [790, 265] on div "Sync history History Sync history All sync executions are recorded in the sync …" at bounding box center [629, 254] width 894 height 44
click at [789, 250] on icon "button" at bounding box center [784, 252] width 9 height 9
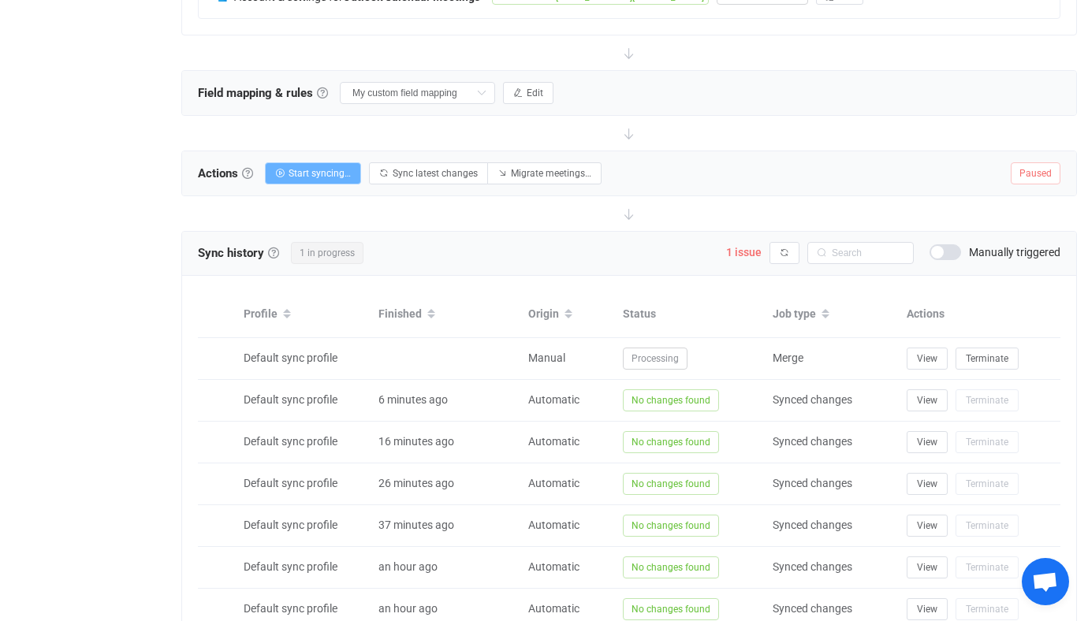
click at [330, 164] on button "Start syncing…" at bounding box center [313, 173] width 96 height 22
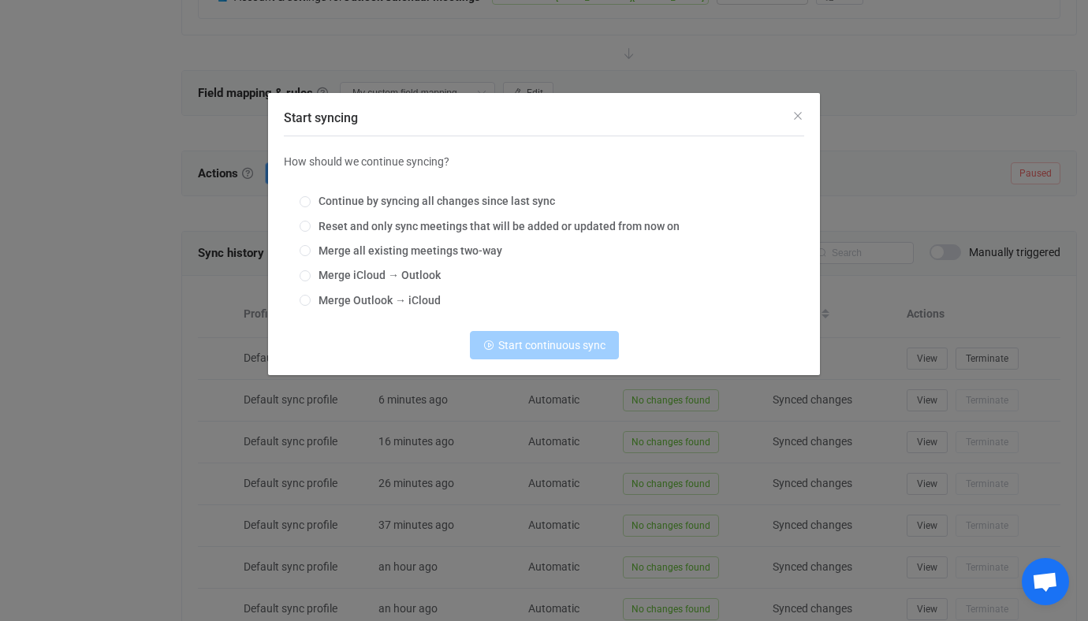
click at [369, 218] on div "Continue by syncing all changes since last sync Reset and only sync meetings th…" at bounding box center [544, 251] width 520 height 135
click at [377, 227] on span "Reset and only sync meetings that will be added or updated from now on" at bounding box center [495, 226] width 369 height 13
click at [311, 227] on input "Reset and only sync meetings that will be added or updated from now on" at bounding box center [305, 227] width 11 height 13
radio input "true"
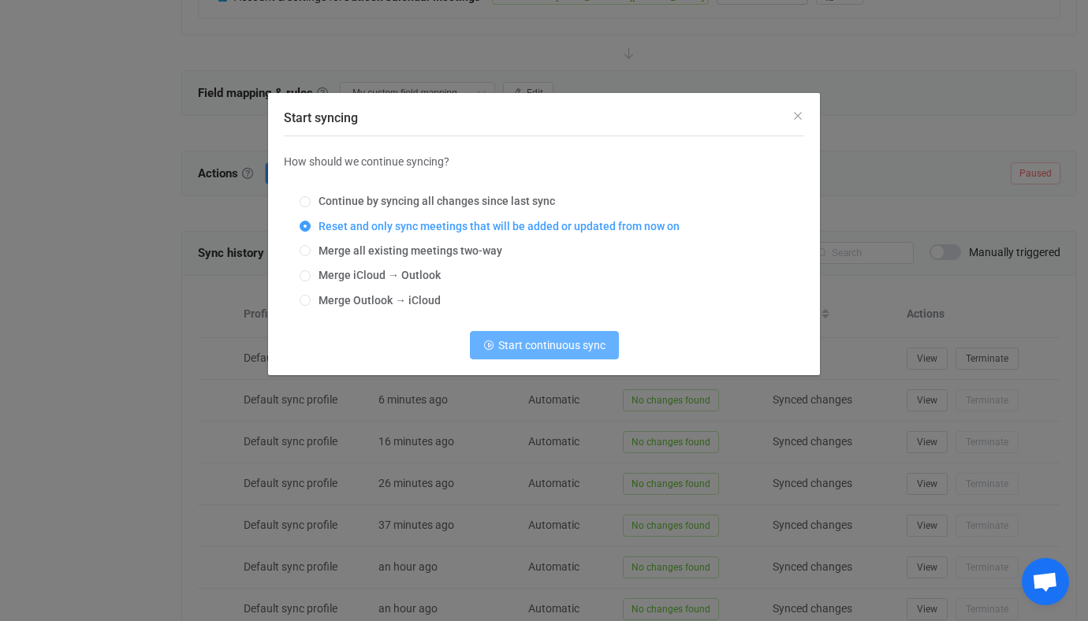
click at [502, 349] on span "Start continuous sync" at bounding box center [551, 345] width 107 height 13
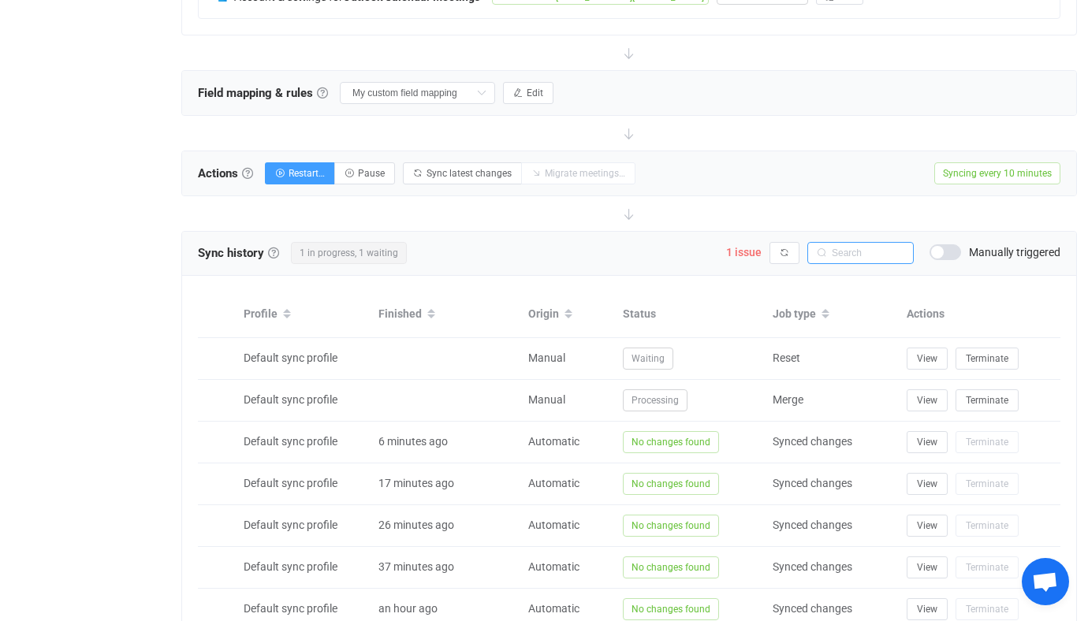
click at [808, 253] on input "text" at bounding box center [860, 253] width 106 height 22
click at [774, 256] on button "button" at bounding box center [785, 253] width 30 height 22
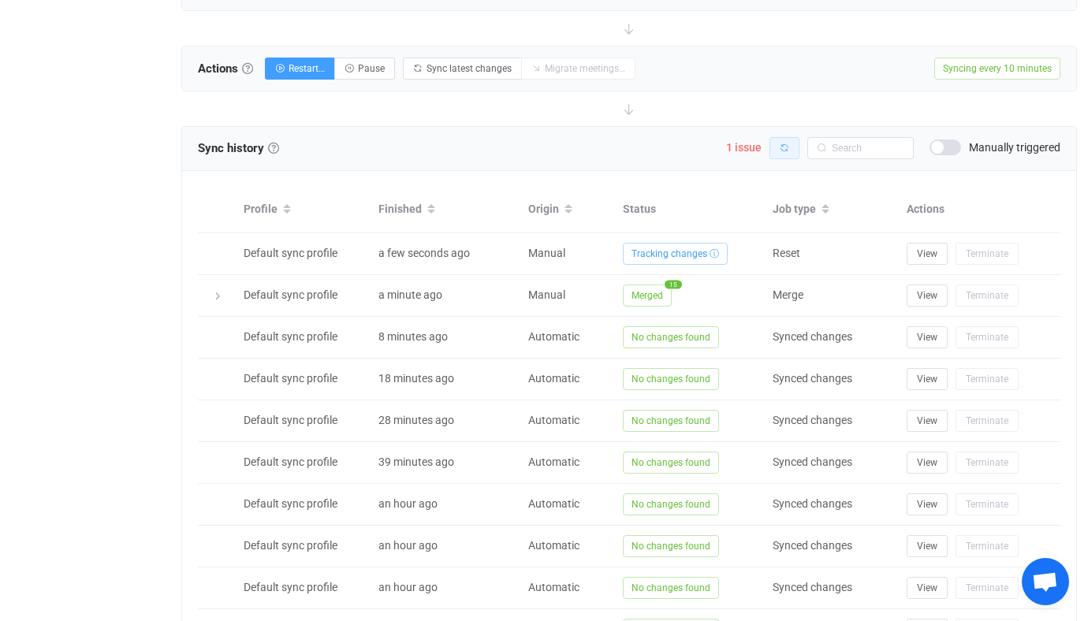
scroll to position [617, 0]
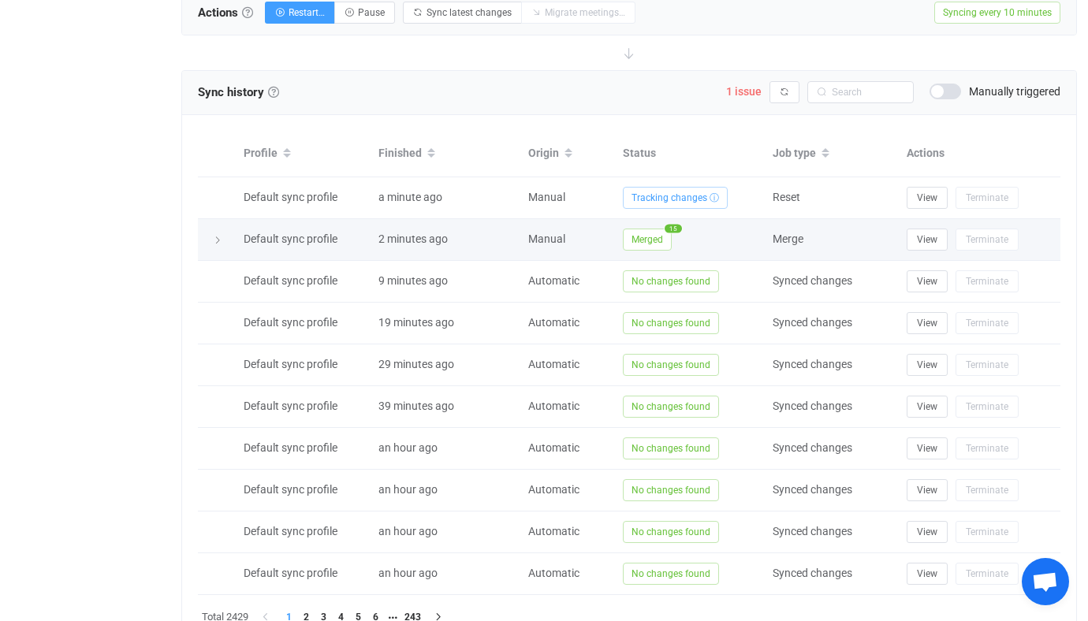
click at [668, 223] on sup "15" at bounding box center [673, 228] width 19 height 10
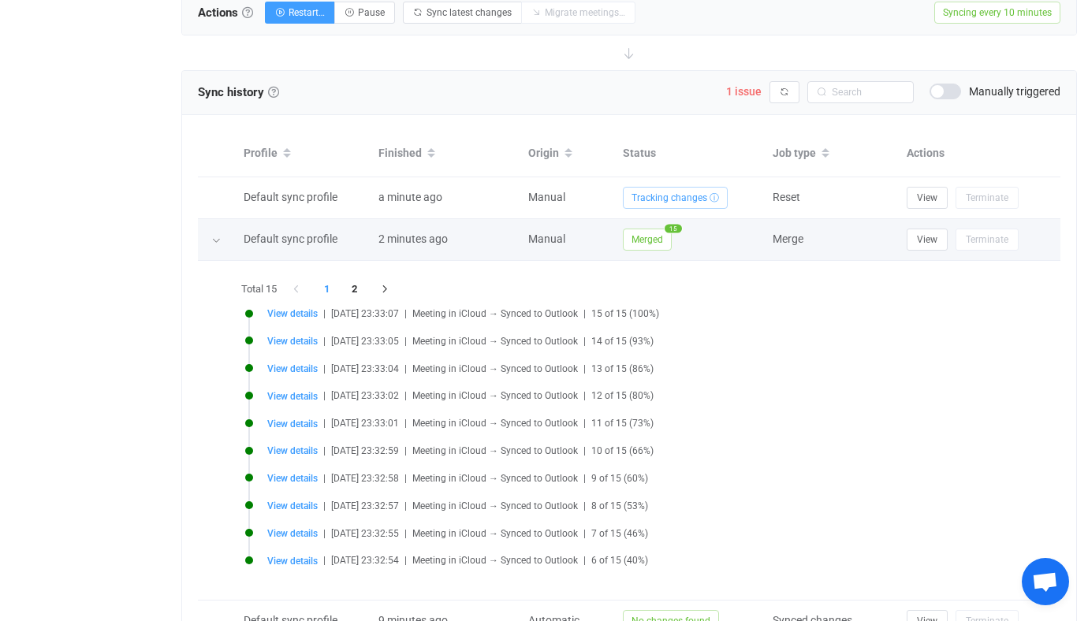
click at [662, 241] on span "Merged" at bounding box center [647, 240] width 49 height 22
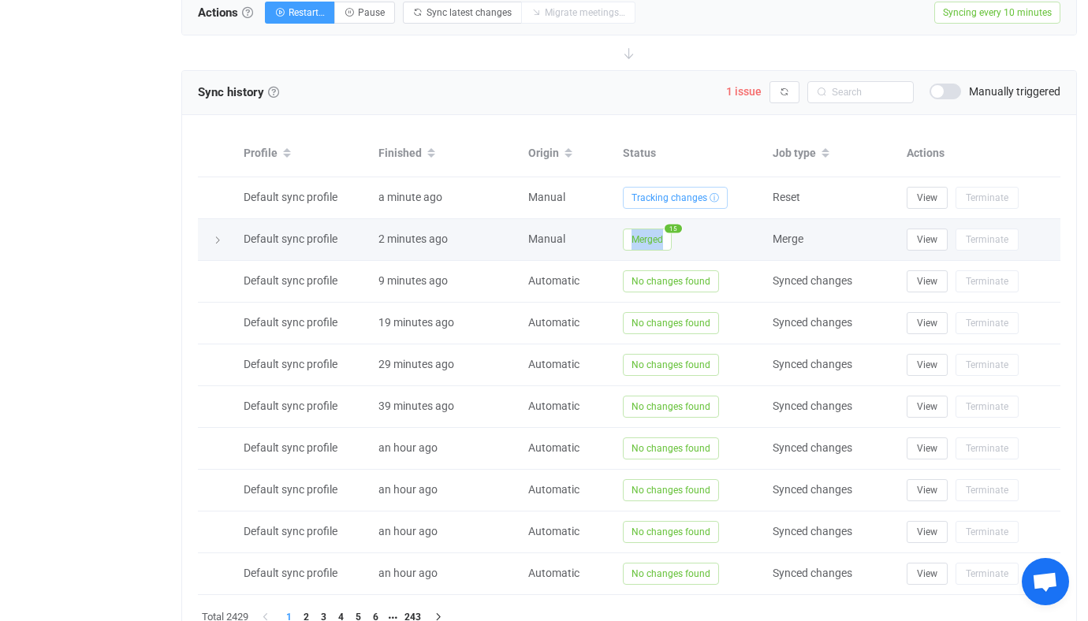
click at [662, 241] on span "Merged" at bounding box center [647, 240] width 49 height 22
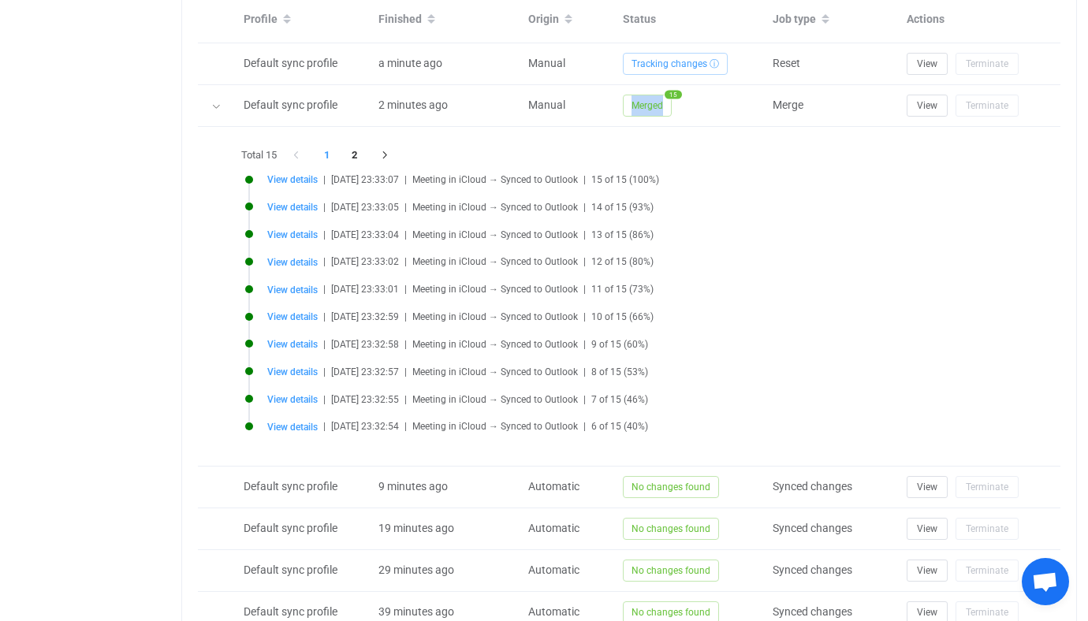
scroll to position [751, 0]
click at [308, 274] on li "View details | [DATE] 23:33:02 | Meeting in iCloud → Synced to Outlook | 12 of …" at bounding box center [633, 271] width 776 height 28
click at [308, 285] on span "View details" at bounding box center [292, 289] width 50 height 11
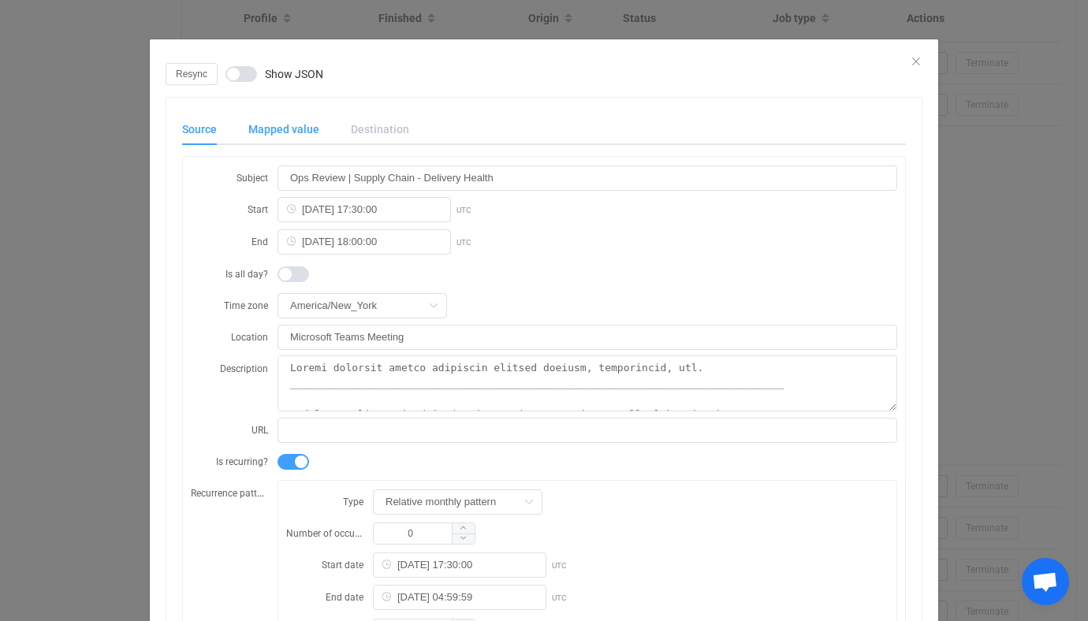
click at [307, 143] on div "Mapped value" at bounding box center [284, 130] width 103 height 32
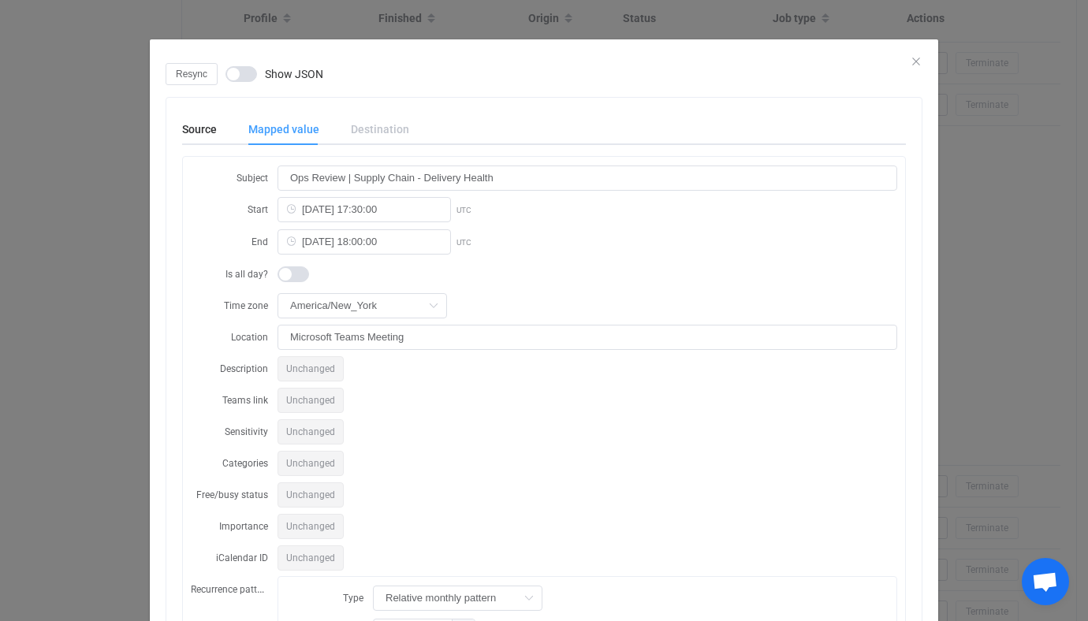
click at [113, 214] on div "Resync Show JSON Source Mapped value Destination Subject Ops Review | Supply Ch…" at bounding box center [544, 310] width 1088 height 621
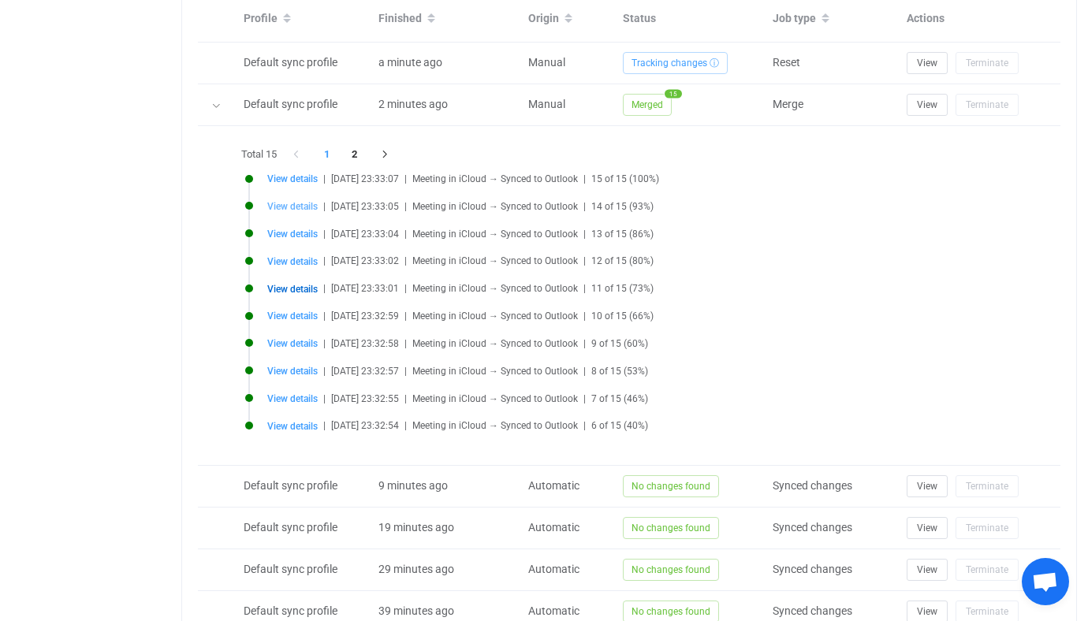
click at [281, 201] on span "View details" at bounding box center [292, 206] width 50 height 11
type input "Monthly Group TB: PO/DE/JP"
type input "[DATE] 17:00:00"
type input "[DATE] 18:00:00"
type textarea "Lor ips dolorsitam cons adip, elitsed d eiusmod tempori utlabor et dol magnaali…"
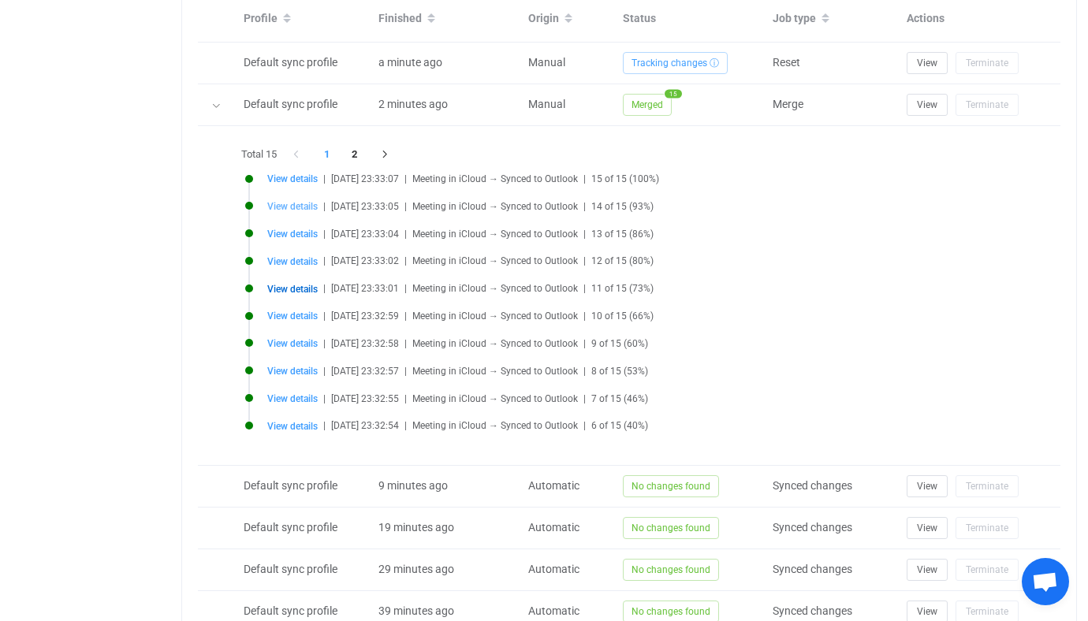
type input "[DATE] 17:00:00"
type input "[DATE] 04:59:59"
type input "First"
type input "[DATE]"
type input "040000008200E00074C5B7101A82E008000000001A6AFF2D96BEDB0100000000000000001000000…"
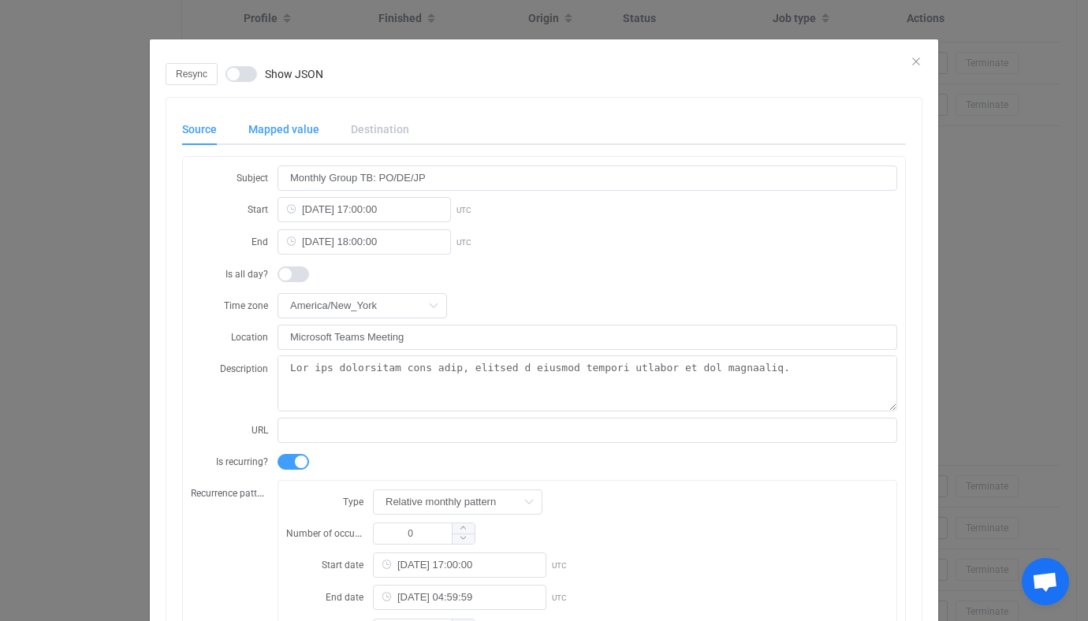
click at [296, 142] on div "Mapped value" at bounding box center [284, 130] width 103 height 32
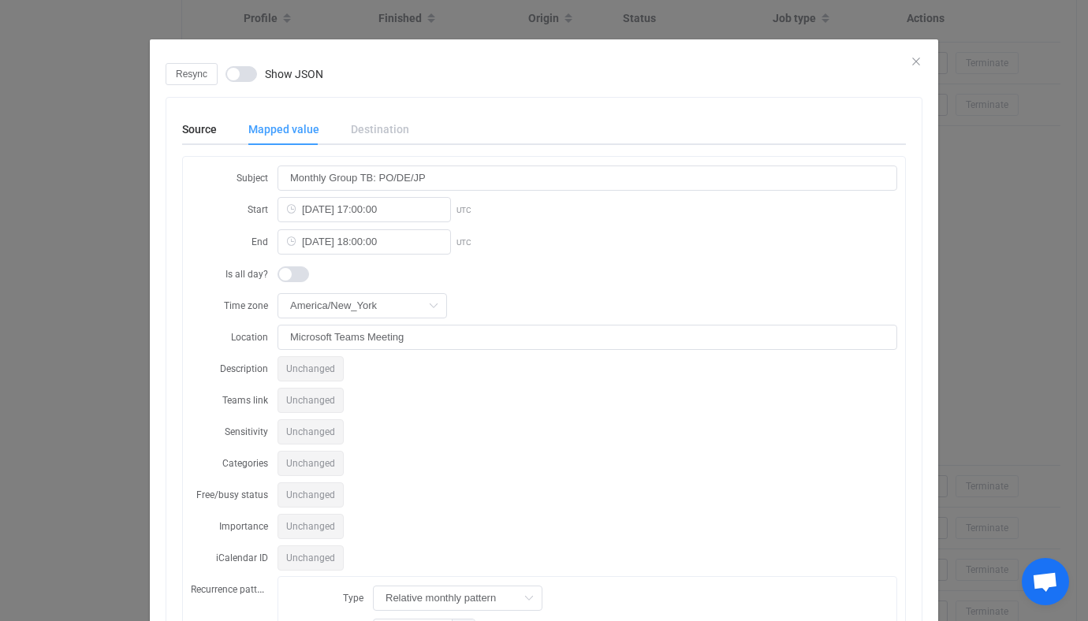
click at [97, 256] on div "Resync Show JSON Source Mapped value Destination Subject Monthly Group TB: PO/D…" at bounding box center [544, 310] width 1088 height 621
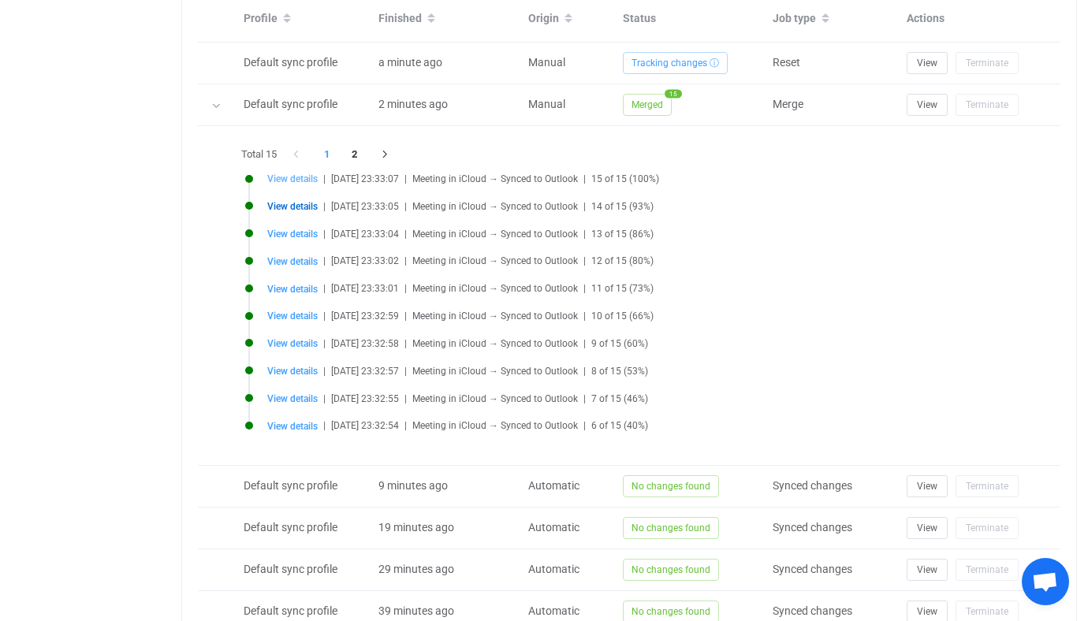
click at [279, 173] on span "View details" at bounding box center [292, 178] width 50 height 11
type input "Technology Engagement Session"
type input "[DATE] 17:30:00"
type input "[DATE] 19:00:00"
type input "Microsoft Teams Meeting; _Meeting Room - [PERSON_NAME] Conference Room (Front)"
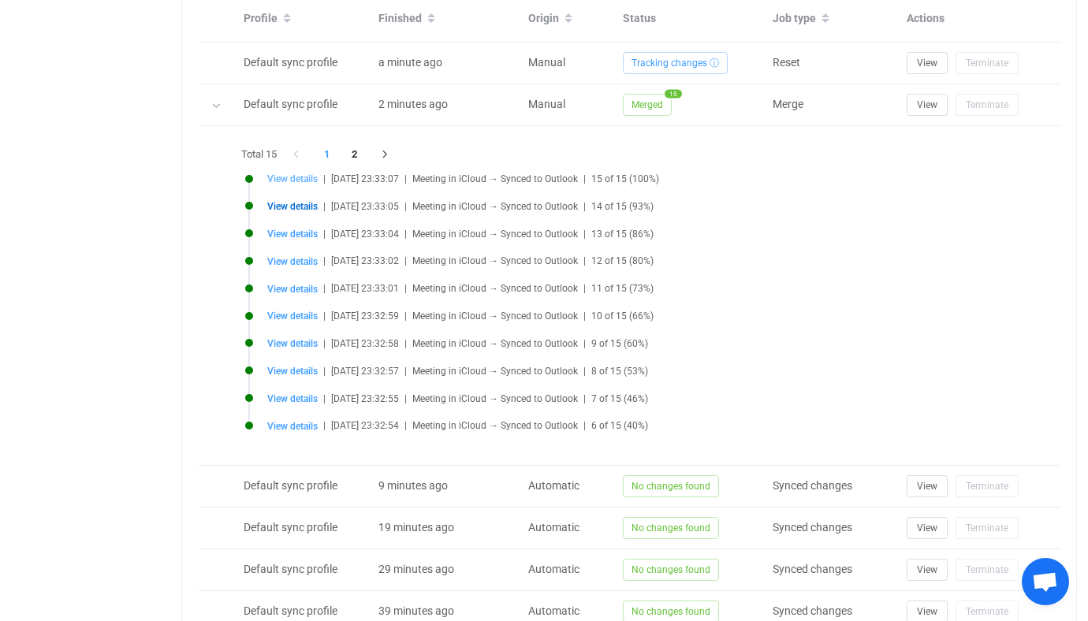
type textarea "_______________________________________________________________________________…"
type input "Weekly pattern"
type input "[DATE] 17:30:00"
type input "[DATE] 03:59:59"
type input "[DATE] 09:30:00"
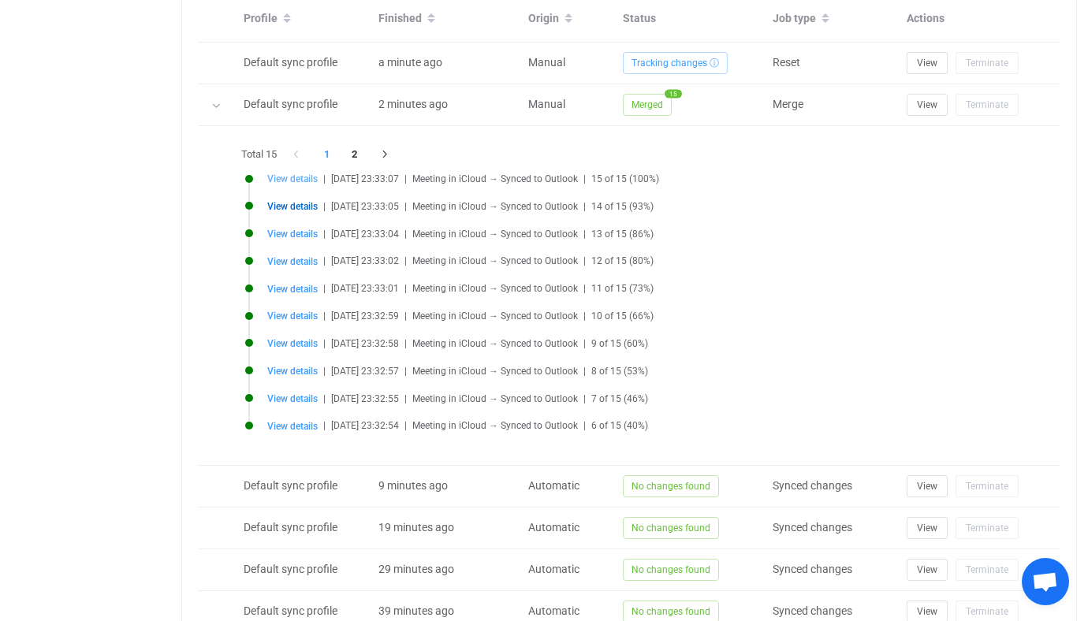
type input "[DATE] 05:30:00"
type input "[DATE] 13:30:00"
type input "040000008200E00074C5B7101A82E0080000000003C08BD32AA3DB0100000000000000001000000…"
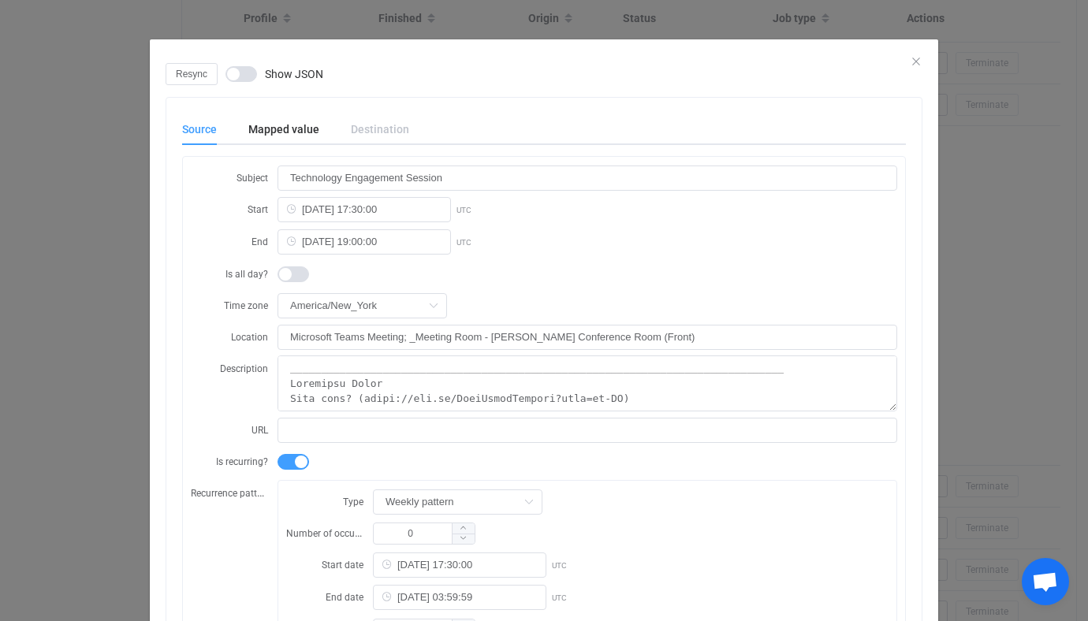
click at [121, 265] on div "Resync Show JSON Source Mapped value Destination Subject Technology Engagement …" at bounding box center [544, 310] width 1088 height 621
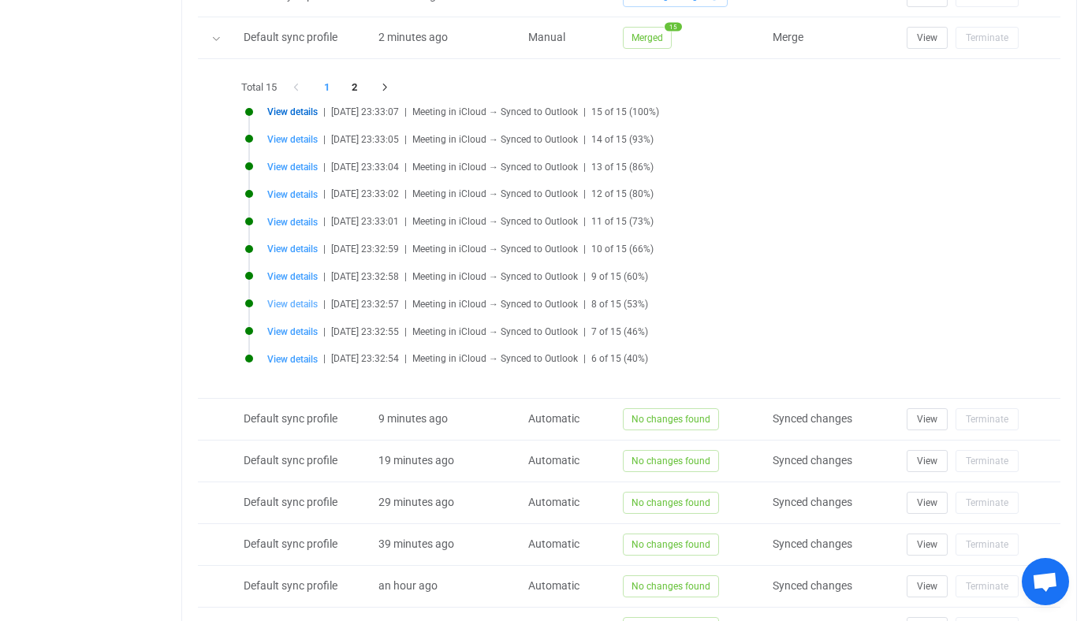
scroll to position [819, 0]
click at [303, 306] on span "View details" at bounding box center [292, 303] width 50 height 11
type input "Data Science Bi-weekly Sync"
type input "[DATE] 20:00:00"
type input "[DATE] 20:45:00"
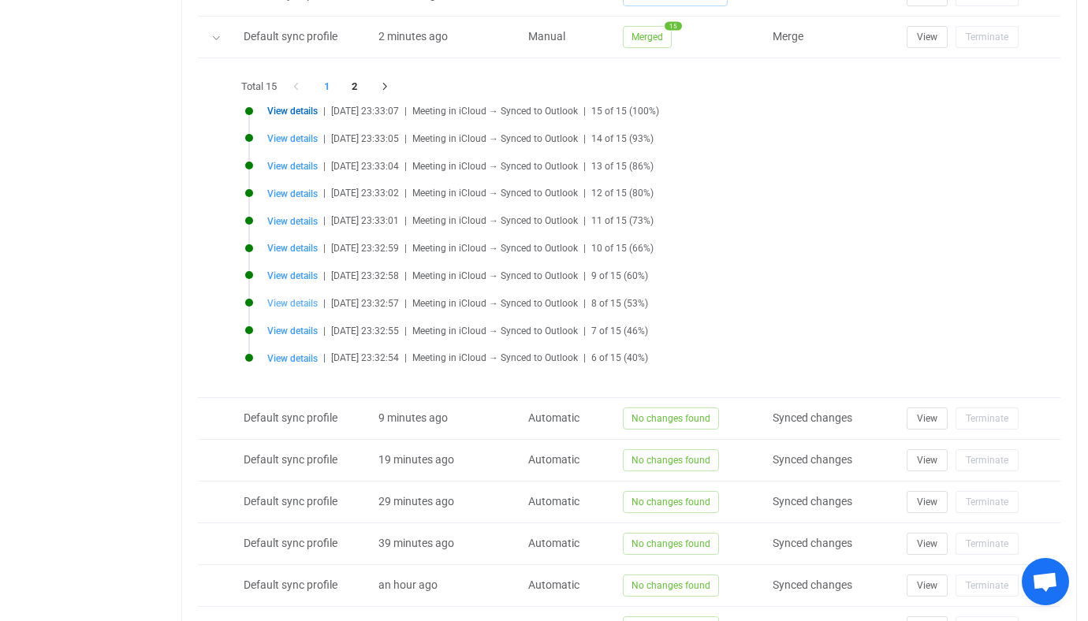
type input "Microsoft Teams Meeting"
type textarea "Lo Ips, D si ametcon ad elit se-doeius tempori ut labor etdolore ma Aliq Enimad…"
type input "[DATE] 20:00:00"
type input "[DATE] 04:59:59"
type input "2"
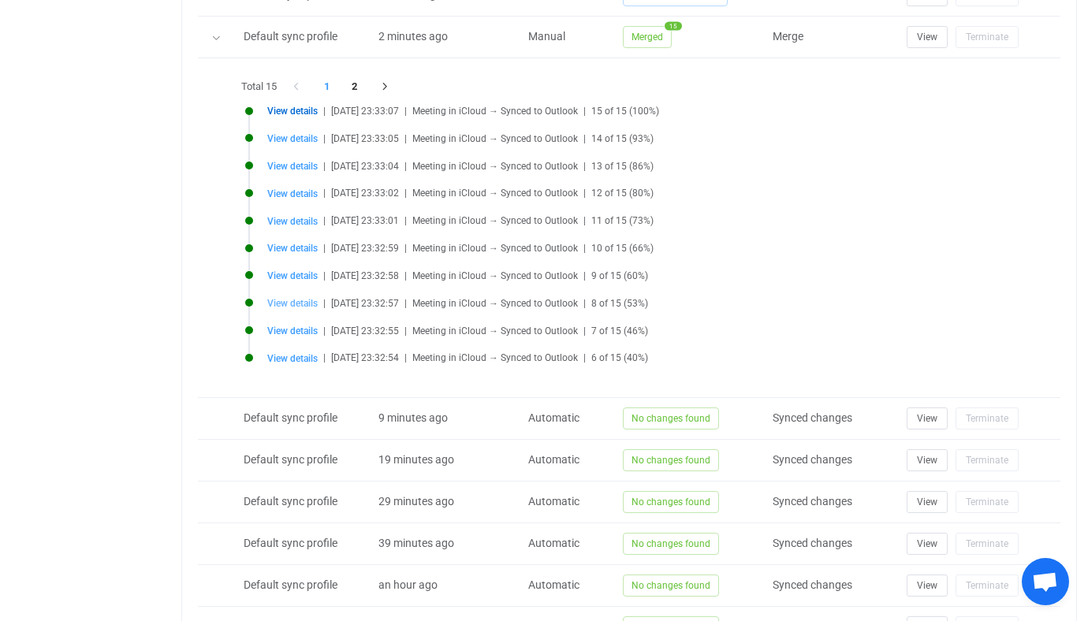
type input "[DATE]"
type input "[DATE] 20:00:00"
type input "Data Science Bi-weekly Sync"
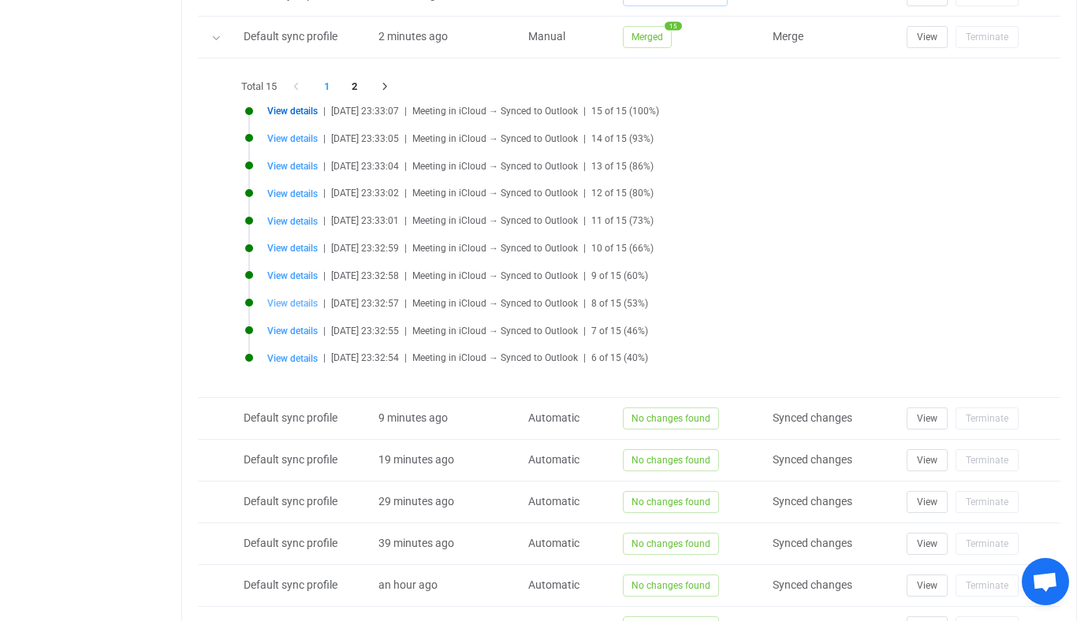
type input "[DATE] 20:00:00"
type input "[DATE] 20:45:00"
type input "Microsoft Teams Meeting"
type textarea "Lo Ips, D si ametcon ad elit se-doeius tempori ut labor etdolore ma Aliq Enimad…"
type input "040000008200E00074C5B7101A82E00800000000508CD1C3A04CDB0100000000000000001000000…"
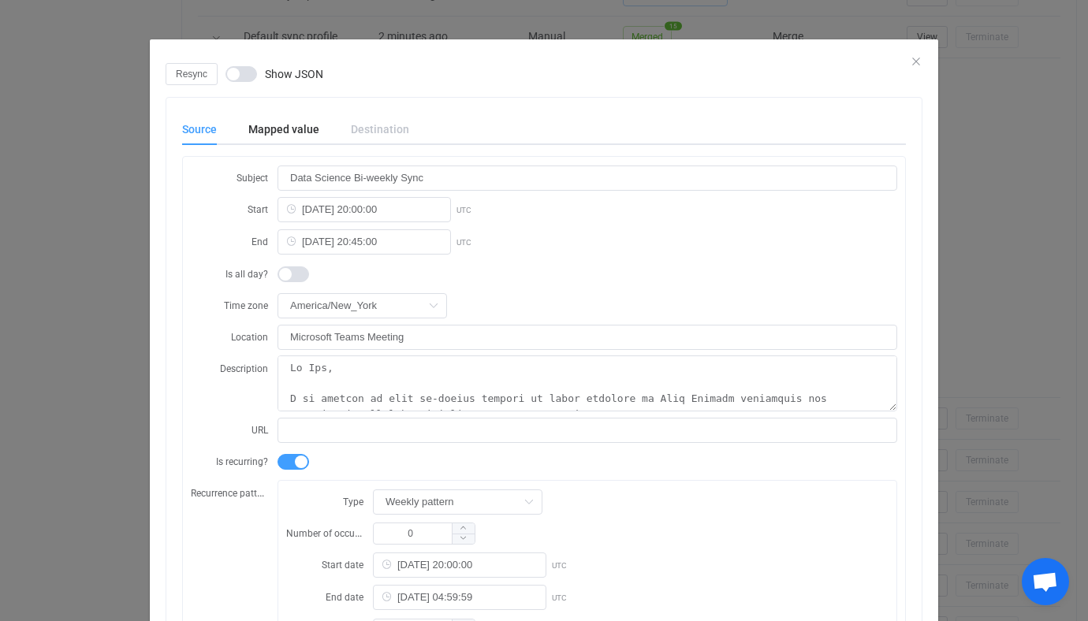
click at [126, 352] on div "Resync Show JSON Source Mapped value Destination Subject Data Science Bi-weekly…" at bounding box center [544, 310] width 1088 height 621
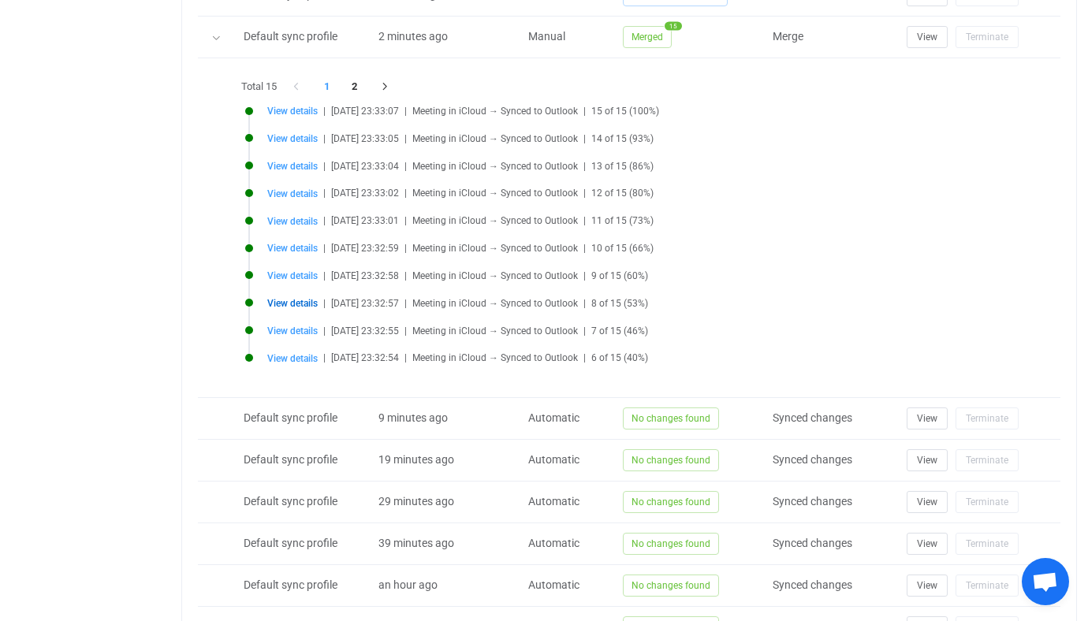
click at [299, 338] on li "View details | [DATE] 23:32:55 | Meeting in iCloud → Synced to Outlook | 7 of 1…" at bounding box center [633, 340] width 776 height 28
click at [299, 350] on li "View details | [DATE] 23:32:55 | Meeting in iCloud → Synced to Outlook | 7 of 1…" at bounding box center [633, 340] width 776 height 28
click at [301, 363] on li "View details | [DATE] 23:32:54 | Meeting in iCloud → Synced to Outlook | 6 of 1…" at bounding box center [633, 368] width 776 height 28
click at [299, 356] on span "View details" at bounding box center [292, 358] width 50 height 11
type input "Canceled: Bi-weekly Recruiting Update - UKG/WTS"
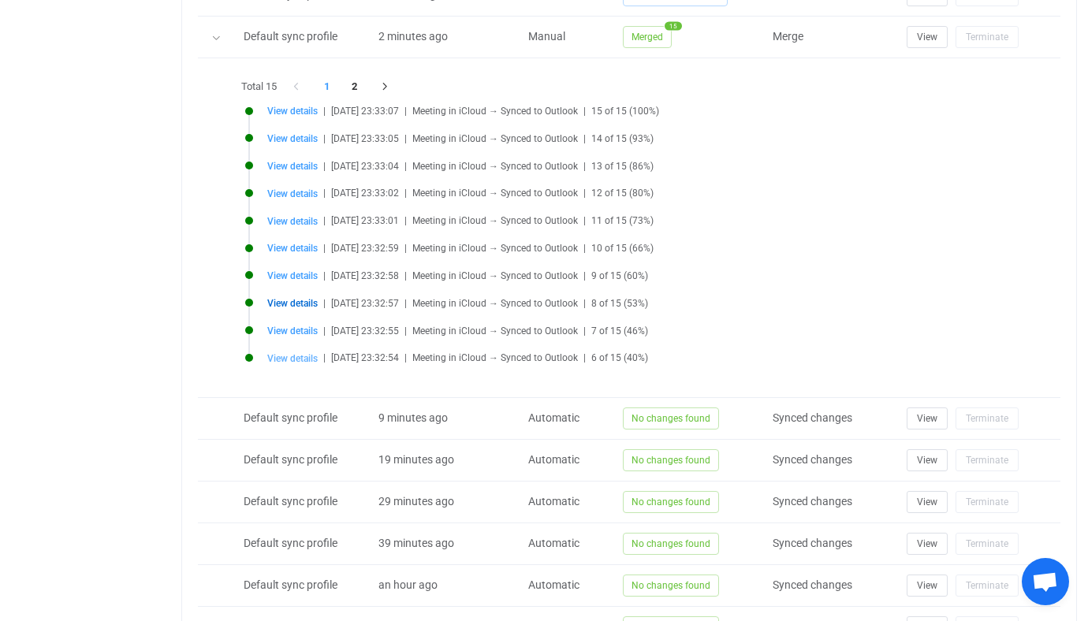
type input "[DATE] 21:00:00"
type input "[DATE] 21:30:00"
type textarea "Loremips dol sitamet consec ad elits doeiu tem inci. __________________________…"
type input "[DATE] 21:00:00"
type input "[DATE] 03:59:59"
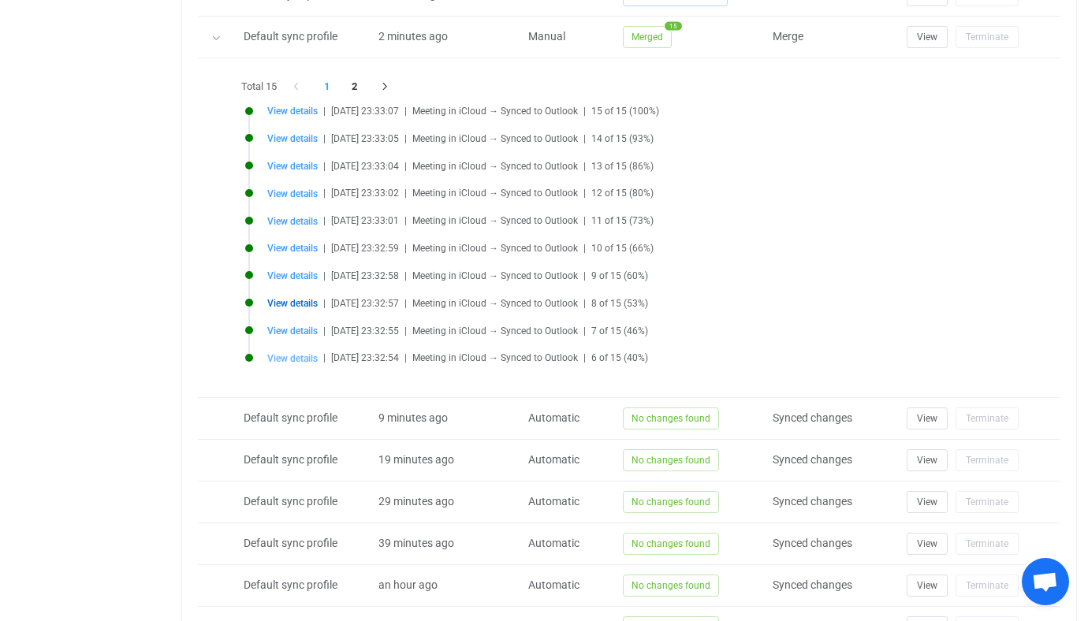
type input "1"
type input "[DATE]"
type input "[DATE] 20:00:00"
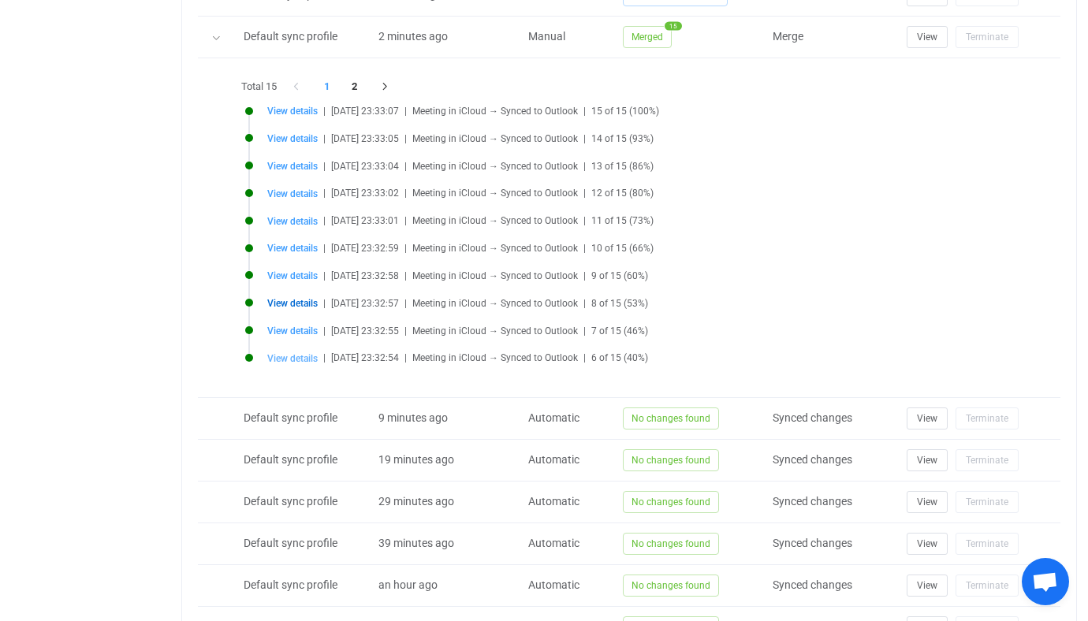
type input "Canceled: Bi-weekly Recruiting Update - UKG/WTS"
type input "[DATE] 20:00:00"
type input "[DATE] 20:30:00"
type textarea "Loremips dol sitamet consec ad elits doeiu tem inci. __________________________…"
type input "040000008200E00074C5B7101A82E0080000000090898E4AAD82DB0100000000000000001000000…"
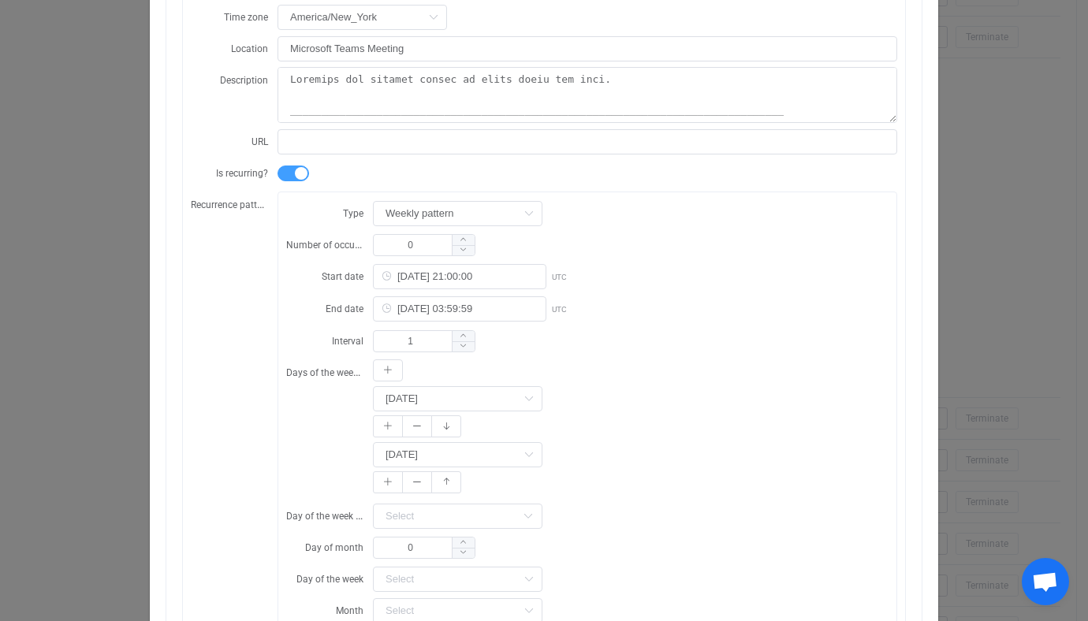
scroll to position [293, 0]
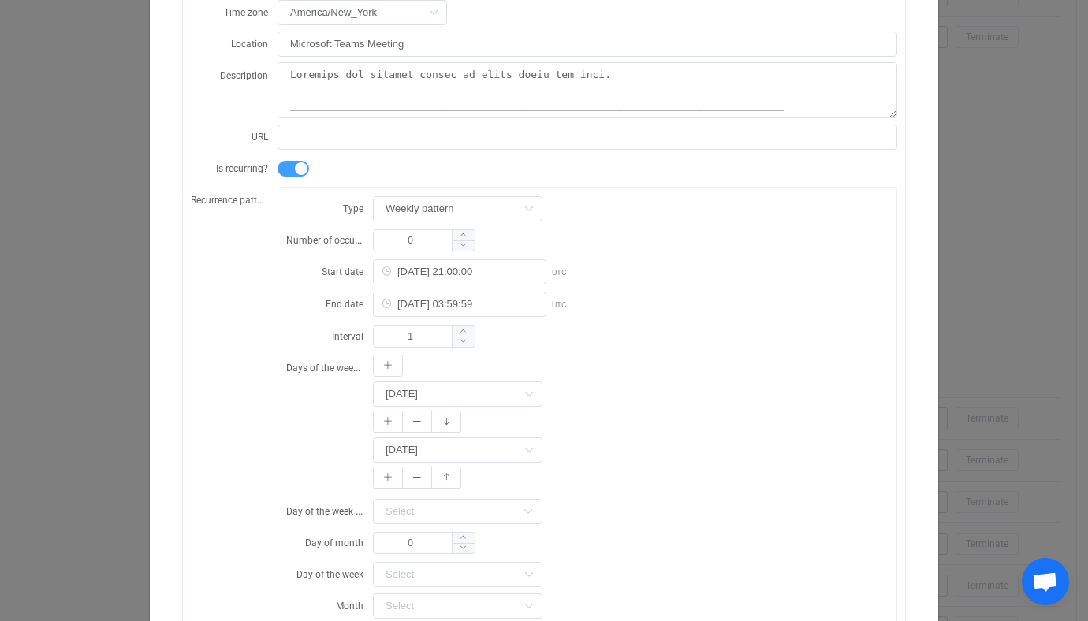
drag, startPoint x: 95, startPoint y: 361, endPoint x: 110, endPoint y: 341, distance: 24.3
click at [95, 363] on div "Resync Show JSON Source Mapped value Destination Subject Canceled: Bi-weekly Re…" at bounding box center [544, 310] width 1088 height 621
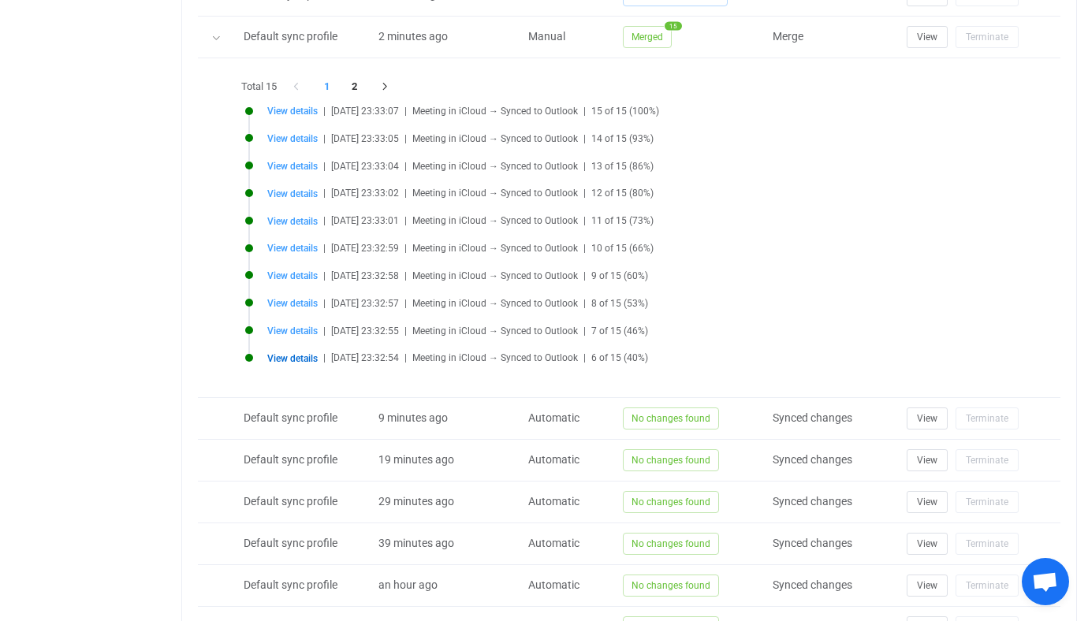
click at [319, 357] on div "View details | [DATE] 23:32:54 | Meeting in iCloud → Synced to Outlook | 6 of 1…" at bounding box center [644, 358] width 754 height 12
click at [306, 357] on span "View details" at bounding box center [292, 358] width 50 height 11
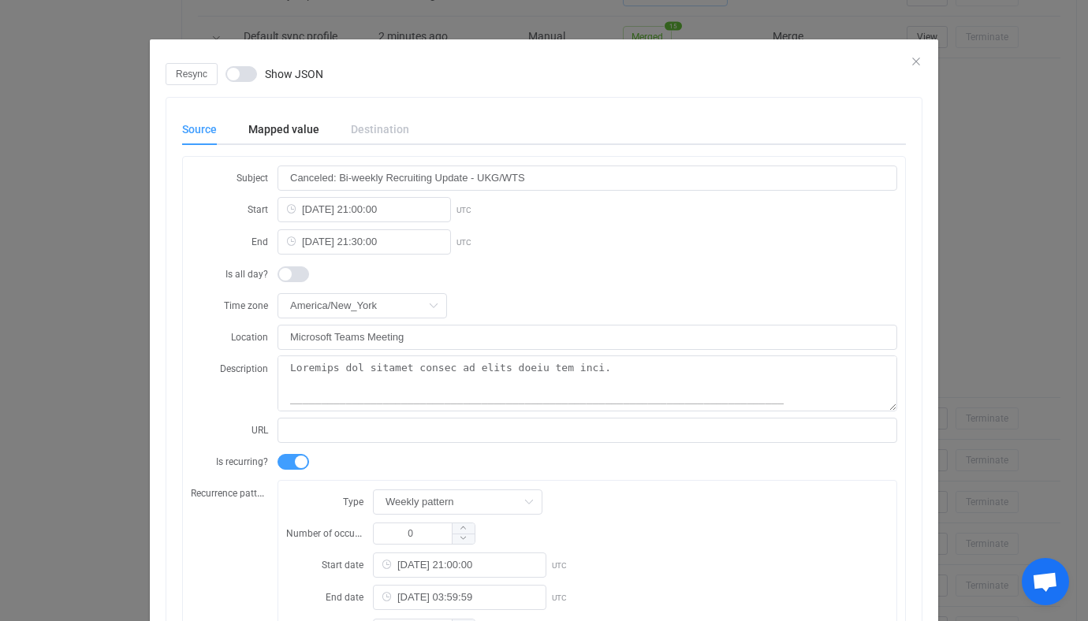
click at [117, 371] on div "Resync Show JSON Source Mapped value Destination Subject Canceled: Bi-weekly Re…" at bounding box center [544, 310] width 1088 height 621
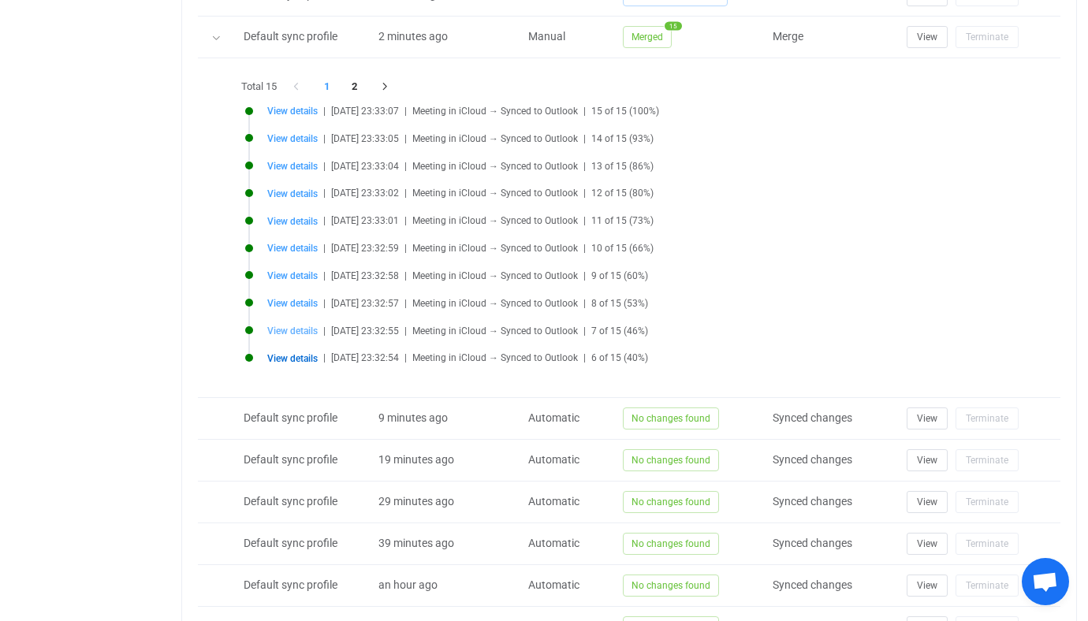
click at [278, 328] on span "View details" at bounding box center [292, 331] width 50 height 11
type input "HR Update"
type input "[DATE] 19:00:00"
type input "[DATE] 20:00:00"
type textarea "Loremipsumd sit ame Con Adip! _________________________________________________…"
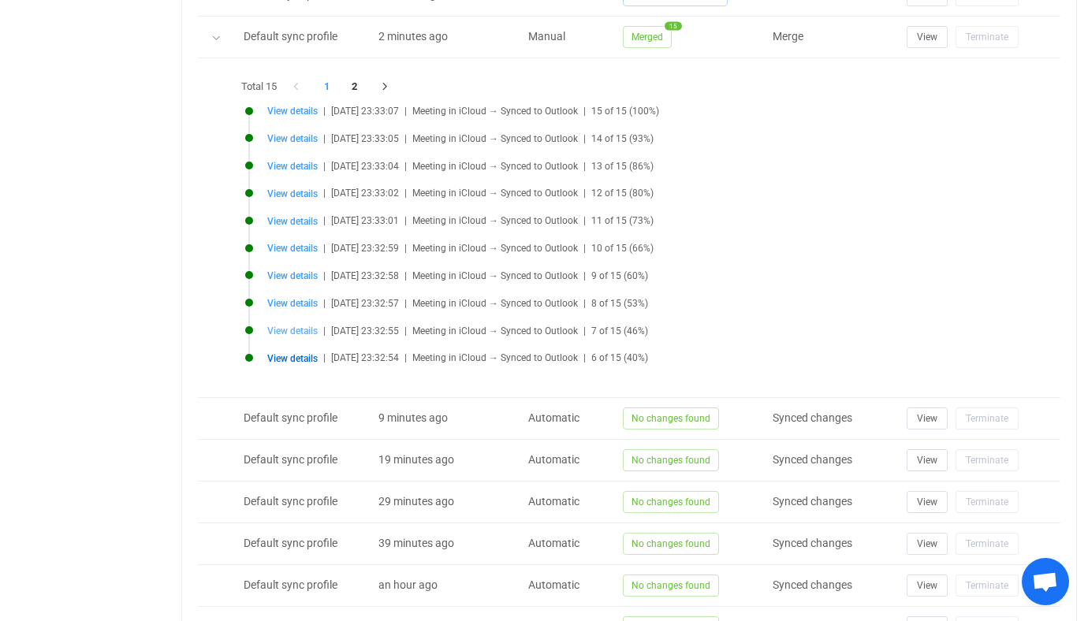
type input "[DATE] 19:00:00"
type input "[DATE] 04:59:59"
type input "2"
type input "[DATE]"
type input "[DATE] 13:00:00"
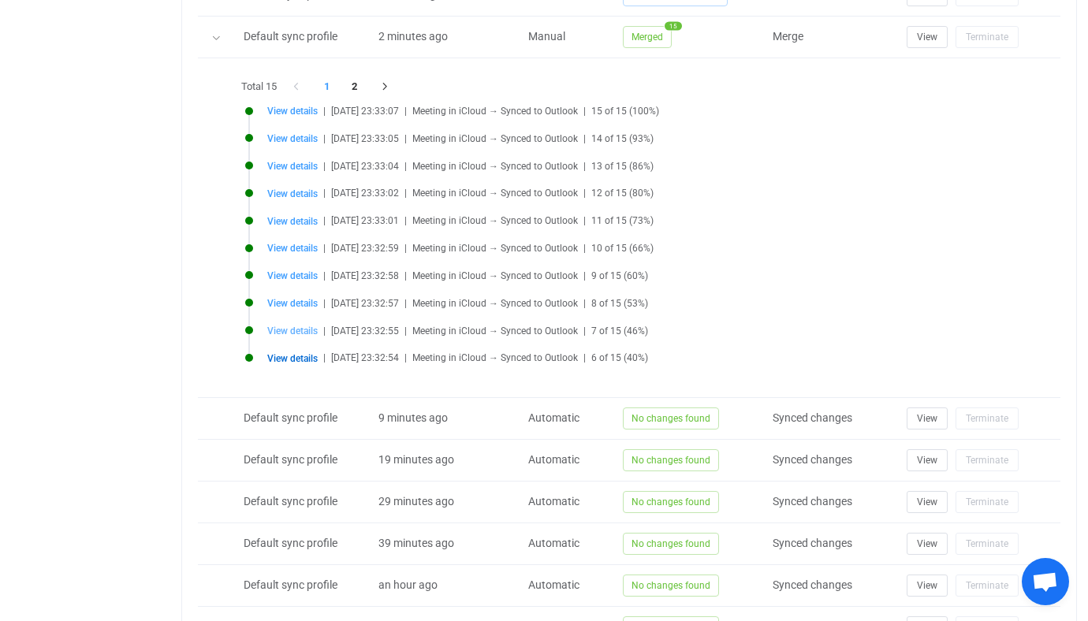
type input "[DATE] 13:00:00"
type input "[DATE] 06:00:00"
type input "[DATE] 18:00:00"
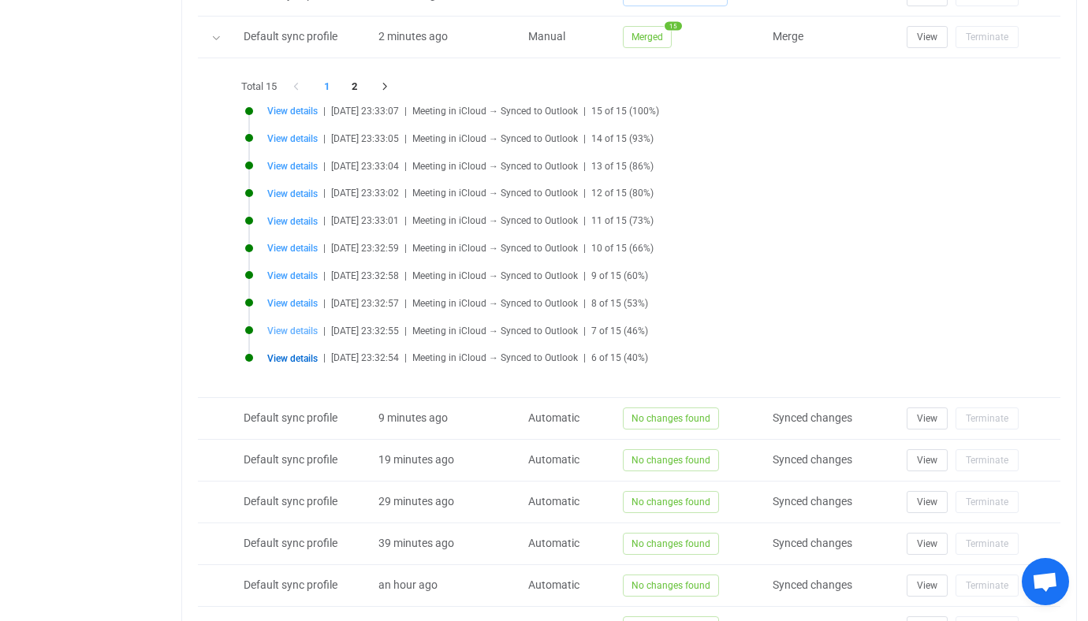
type input "040000008200E00074C5B7101A82E0080000000060C88B7B383EDA0100000000000000001000000…"
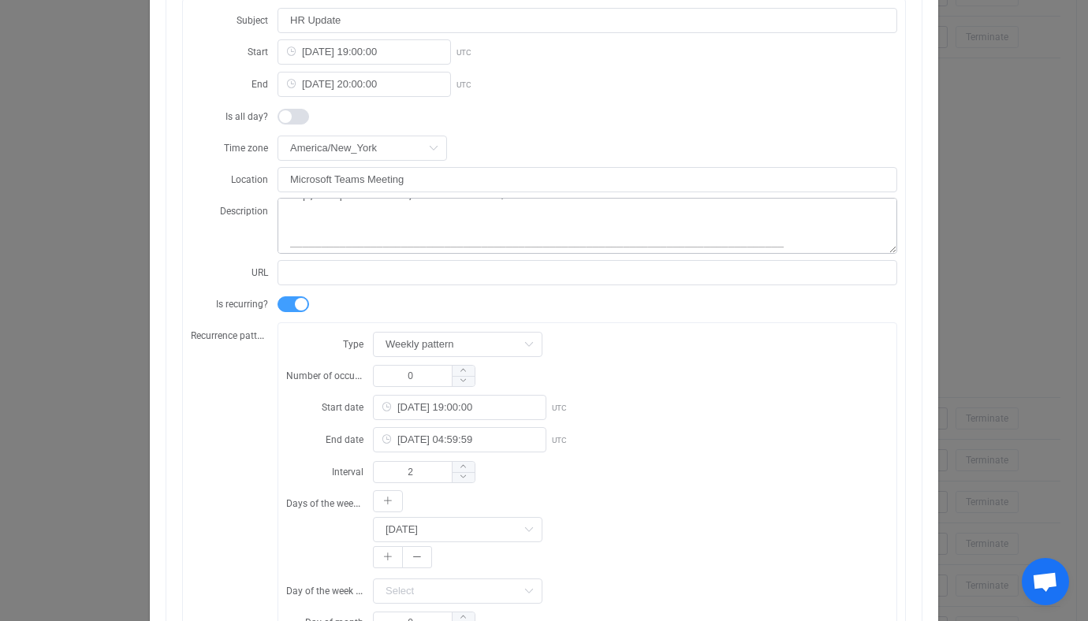
scroll to position [440, 0]
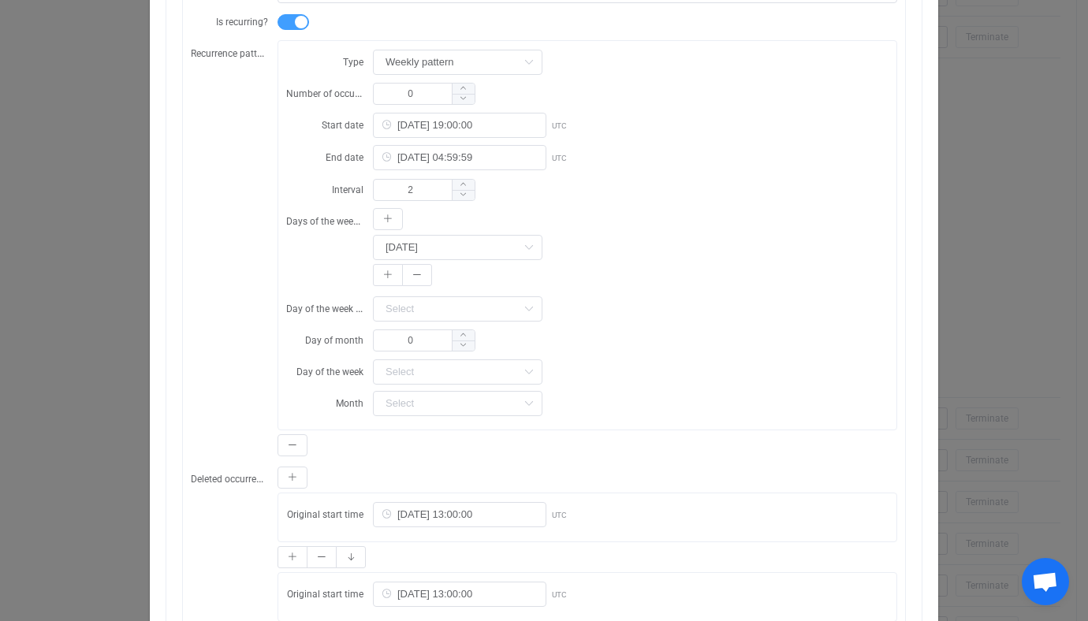
click at [117, 336] on div "Resync Show JSON Source Mapped value Destination Subject HR Update Start [DATE]…" at bounding box center [544, 310] width 1088 height 621
